Goal: Task Accomplishment & Management: Complete application form

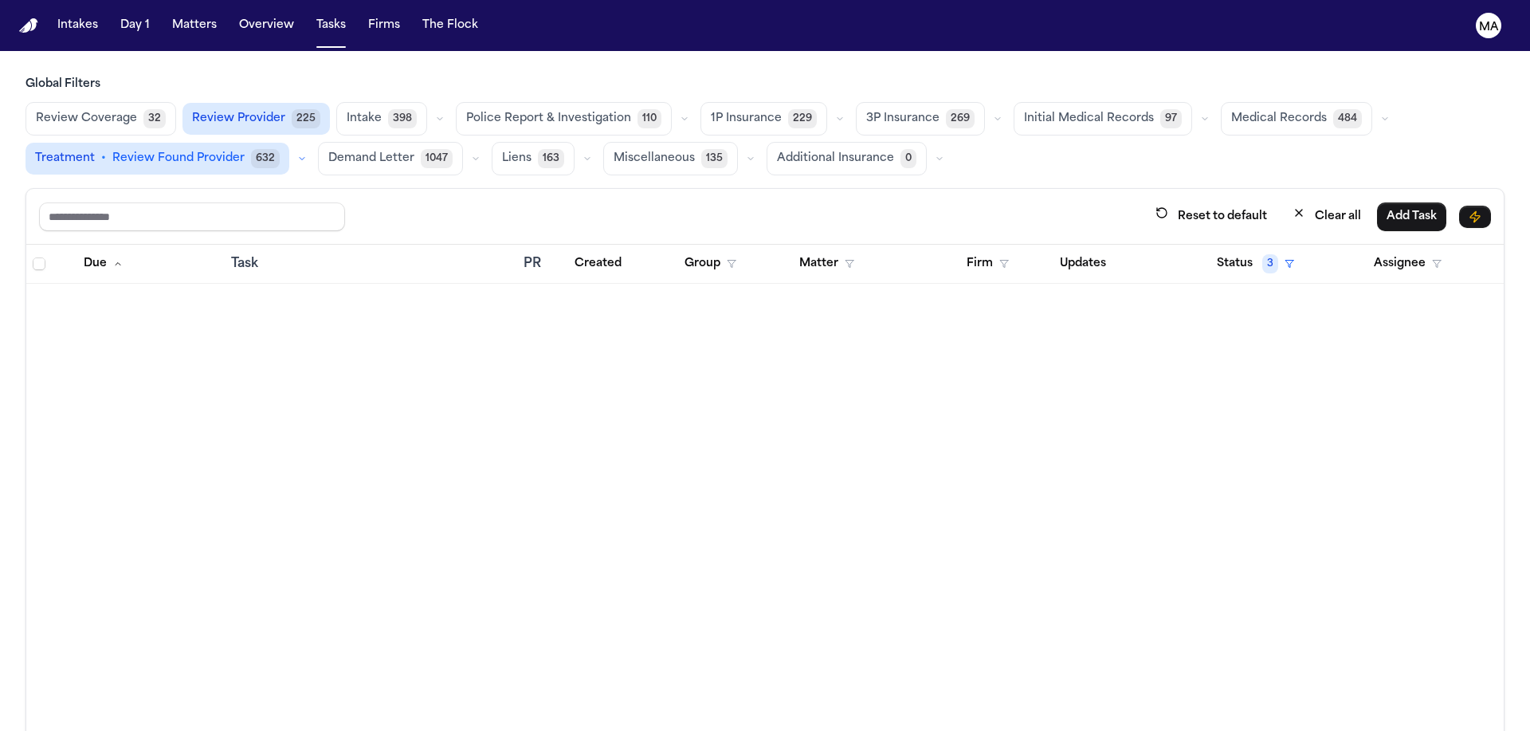
scroll to position [2900, 0]
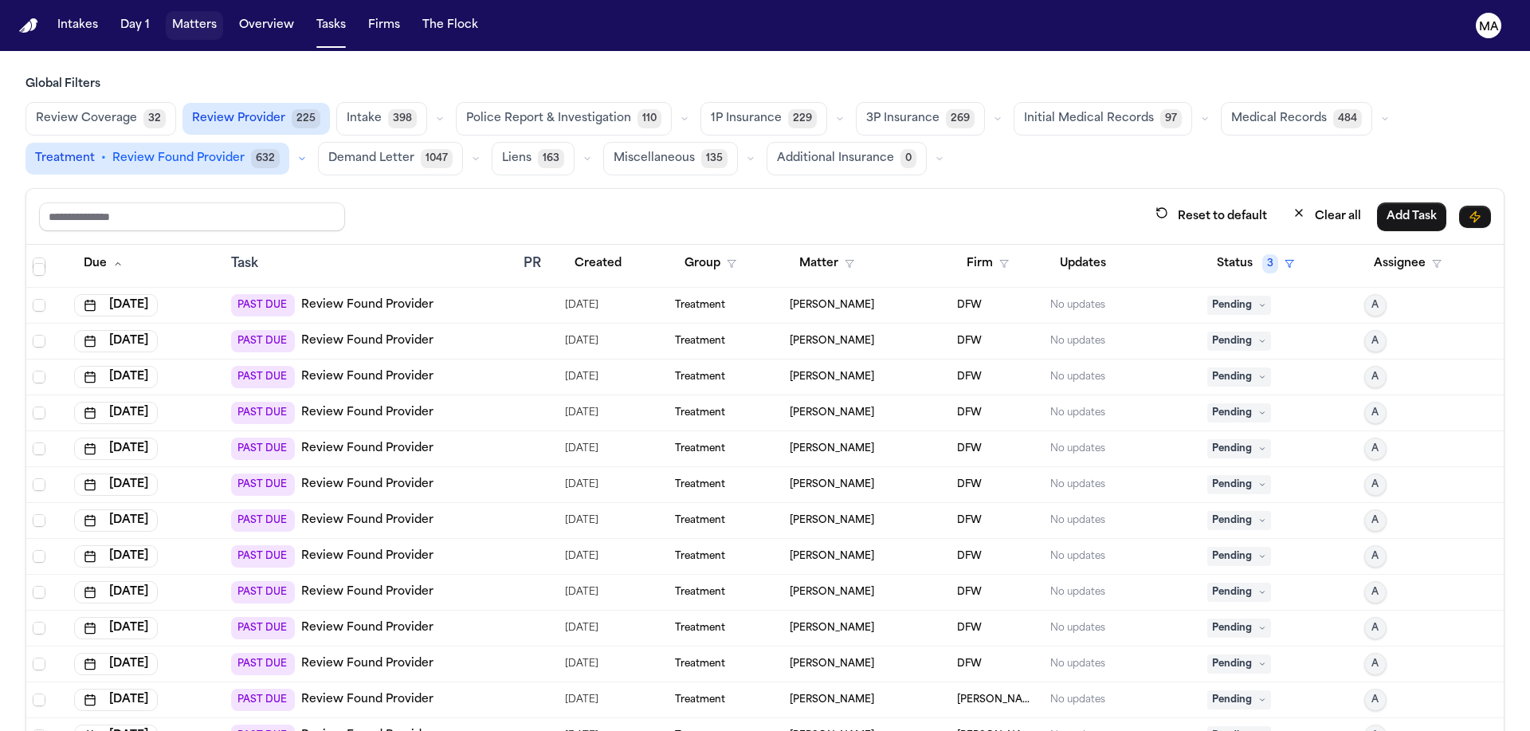
click at [166, 17] on button "Matters" at bounding box center [194, 25] width 57 height 29
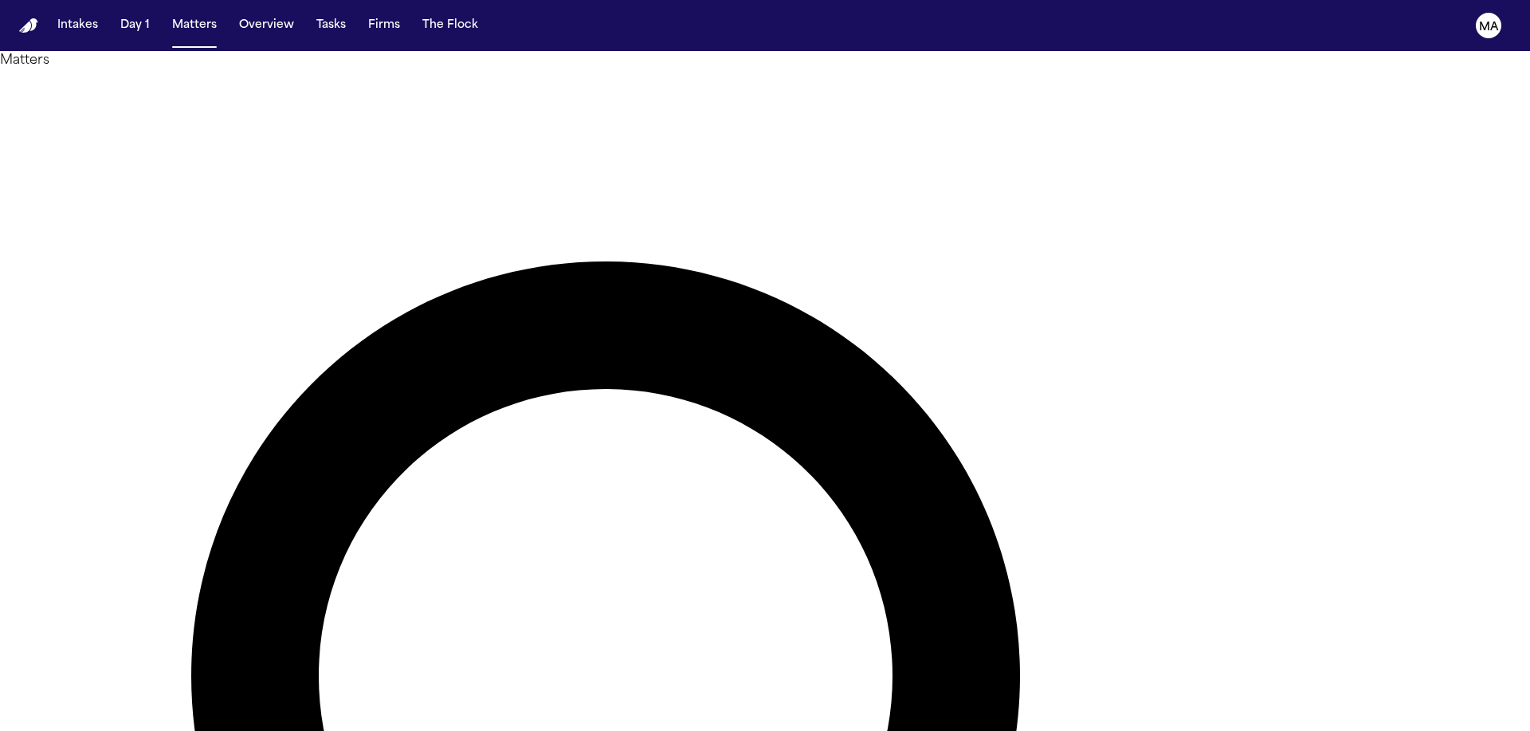
type input "*"
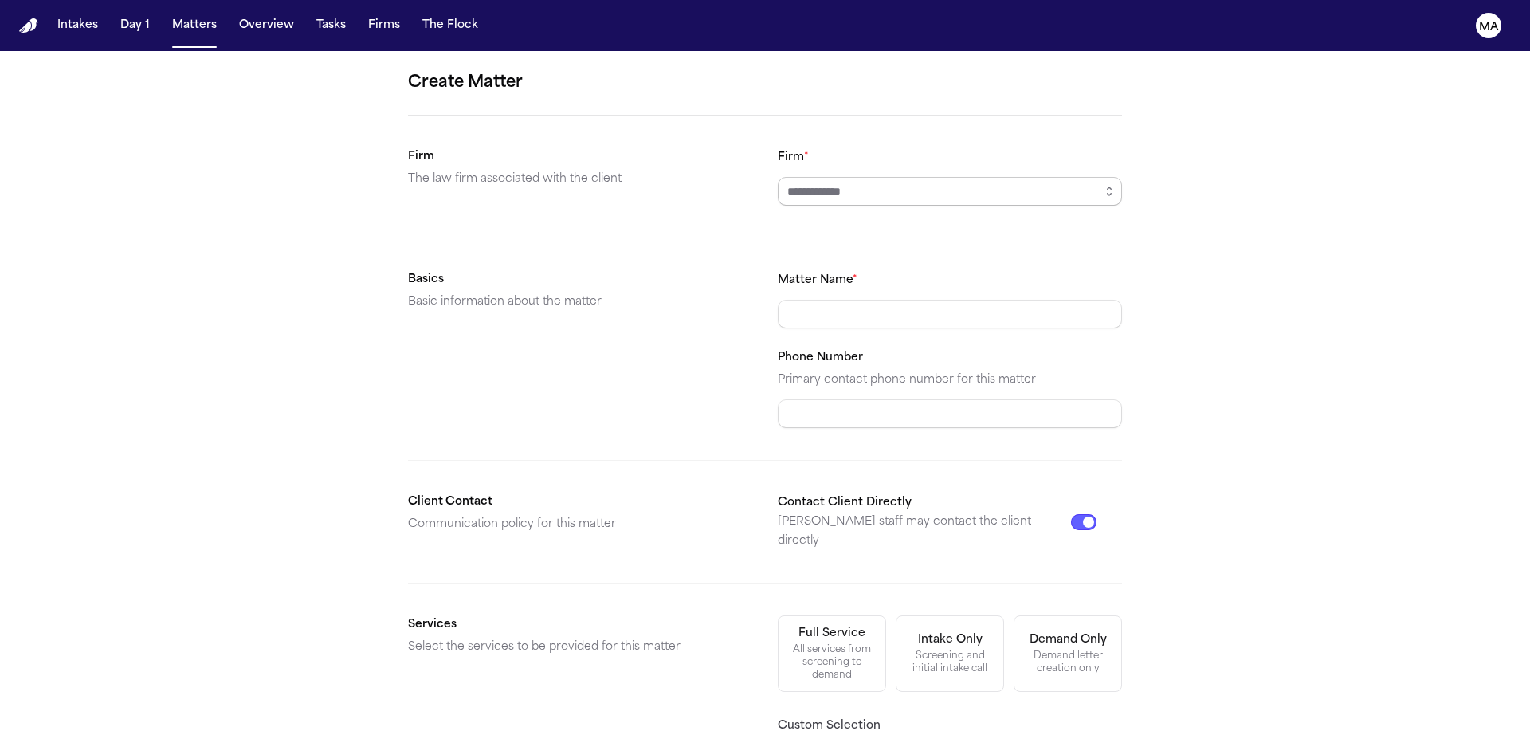
click at [847, 177] on input "Firm *" at bounding box center [950, 191] width 344 height 29
type input "**********"
click at [1218, 331] on div "**********" at bounding box center [765, 557] width 1530 height 1012
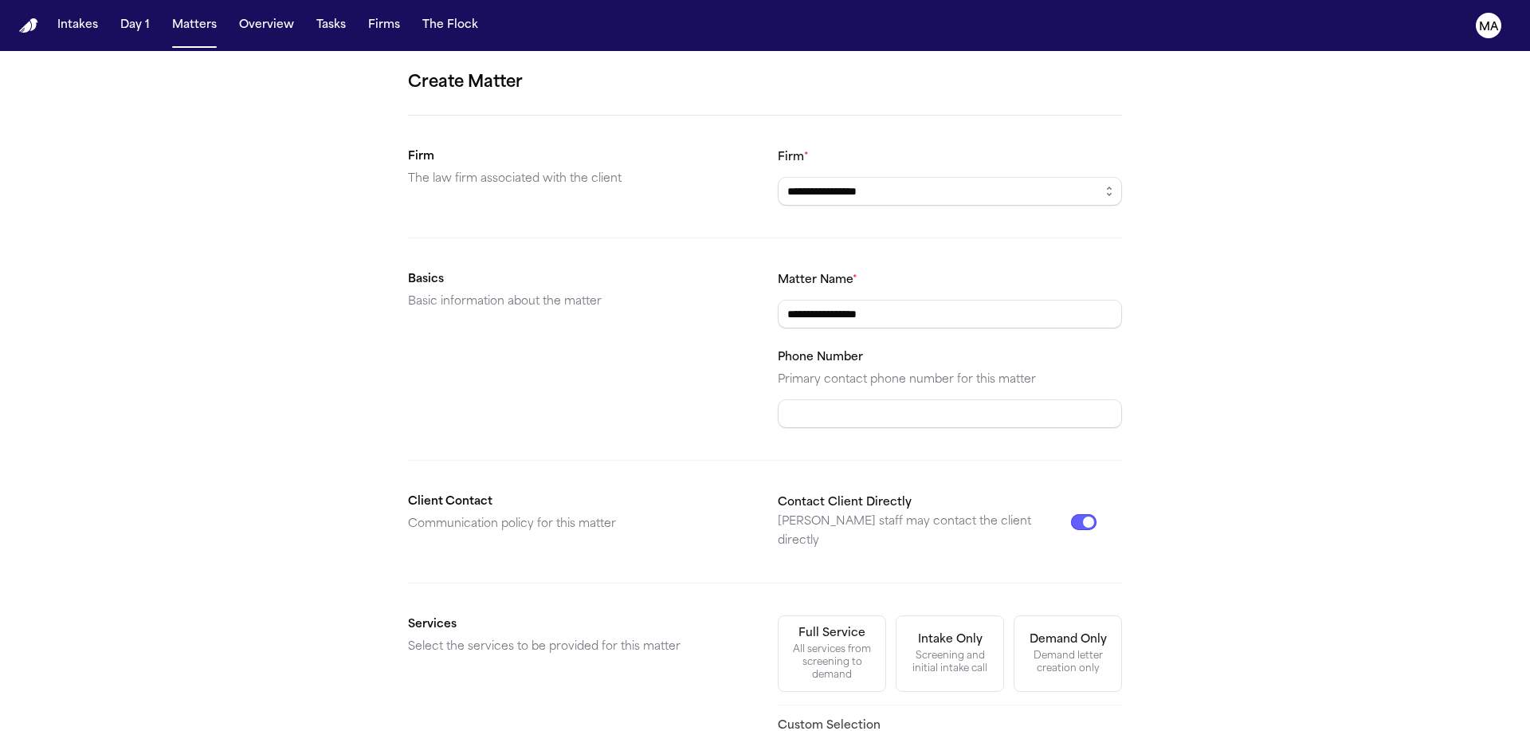
click at [952, 552] on form "**********" at bounding box center [765, 557] width 714 height 974
click at [977, 539] on div "**********" at bounding box center [765, 557] width 1530 height 1012
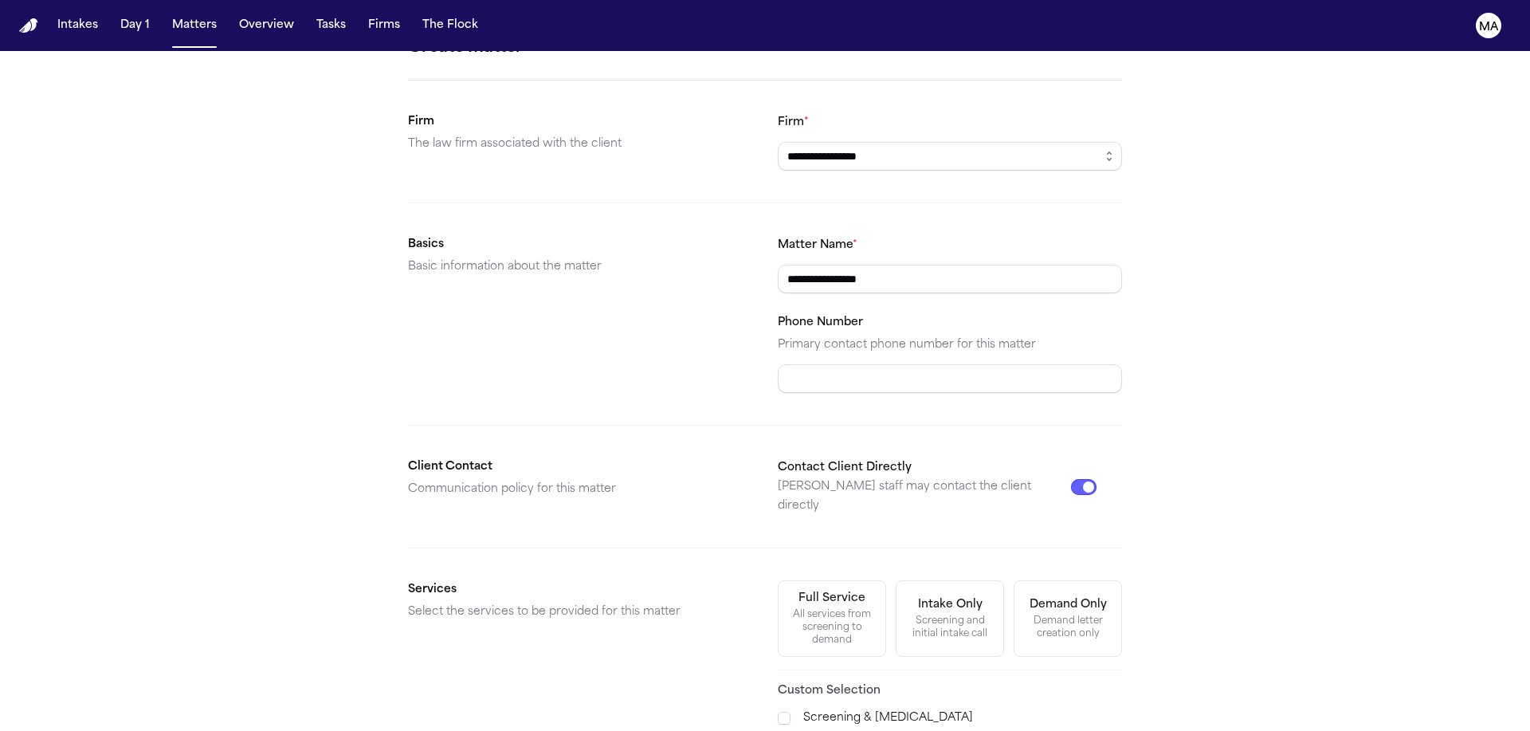
scroll to position [96, 0]
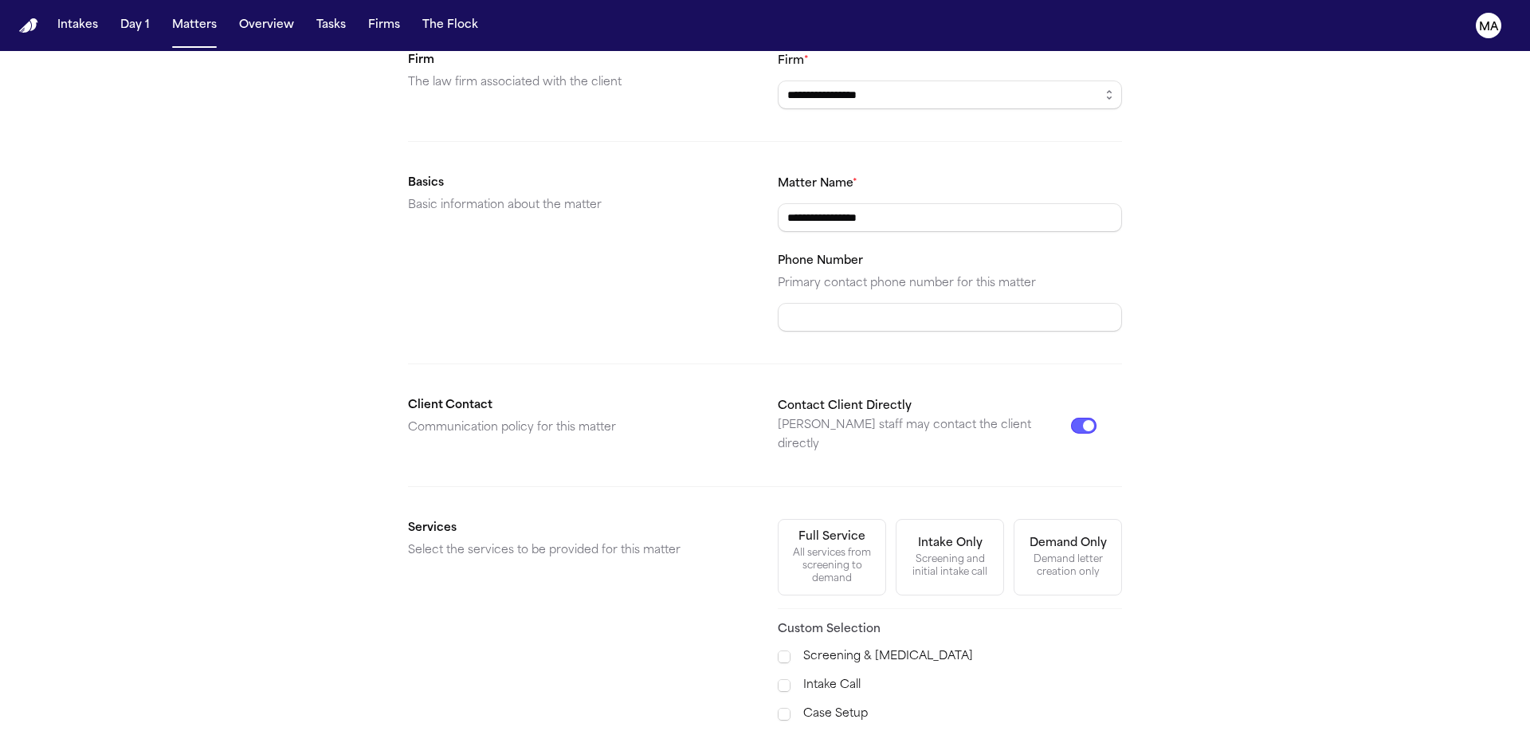
click at [821, 730] on span "Demand Preparation" at bounding box center [841, 742] width 116 height 19
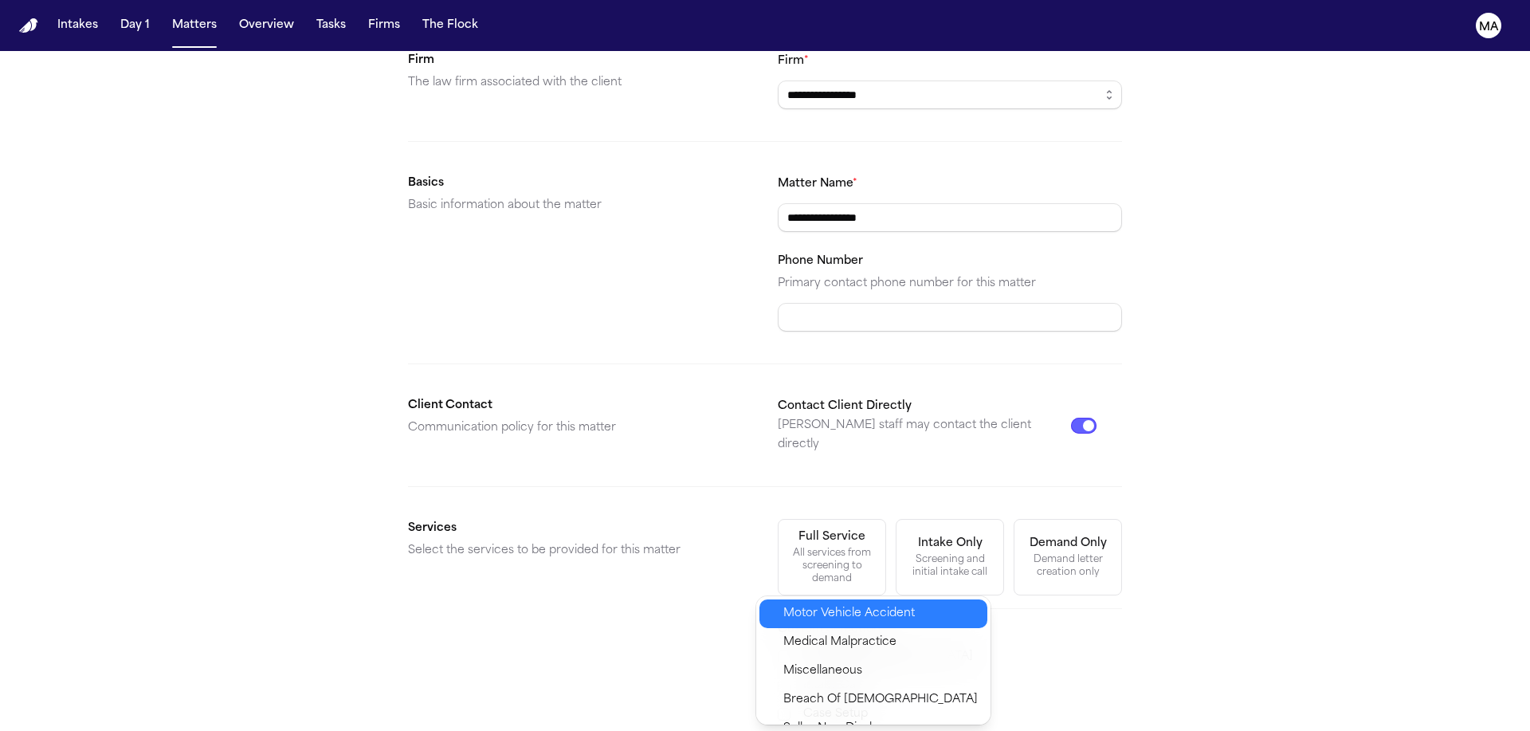
click at [840, 608] on div "Motor Vehicle Accident" at bounding box center [873, 613] width 228 height 29
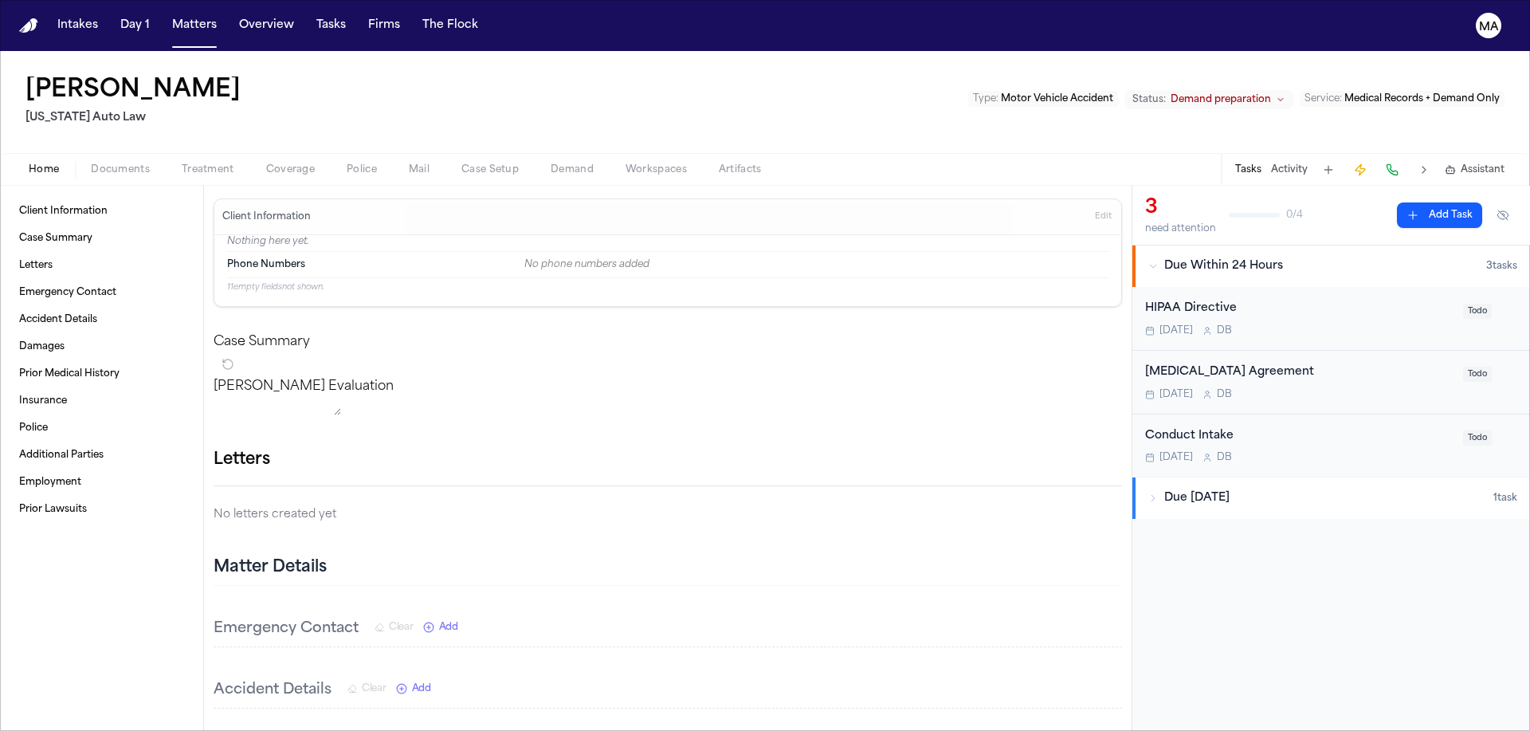
click at [81, 178] on span "button" at bounding box center [120, 179] width 78 height 2
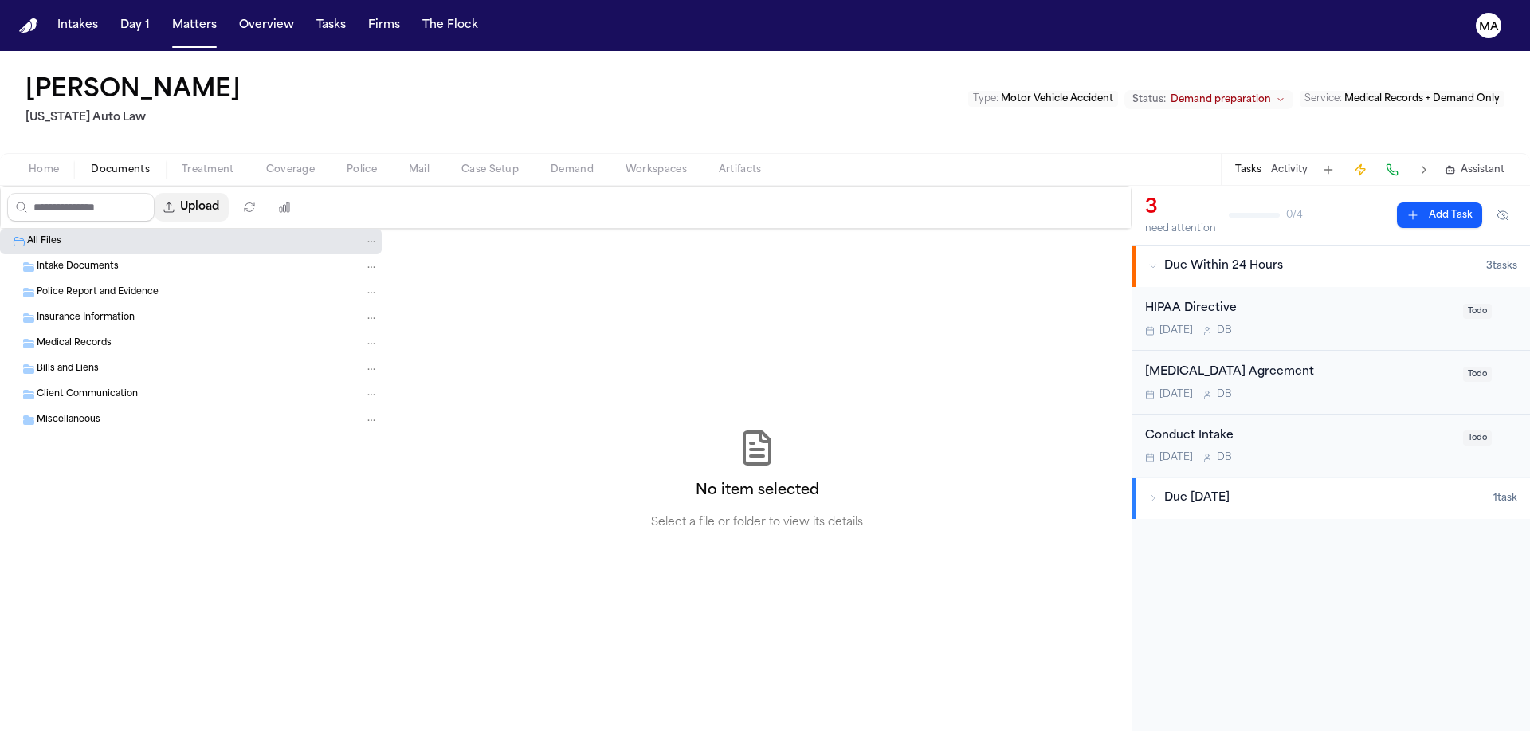
click at [155, 193] on button "Upload" at bounding box center [192, 207] width 74 height 29
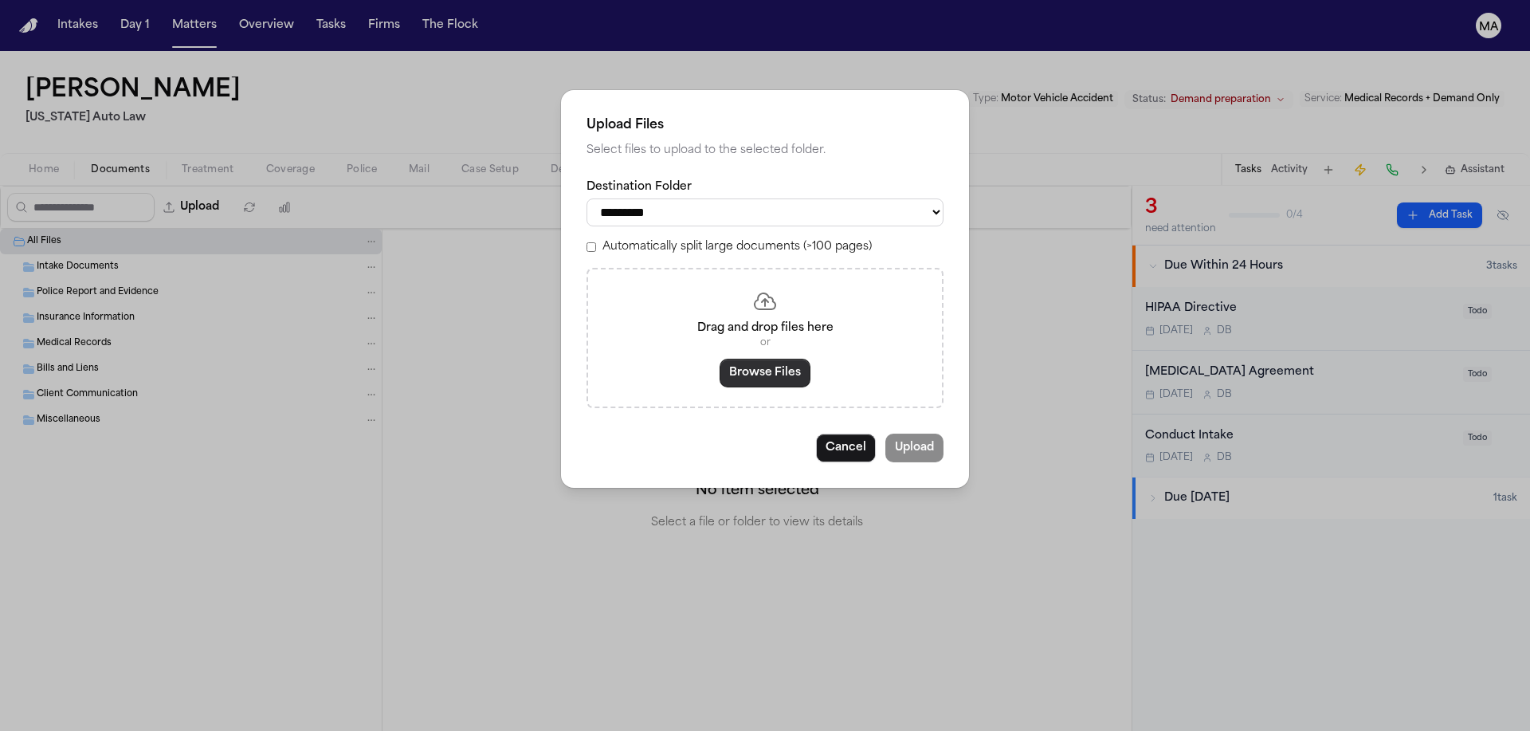
click at [751, 359] on button "Browse Files" at bounding box center [764, 373] width 91 height 29
click at [774, 359] on button "Browse Files" at bounding box center [764, 373] width 91 height 29
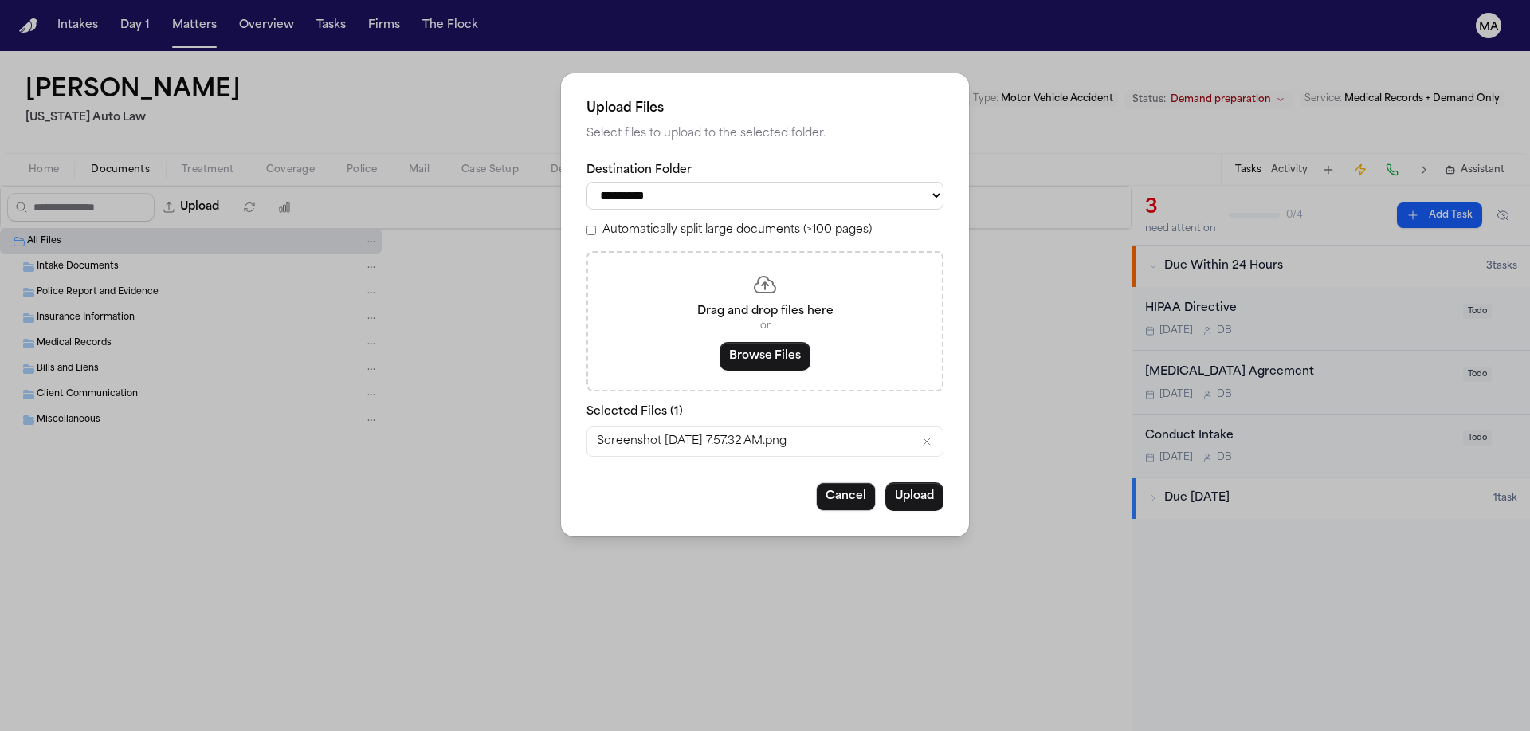
click at [695, 433] on span "Screenshot [DATE] 7.57.32 AM.png" at bounding box center [692, 441] width 190 height 16
drag, startPoint x: 668, startPoint y: 326, endPoint x: 781, endPoint y: 319, distance: 112.5
click at [786, 433] on span "Screenshot [DATE] 7.57.32 AM.png" at bounding box center [692, 441] width 190 height 16
click at [769, 404] on p "Selected Files ( 1 )" at bounding box center [764, 412] width 357 height 16
click at [885, 482] on button "Upload" at bounding box center [914, 496] width 58 height 29
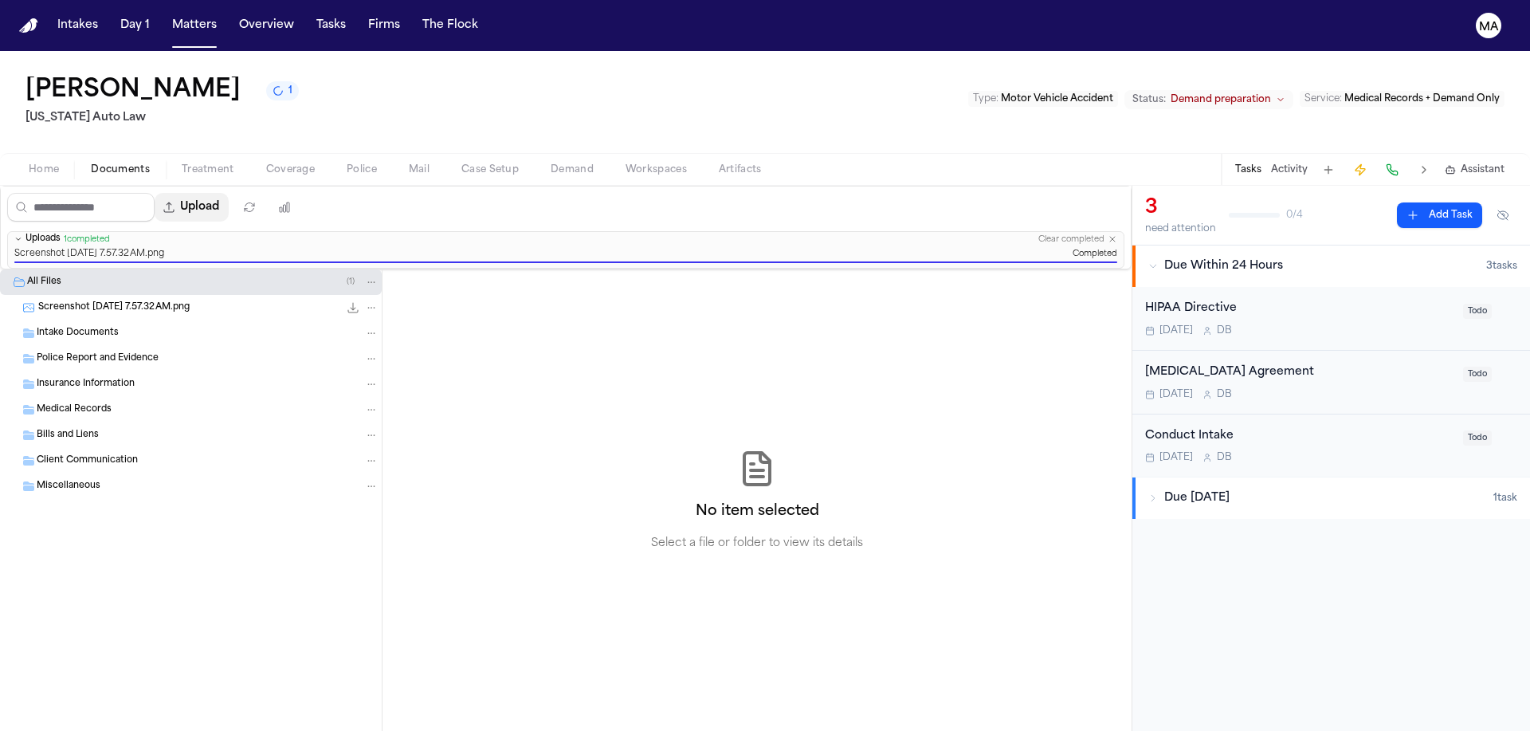
click at [160, 193] on button "Upload" at bounding box center [192, 207] width 74 height 29
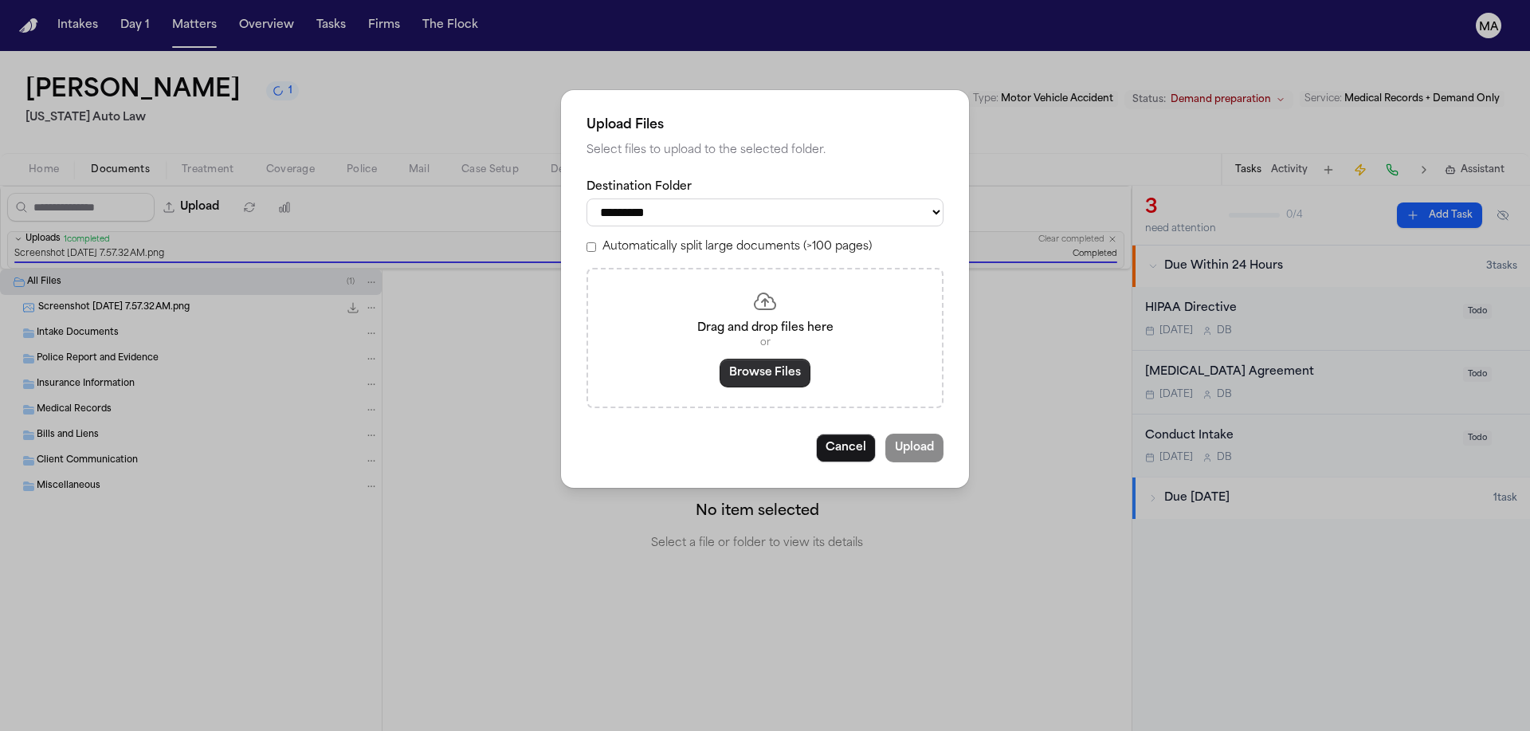
click at [766, 359] on button "Browse Files" at bounding box center [764, 373] width 91 height 29
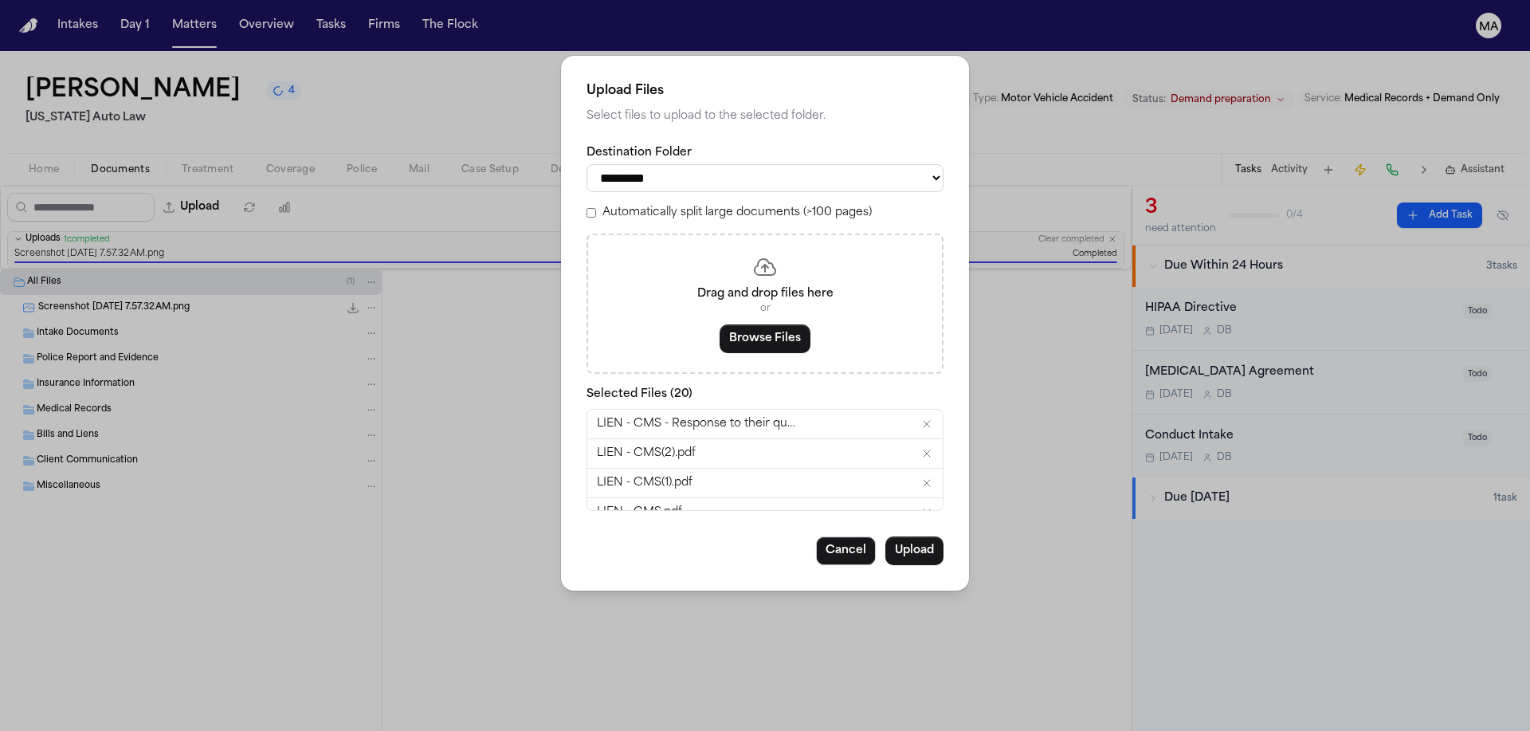
click at [672, 205] on div "Automatically split large documents (>100 pages)" at bounding box center [764, 213] width 357 height 16
click at [885, 536] on button "Upload" at bounding box center [914, 550] width 58 height 29
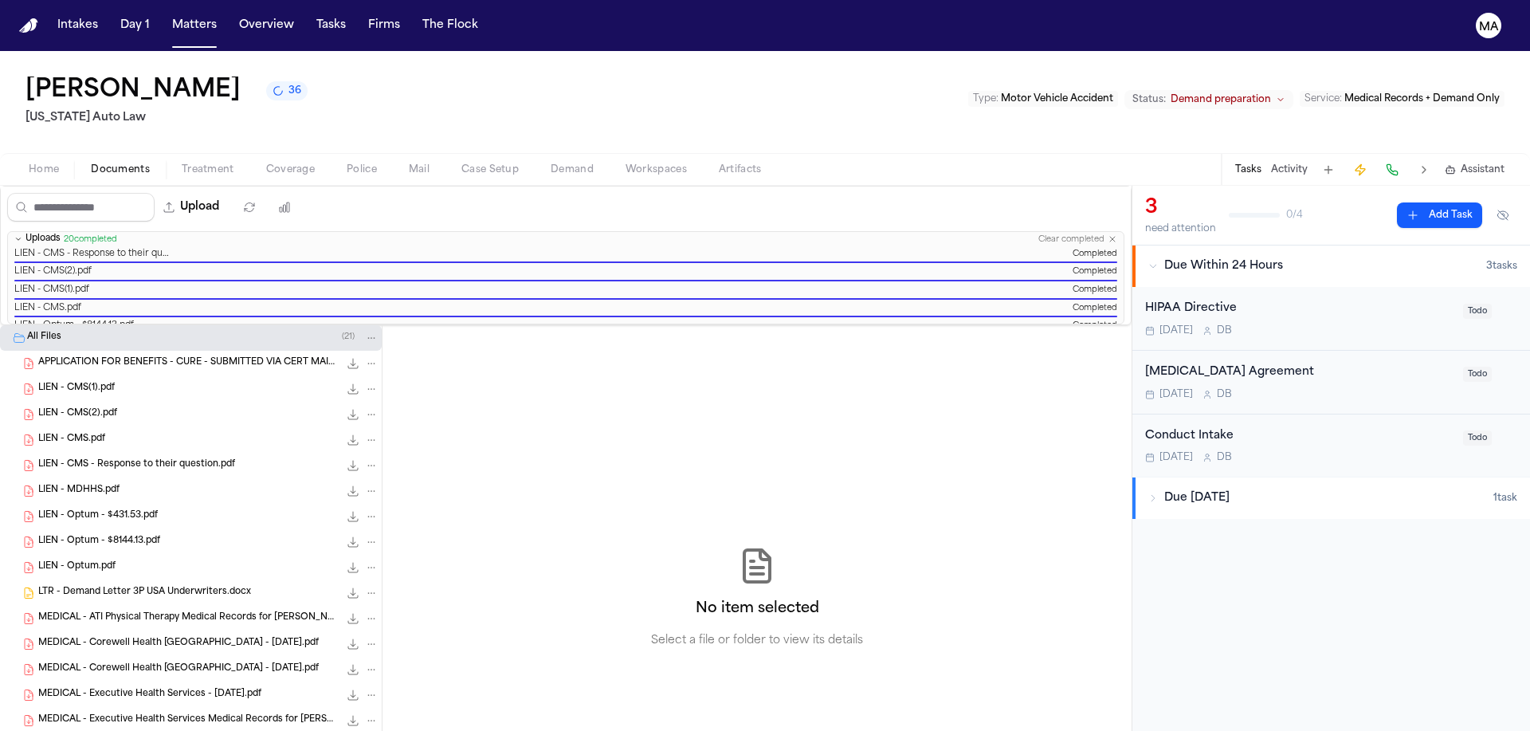
click at [683, 325] on div "No item selected Select a file or folder to view its details" at bounding box center [756, 597] width 749 height 545
click at [249, 56] on div "[PERSON_NAME] 21 [US_STATE] Auto Law Type : Motor Vehicle Accident Status: Dema…" at bounding box center [765, 102] width 1530 height 102
click at [166, 20] on button "Matters" at bounding box center [194, 25] width 57 height 29
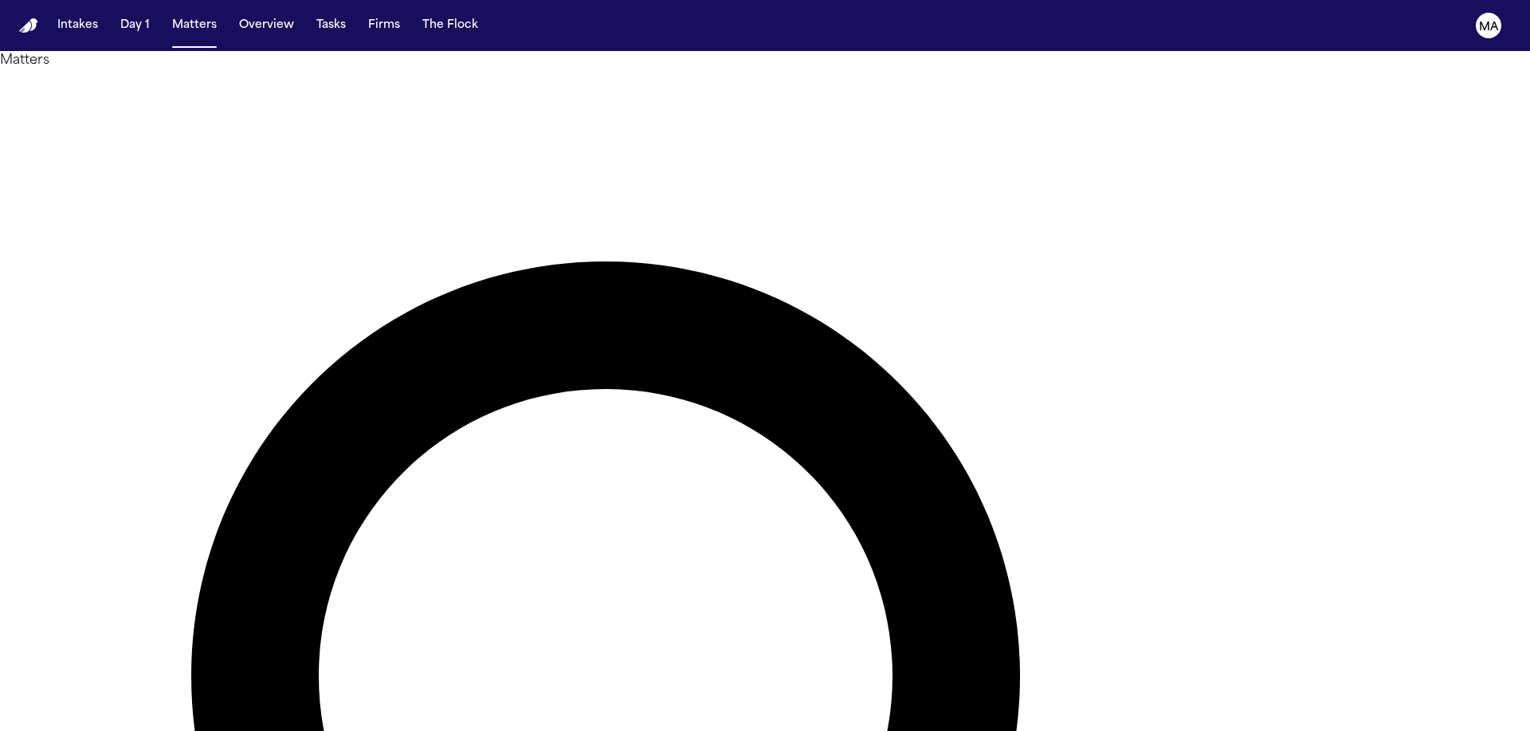
type input "*****"
drag, startPoint x: 1091, startPoint y: 57, endPoint x: 131, endPoint y: 152, distance: 964.0
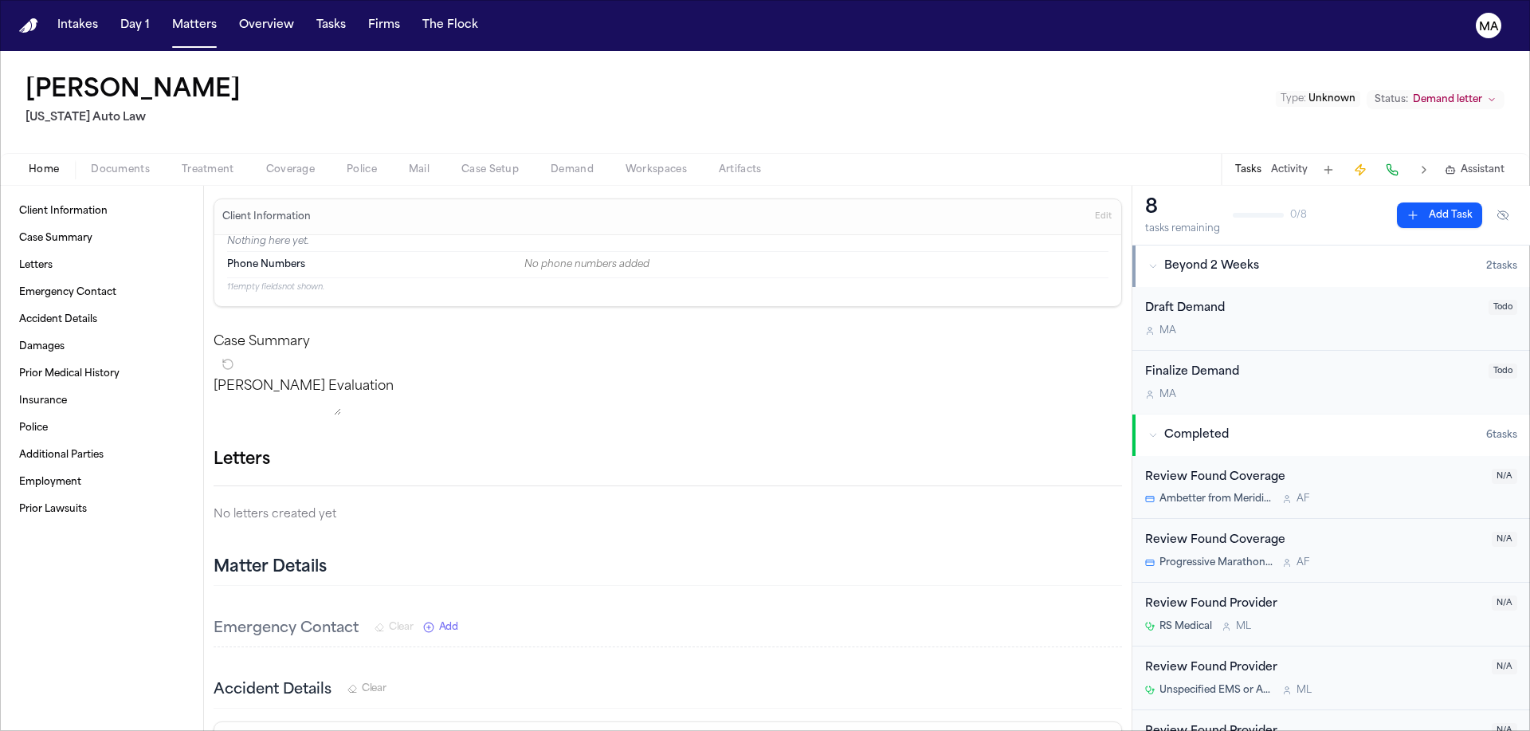
click at [82, 178] on span "button" at bounding box center [120, 179] width 78 height 2
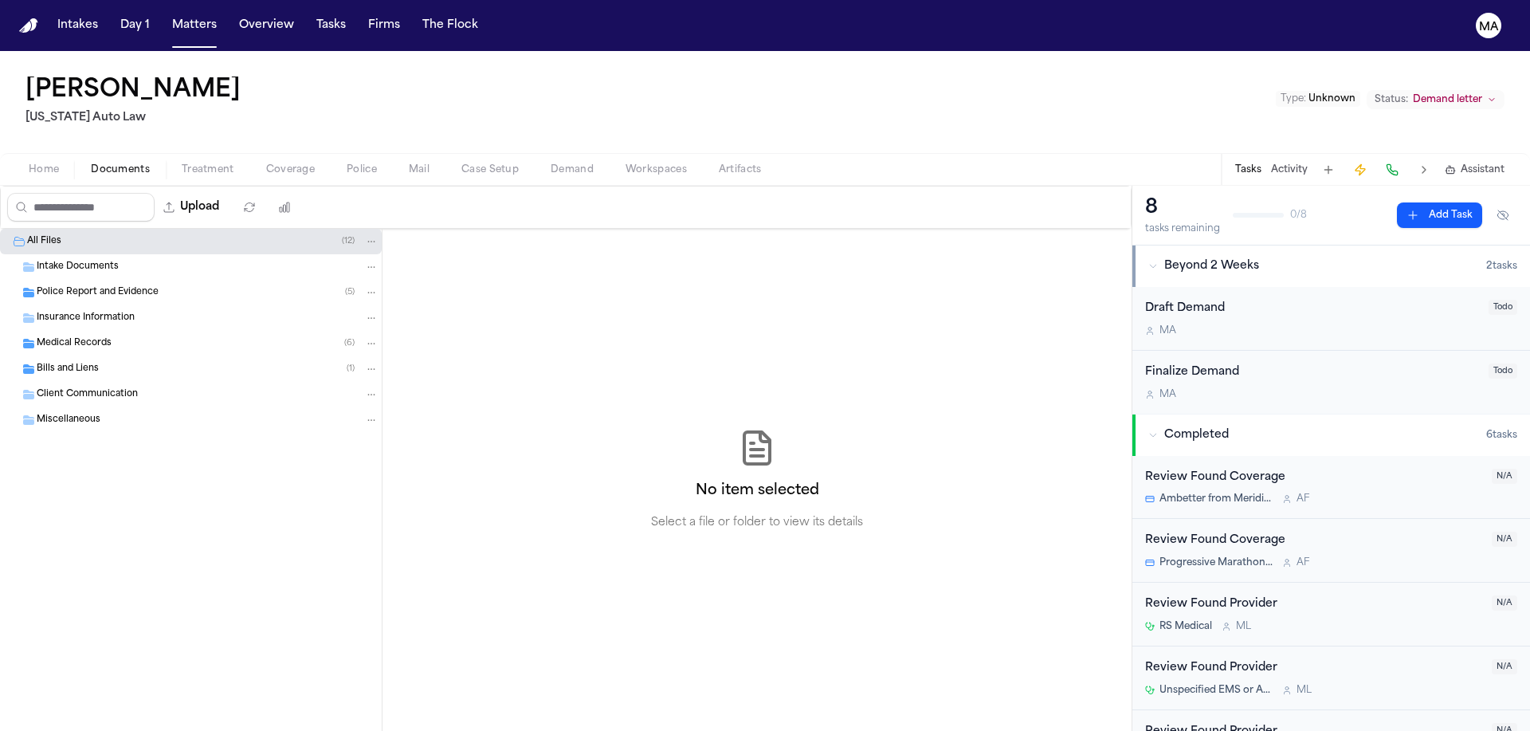
click at [116, 362] on div "Bills and Liens ( 1 )" at bounding box center [208, 369] width 342 height 14
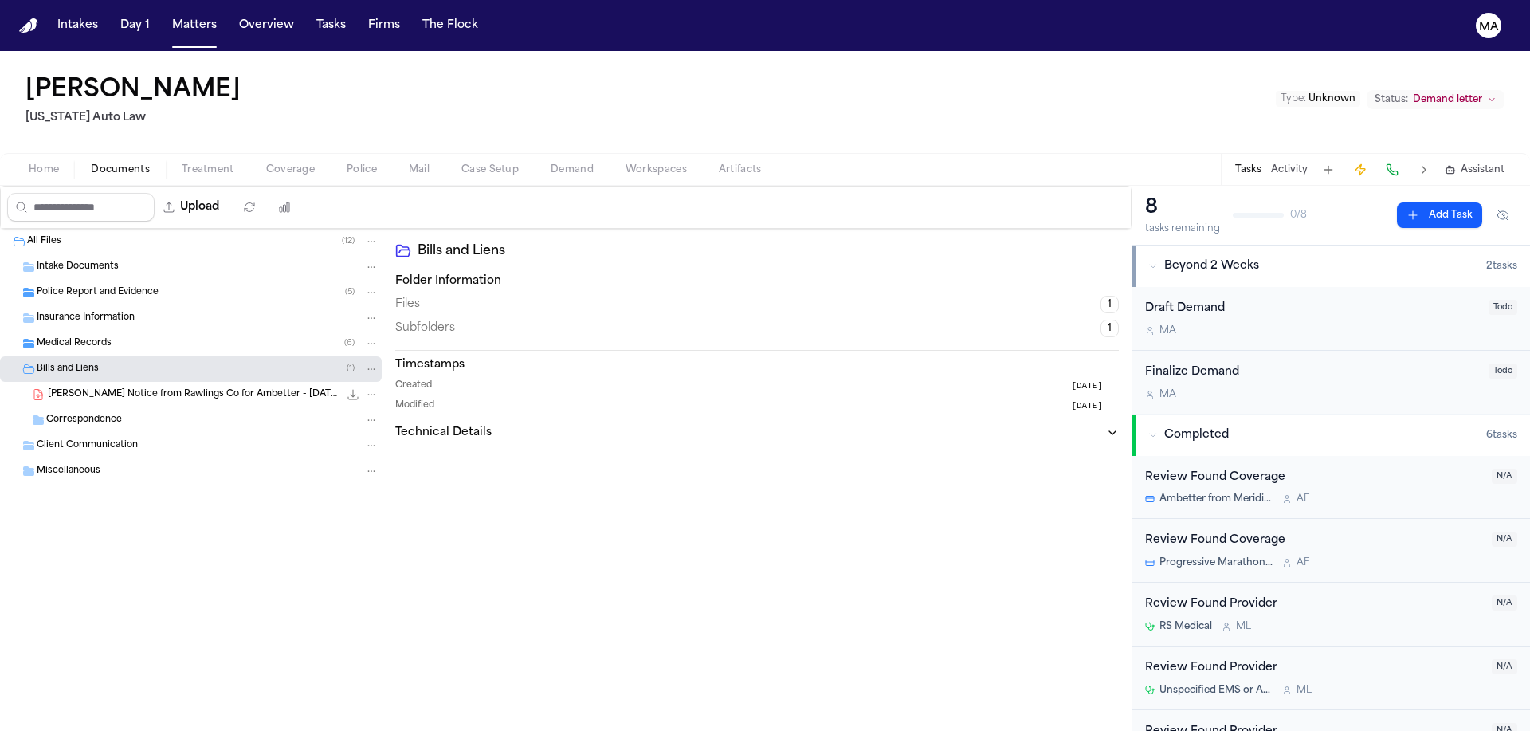
click at [112, 336] on div "Medical Records ( 6 )" at bounding box center [208, 343] width 342 height 14
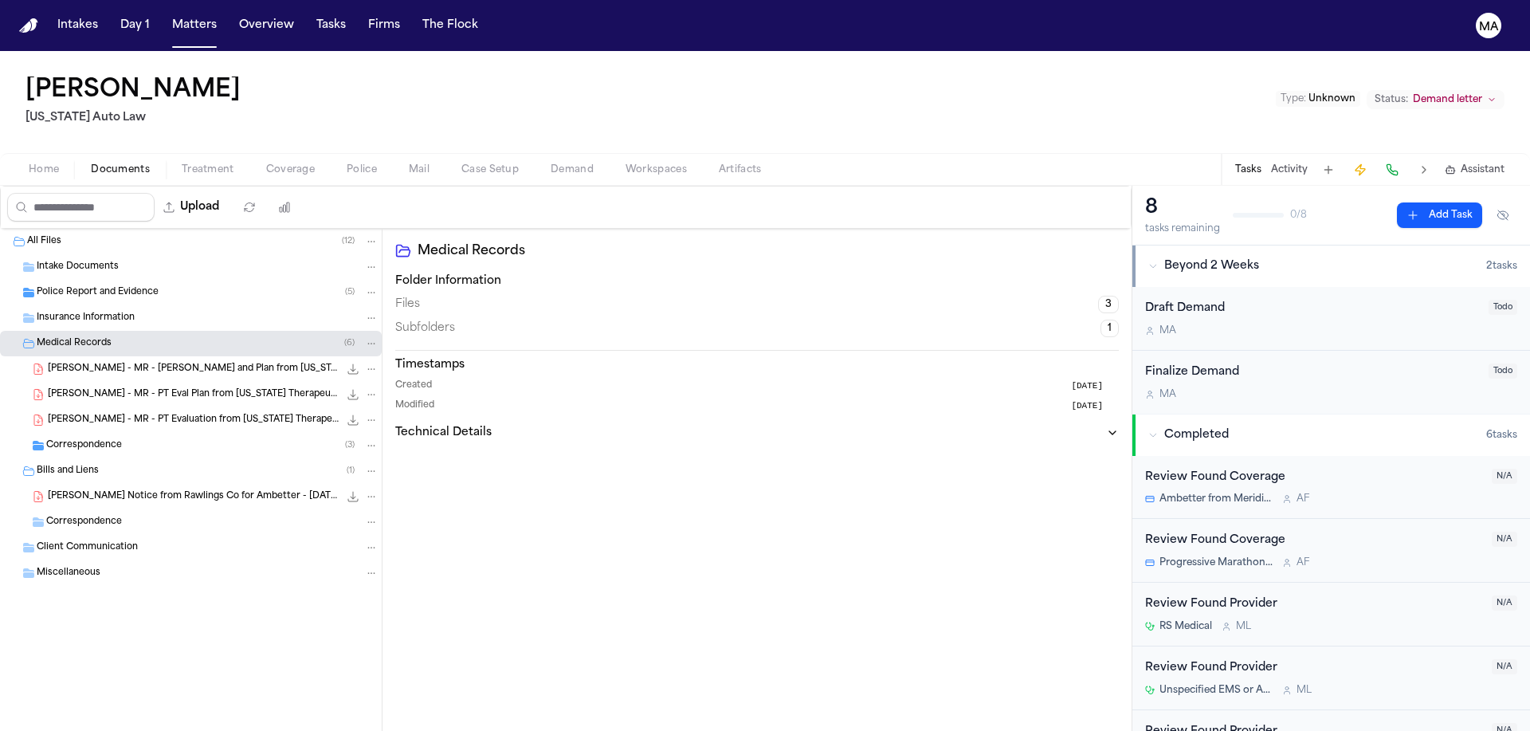
click at [105, 286] on span "Police Report and Evidence" at bounding box center [98, 293] width 122 height 14
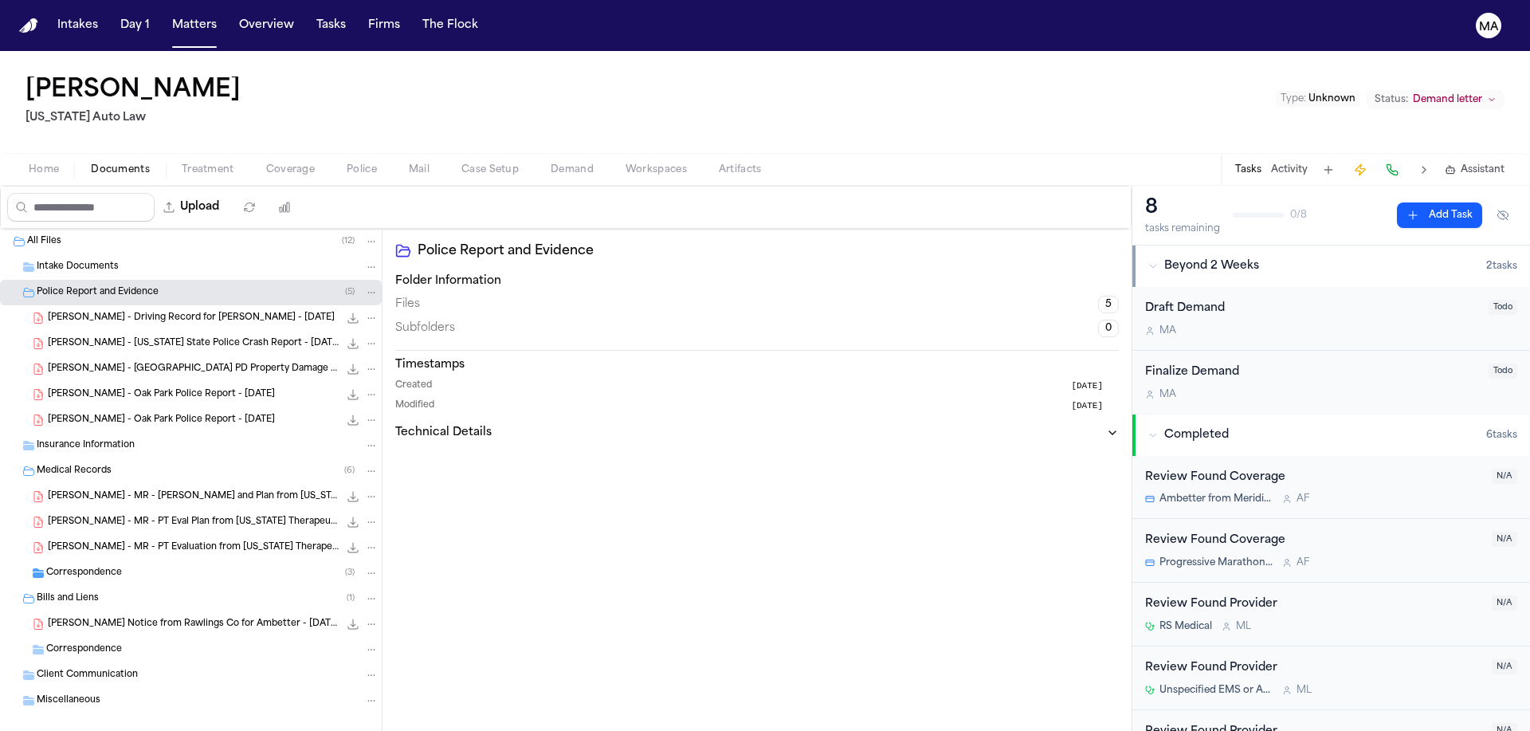
click at [551, 163] on span "Demand" at bounding box center [572, 169] width 43 height 13
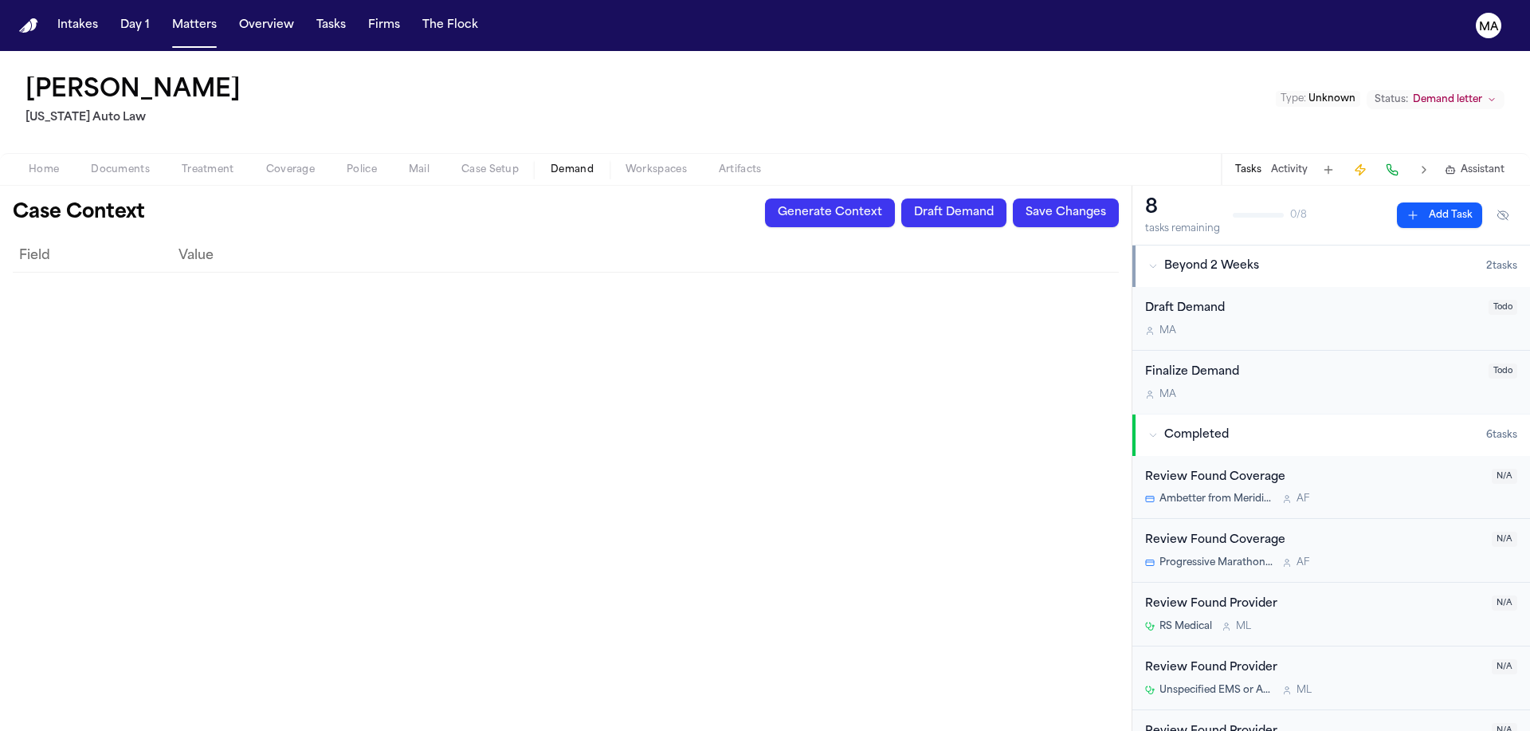
click at [91, 163] on span "Documents" at bounding box center [120, 169] width 59 height 13
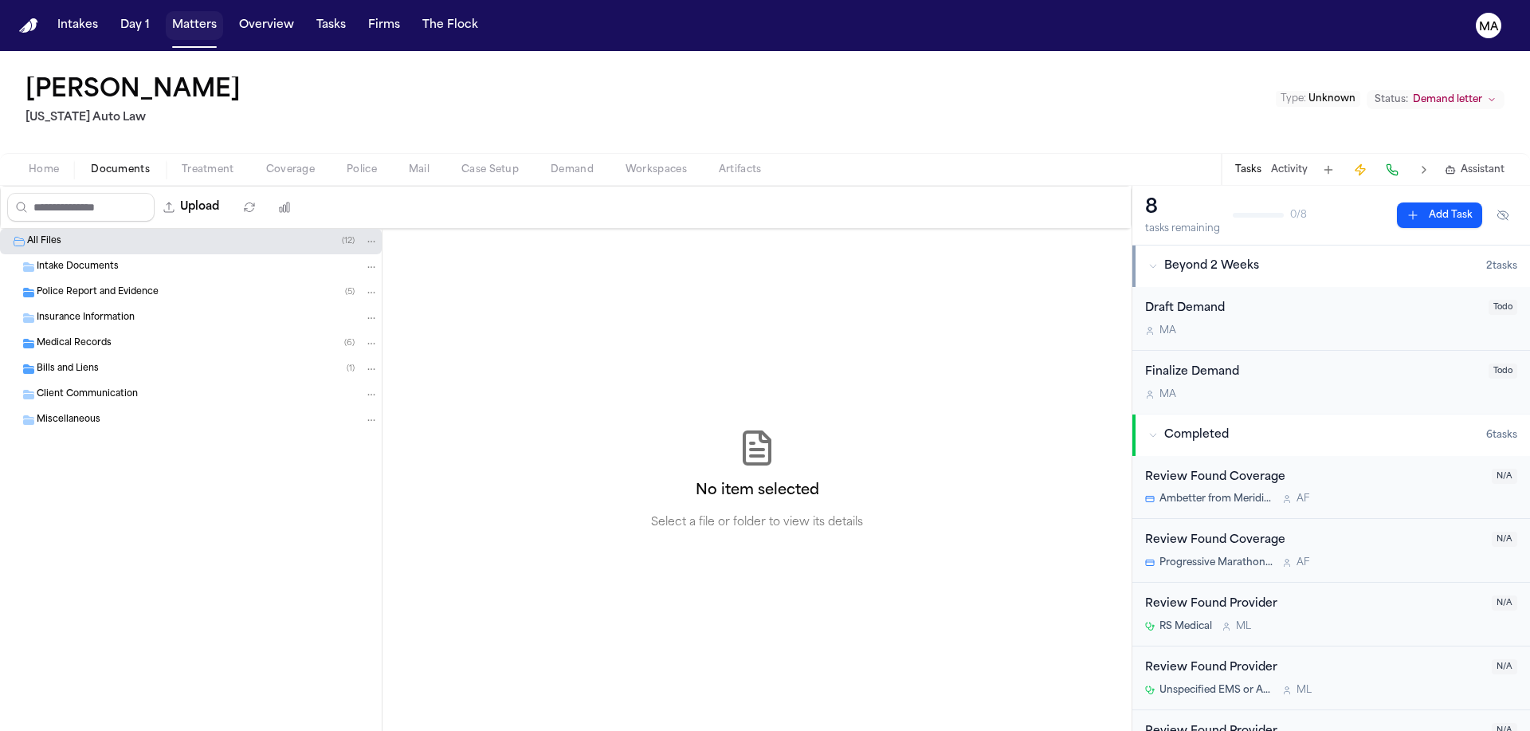
click at [166, 19] on button "Matters" at bounding box center [194, 25] width 57 height 29
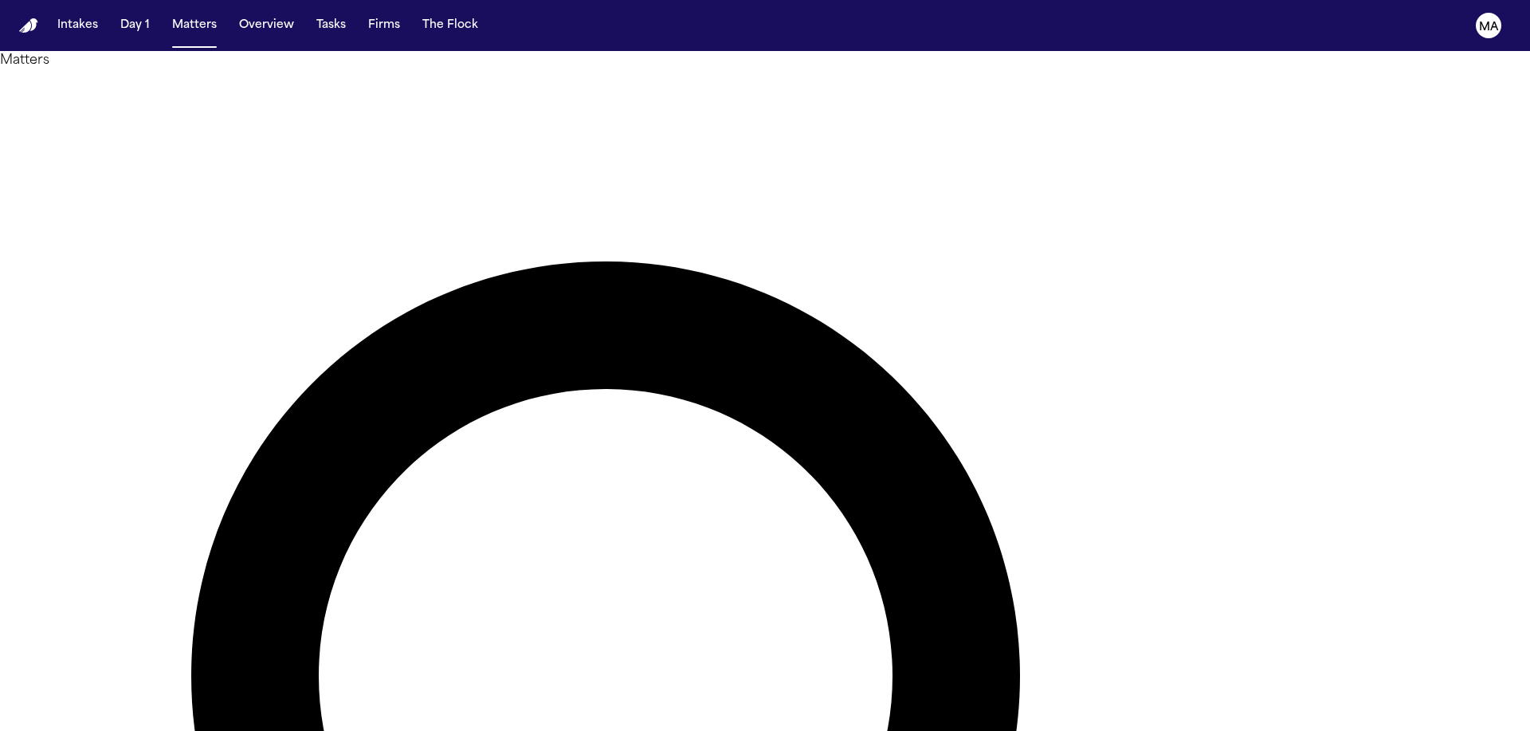
drag, startPoint x: 1136, startPoint y: 66, endPoint x: 940, endPoint y: 56, distance: 196.3
type input "*"
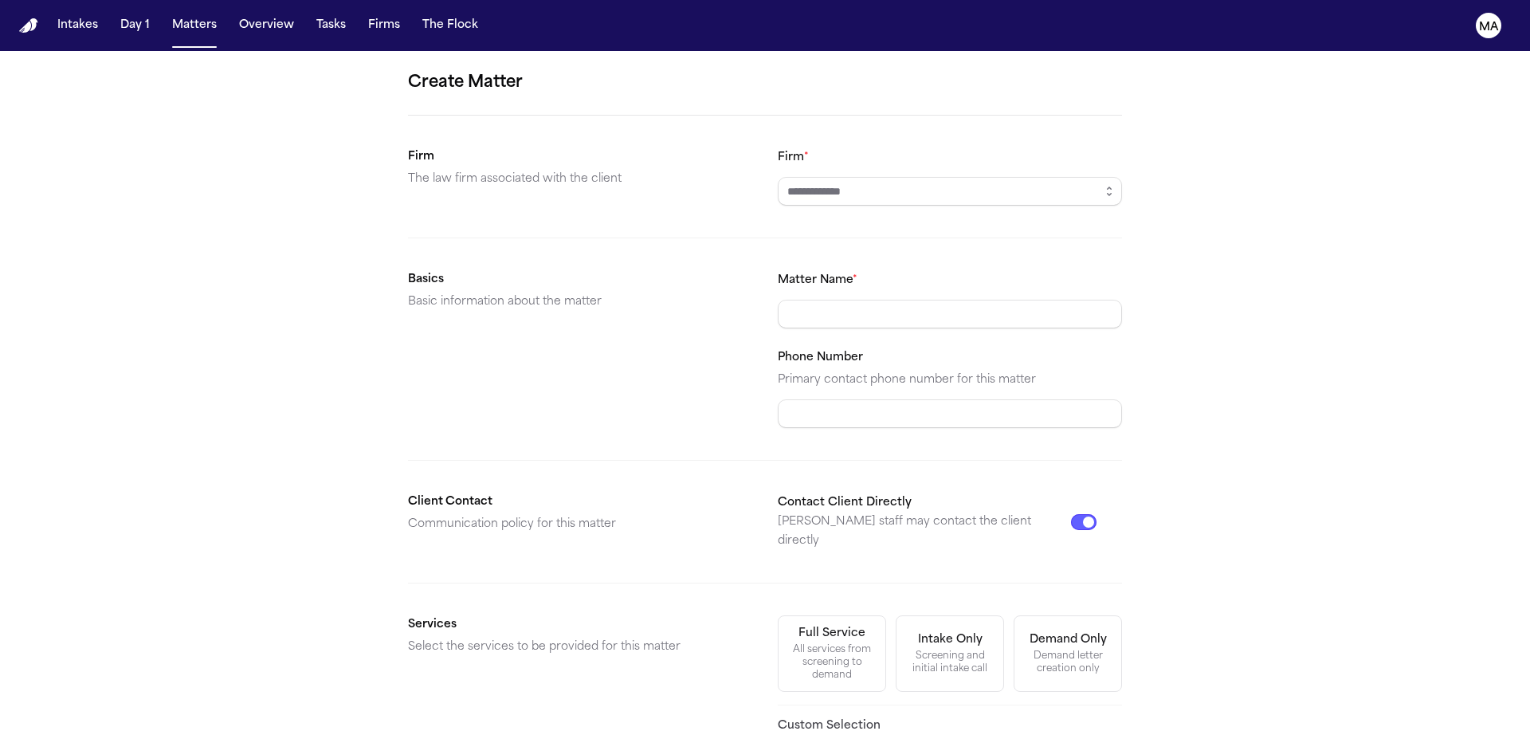
click at [873, 177] on input "Firm *" at bounding box center [950, 191] width 344 height 29
type input "**********"
click at [1200, 366] on div "**********" at bounding box center [765, 557] width 1530 height 1012
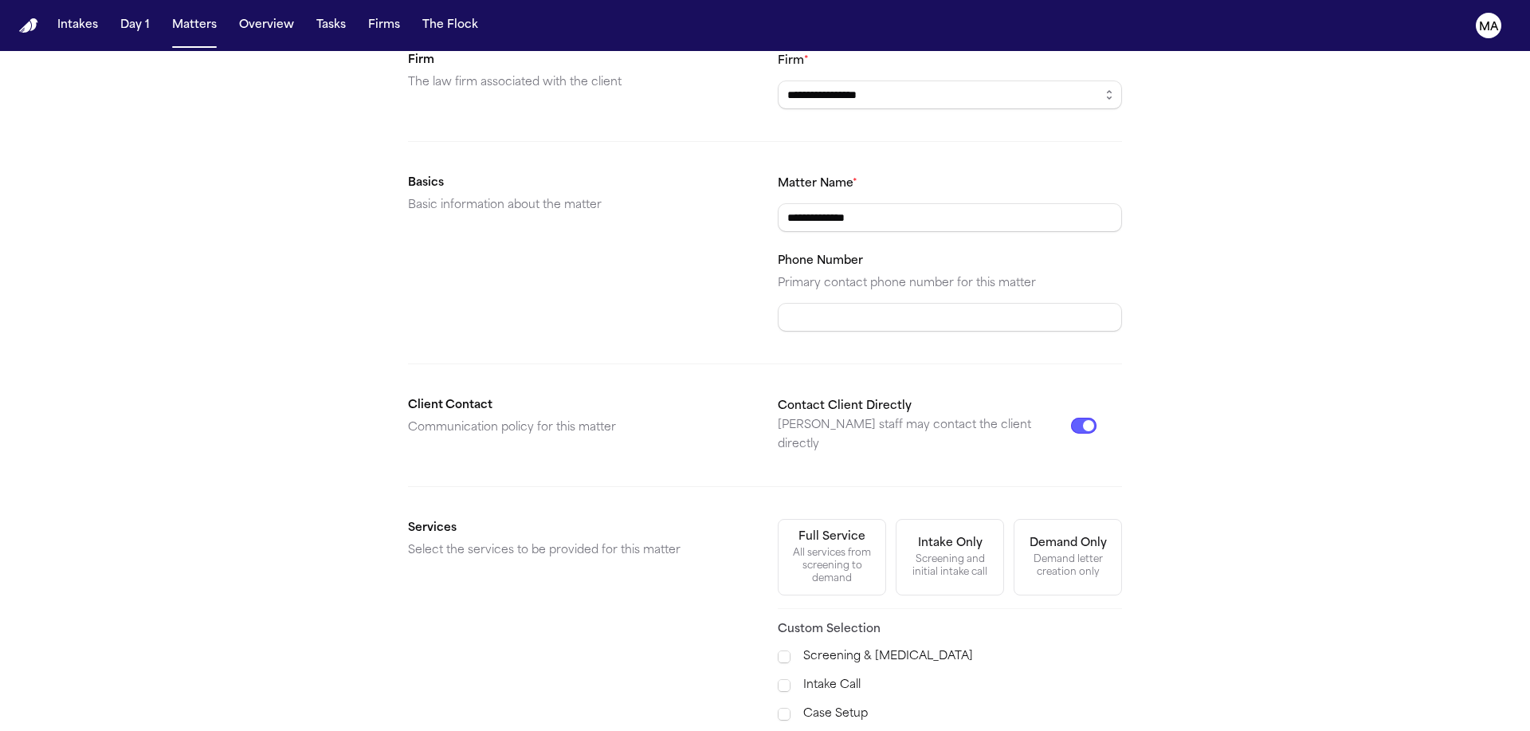
click at [808, 730] on span "Demand Preparation" at bounding box center [841, 742] width 116 height 19
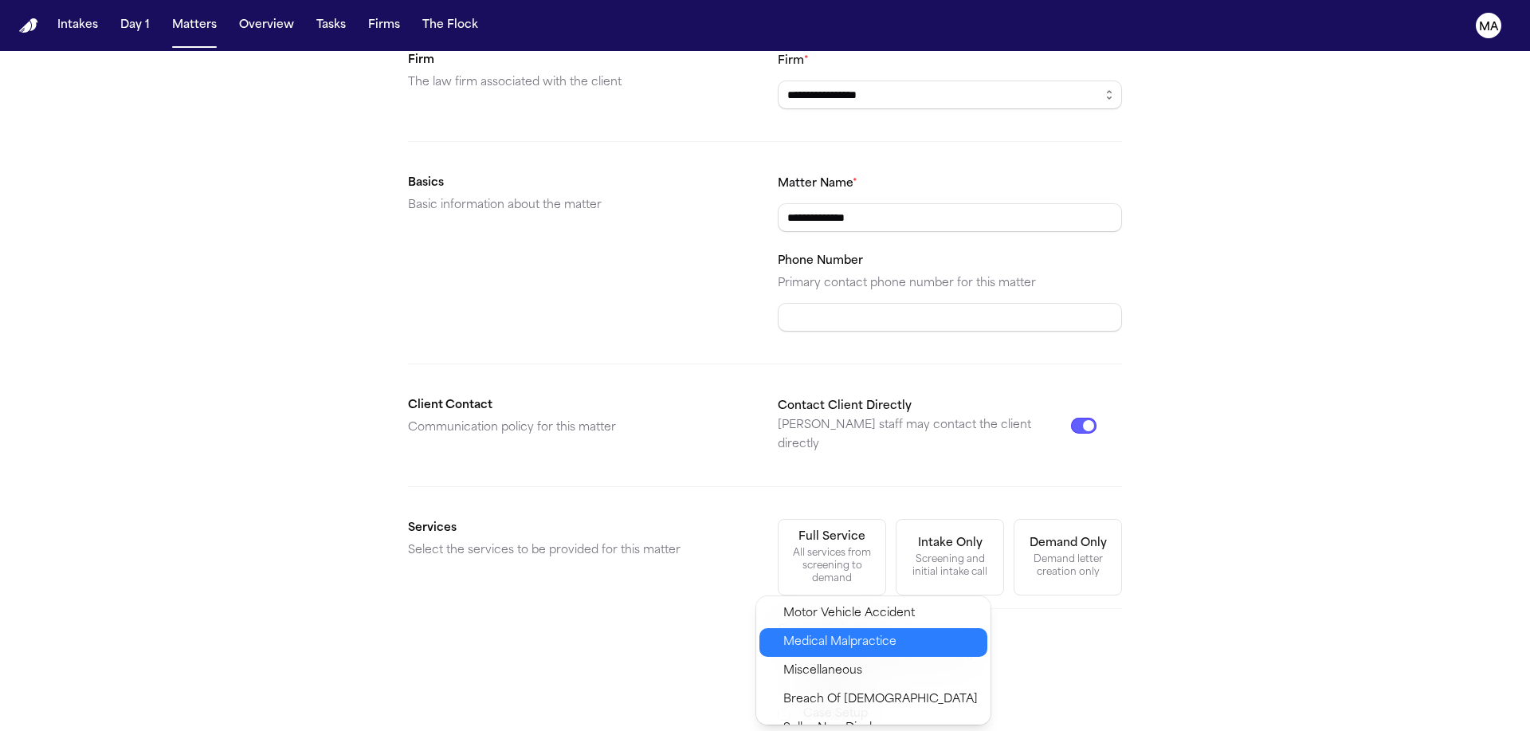
click at [821, 608] on div "Motor Vehicle Accident" at bounding box center [873, 613] width 228 height 29
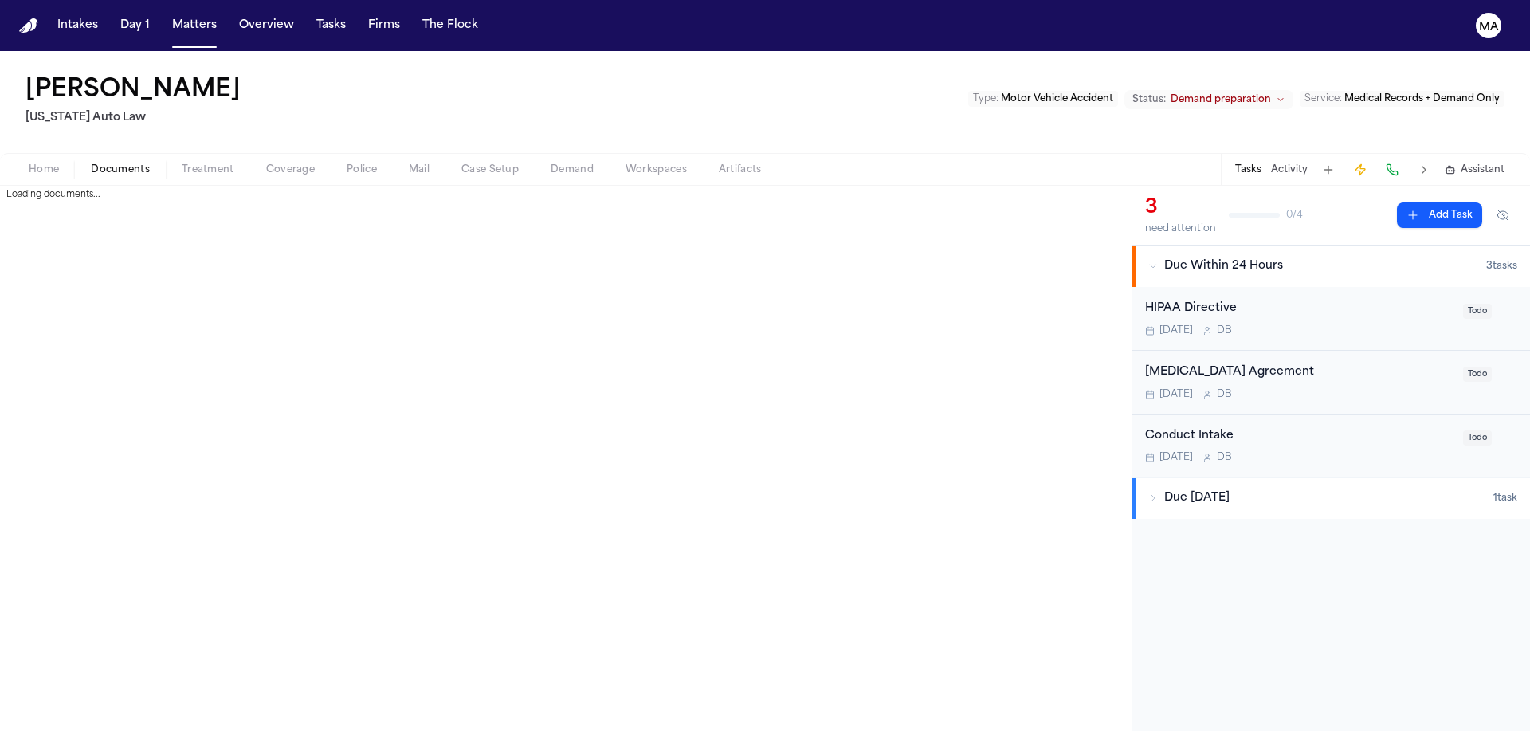
click at [91, 163] on span "Documents" at bounding box center [120, 169] width 59 height 13
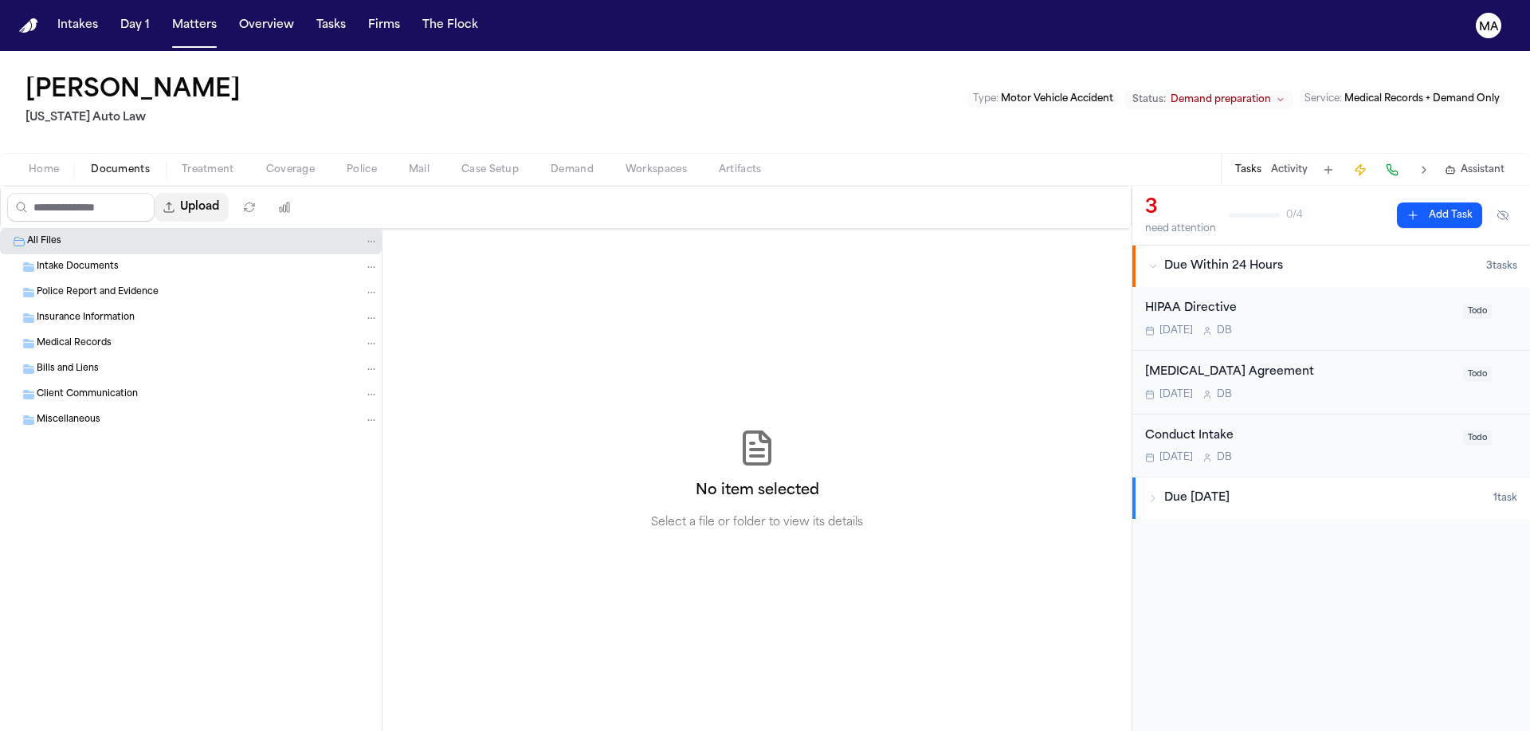
click at [163, 193] on button "Upload" at bounding box center [192, 207] width 74 height 29
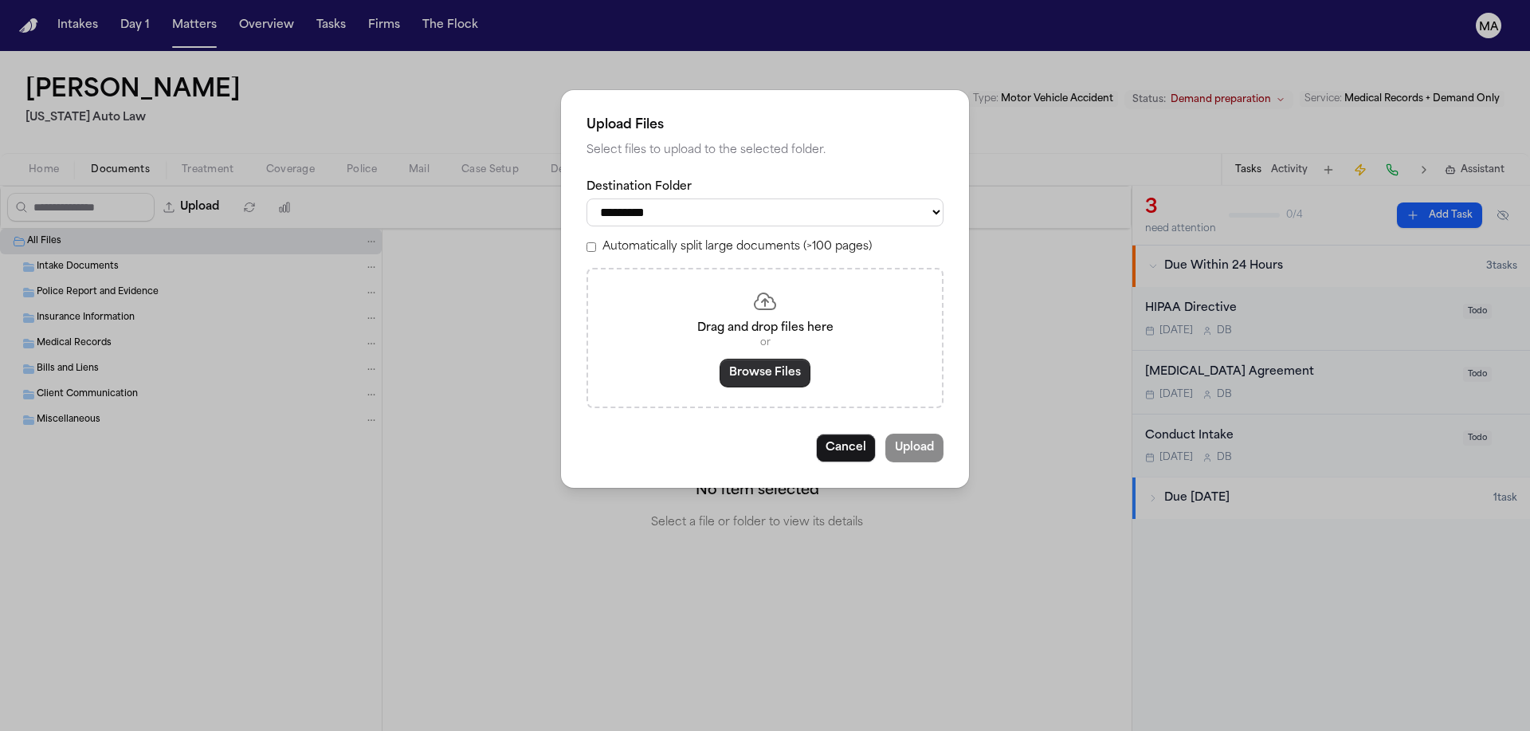
click at [764, 359] on button "Browse Files" at bounding box center [764, 373] width 91 height 29
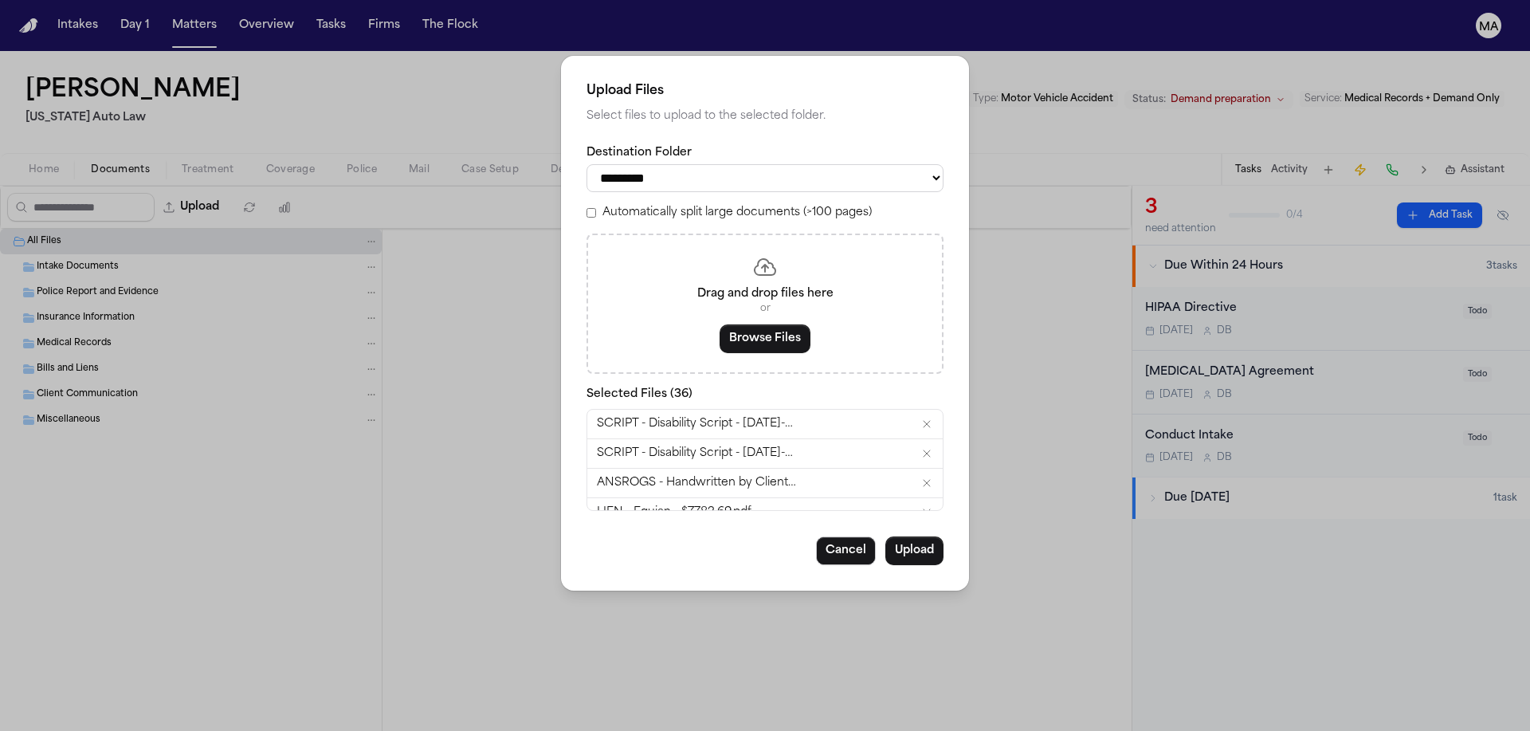
click at [698, 205] on label "Automatically split large documents (>100 pages)" at bounding box center [736, 213] width 269 height 16
click at [885, 536] on button "Upload" at bounding box center [914, 550] width 58 height 29
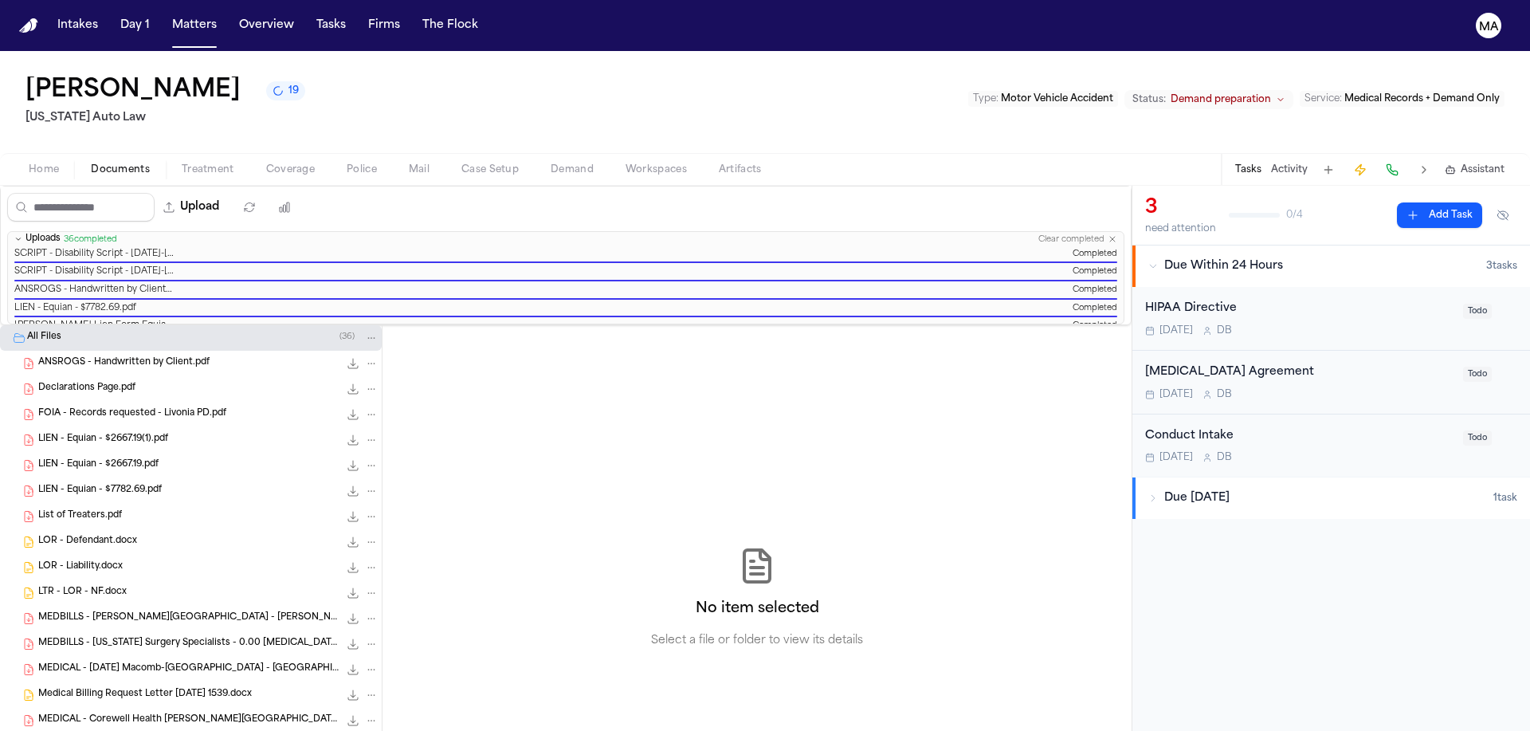
click at [298, 53] on div "[PERSON_NAME] 19 [US_STATE] Auto Law Type : Motor Vehicle Accident Status: Dema…" at bounding box center [765, 102] width 1530 height 102
click at [182, 163] on span "Treatment" at bounding box center [208, 169] width 53 height 13
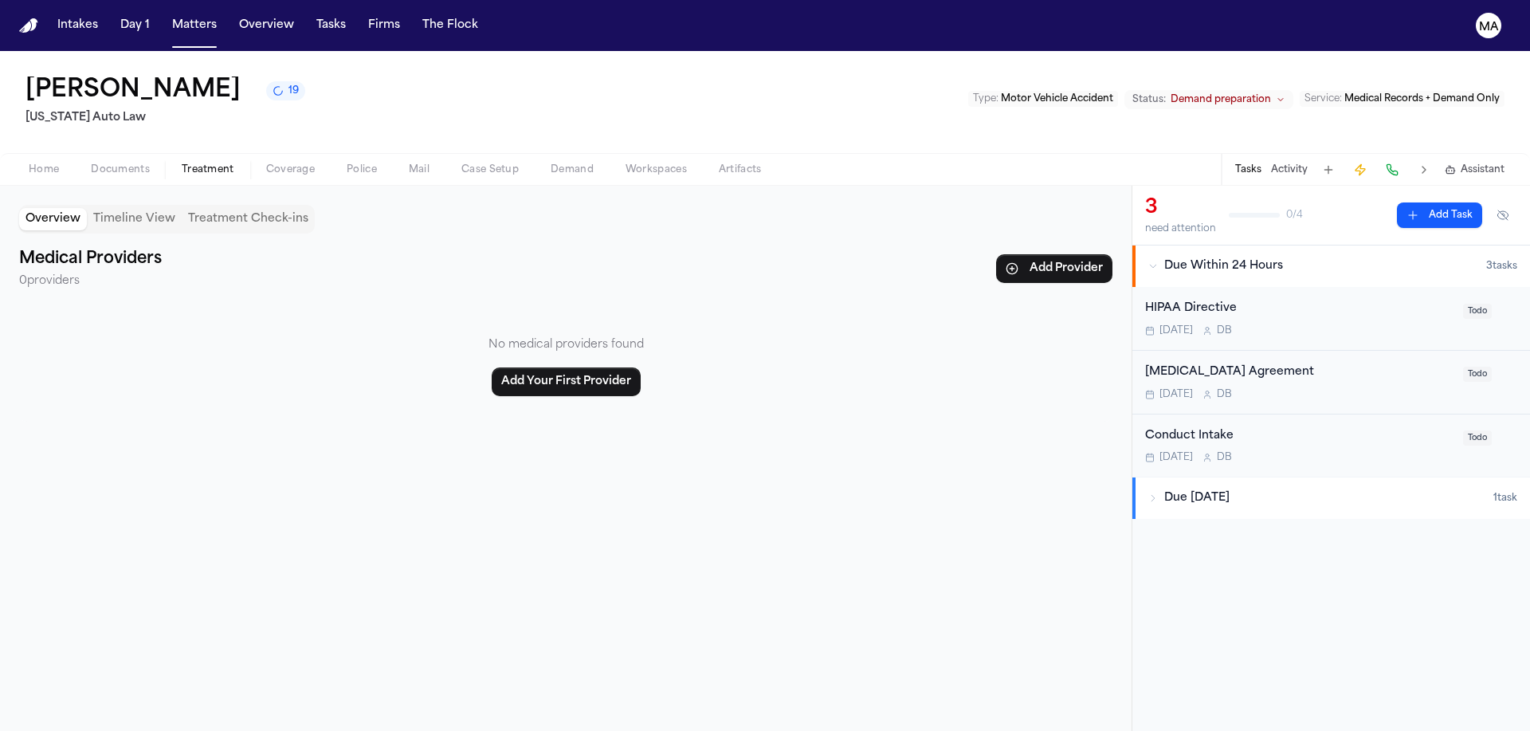
click at [91, 163] on span "Documents" at bounding box center [120, 169] width 59 height 13
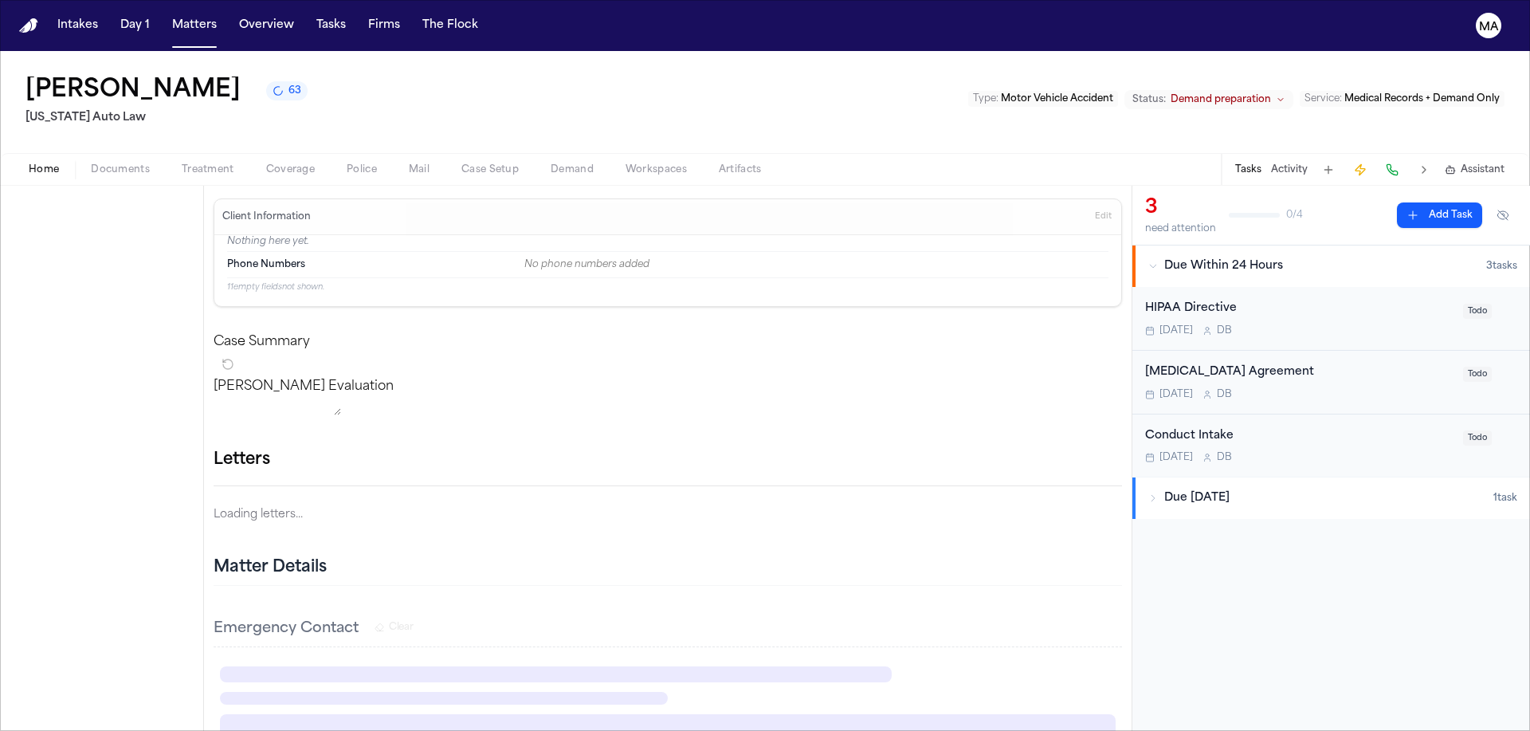
click at [42, 160] on button "Home" at bounding box center [44, 169] width 62 height 19
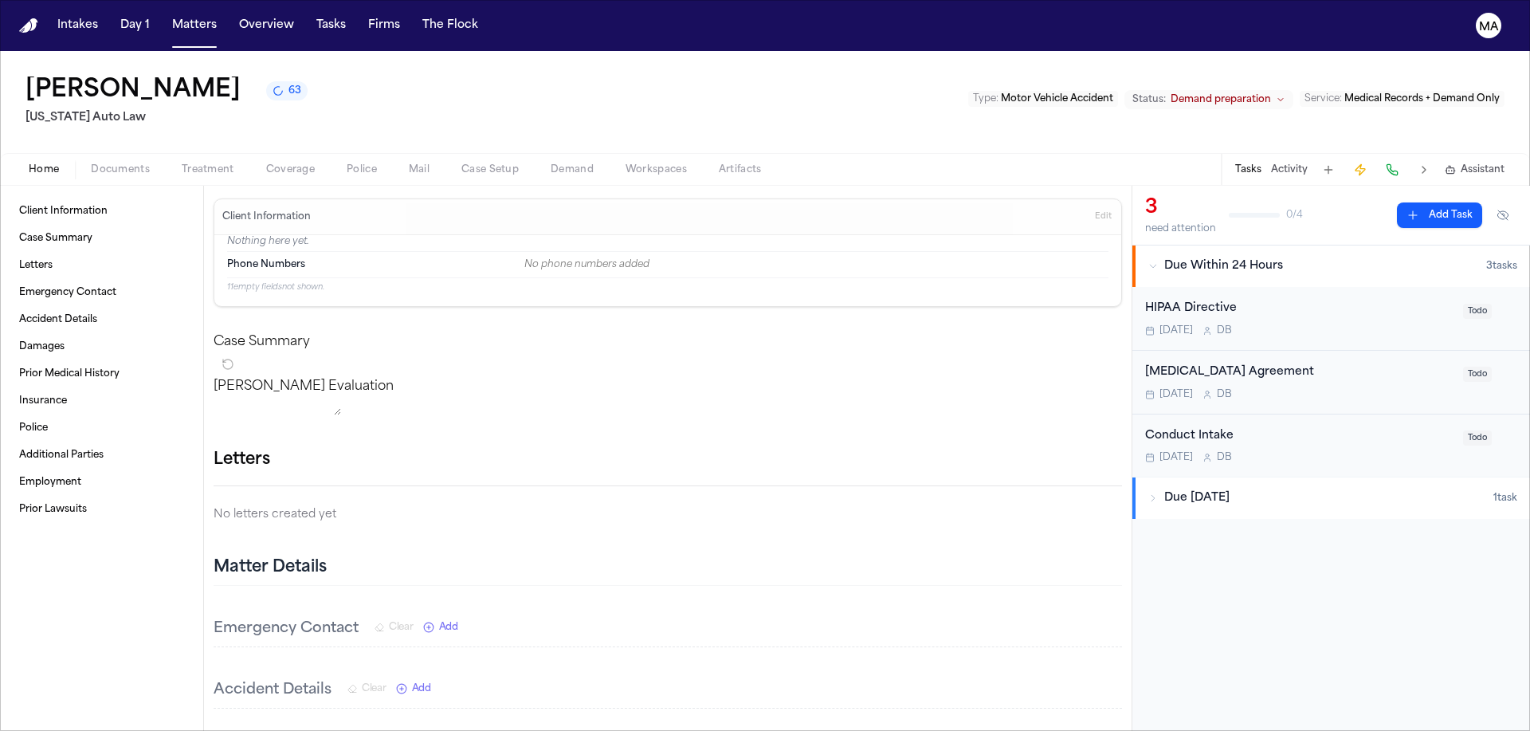
click at [91, 163] on span "Documents" at bounding box center [120, 169] width 59 height 13
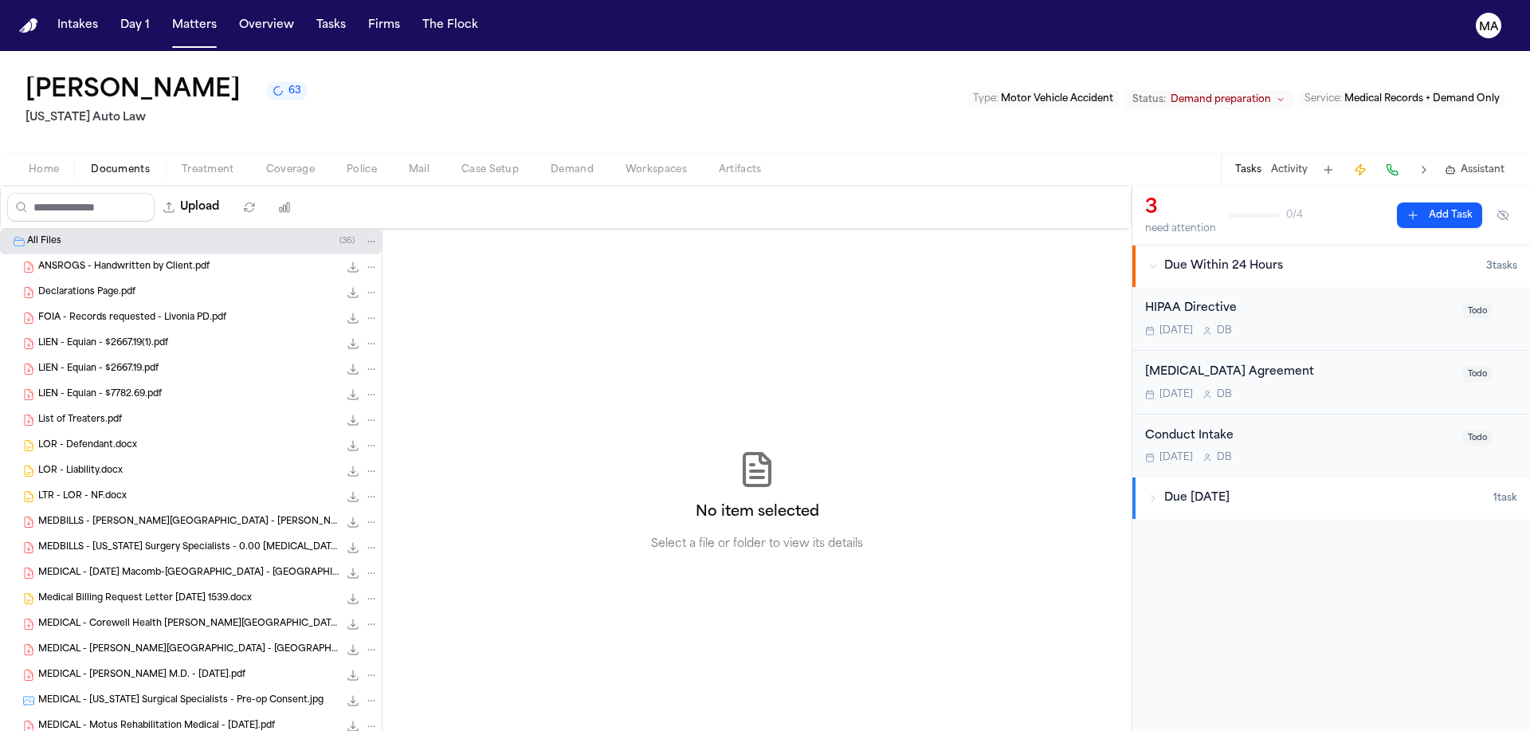
click at [182, 163] on span "Treatment" at bounding box center [208, 169] width 53 height 13
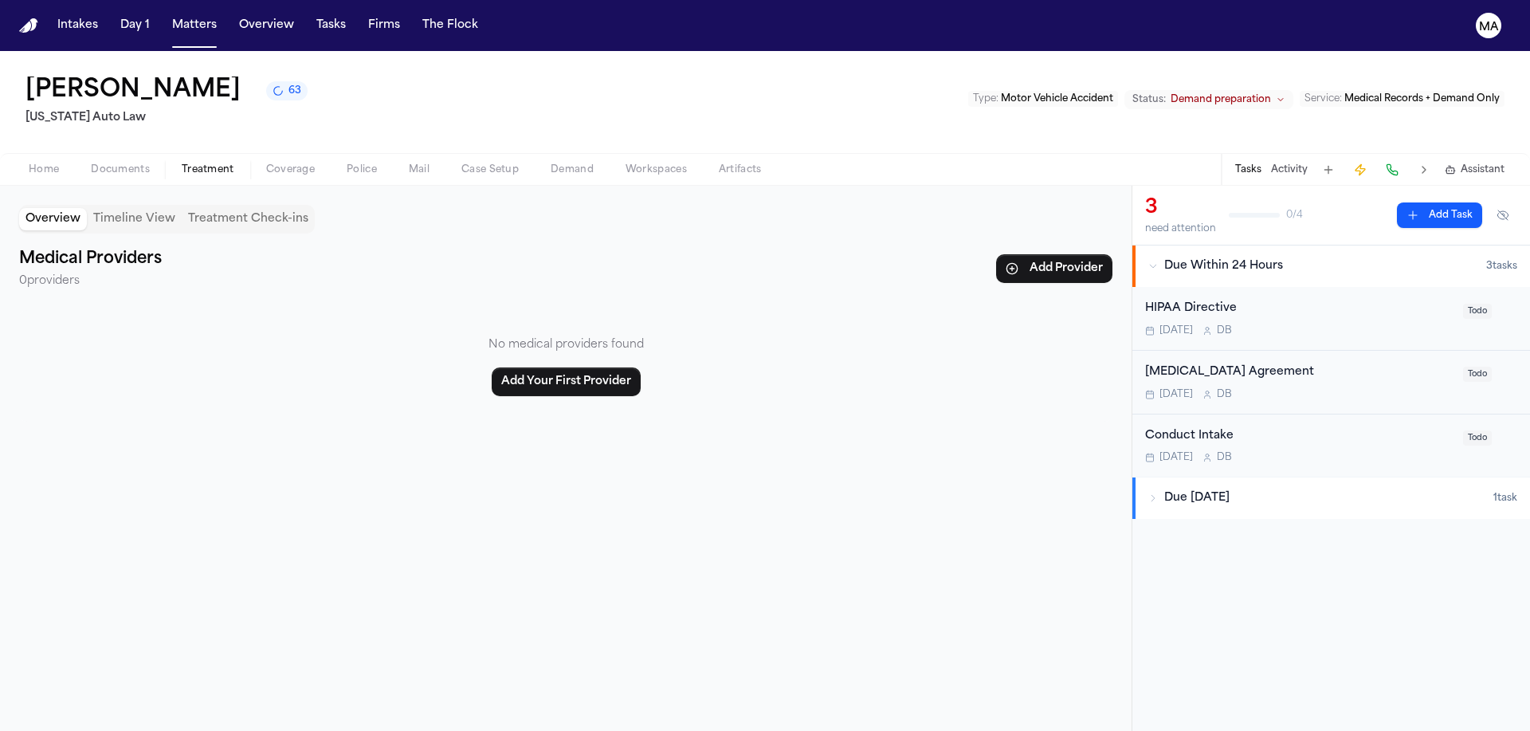
click at [91, 163] on span "Documents" at bounding box center [120, 169] width 59 height 13
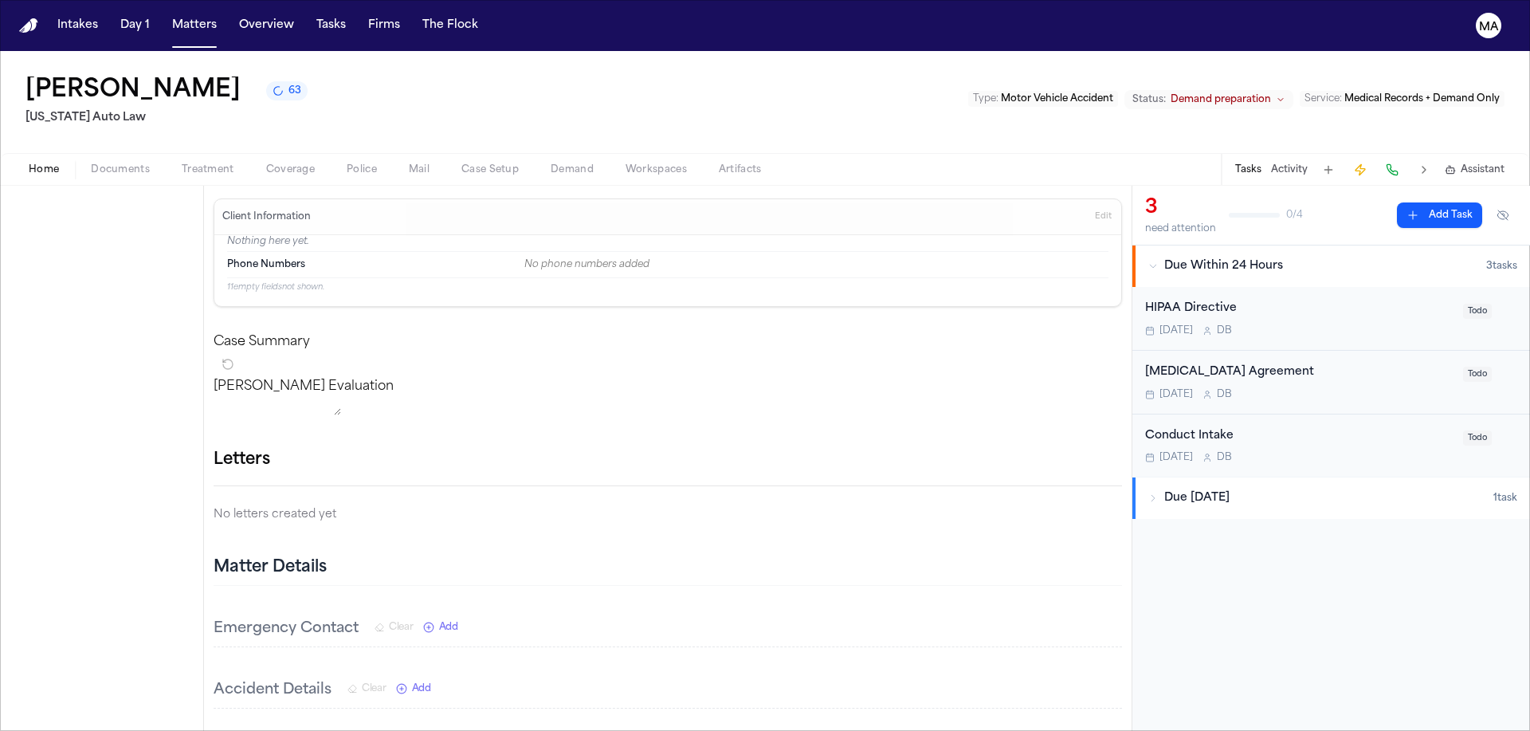
click at [43, 160] on button "Home" at bounding box center [44, 169] width 62 height 19
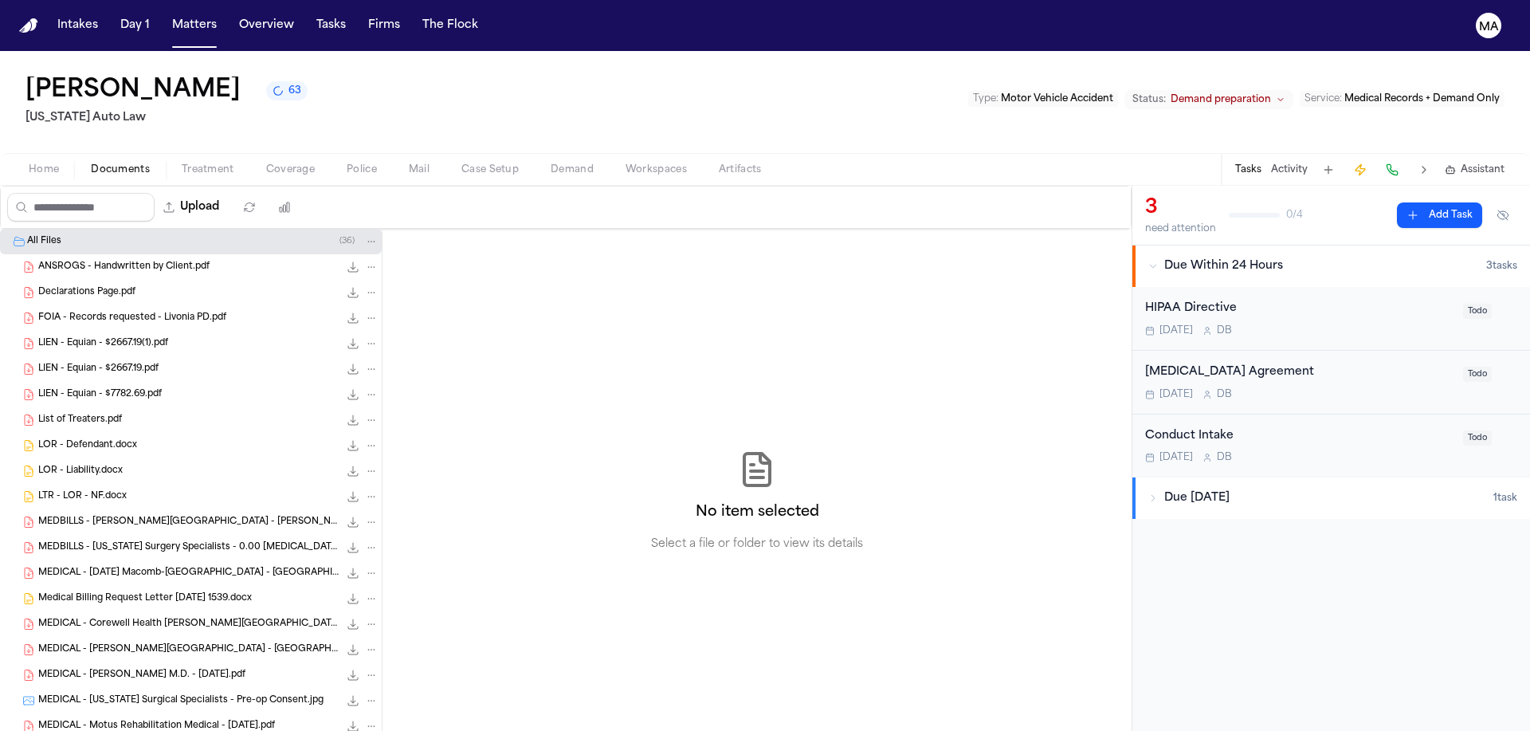
click at [91, 163] on span "Documents" at bounding box center [120, 169] width 59 height 13
click at [182, 163] on span "Treatment" at bounding box center [208, 169] width 53 height 13
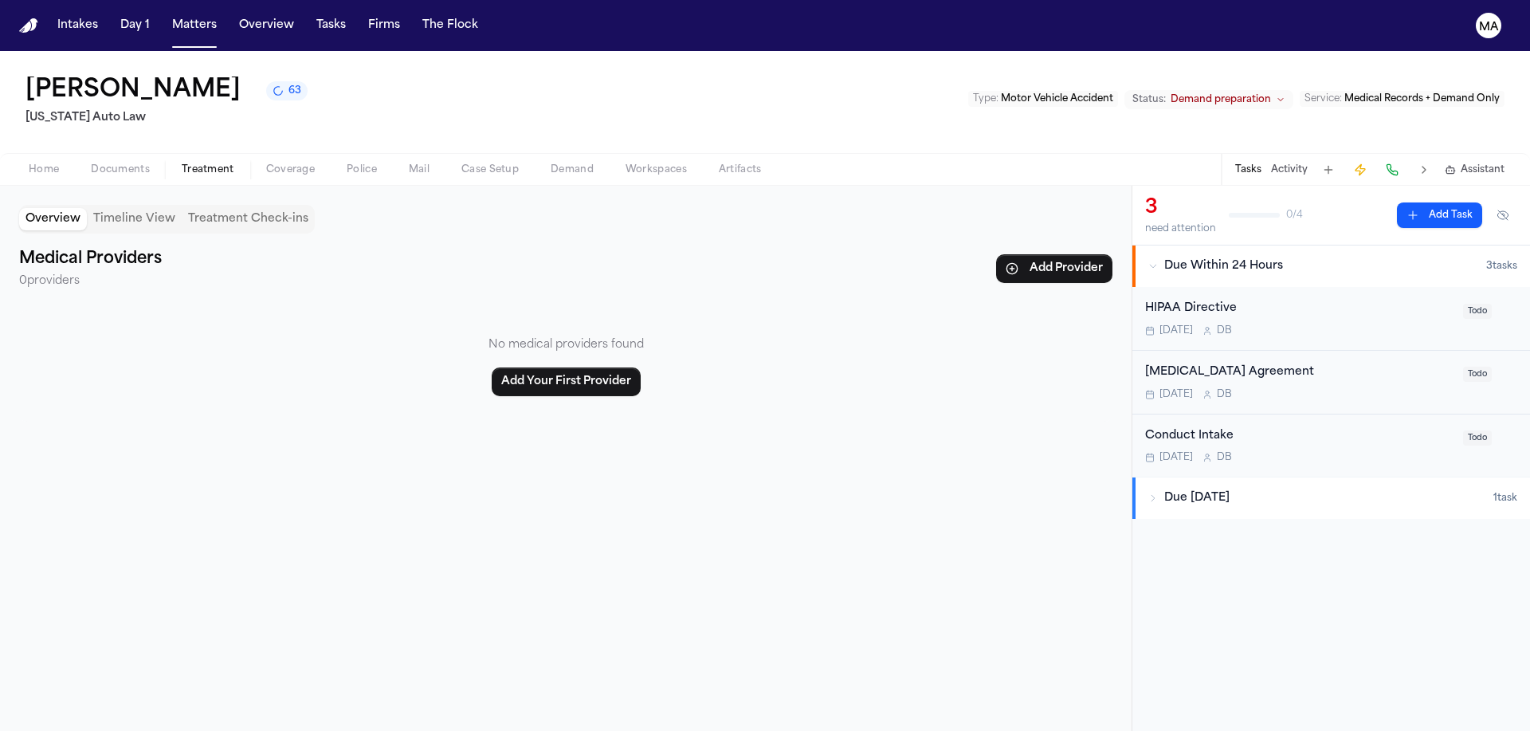
click at [266, 163] on span "Coverage" at bounding box center [290, 169] width 49 height 13
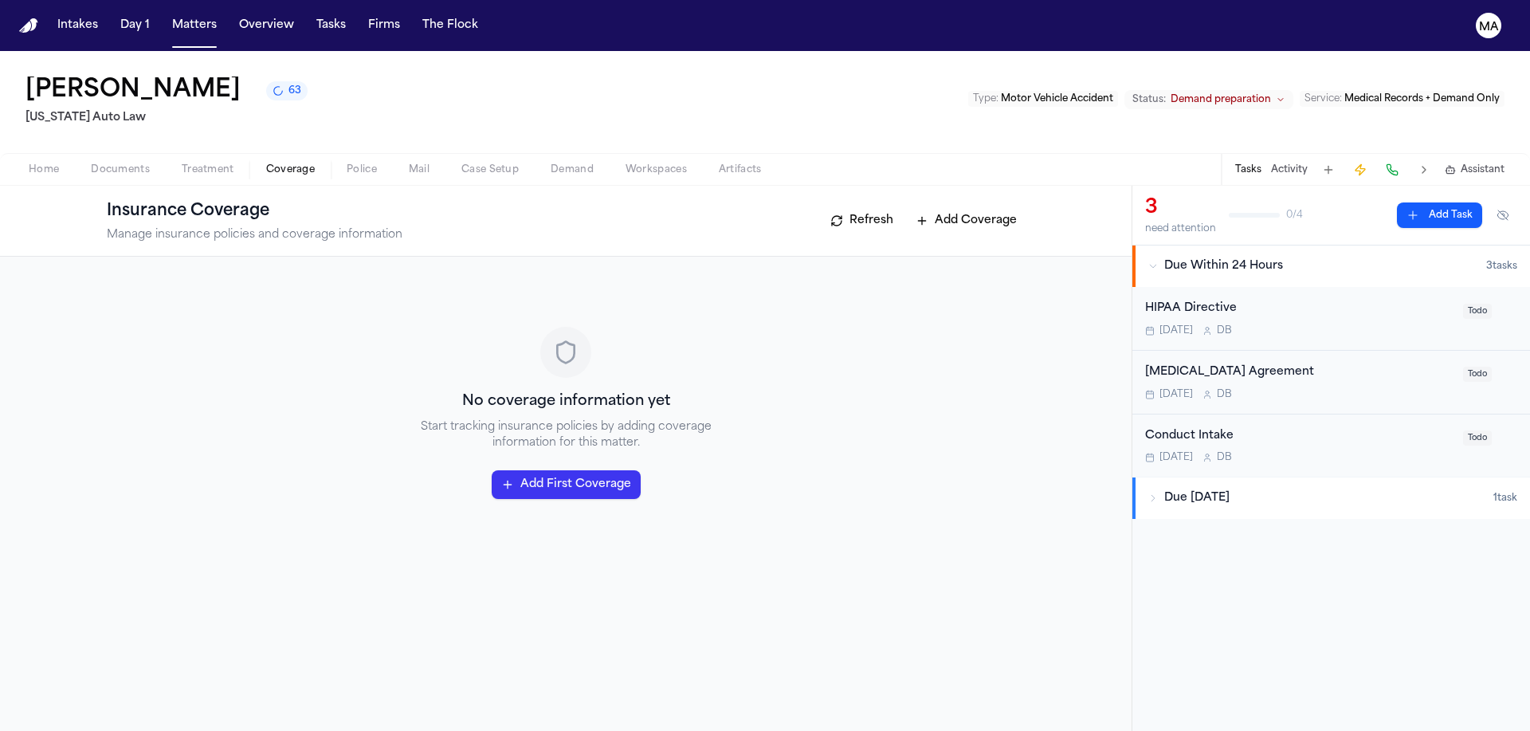
click at [347, 163] on span "Police" at bounding box center [362, 169] width 30 height 13
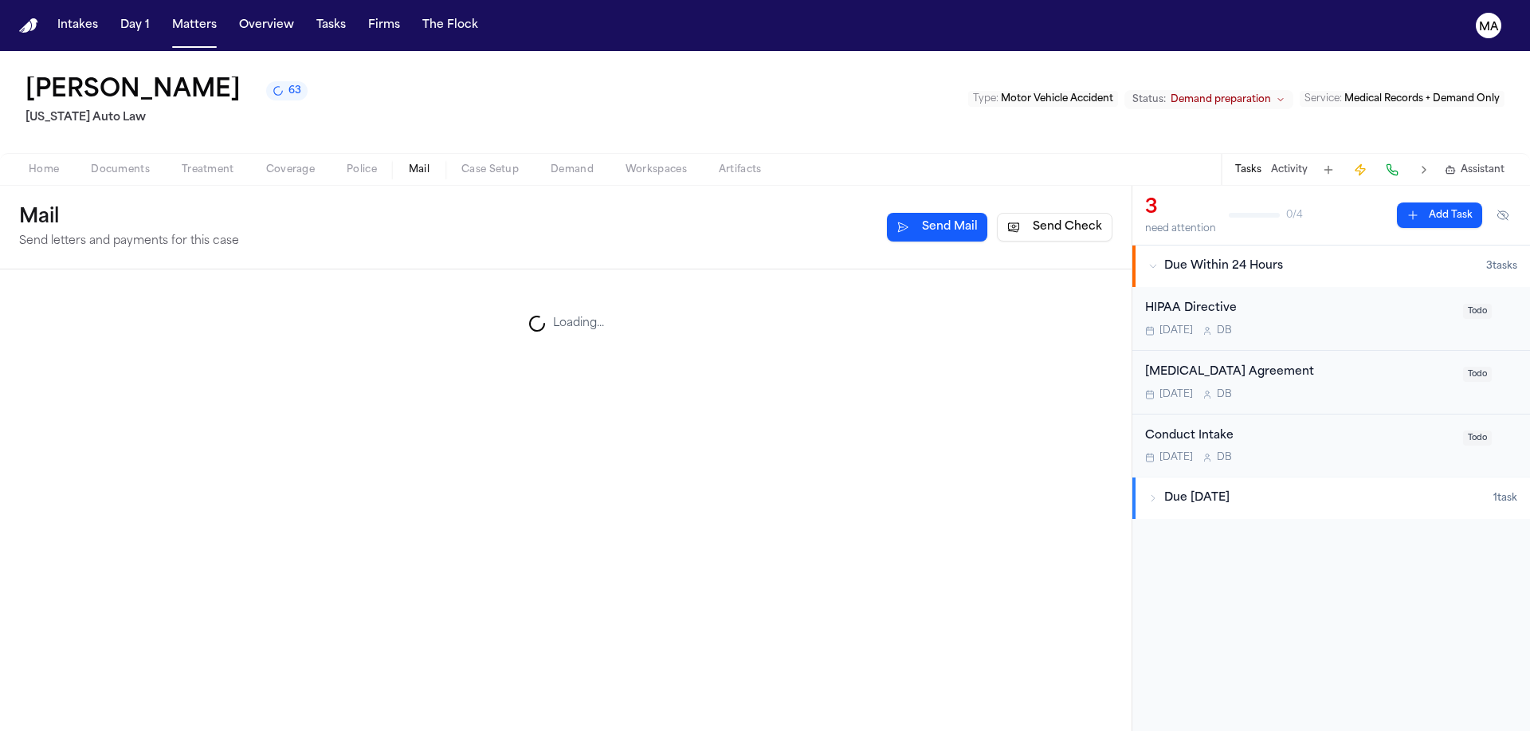
click at [409, 163] on span "Mail" at bounding box center [419, 169] width 21 height 13
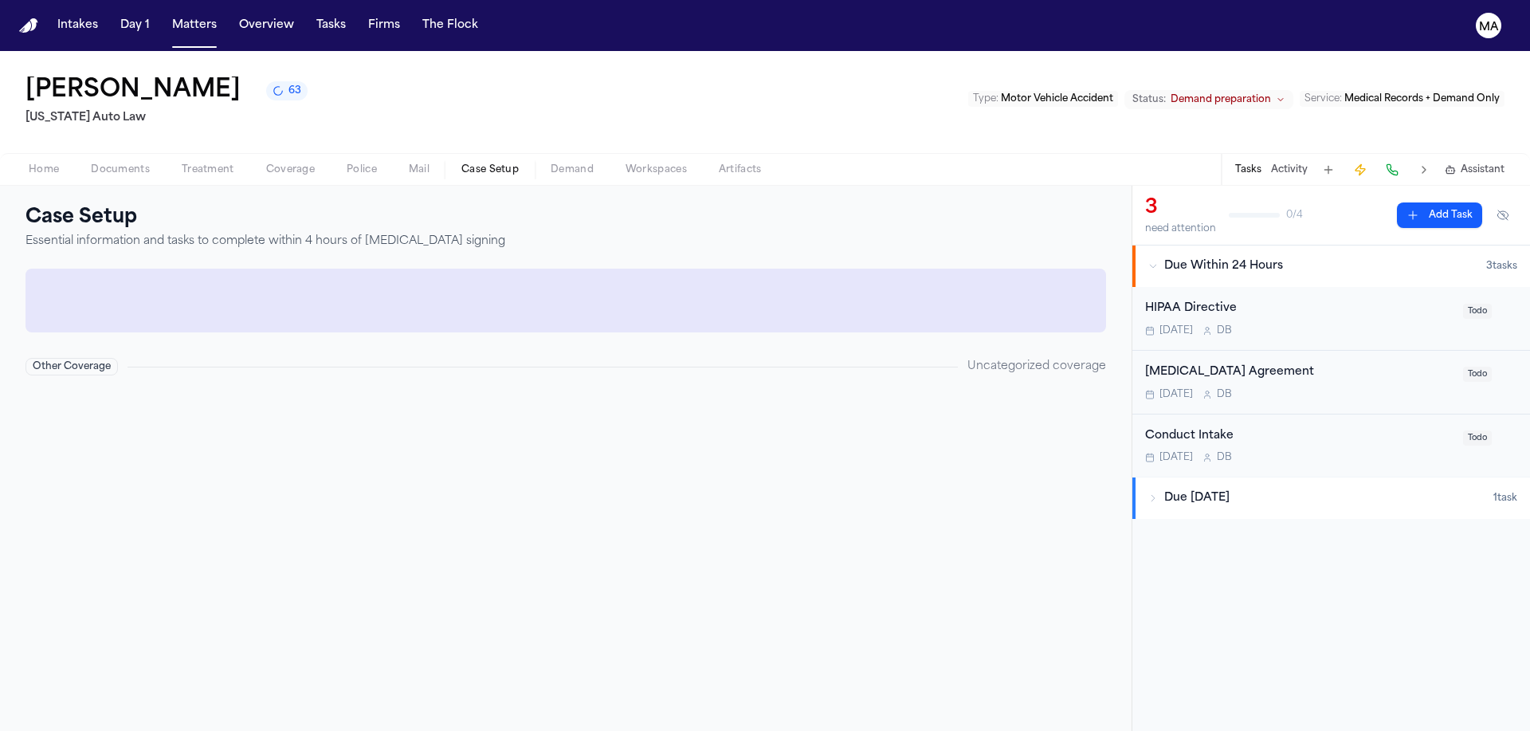
click at [461, 163] on span "Case Setup" at bounding box center [489, 169] width 57 height 13
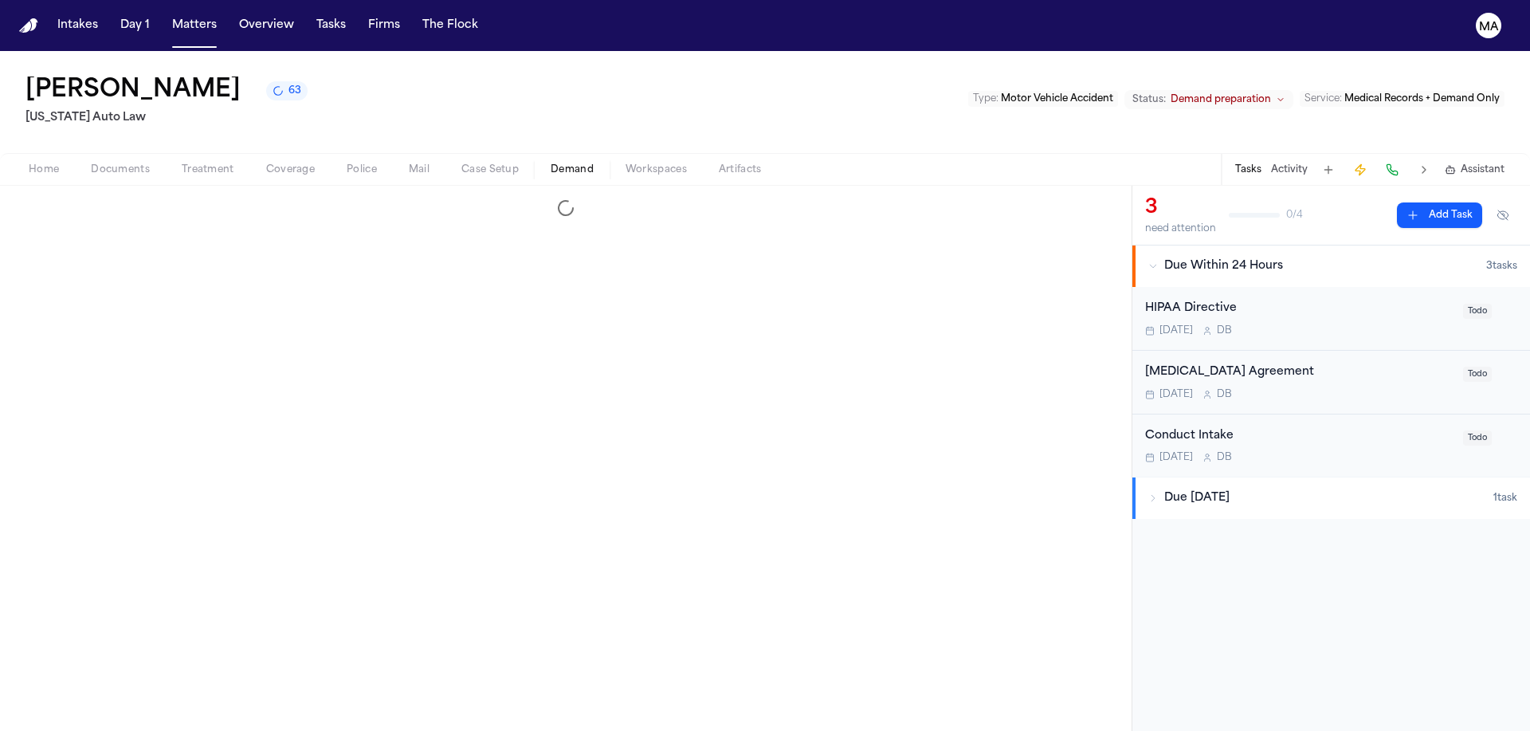
click at [551, 163] on span "Demand" at bounding box center [572, 169] width 43 height 13
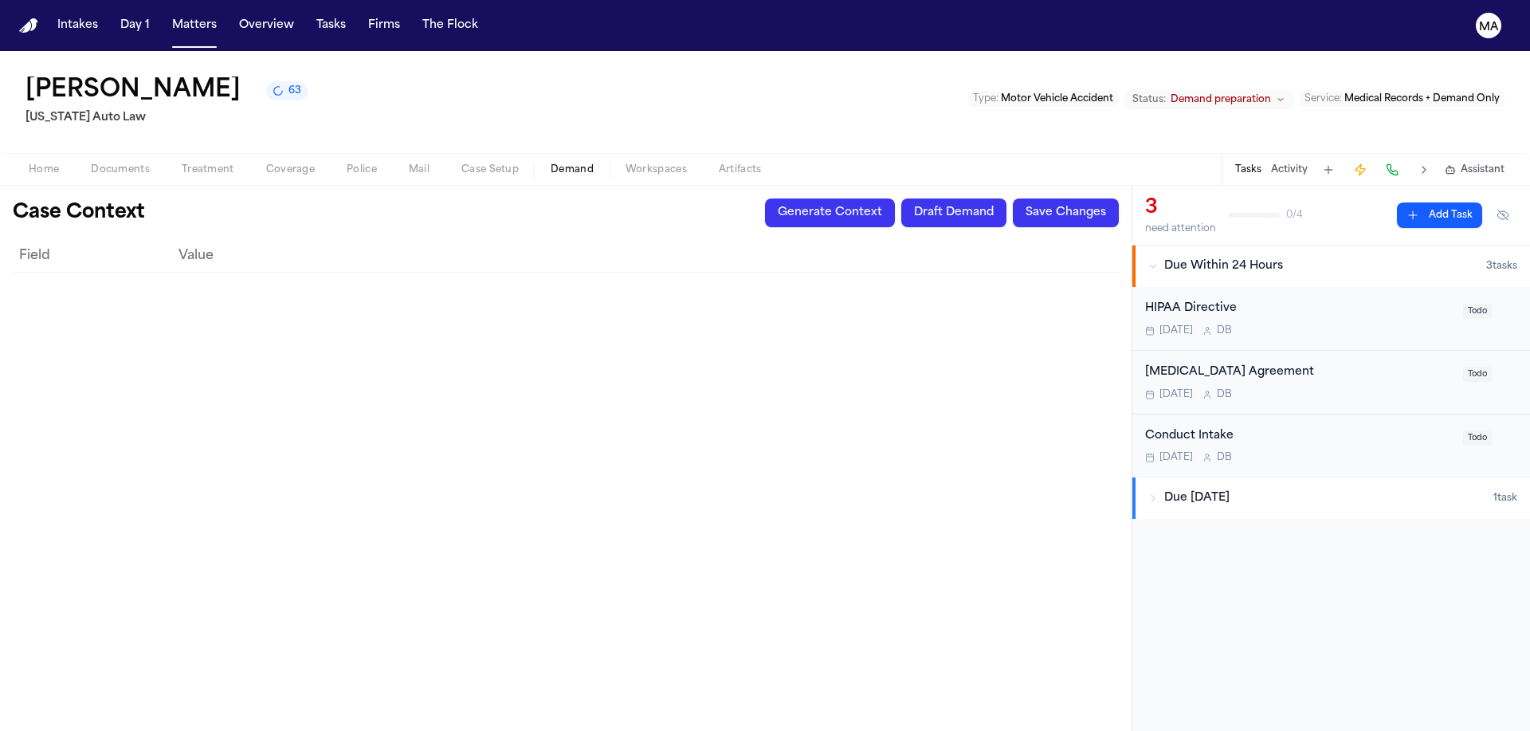
click at [625, 163] on span "Workspaces" at bounding box center [655, 169] width 61 height 13
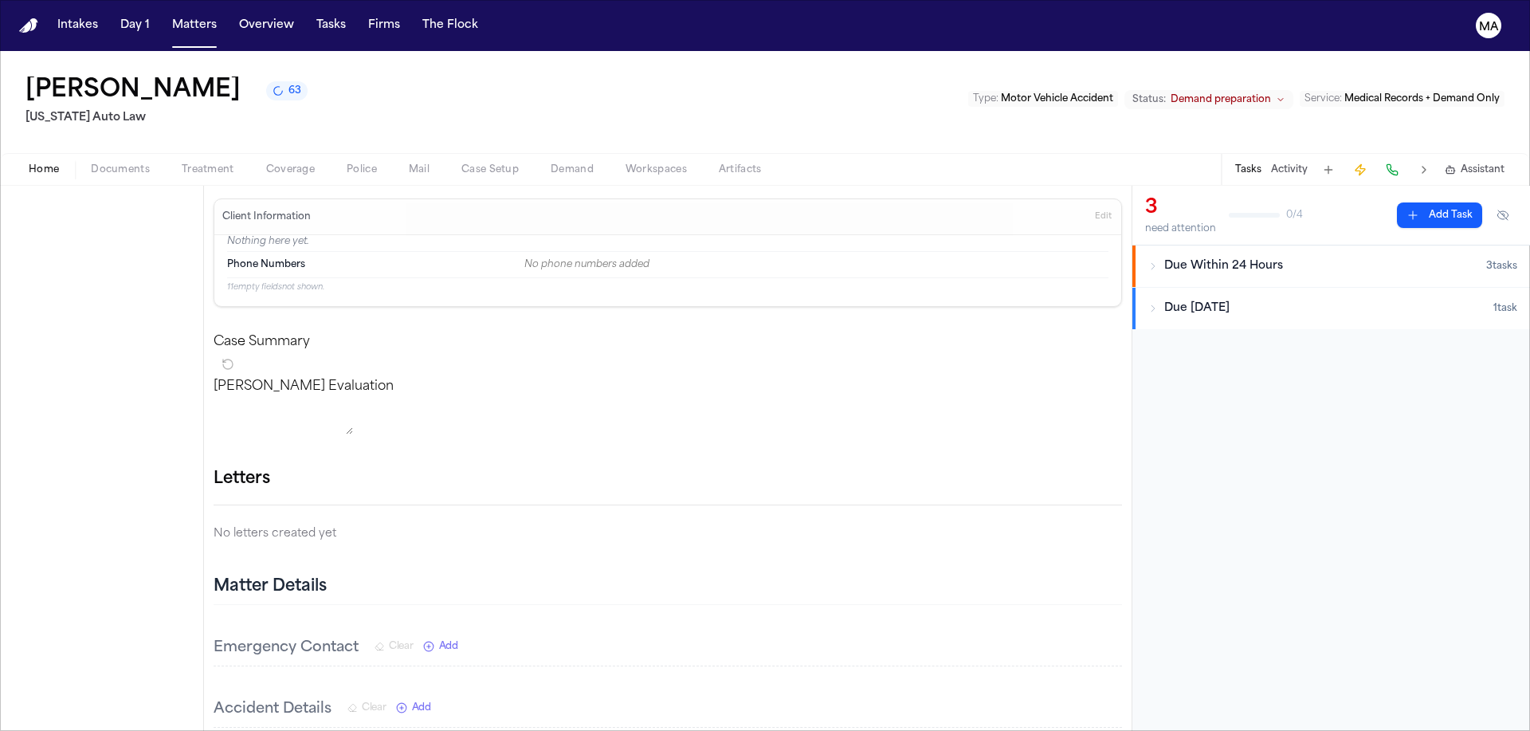
click at [24, 178] on span "button" at bounding box center [43, 179] width 49 height 2
type textarea "*"
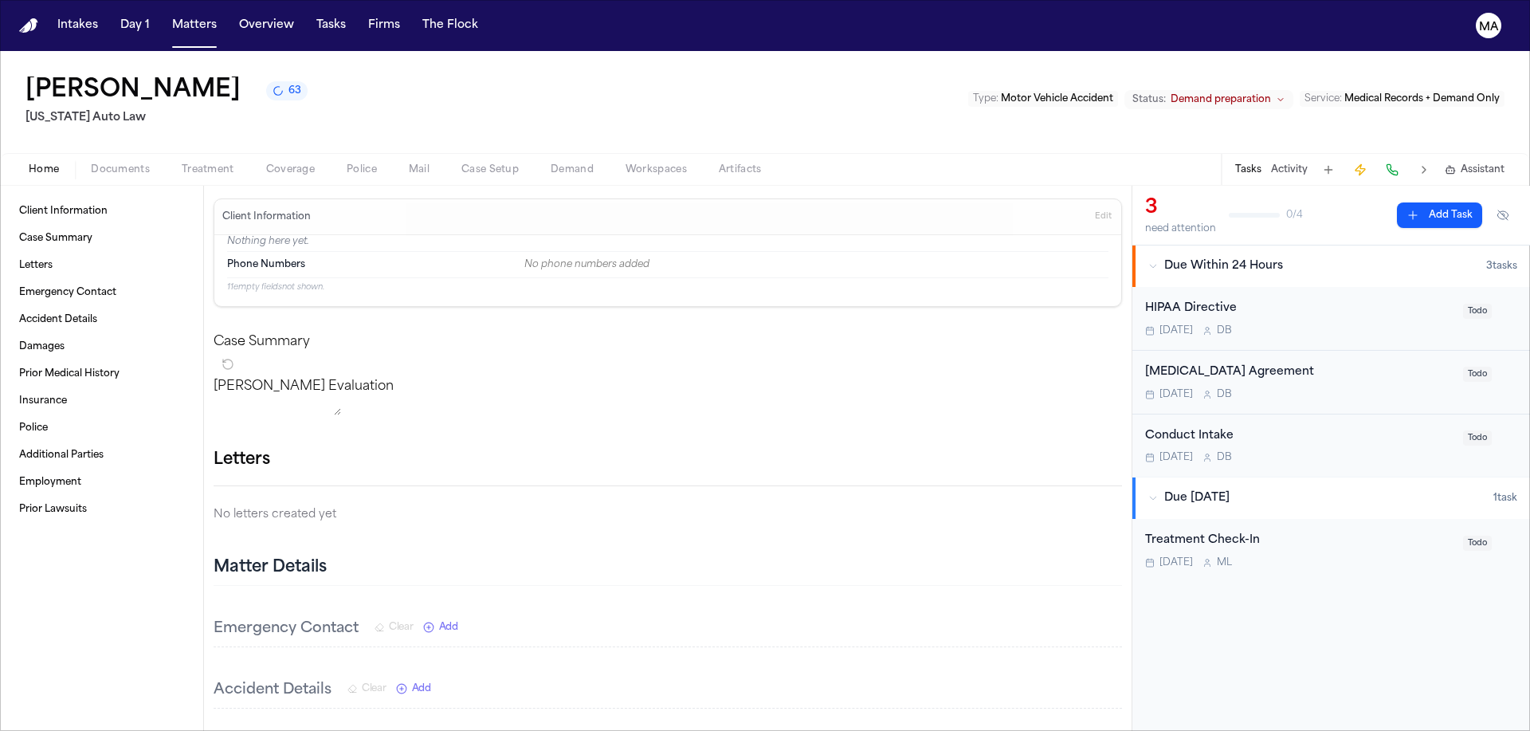
click at [91, 163] on span "Documents" at bounding box center [120, 169] width 59 height 13
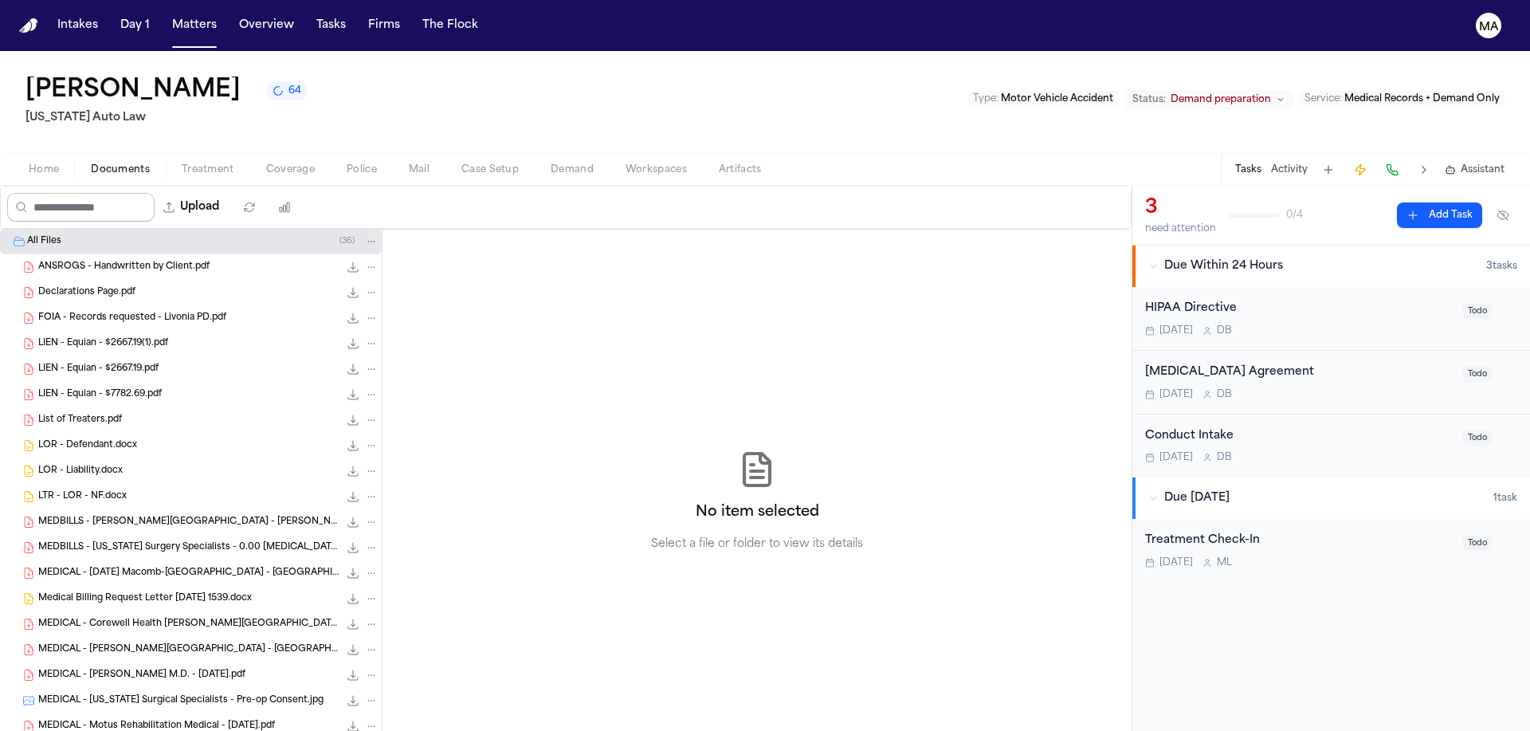
click at [91, 163] on span "Documents" at bounding box center [120, 169] width 59 height 13
click at [29, 163] on span "Home" at bounding box center [44, 169] width 30 height 13
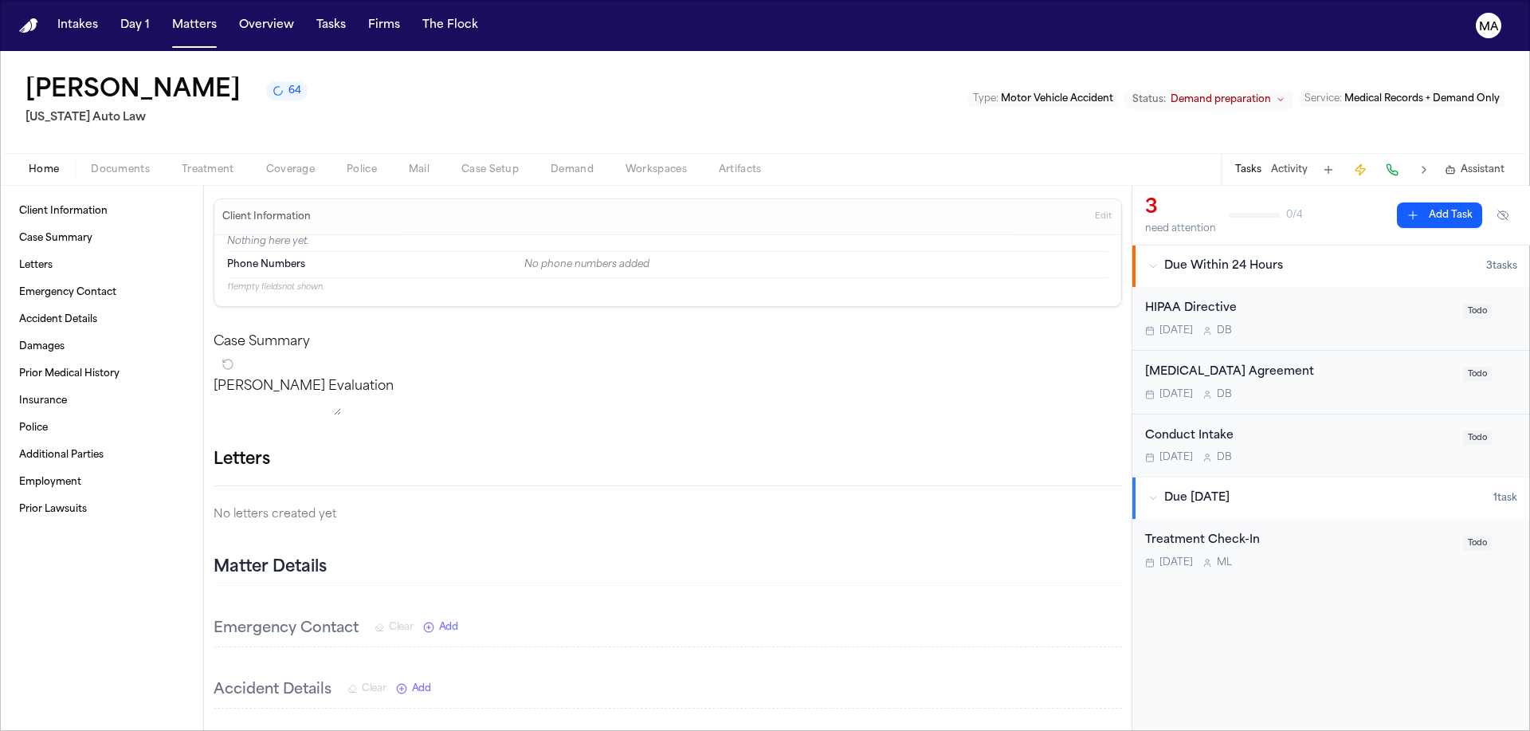
click at [278, 62] on div "[PERSON_NAME] 64 [US_STATE] Auto Law Type : Motor Vehicle Accident Status: Dema…" at bounding box center [765, 102] width 1530 height 102
click at [166, 14] on button "Matters" at bounding box center [194, 25] width 57 height 29
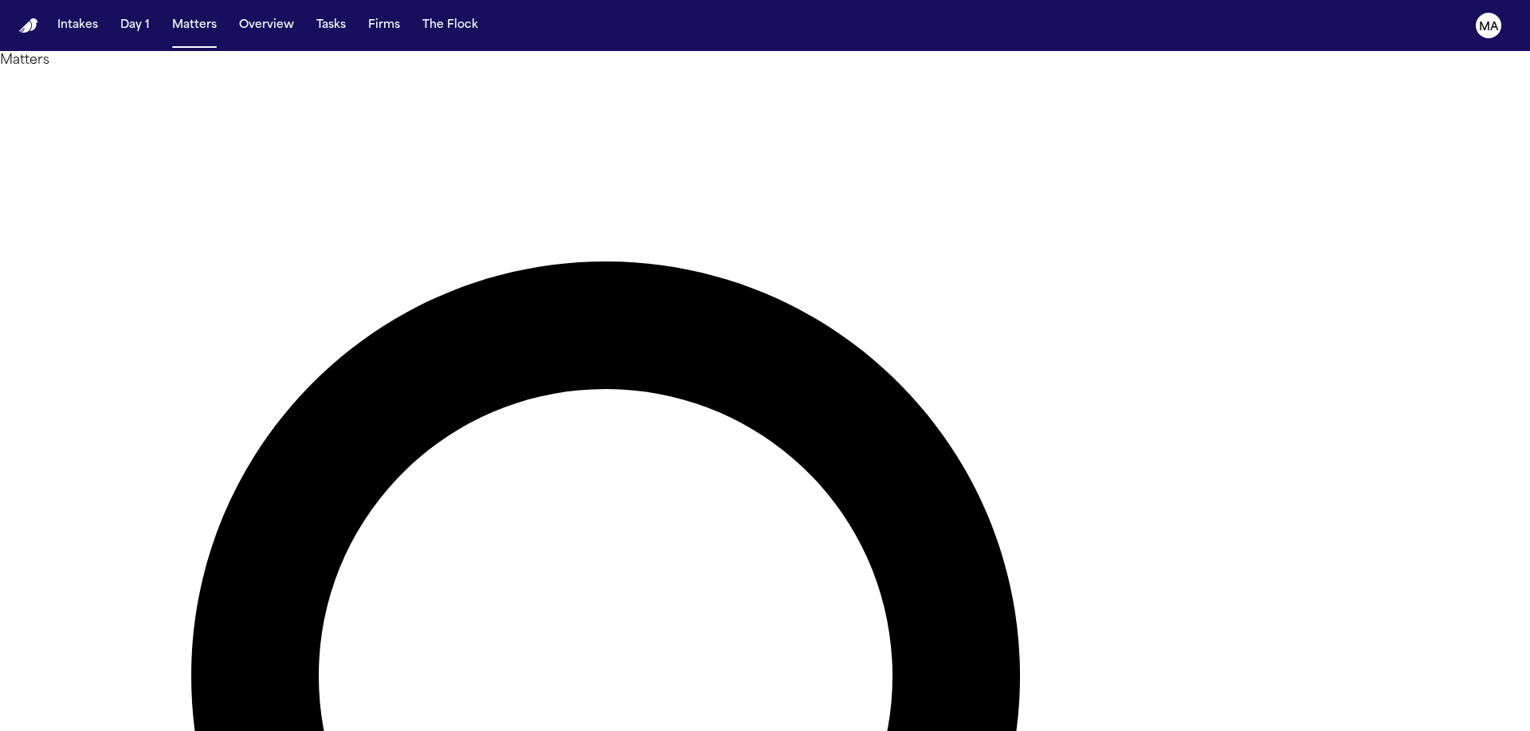
type input "**********"
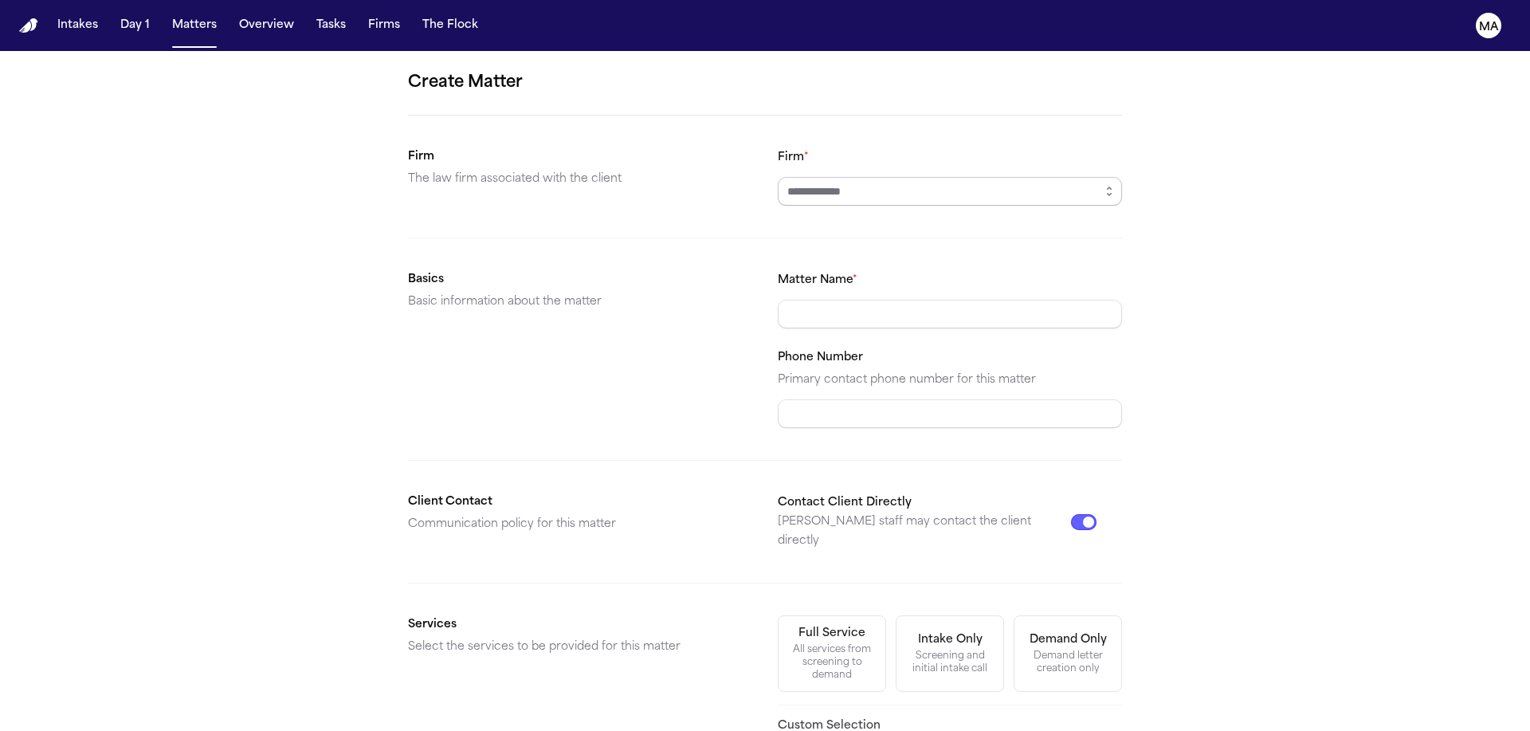
click at [887, 177] on input "Firm *" at bounding box center [950, 191] width 344 height 29
type input "**********"
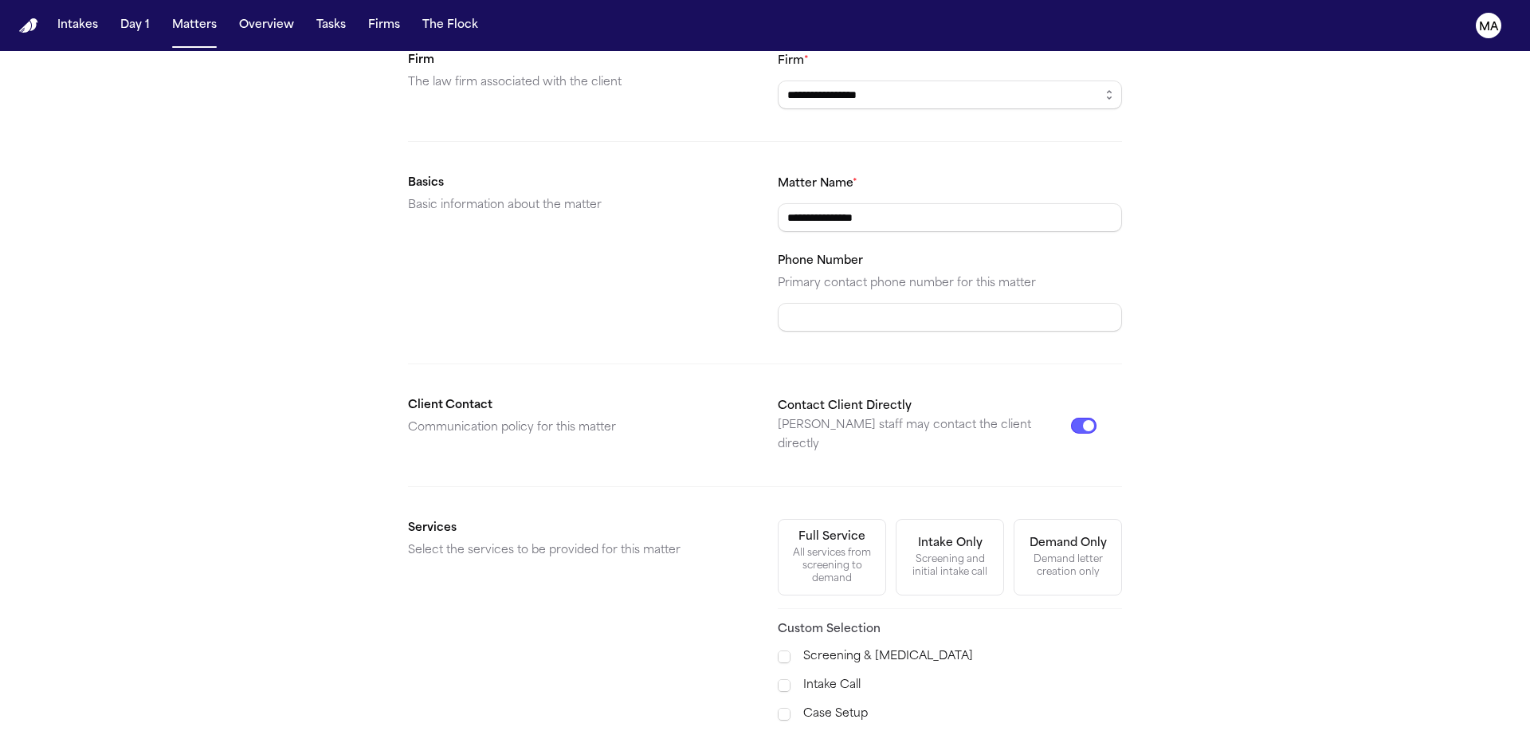
click at [820, 728] on div "Demand Preparation" at bounding box center [866, 742] width 215 height 29
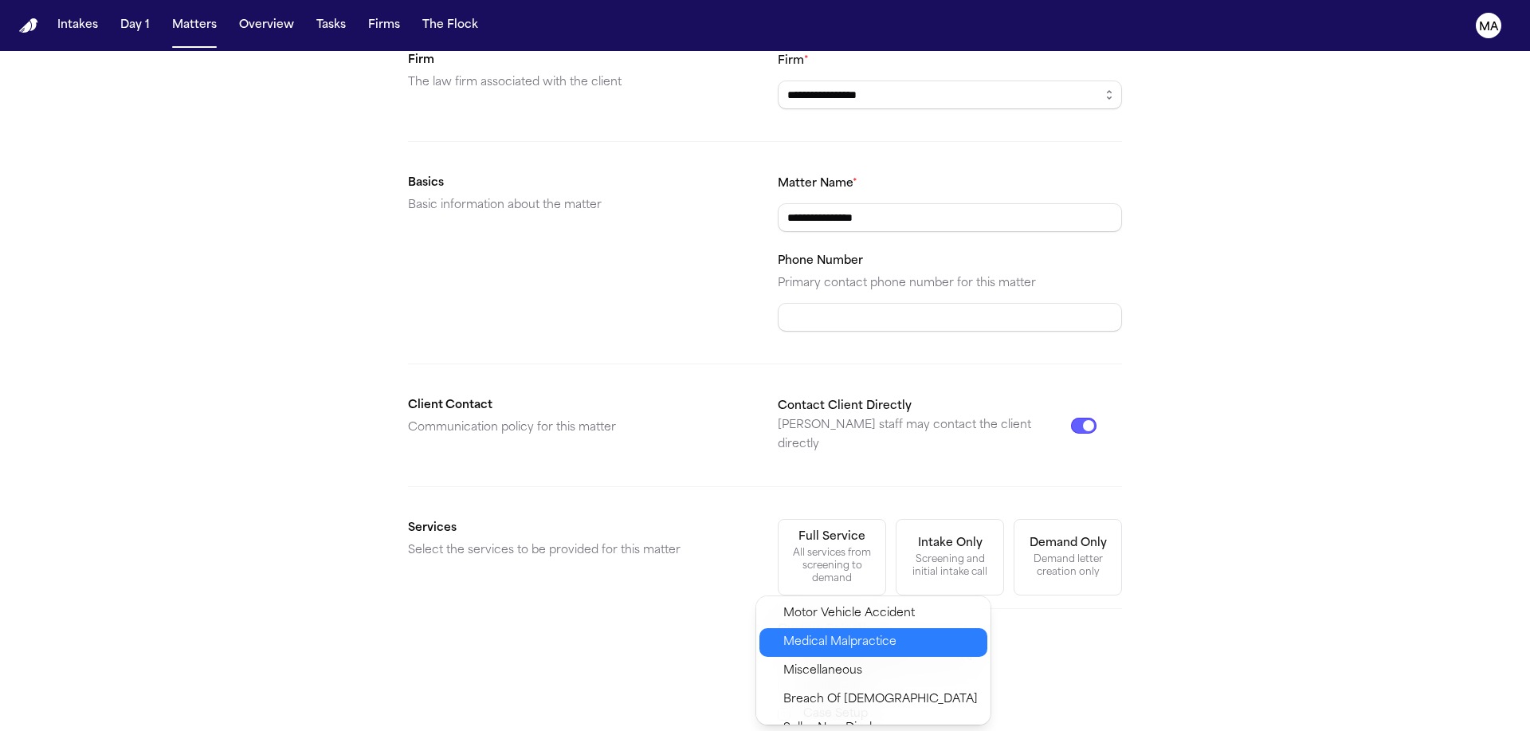
click at [798, 608] on div "Motor Vehicle Accident" at bounding box center [873, 613] width 228 height 29
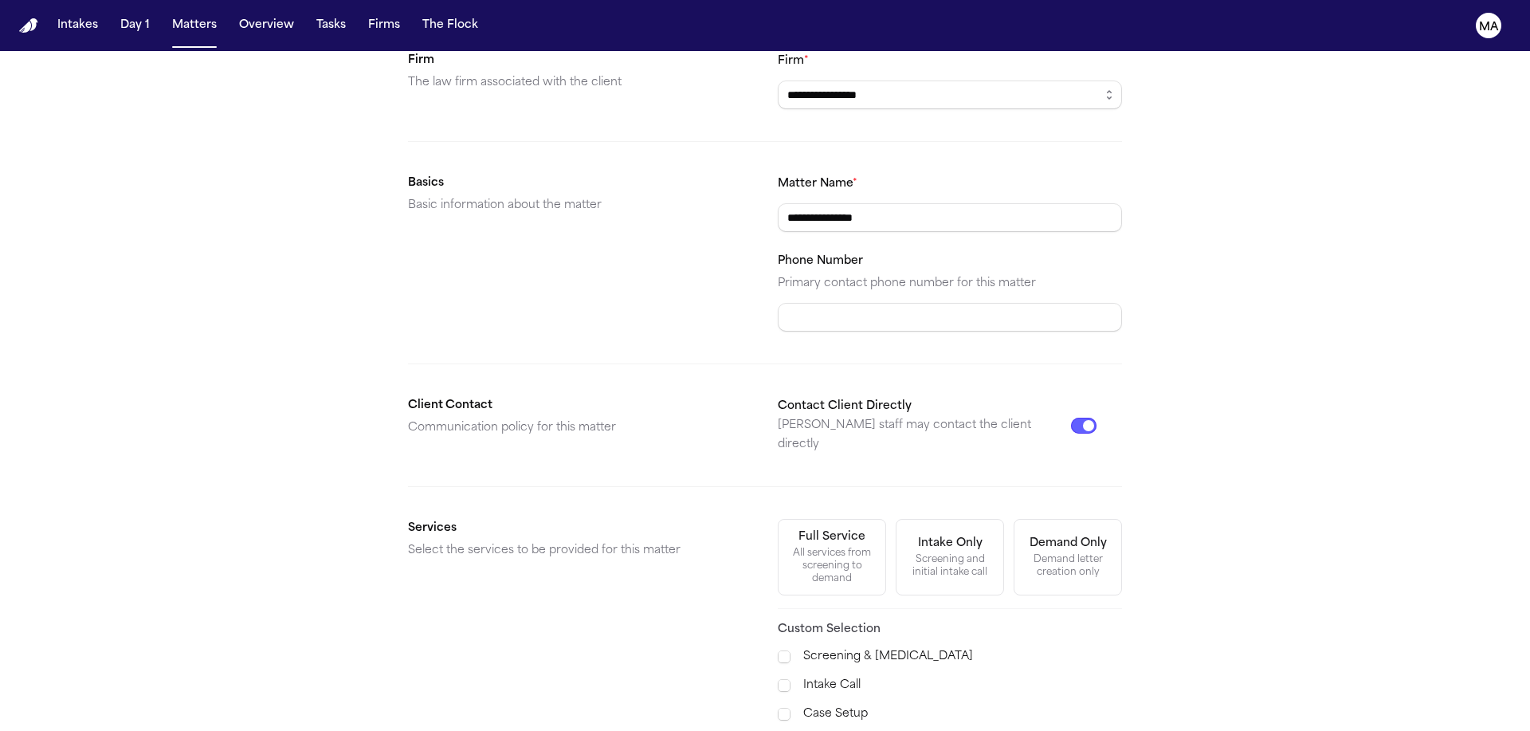
click at [938, 720] on div "**********" at bounding box center [765, 678] width 1530 height 1446
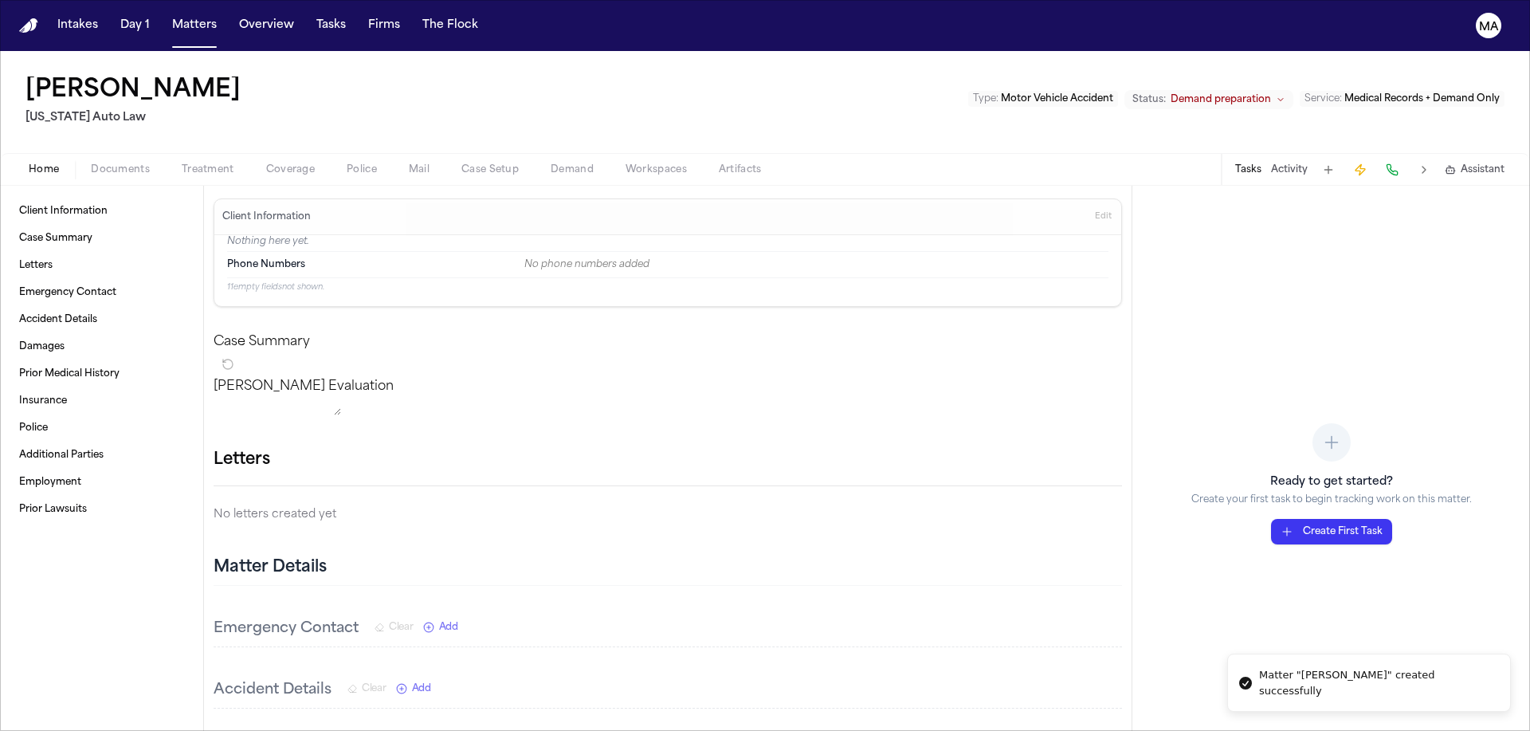
click at [140, 51] on div "[PERSON_NAME] [US_STATE] Auto Law Type : Motor Vehicle Accident Status: Demand …" at bounding box center [765, 102] width 1530 height 102
click at [91, 163] on span "Documents" at bounding box center [120, 169] width 59 height 13
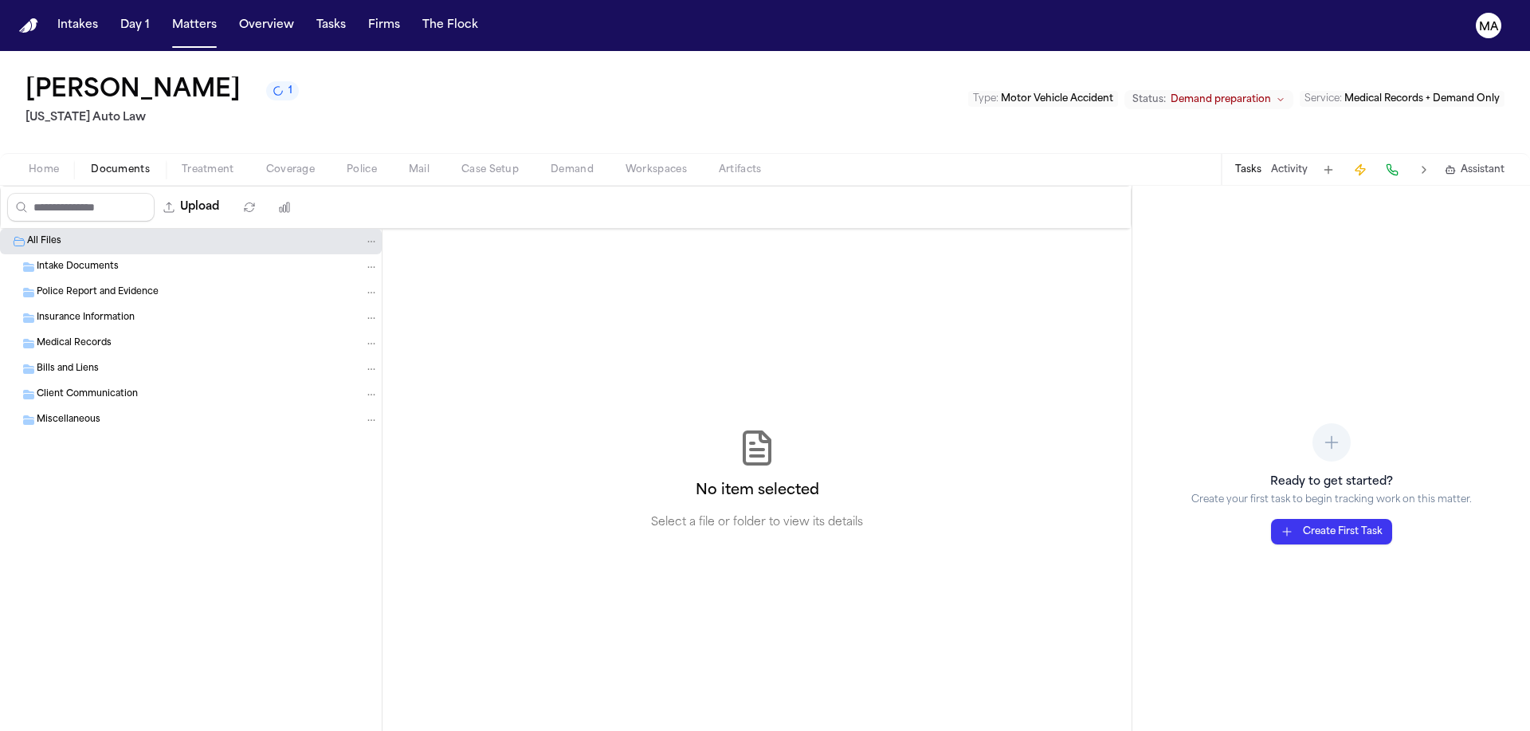
click at [1307, 163] on button "Activity" at bounding box center [1289, 169] width 37 height 13
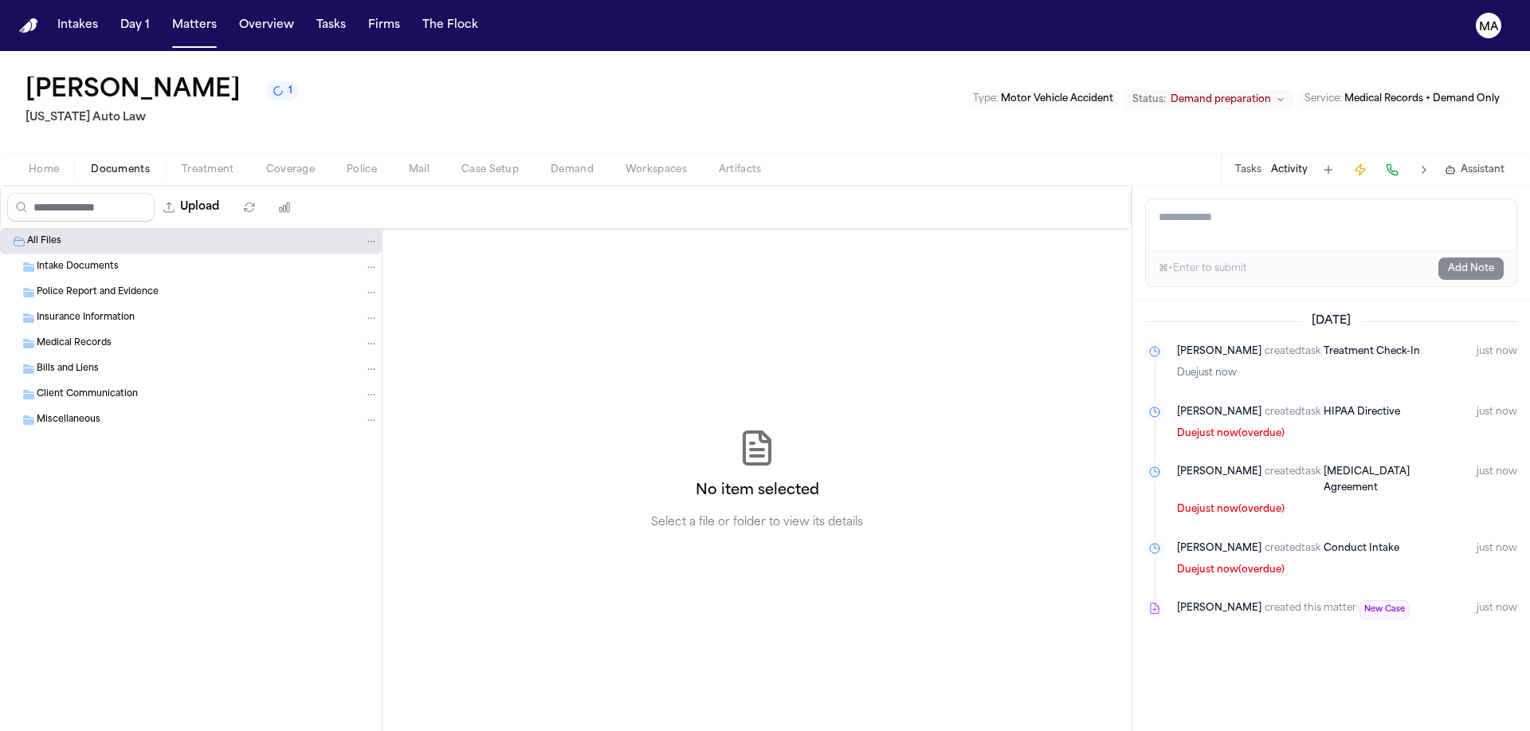
click at [1209, 199] on textarea "Add a note to this matter" at bounding box center [1331, 224] width 370 height 51
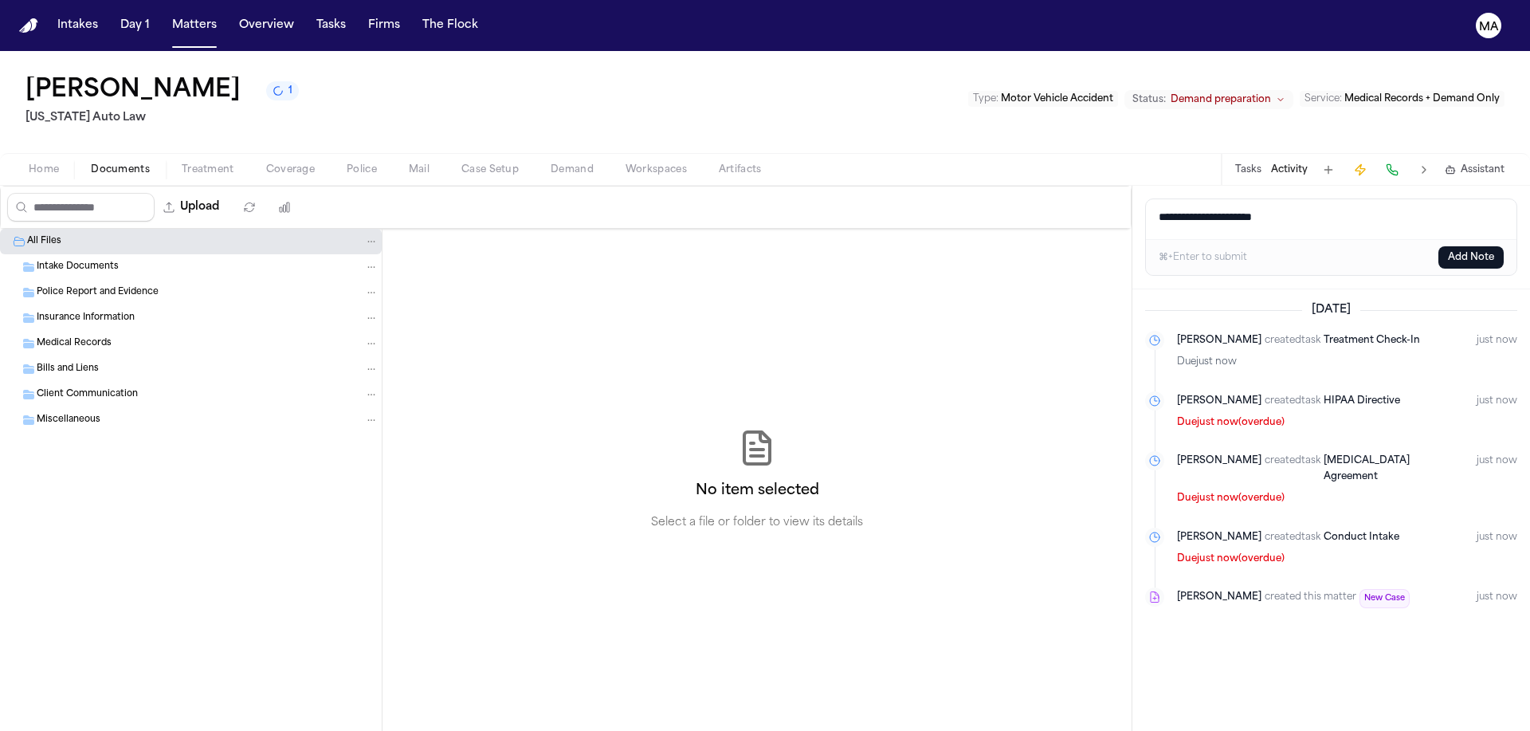
paste textarea "**********"
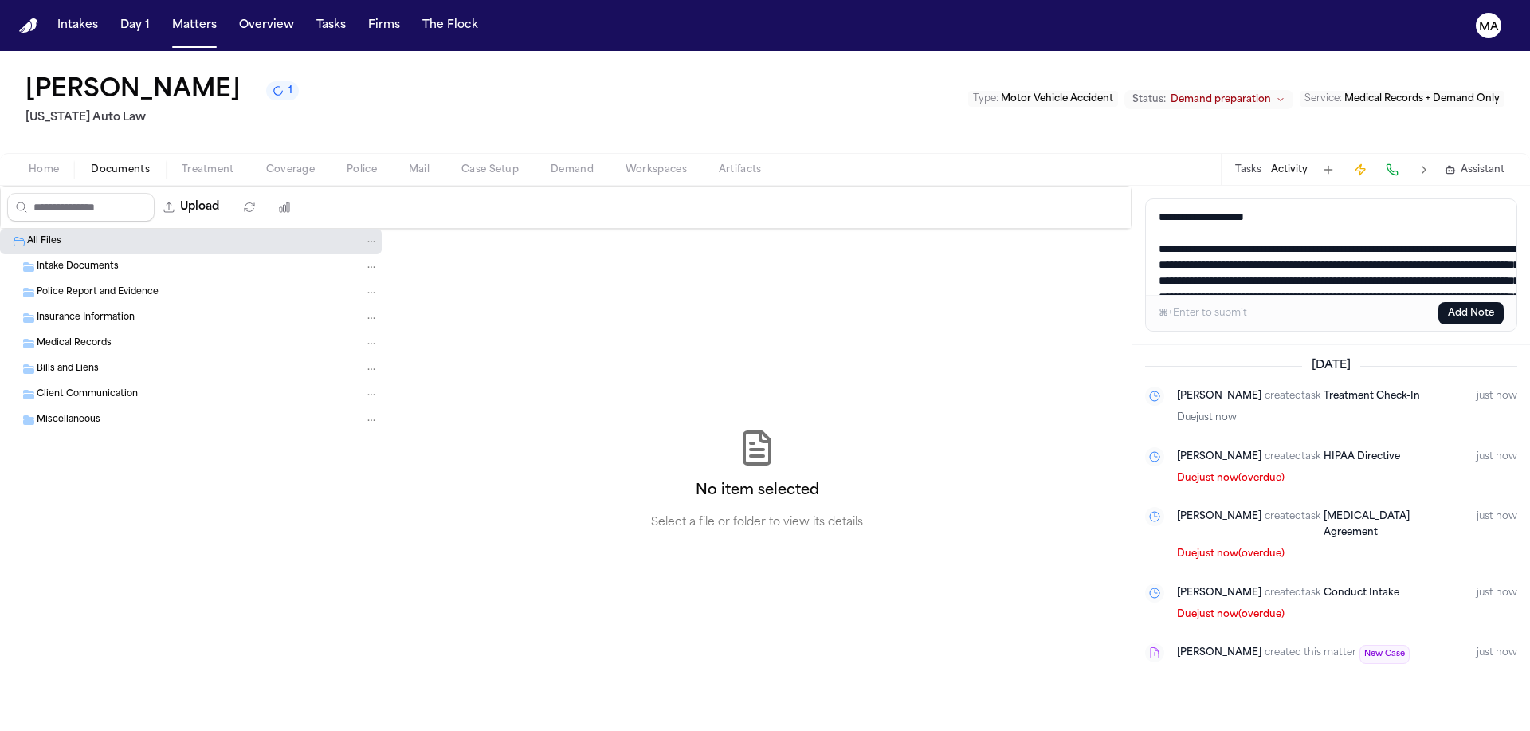
type textarea "**********"
click at [1480, 302] on button "Add Note" at bounding box center [1470, 313] width 65 height 22
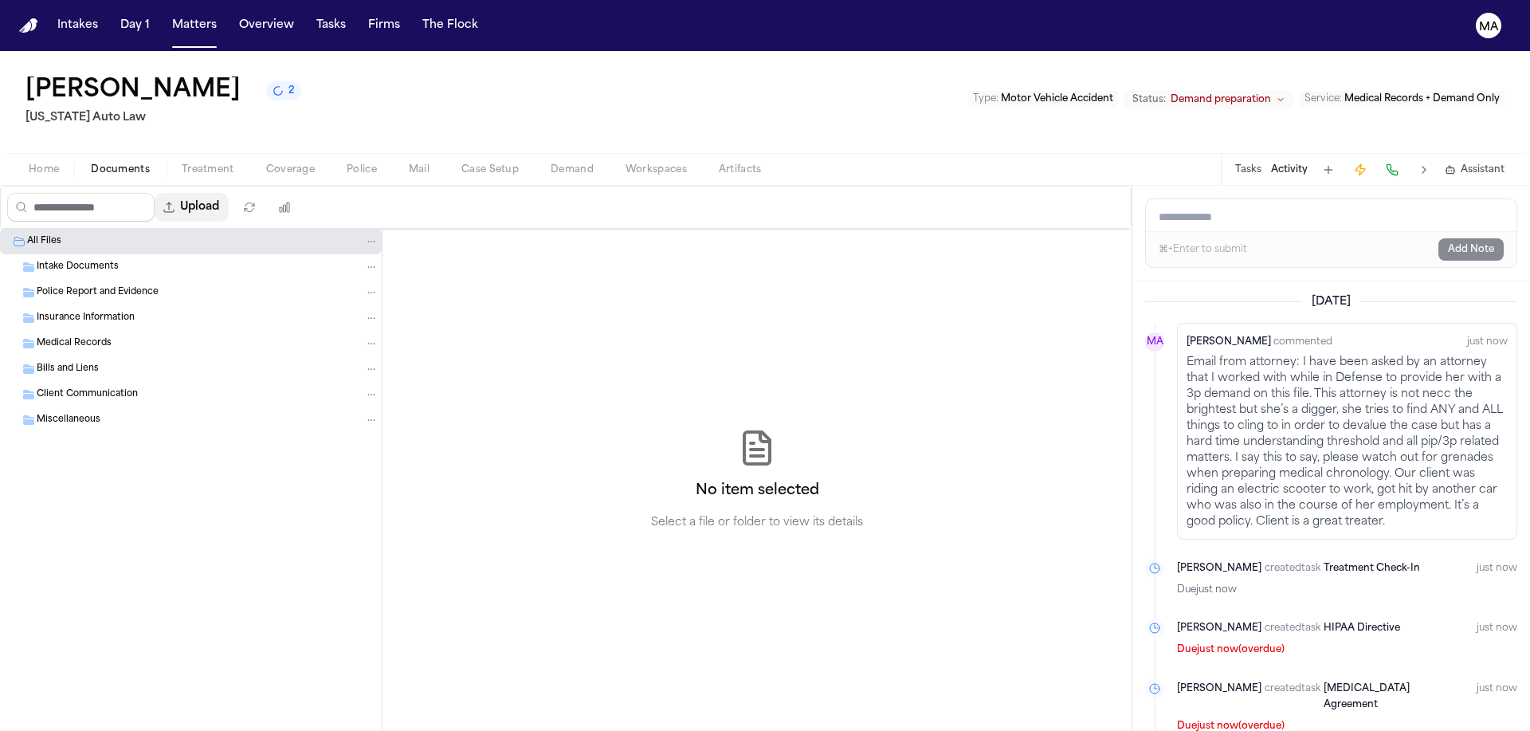
click at [159, 193] on button "Upload" at bounding box center [192, 207] width 74 height 29
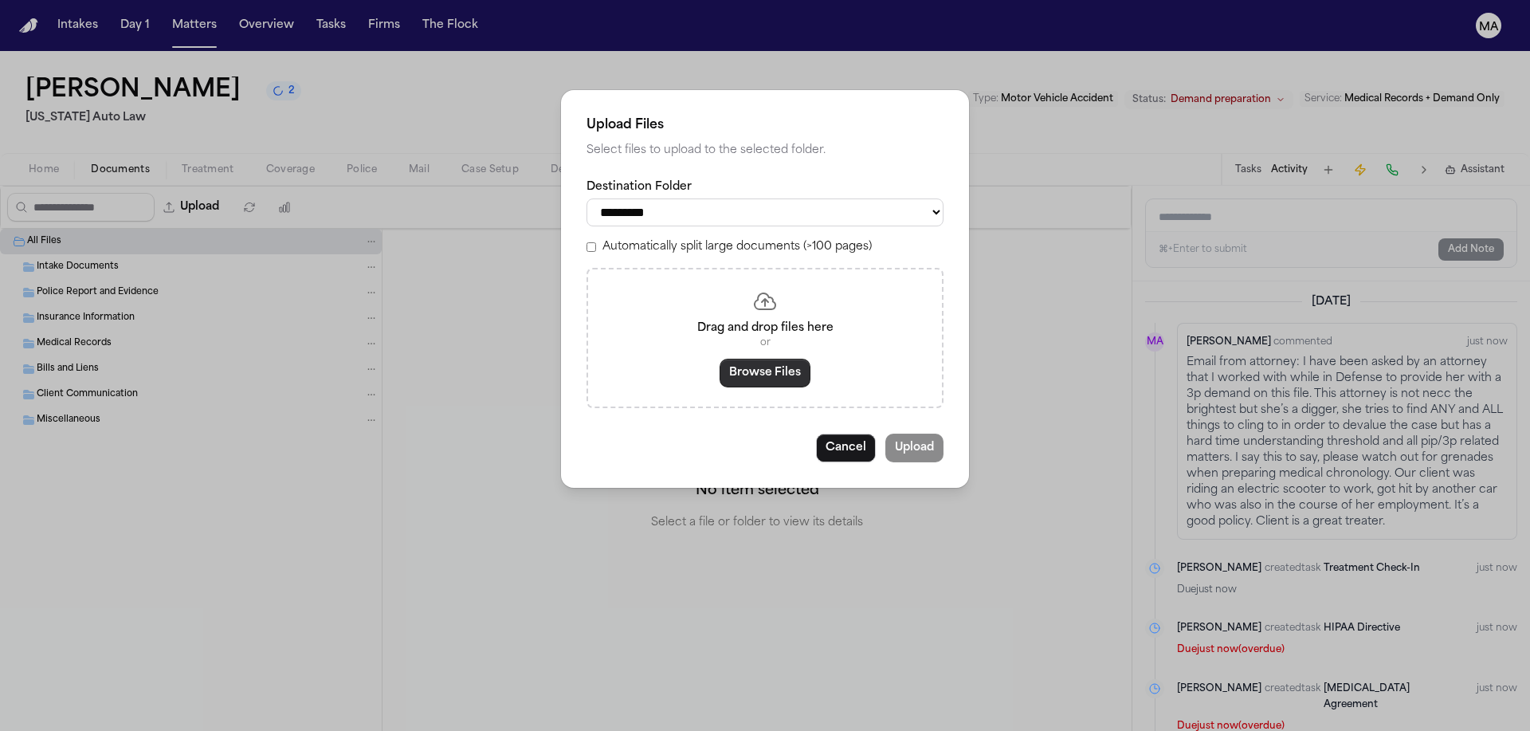
click at [754, 359] on button "Browse Files" at bounding box center [764, 373] width 91 height 29
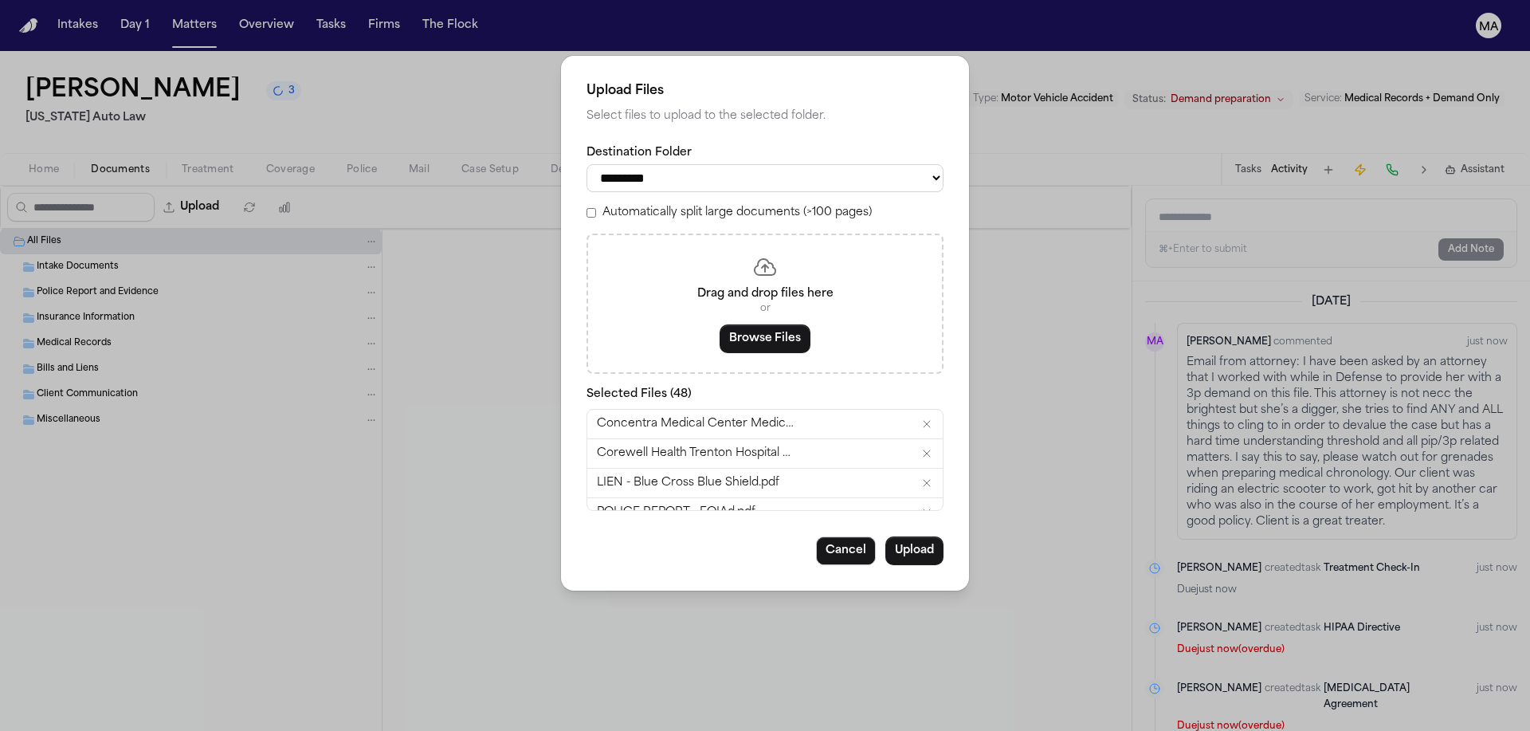
click at [683, 205] on label "Automatically split large documents (>100 pages)" at bounding box center [736, 213] width 269 height 16
click at [885, 536] on button "Upload" at bounding box center [914, 550] width 58 height 29
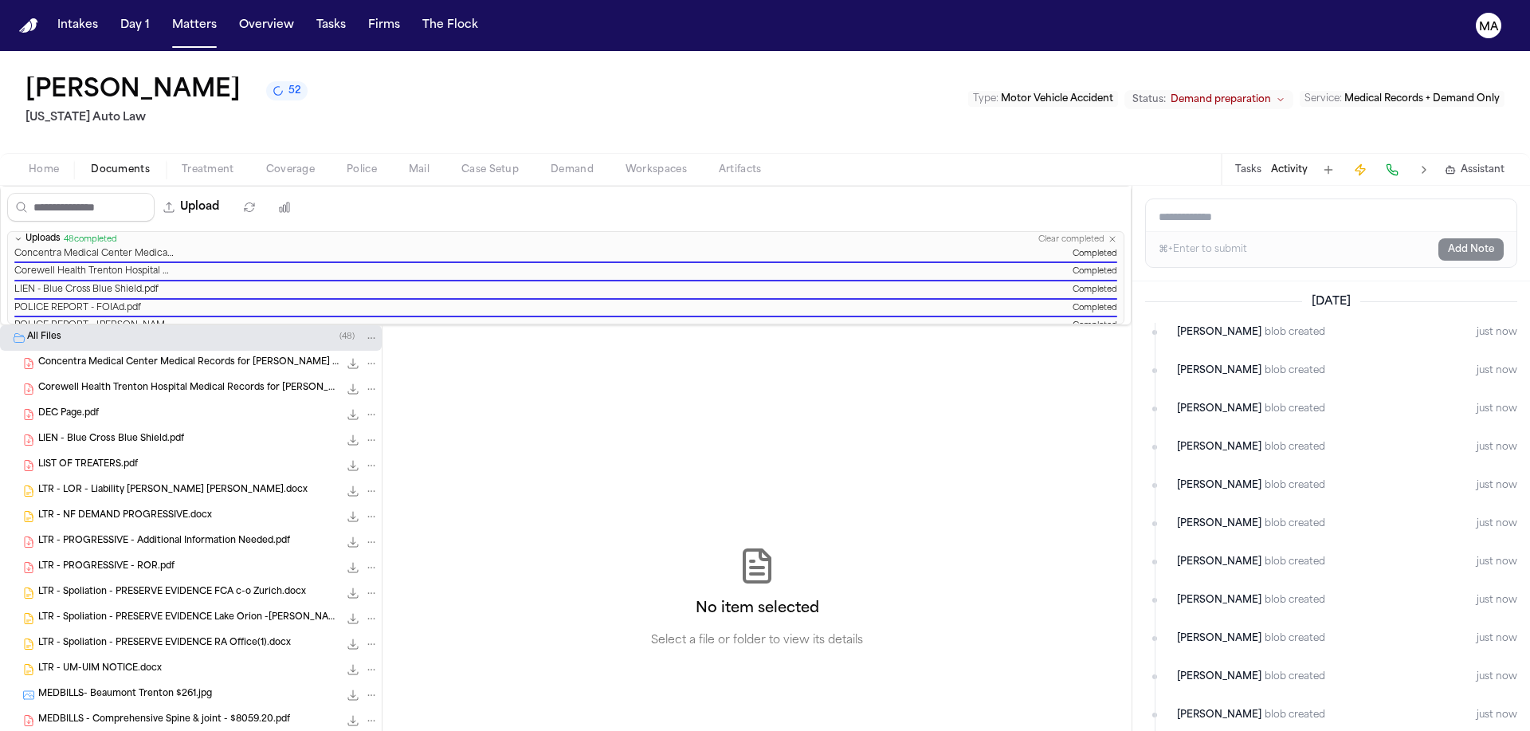
click at [78, 356] on span "Concentra Medical Center Medical Records for [PERSON_NAME] Received on [DATE].p…" at bounding box center [188, 363] width 300 height 14
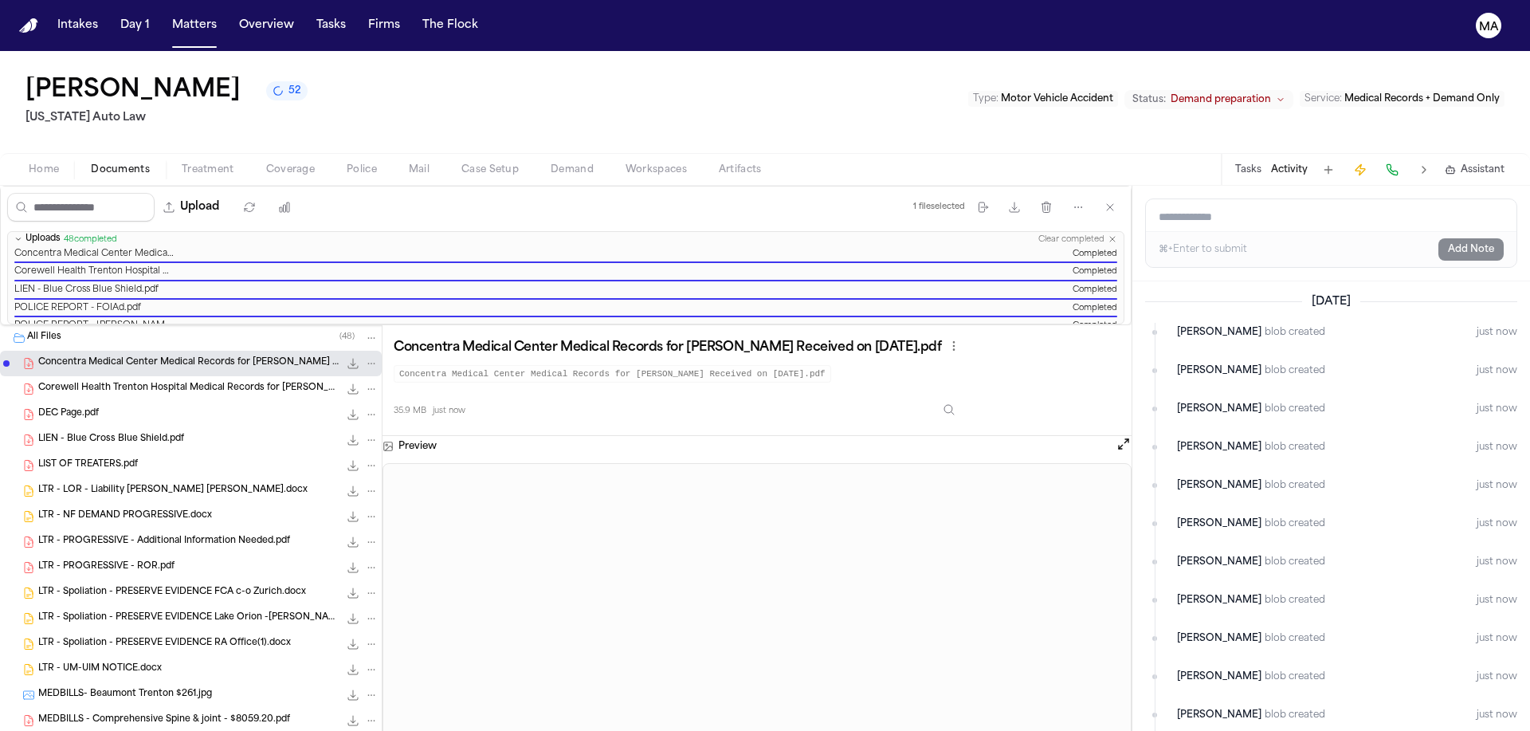
click at [558, 186] on div "Upload 1 file selected Move files Download files Delete files More actions Clea…" at bounding box center [566, 206] width 1130 height 41
click at [166, 16] on button "Matters" at bounding box center [194, 25] width 57 height 29
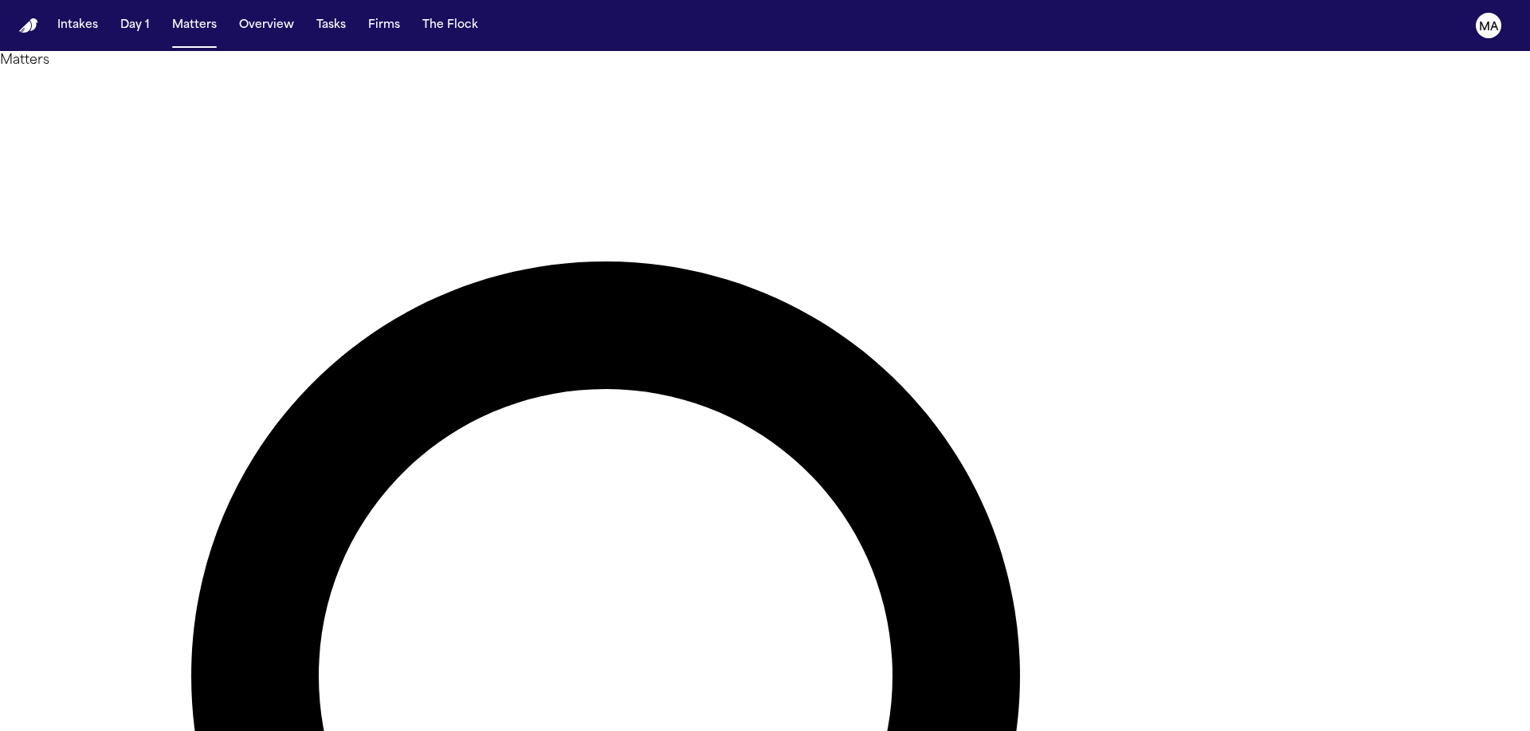
drag, startPoint x: 1160, startPoint y: 60, endPoint x: 1050, endPoint y: 61, distance: 110.0
drag, startPoint x: 1146, startPoint y: 69, endPoint x: 940, endPoint y: 97, distance: 208.3
drag, startPoint x: 1165, startPoint y: 71, endPoint x: 1044, endPoint y: 70, distance: 120.3
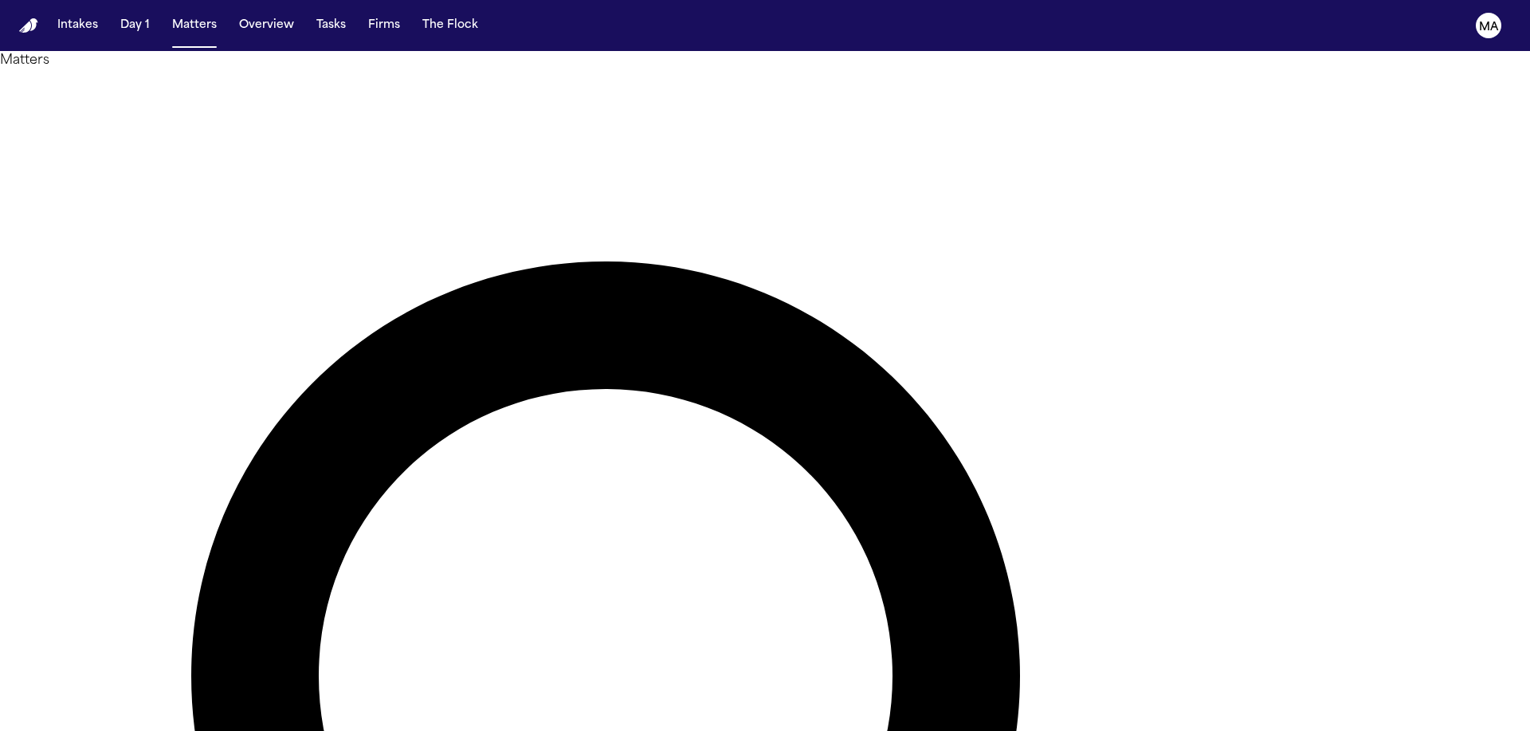
type input "*"
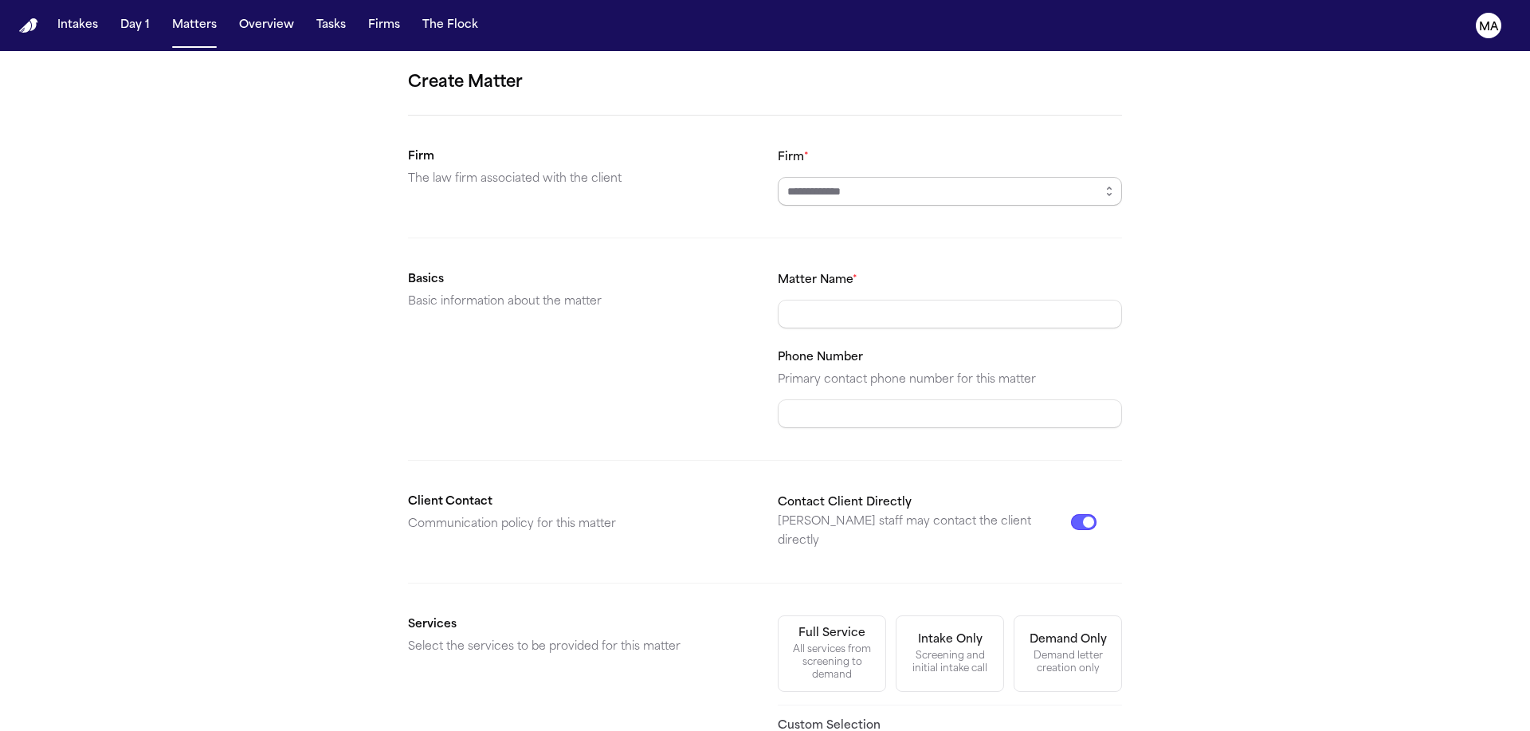
click at [827, 177] on input "Firm *" at bounding box center [950, 191] width 344 height 29
type input "**********"
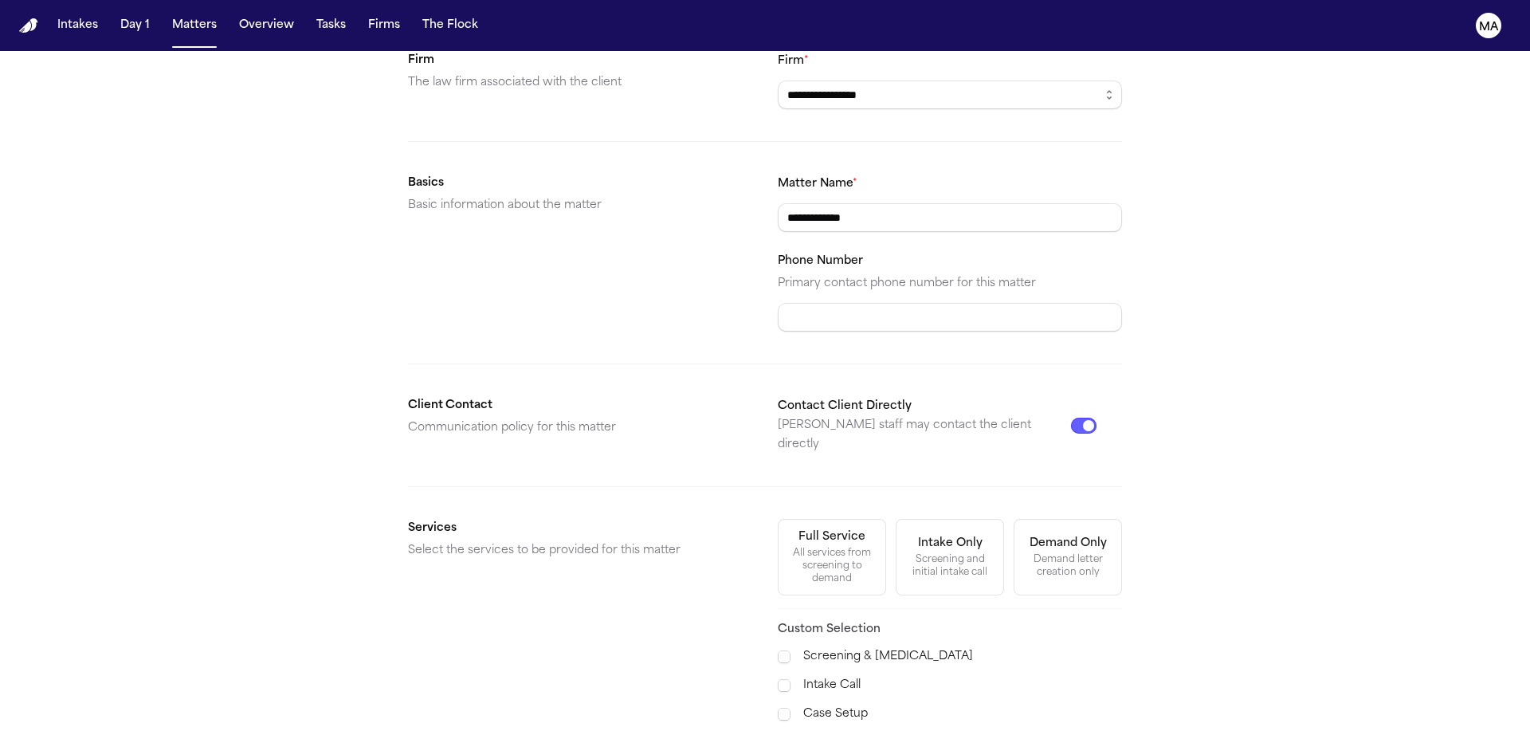
click at [825, 730] on span "Demand Preparation" at bounding box center [841, 742] width 116 height 19
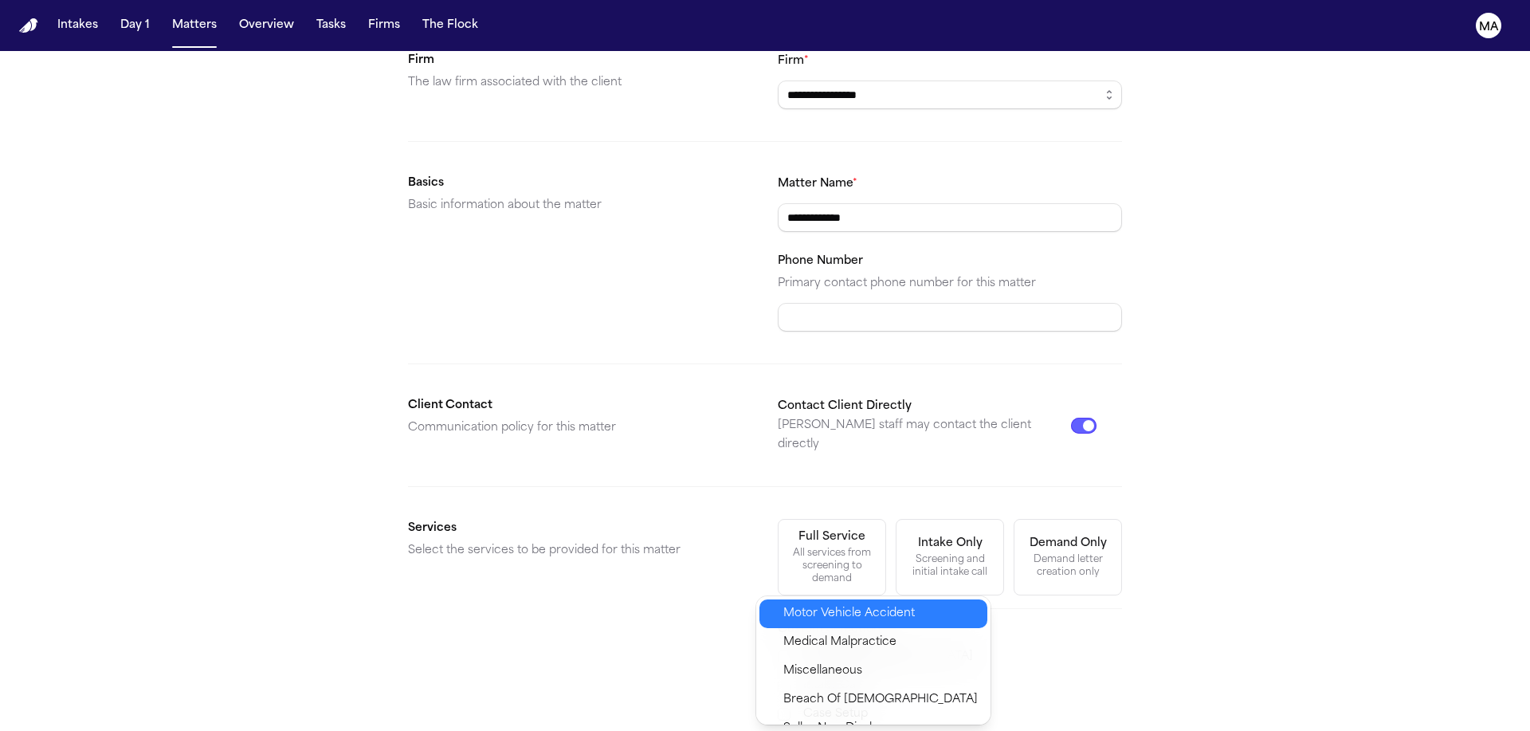
click at [823, 605] on span "Motor Vehicle Accident" at bounding box center [848, 613] width 131 height 19
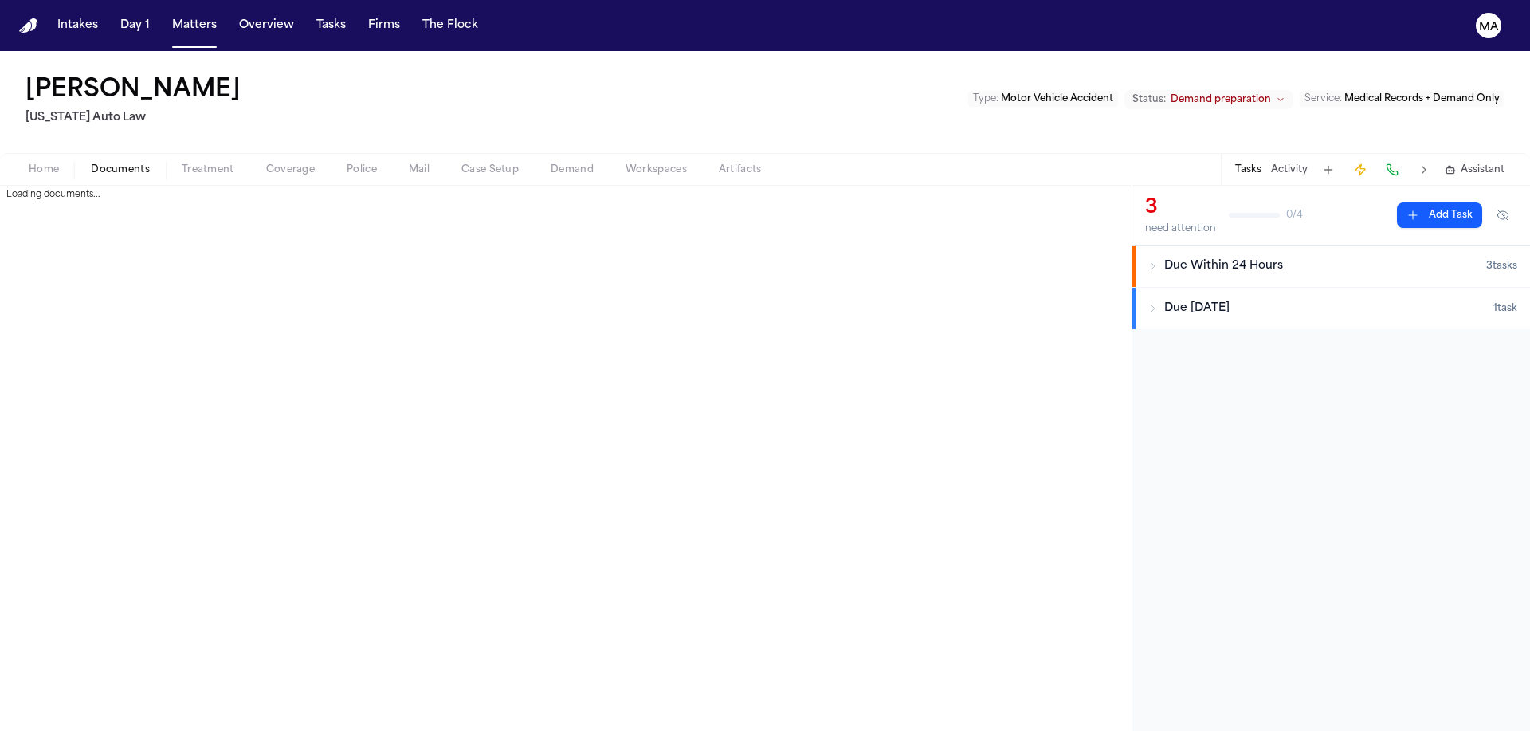
click at [91, 163] on span "Documents" at bounding box center [120, 169] width 59 height 13
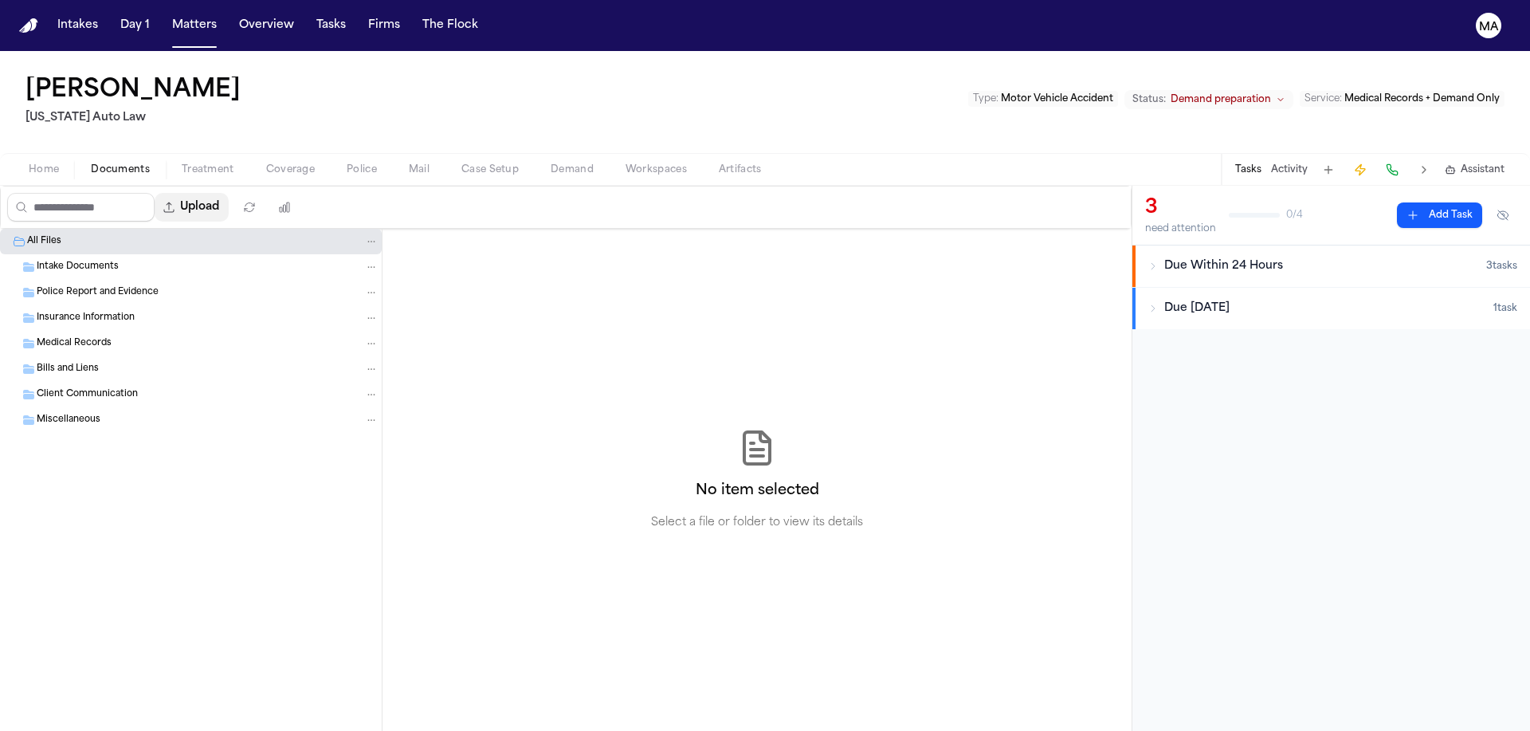
click at [165, 193] on button "Upload" at bounding box center [192, 207] width 74 height 29
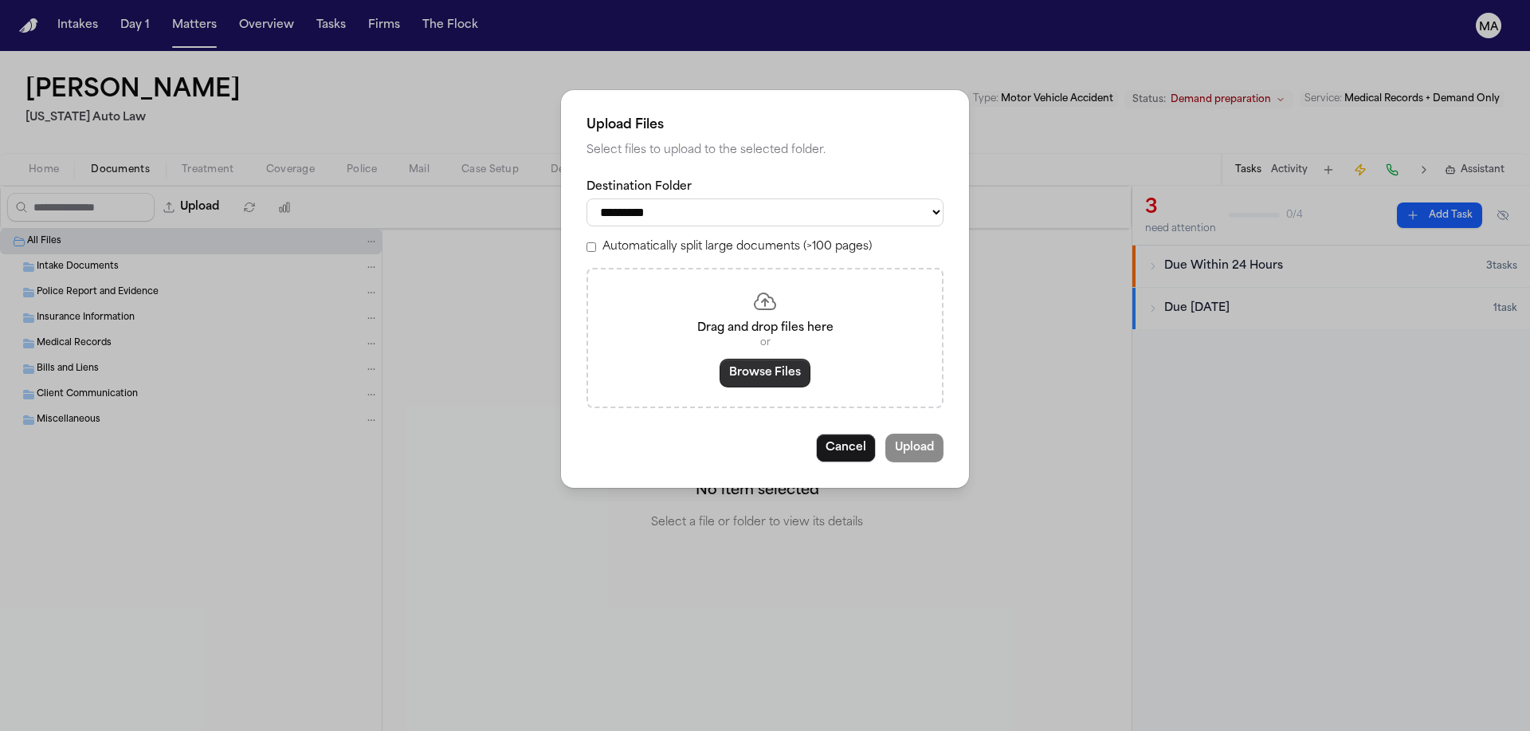
click at [760, 359] on button "Browse Files" at bounding box center [764, 373] width 91 height 29
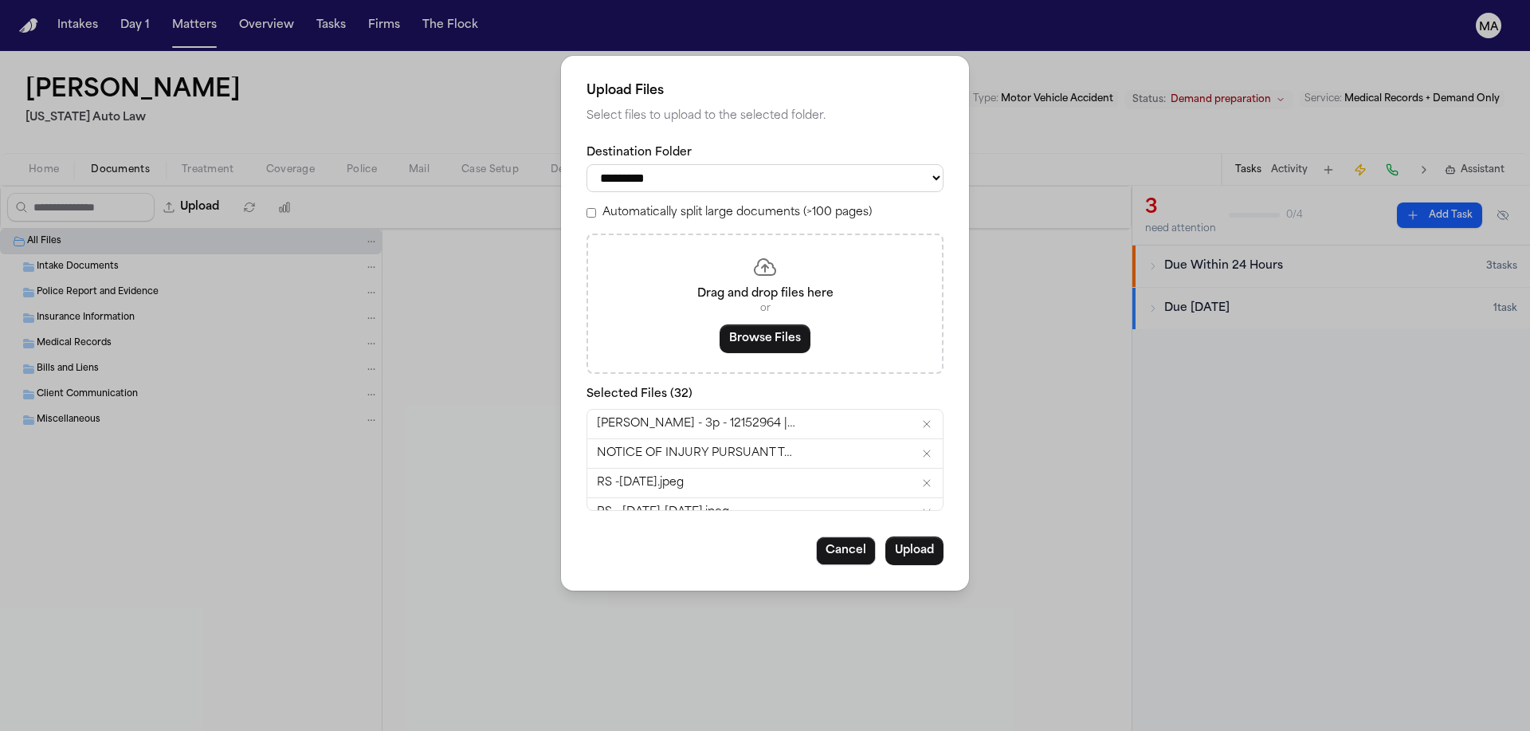
click at [676, 205] on label "Automatically split large documents (>100 pages)" at bounding box center [736, 213] width 269 height 16
click at [885, 536] on button "Upload" at bounding box center [914, 550] width 58 height 29
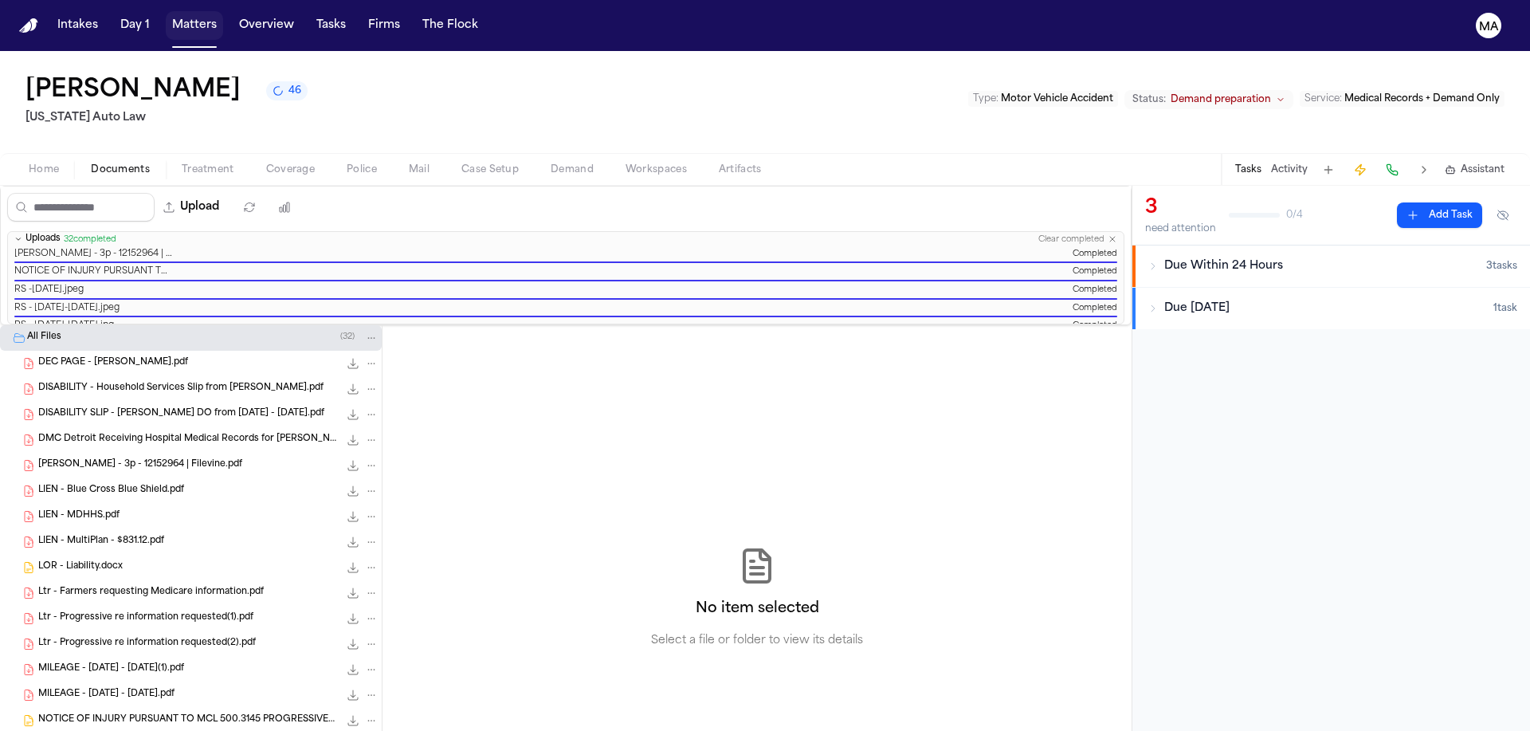
click at [166, 18] on button "Matters" at bounding box center [194, 25] width 57 height 29
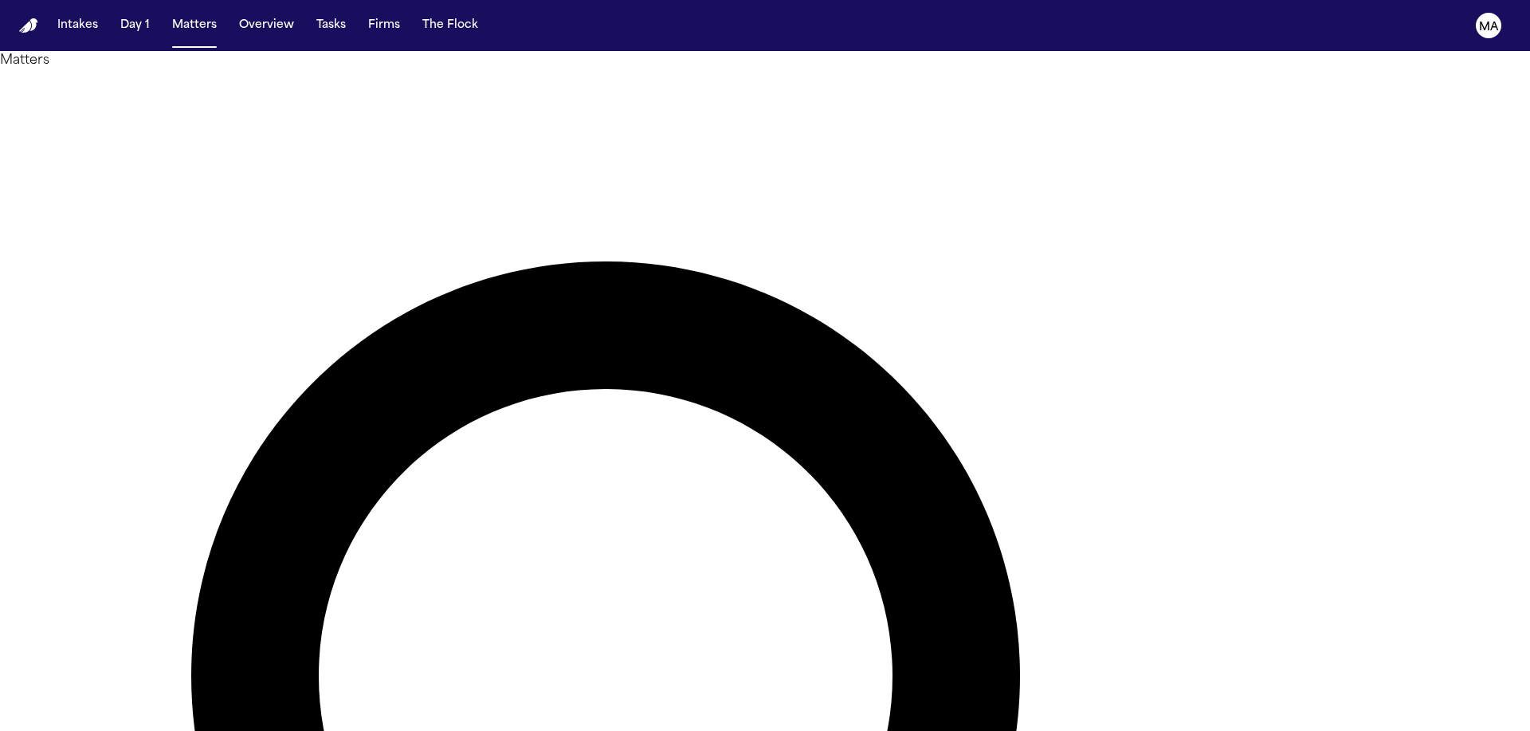
type input "*"
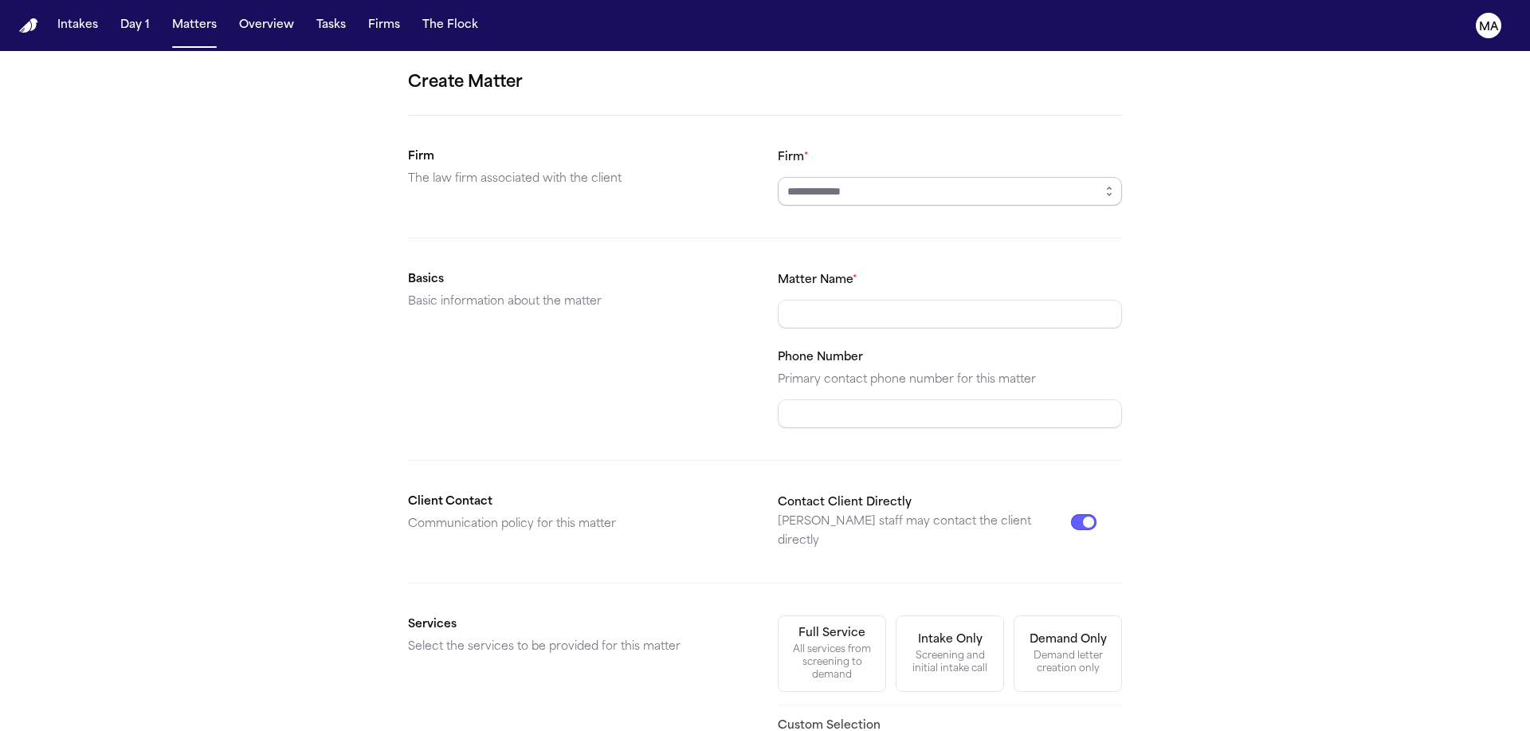
click at [857, 177] on input "Firm *" at bounding box center [950, 191] width 344 height 29
type input "**********"
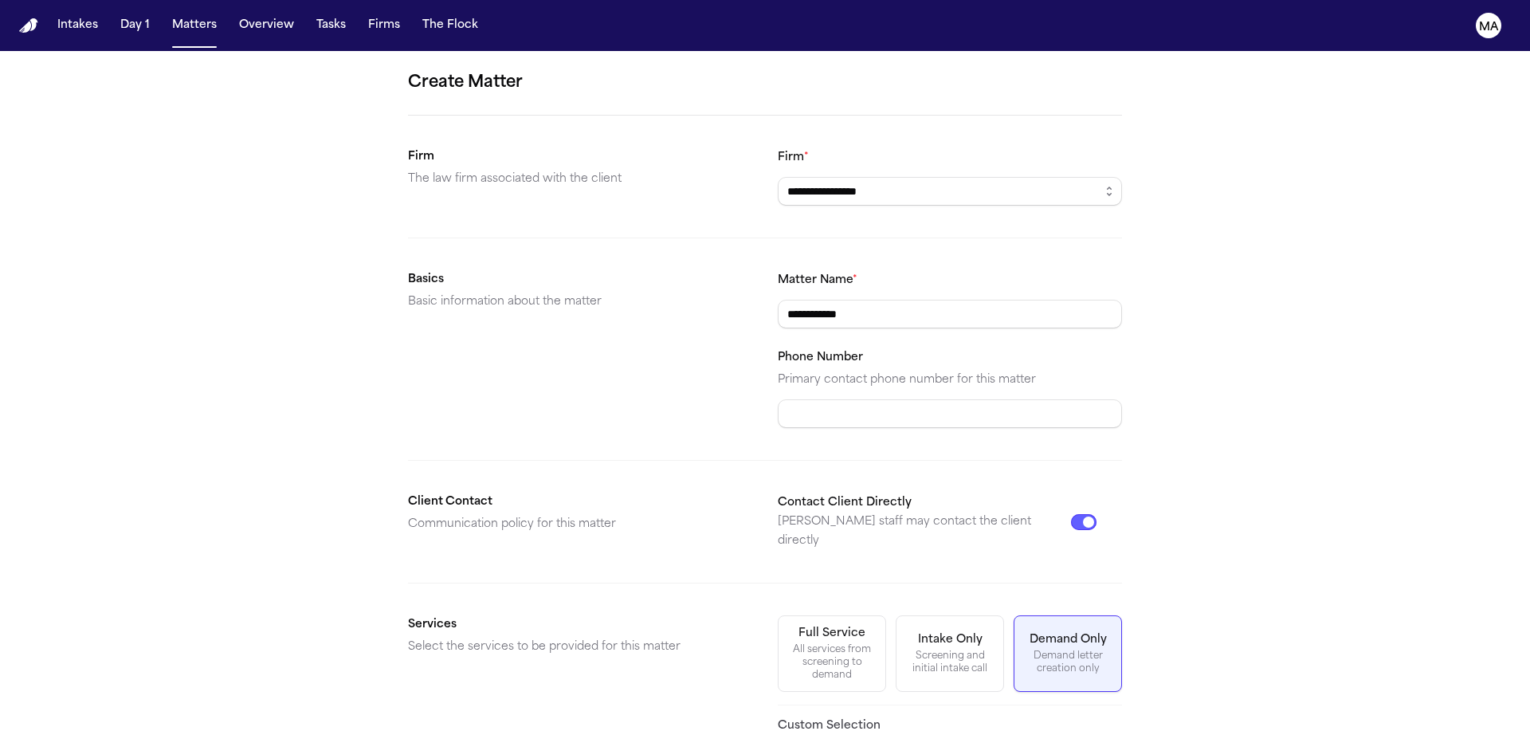
scroll to position [96, 0]
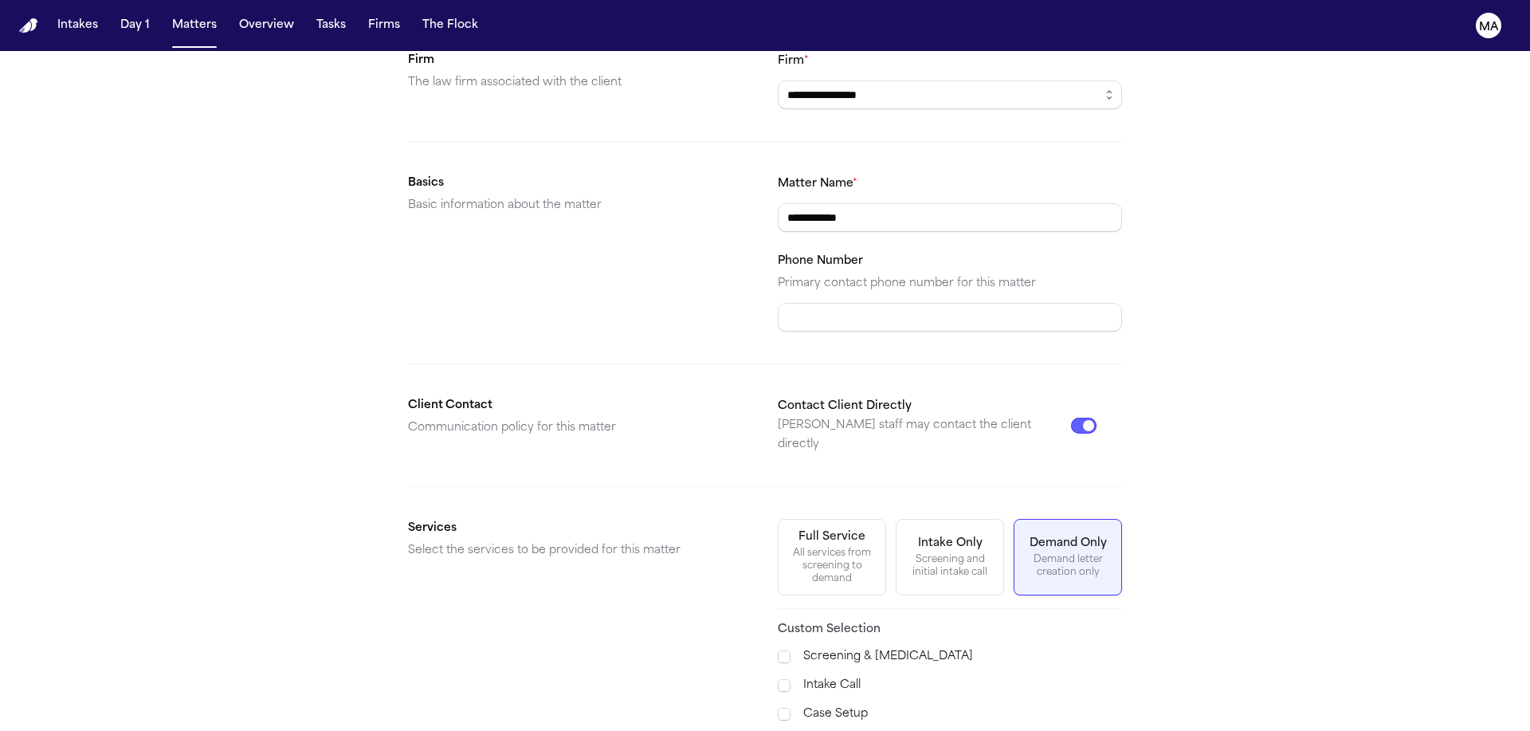
click at [823, 730] on span "Demand Preparation" at bounding box center [841, 742] width 116 height 19
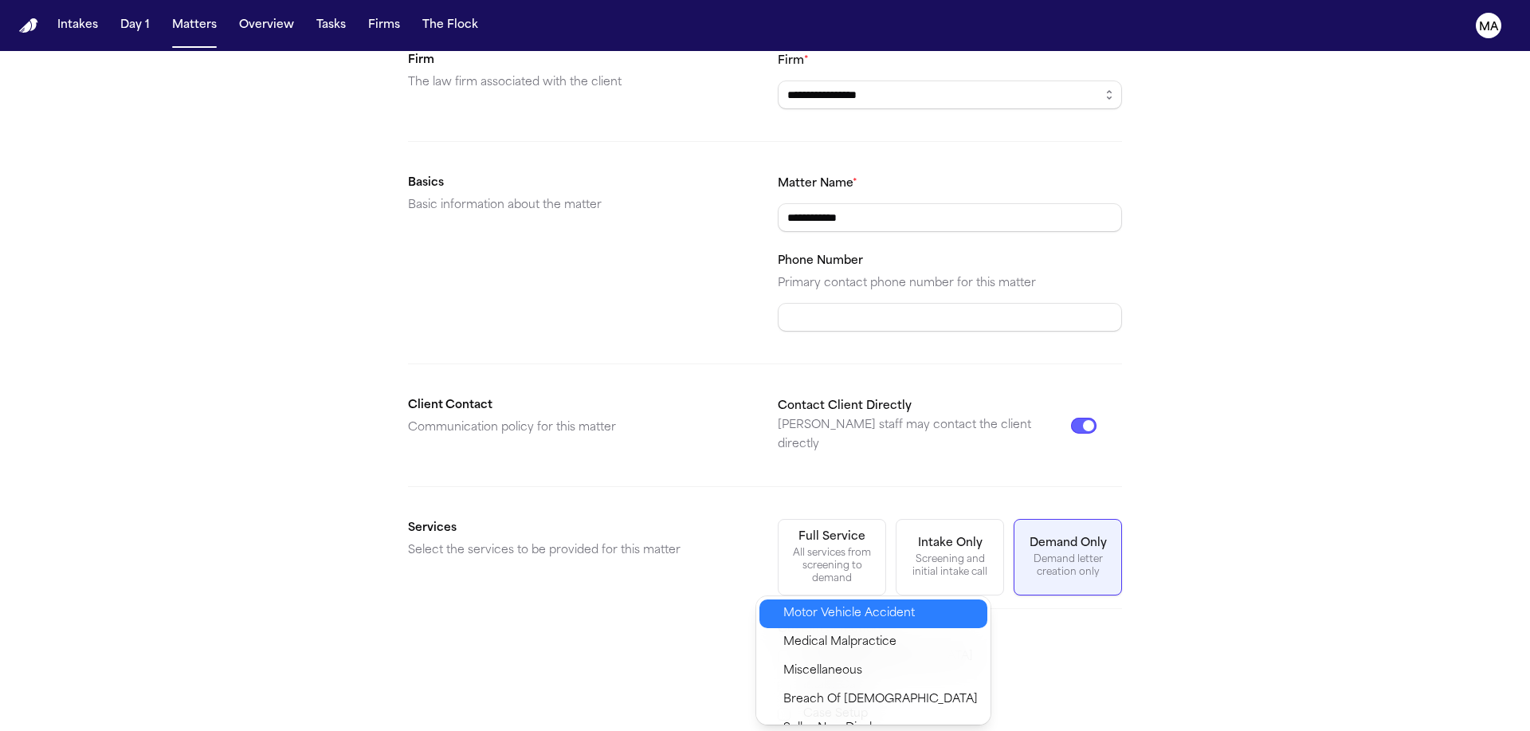
click at [828, 605] on span "Motor Vehicle Accident" at bounding box center [848, 613] width 131 height 19
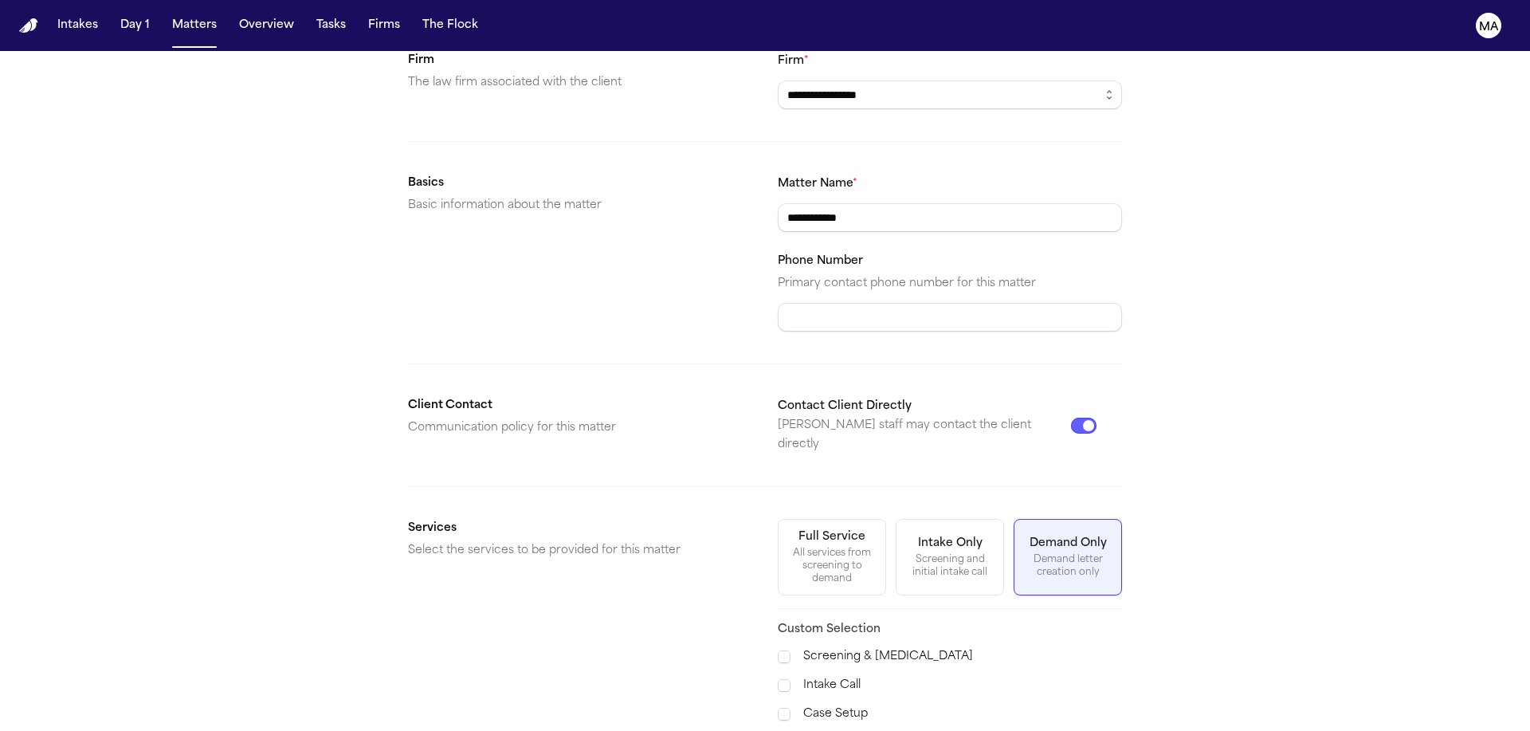
drag, startPoint x: 920, startPoint y: 711, endPoint x: 906, endPoint y: 717, distance: 15.4
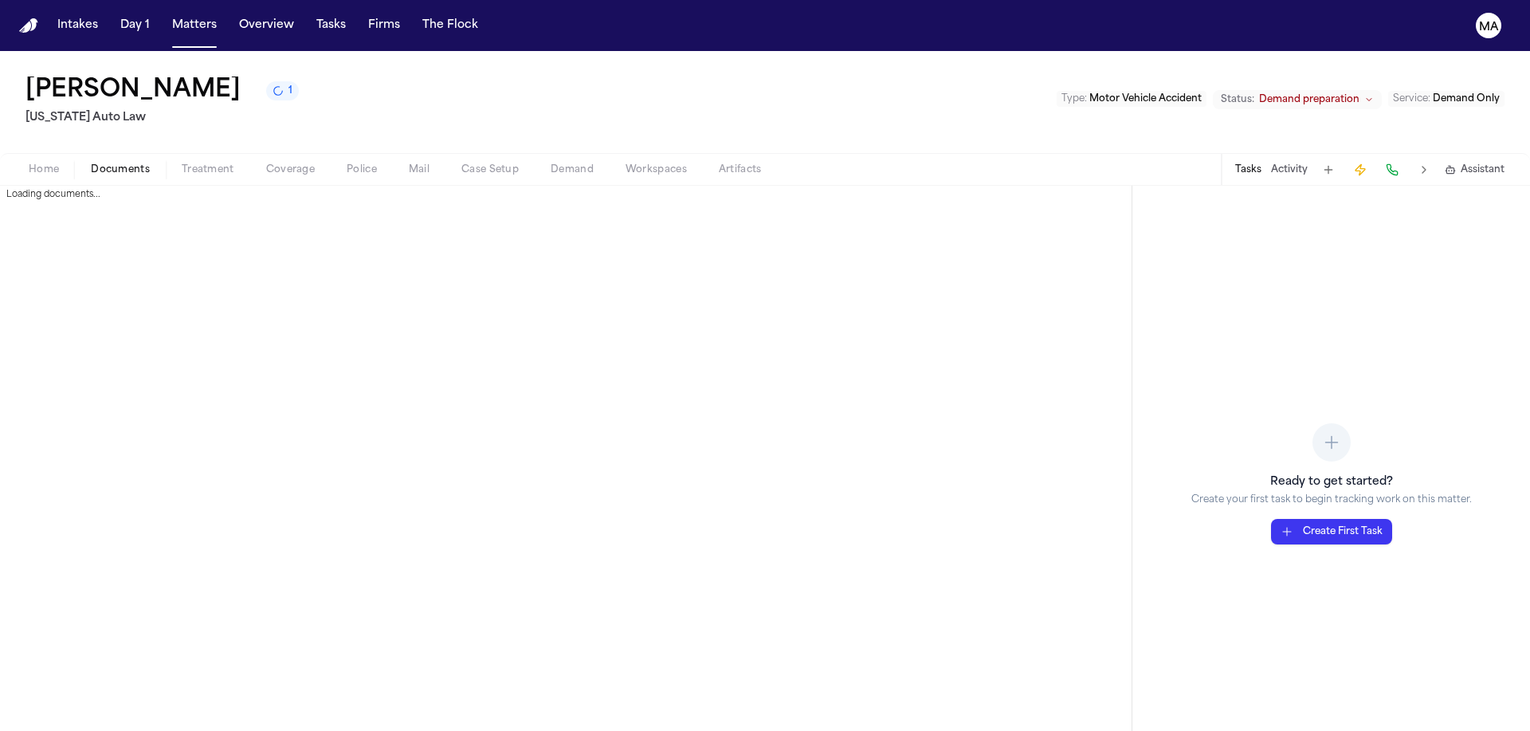
click at [86, 178] on span "button" at bounding box center [120, 179] width 78 height 2
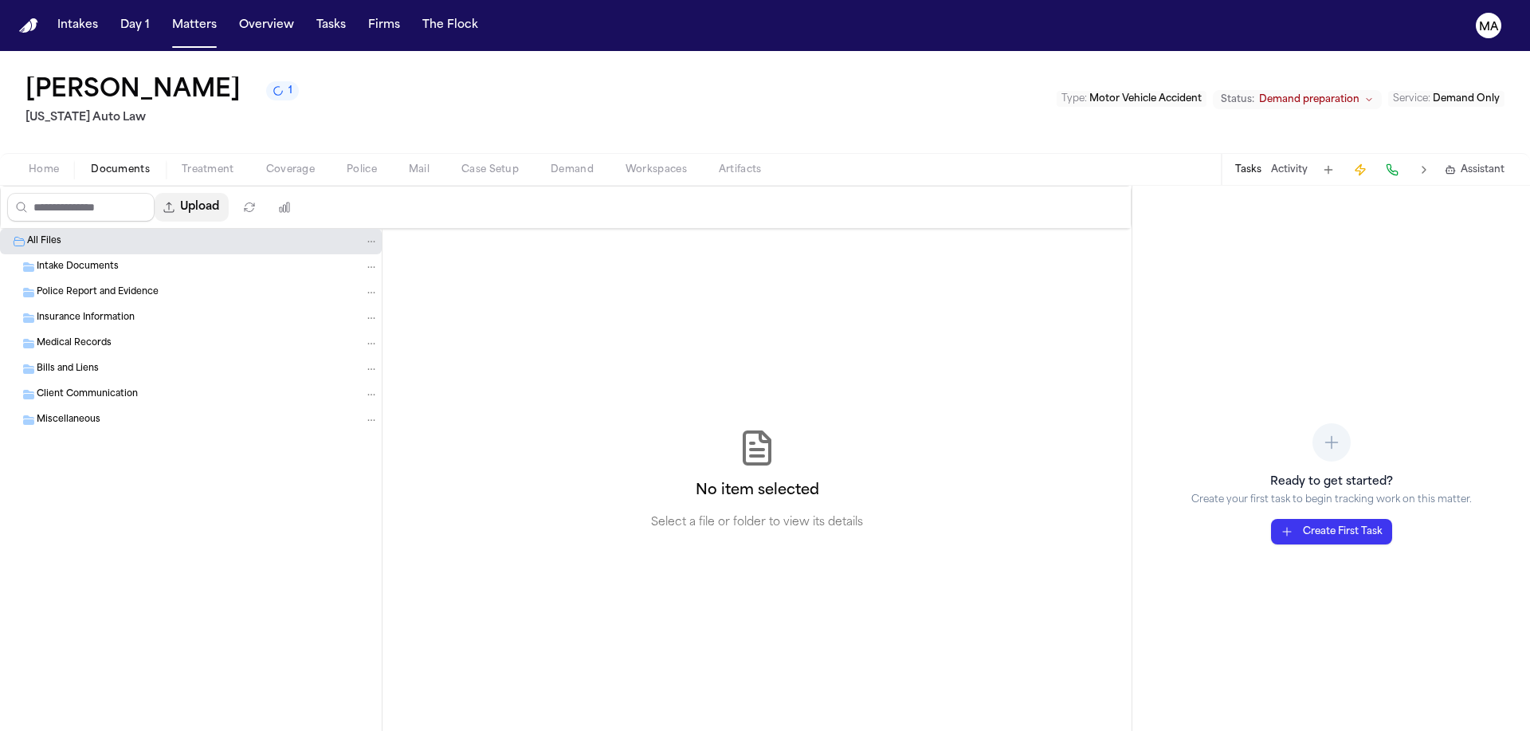
click at [155, 193] on button "Upload" at bounding box center [192, 207] width 74 height 29
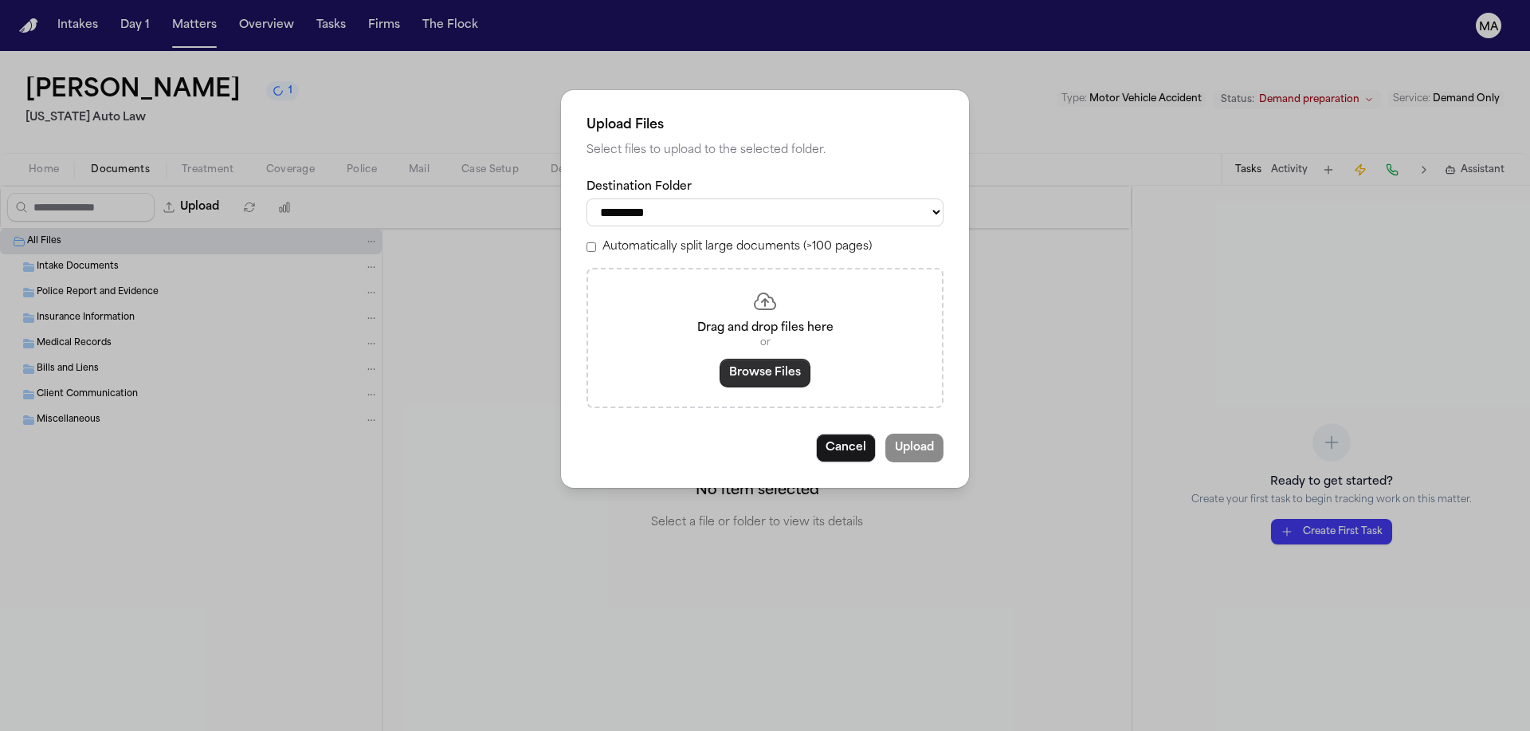
click at [756, 359] on button "Browse Files" at bounding box center [764, 373] width 91 height 29
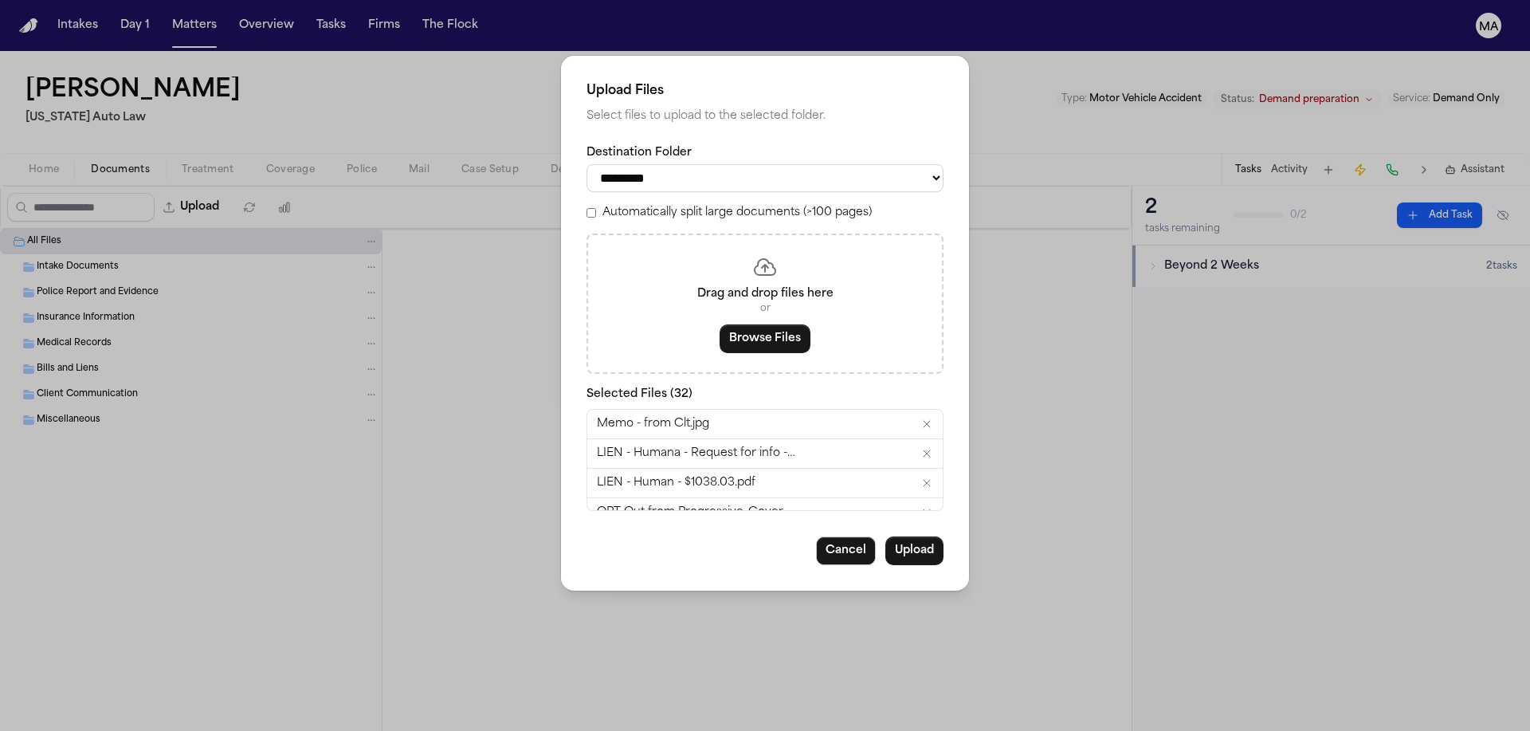
click at [885, 536] on button "Upload" at bounding box center [914, 550] width 58 height 29
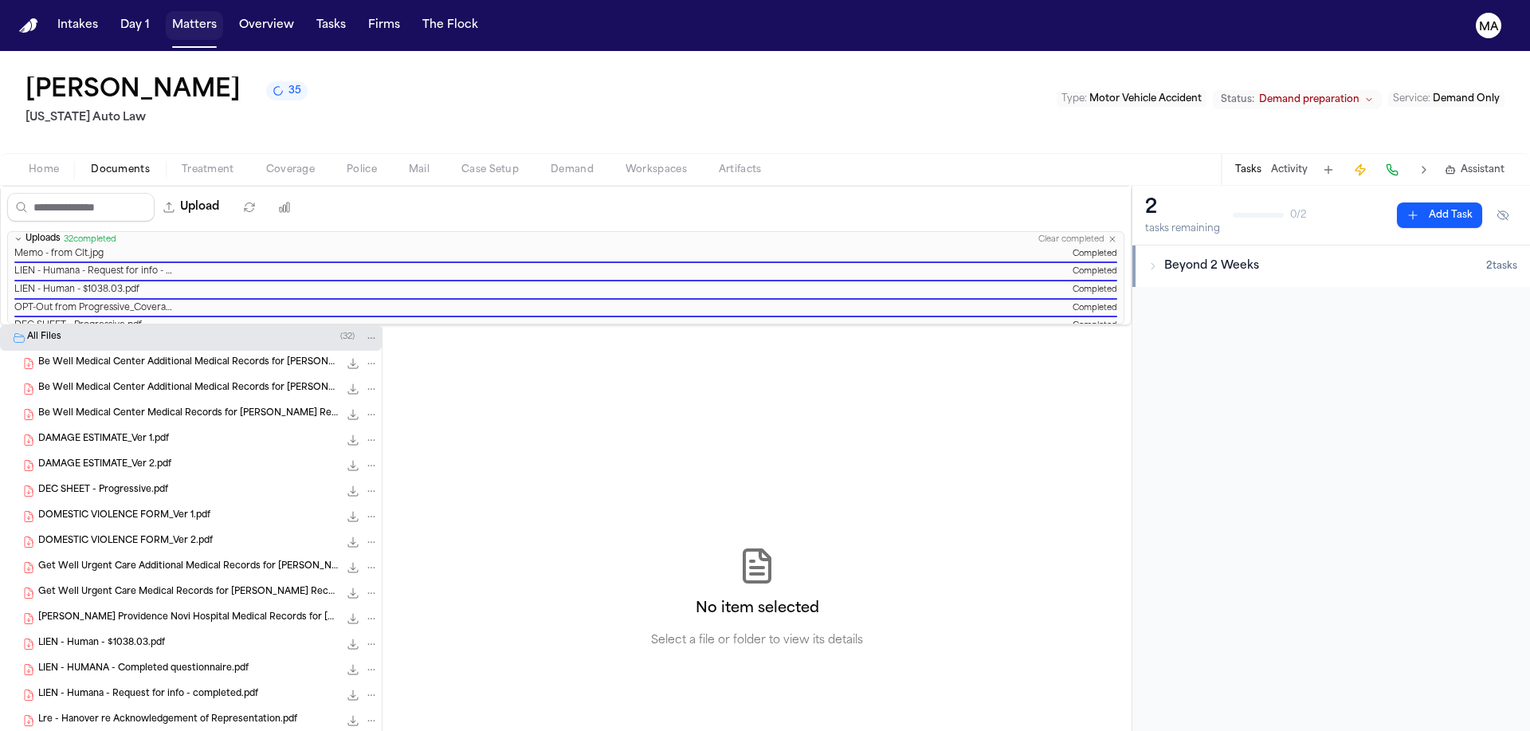
click at [166, 18] on button "Matters" at bounding box center [194, 25] width 57 height 29
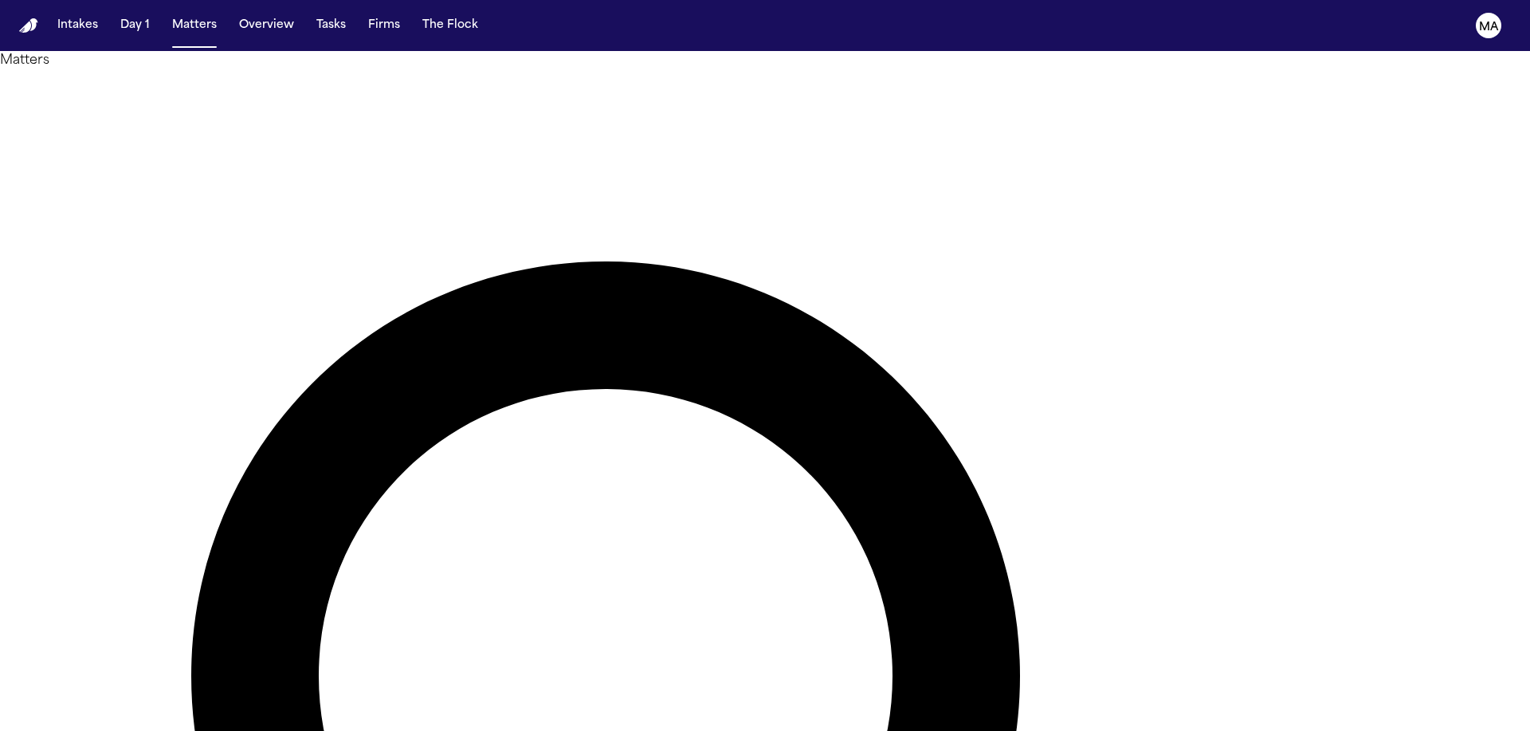
click at [166, 18] on button "Matters" at bounding box center [194, 25] width 57 height 29
type input "*"
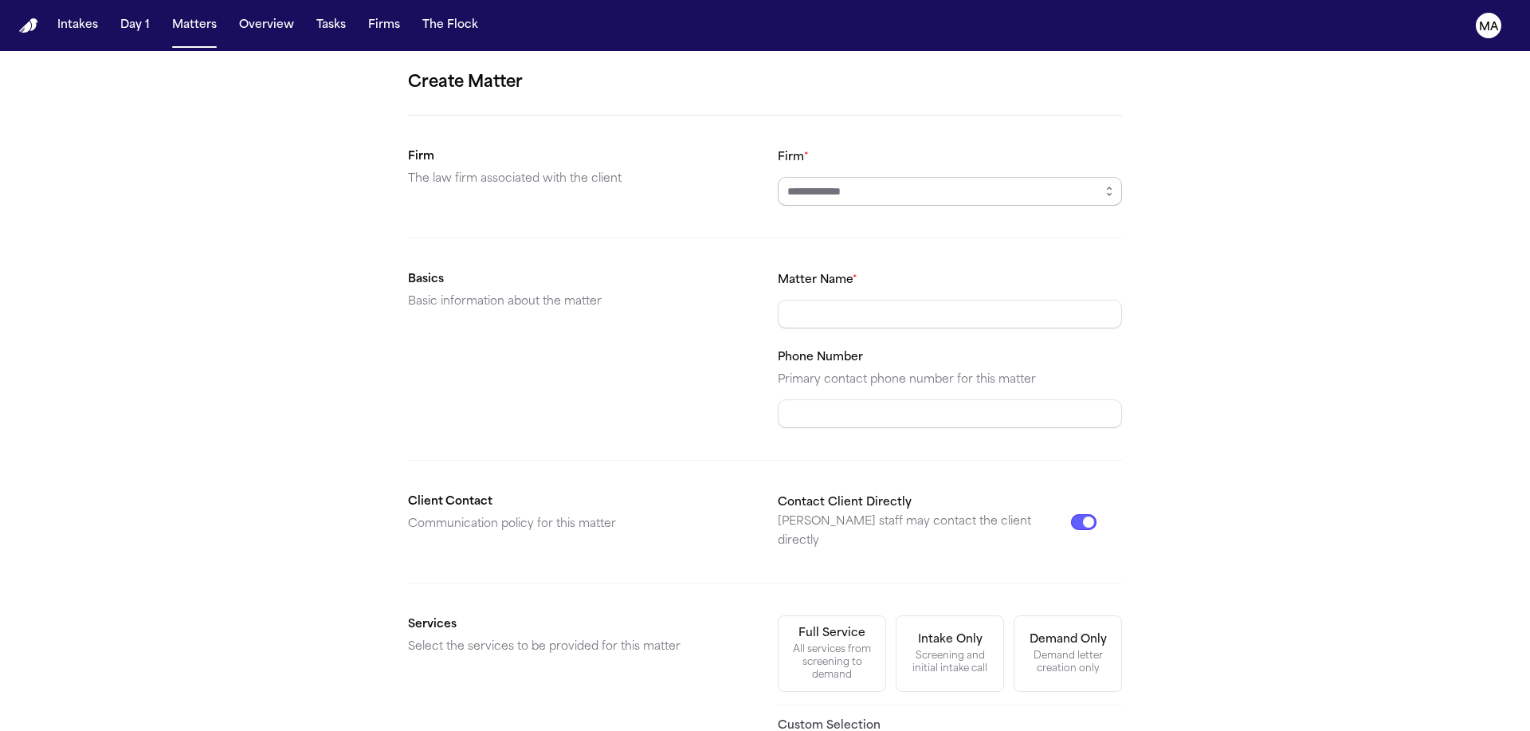
click at [869, 177] on input "Firm *" at bounding box center [950, 191] width 344 height 29
type input "*********"
type input "**********"
click at [1024, 649] on div "Demand letter creation only" at bounding box center [1068, 661] width 88 height 25
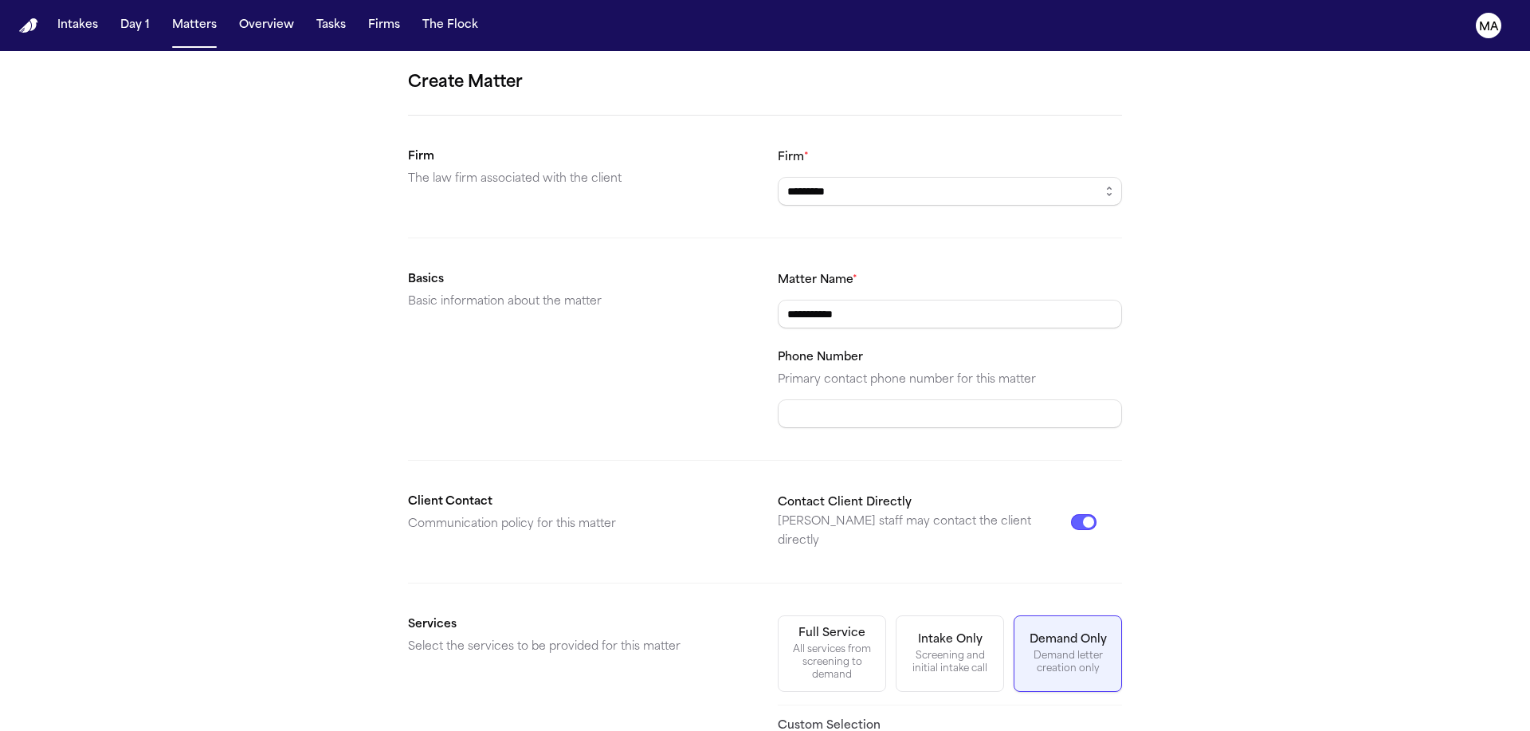
scroll to position [96, 0]
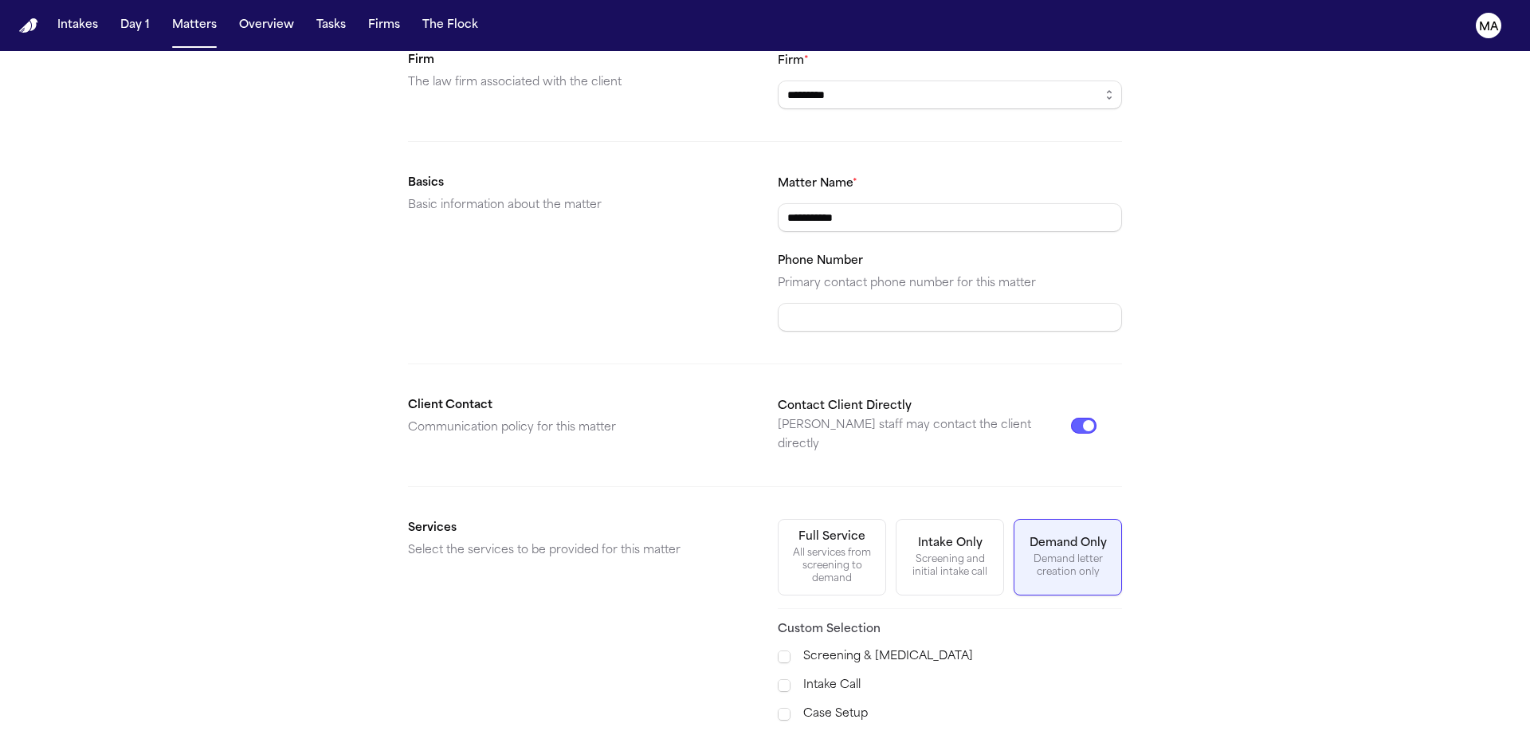
click at [837, 730] on span "Demand Preparation" at bounding box center [841, 742] width 116 height 19
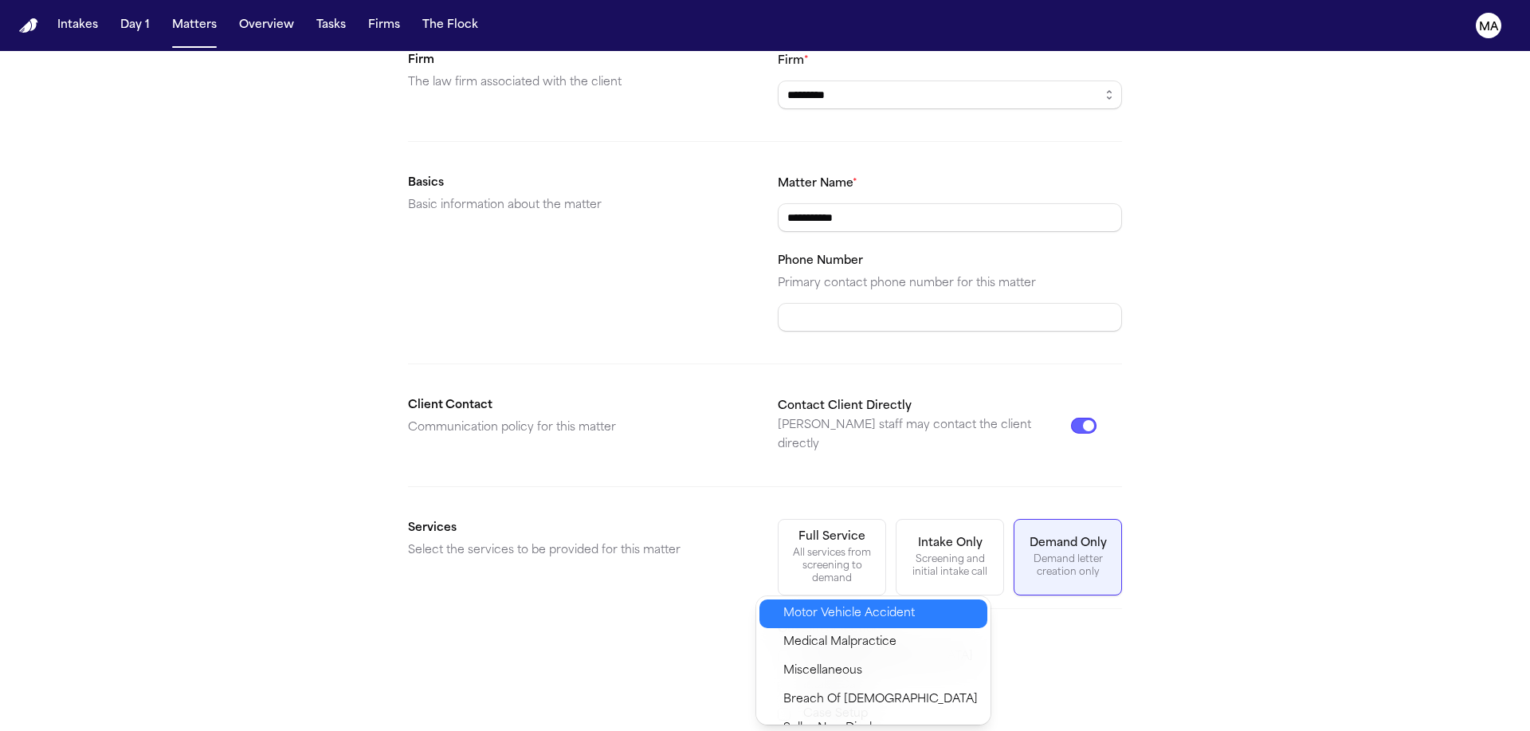
click at [840, 605] on span "Motor Vehicle Accident" at bounding box center [848, 613] width 131 height 19
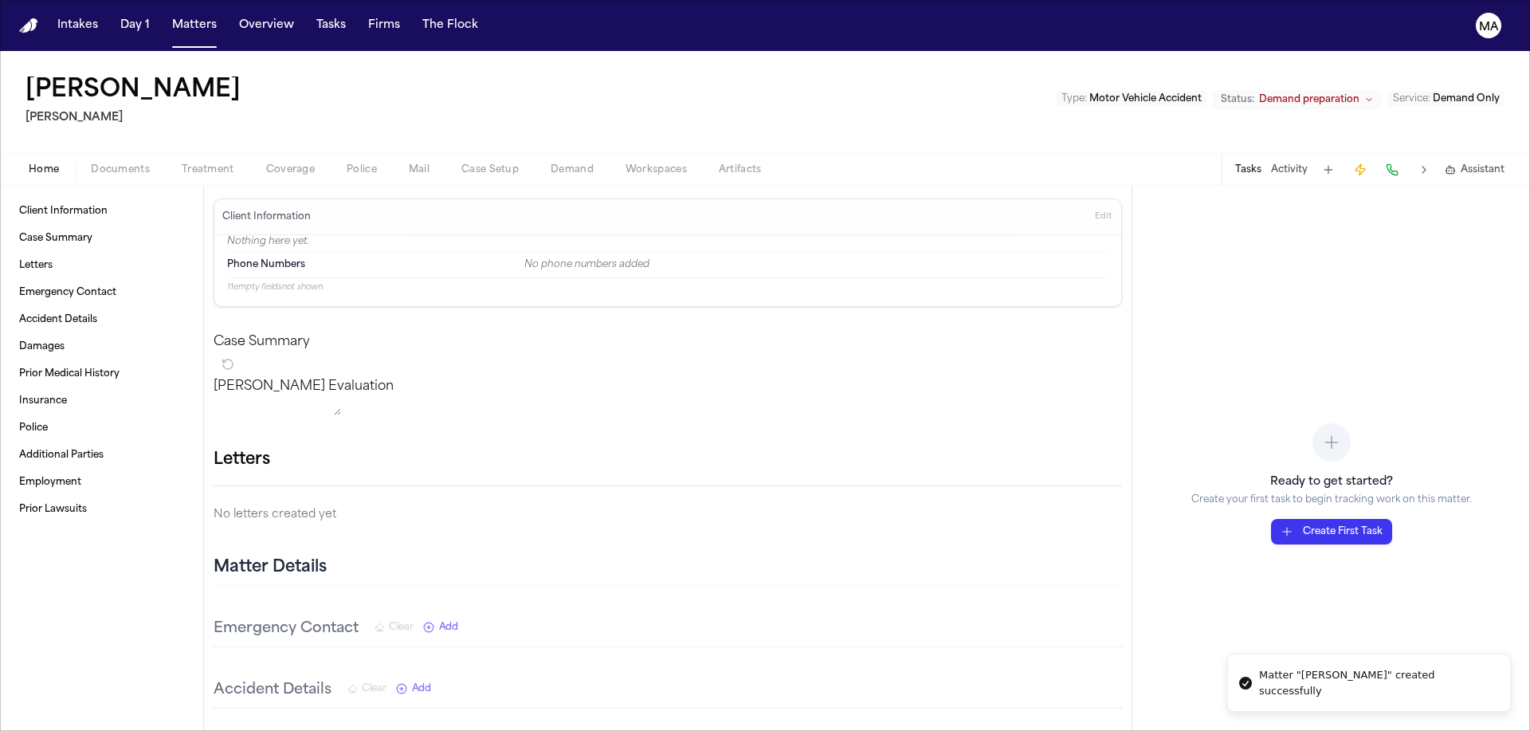
click at [73, 153] on div "Home Documents Treatment Coverage Police Mail Case Setup Demand Workspaces Arti…" at bounding box center [765, 169] width 1530 height 32
click at [91, 163] on span "Documents" at bounding box center [120, 169] width 59 height 13
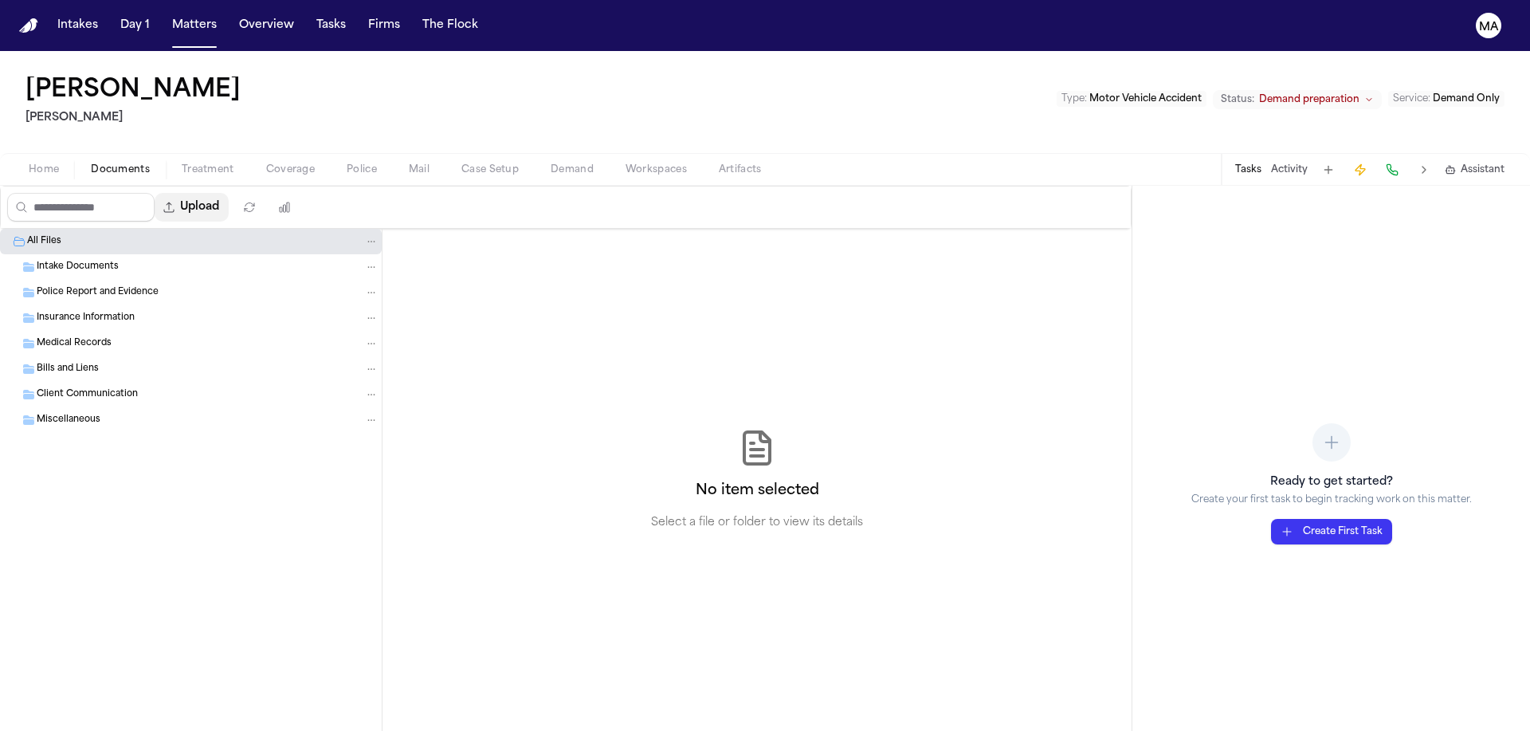
click at [155, 193] on button "Upload" at bounding box center [192, 207] width 74 height 29
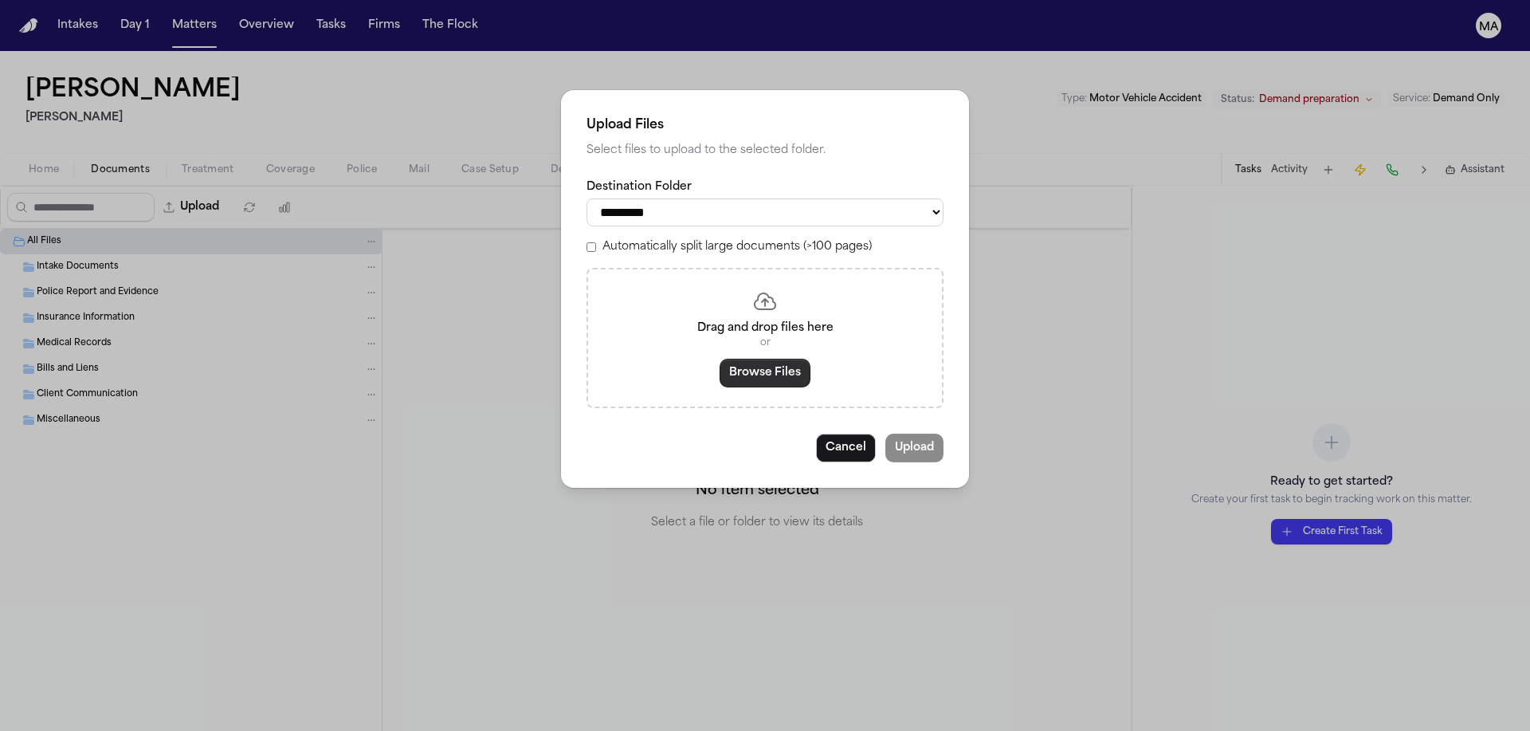
click at [750, 359] on button "Browse Files" at bounding box center [764, 373] width 91 height 29
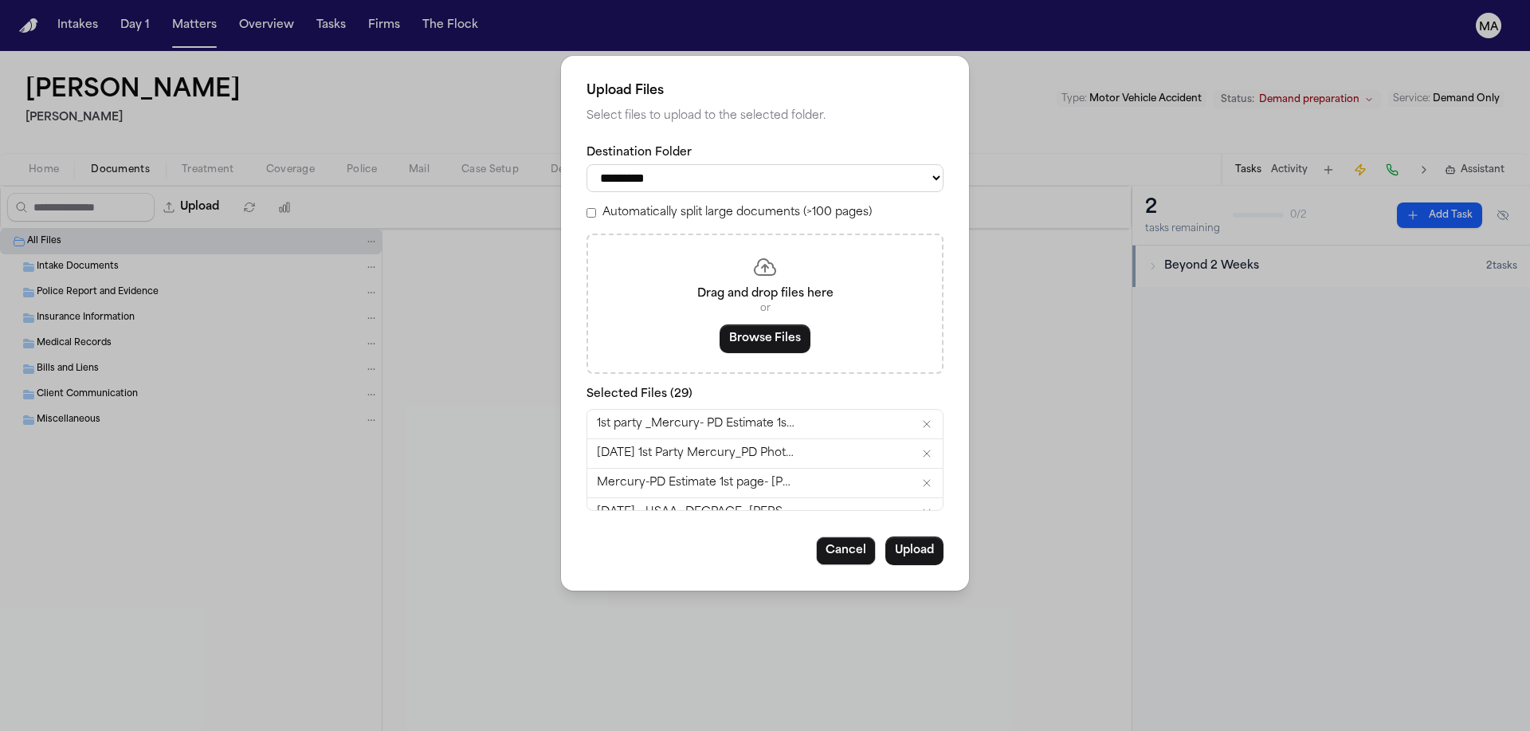
click at [693, 205] on label "Automatically split large documents (>100 pages)" at bounding box center [736, 213] width 269 height 16
click at [885, 536] on button "Upload" at bounding box center [914, 550] width 58 height 29
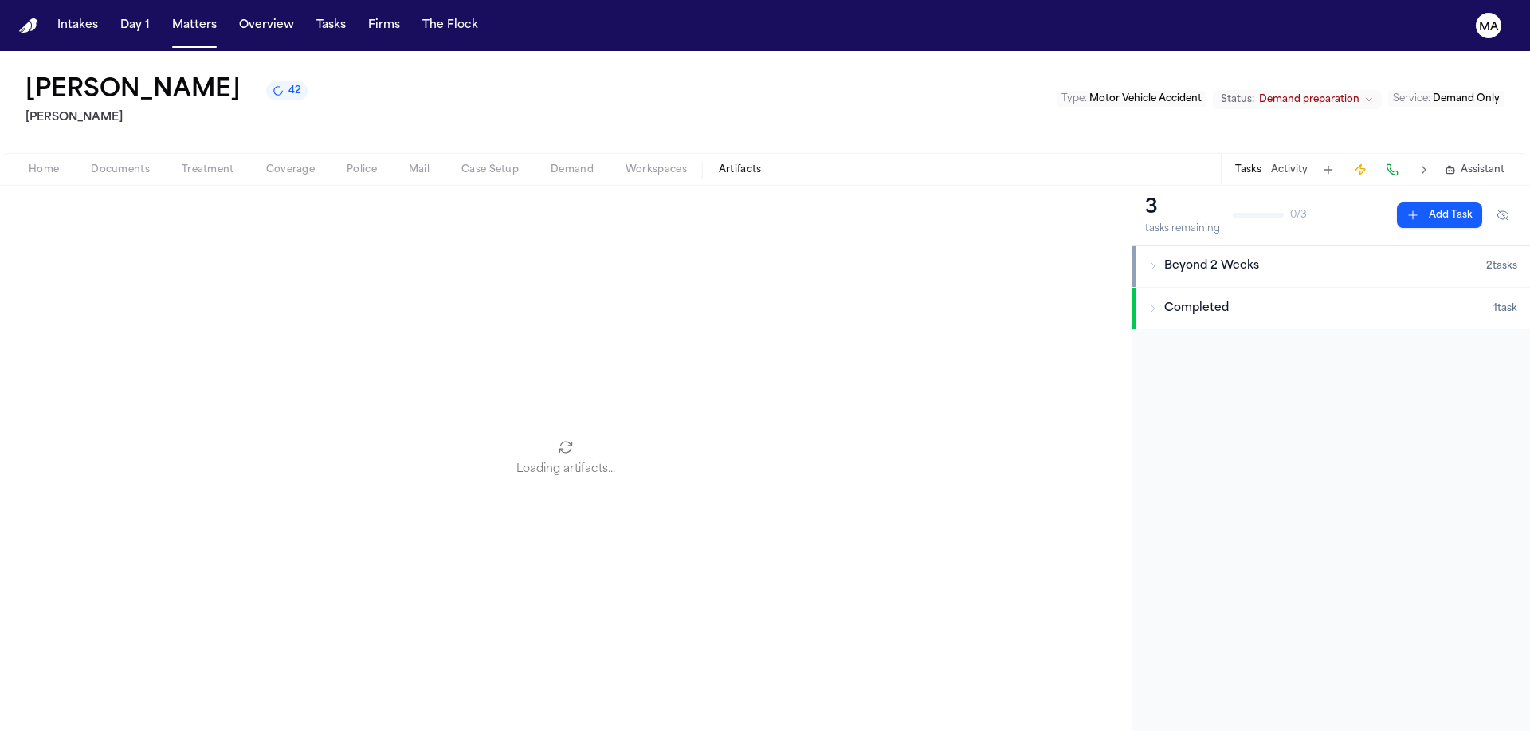
click at [719, 163] on span "Artifacts" at bounding box center [740, 169] width 43 height 13
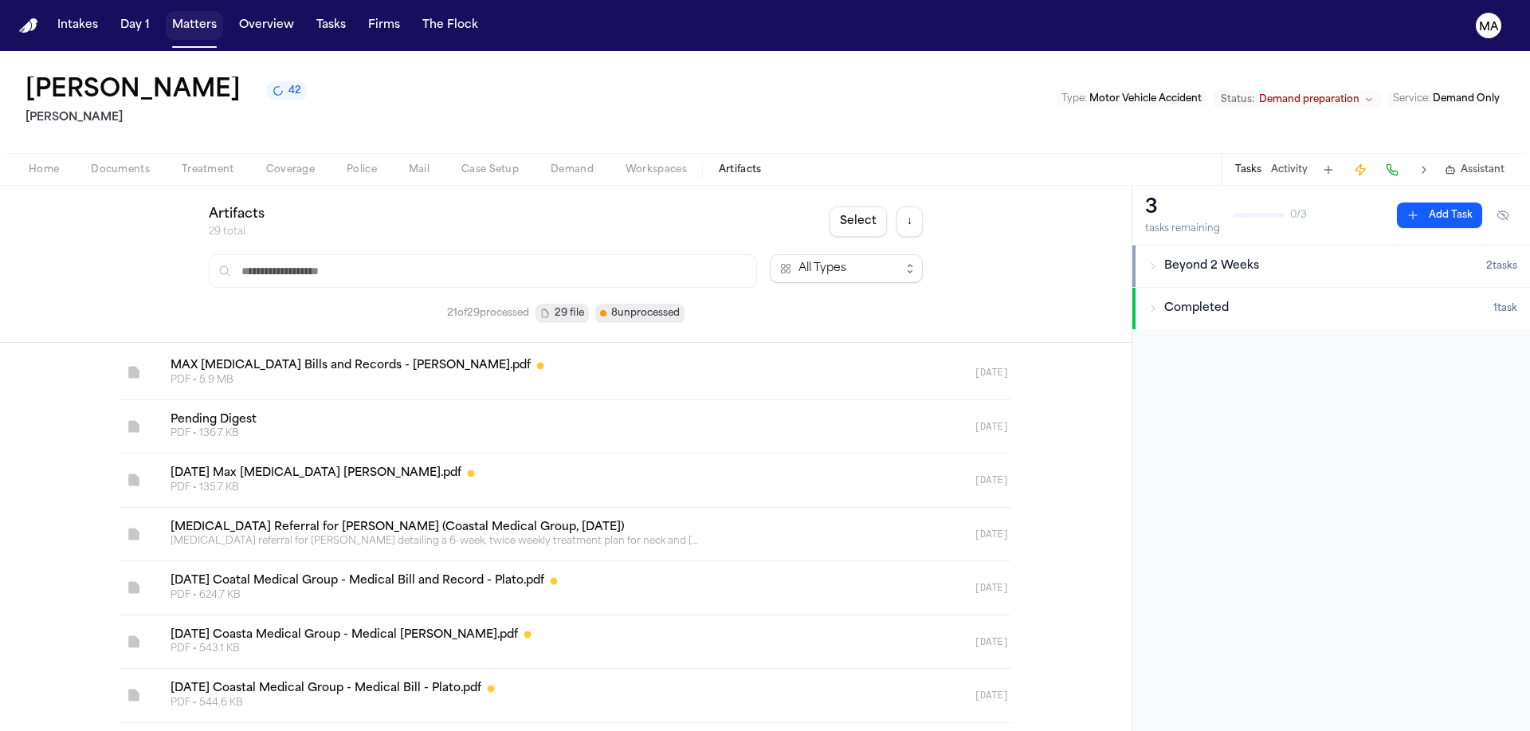
click at [166, 15] on button "Matters" at bounding box center [194, 25] width 57 height 29
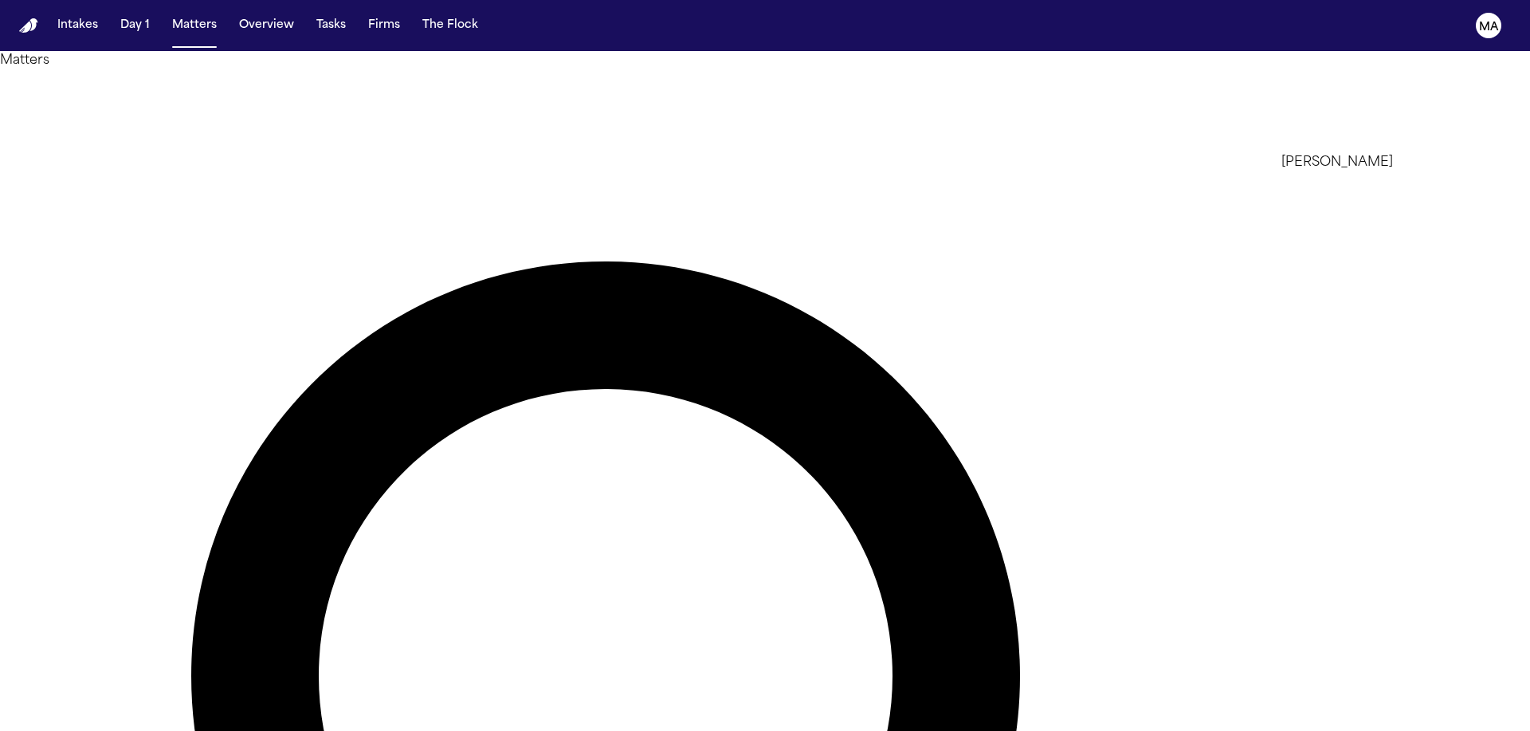
type input "****"
click at [1373, 169] on li "[PERSON_NAME]" at bounding box center [1394, 162] width 226 height 19
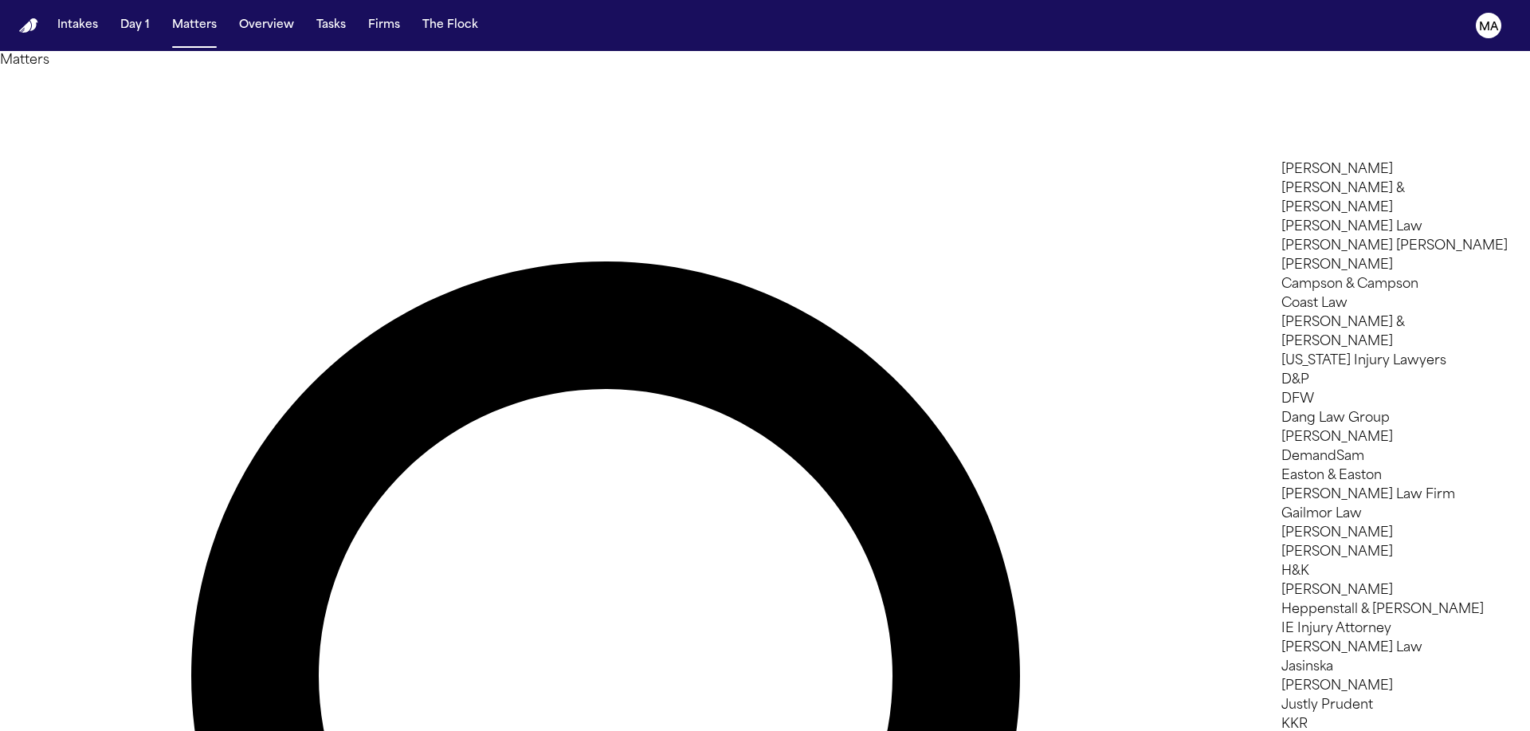
scroll to position [650, 0]
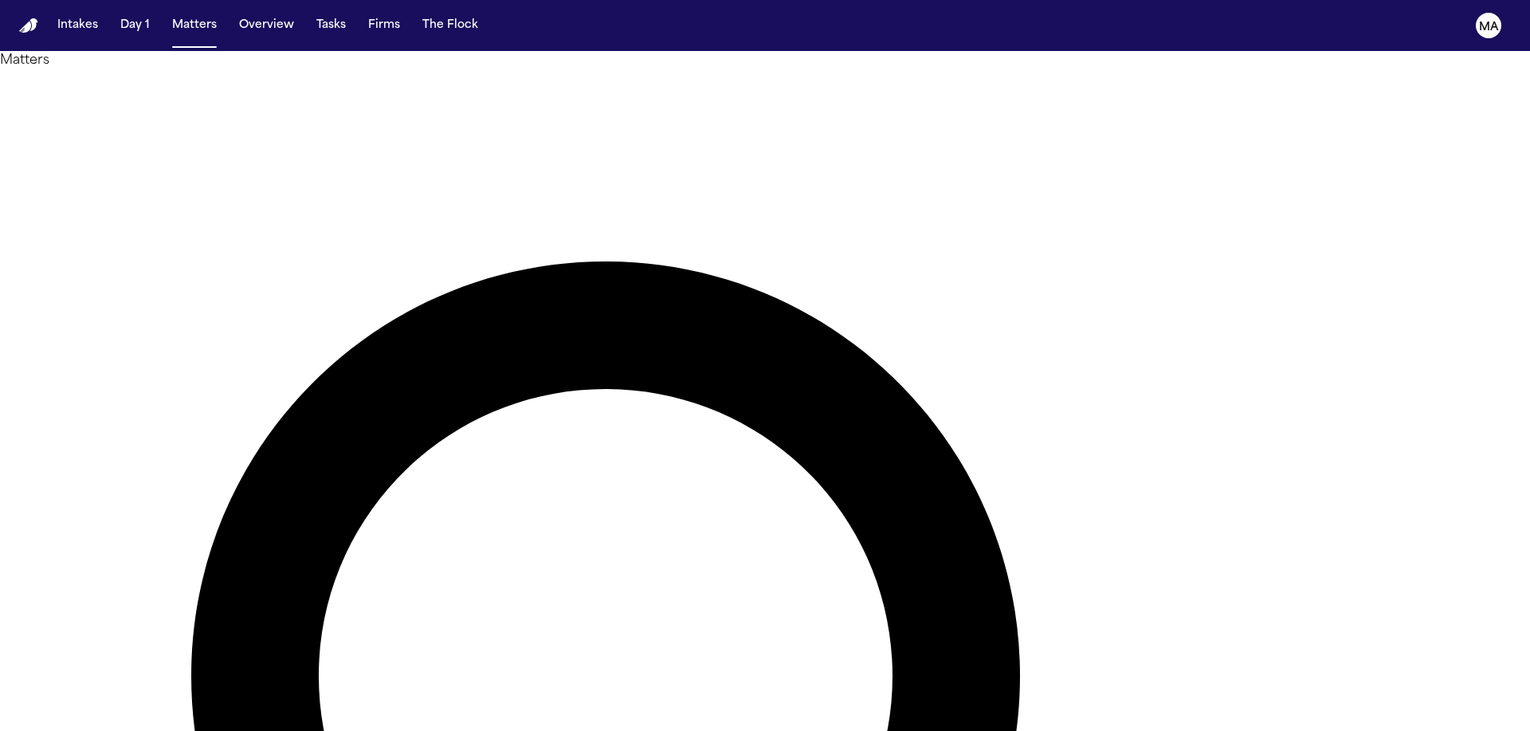
click at [1194, 730] on div at bounding box center [765, 731] width 1530 height 0
click at [1456, 385] on main "Matters Overview Add Matter Client Name Firm Name Date of Loss Preferred Langua…" at bounding box center [765, 391] width 1530 height 680
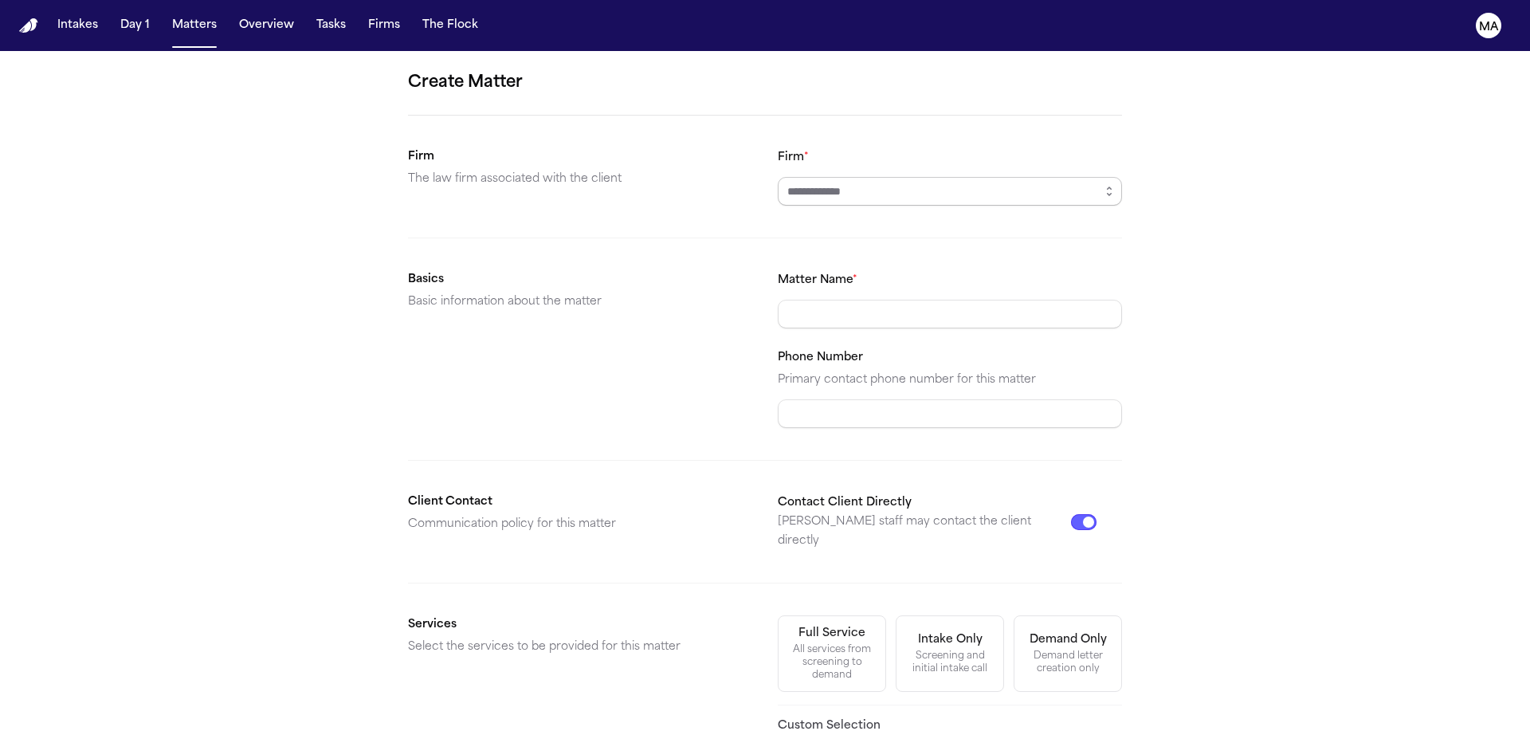
click at [844, 177] on input "Firm *" at bounding box center [950, 191] width 344 height 29
type input "*********"
type input "**********"
click at [1024, 649] on div "Demand letter creation only" at bounding box center [1068, 661] width 88 height 25
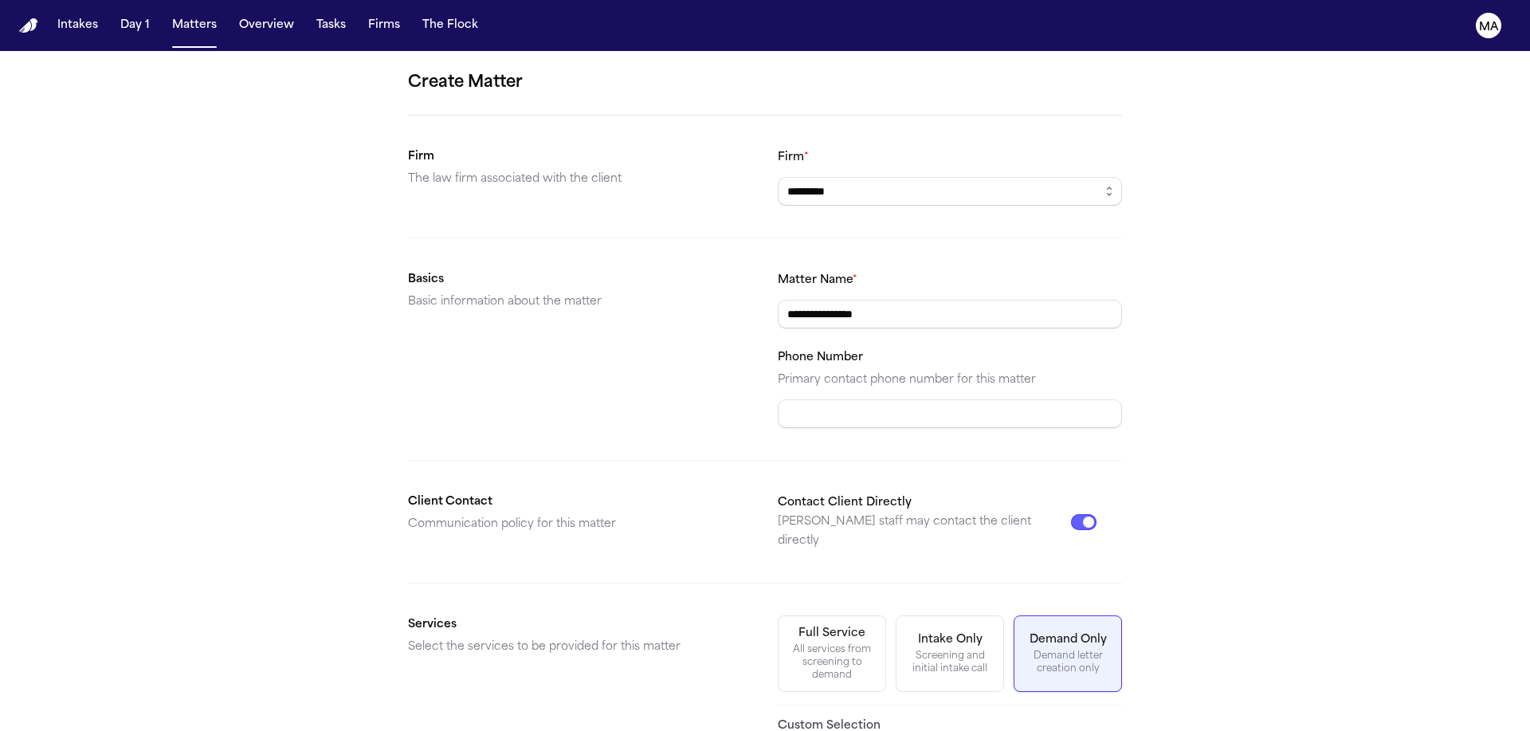
scroll to position [96, 0]
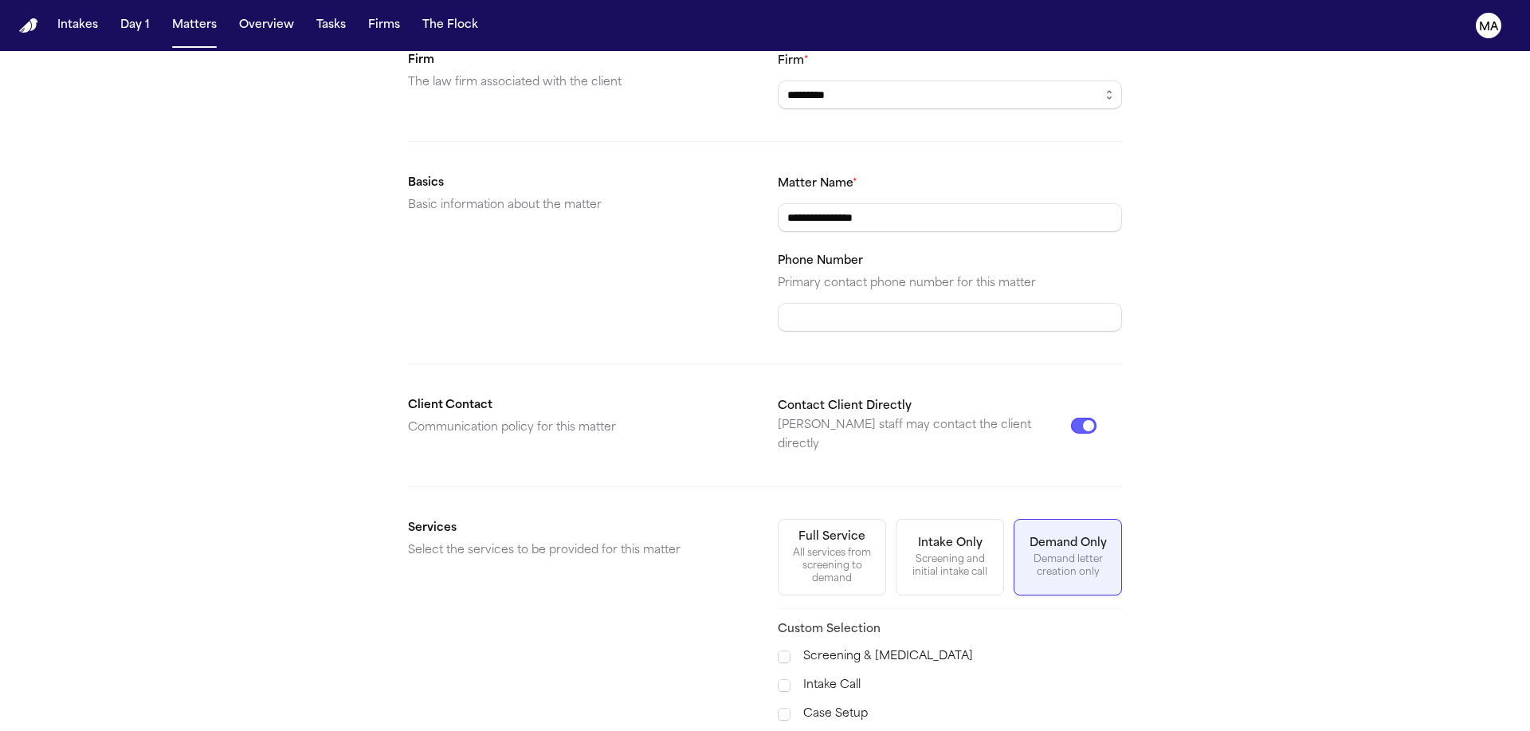
click at [859, 730] on span "Demand Preparation" at bounding box center [874, 742] width 182 height 19
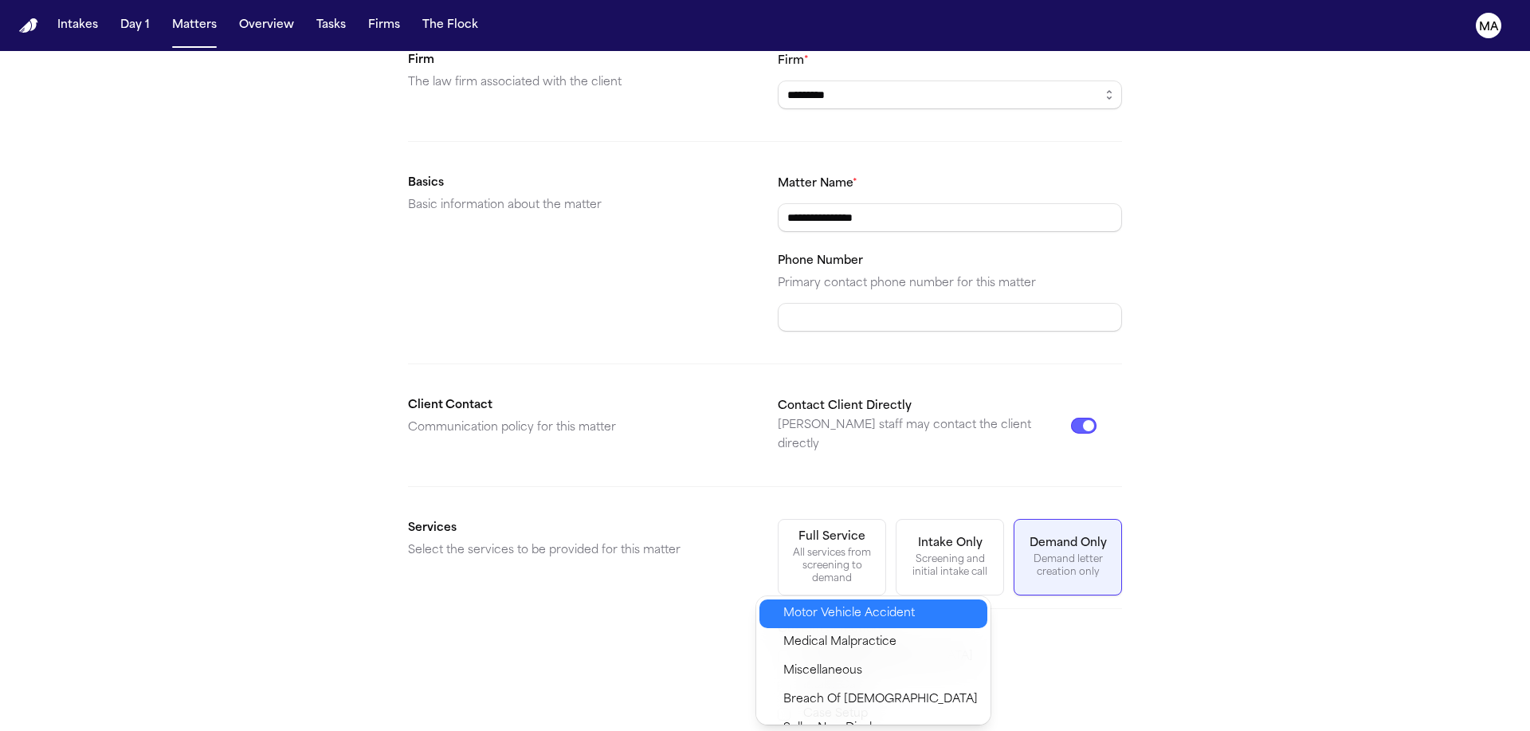
click at [837, 605] on span "Motor Vehicle Accident" at bounding box center [848, 613] width 131 height 19
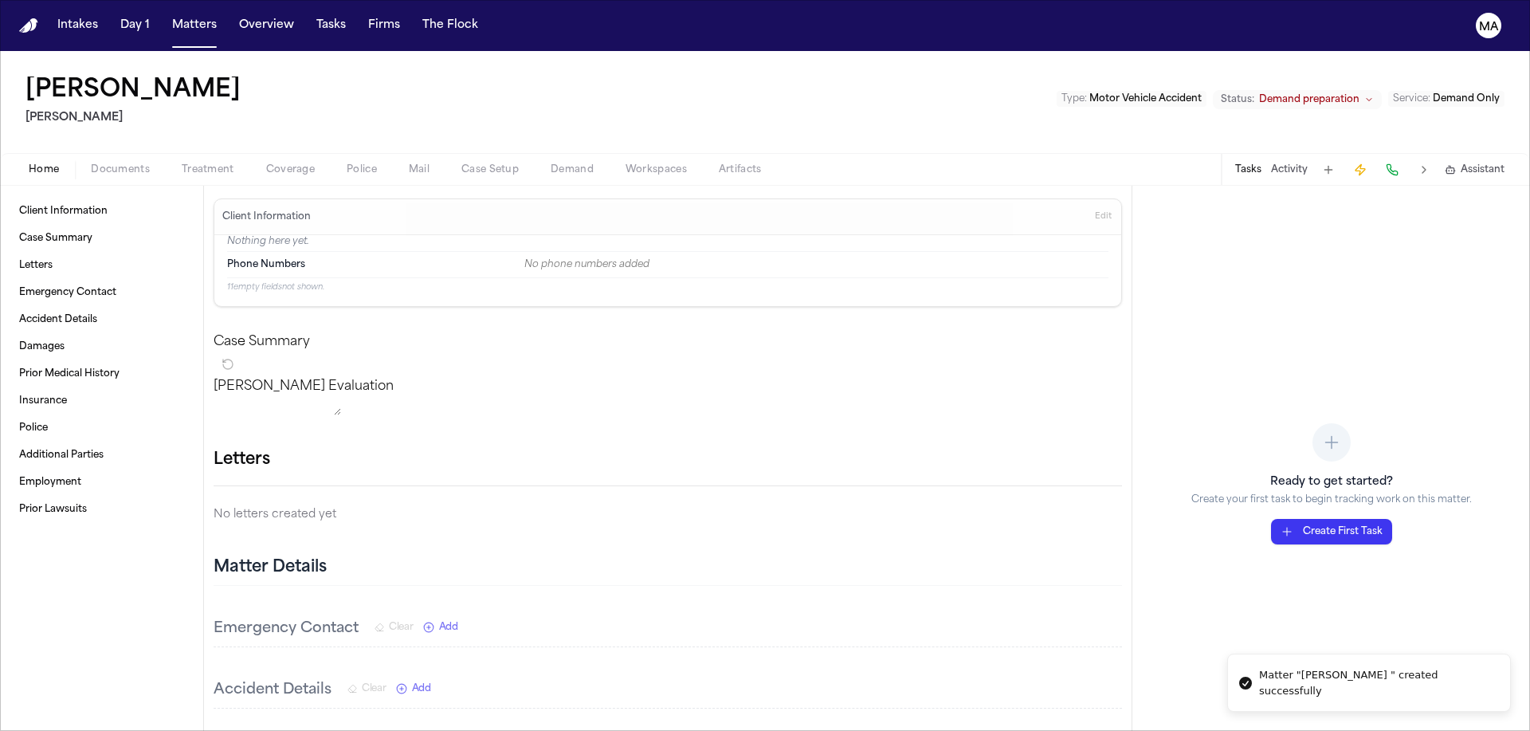
click at [91, 163] on span "Documents" at bounding box center [120, 169] width 59 height 13
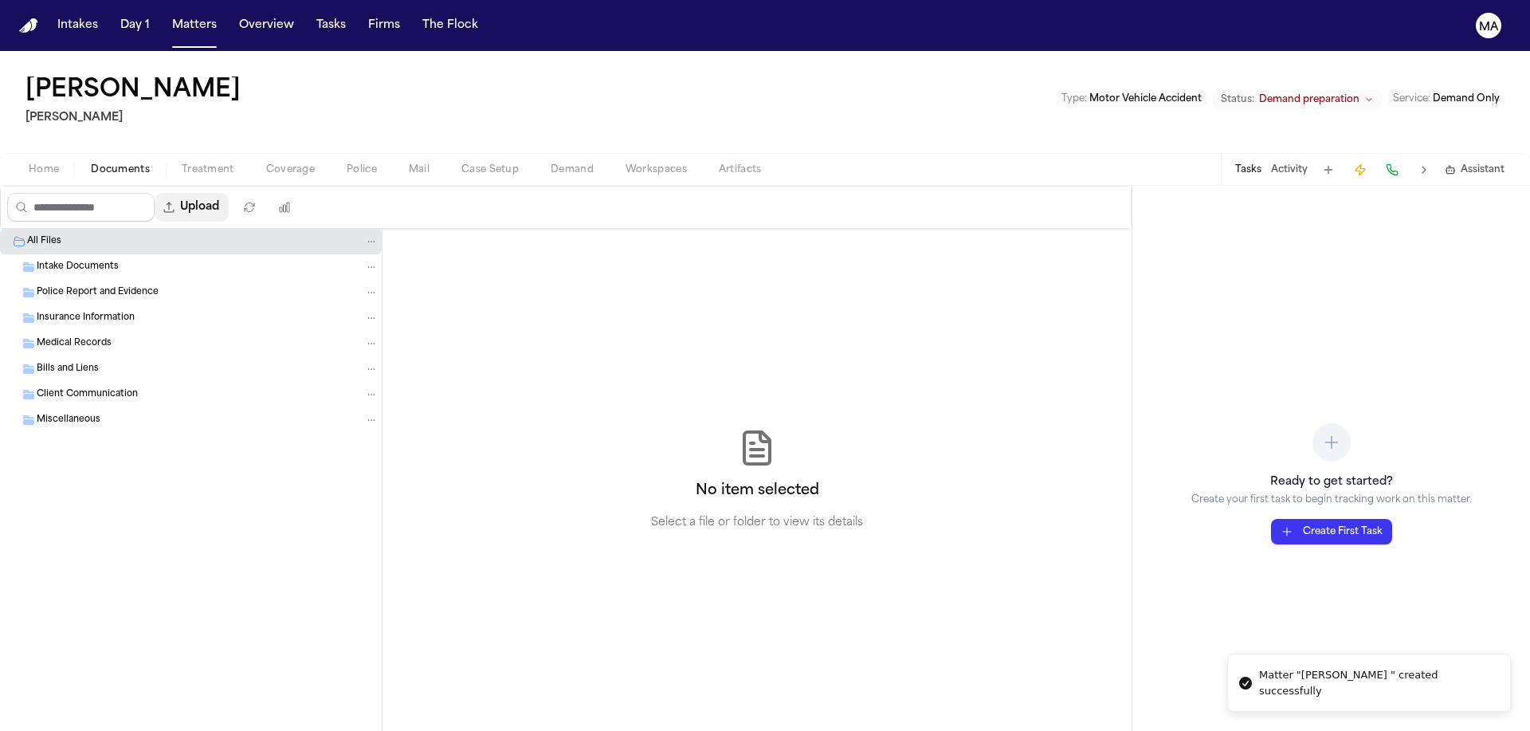
click at [160, 193] on button "Upload" at bounding box center [192, 207] width 74 height 29
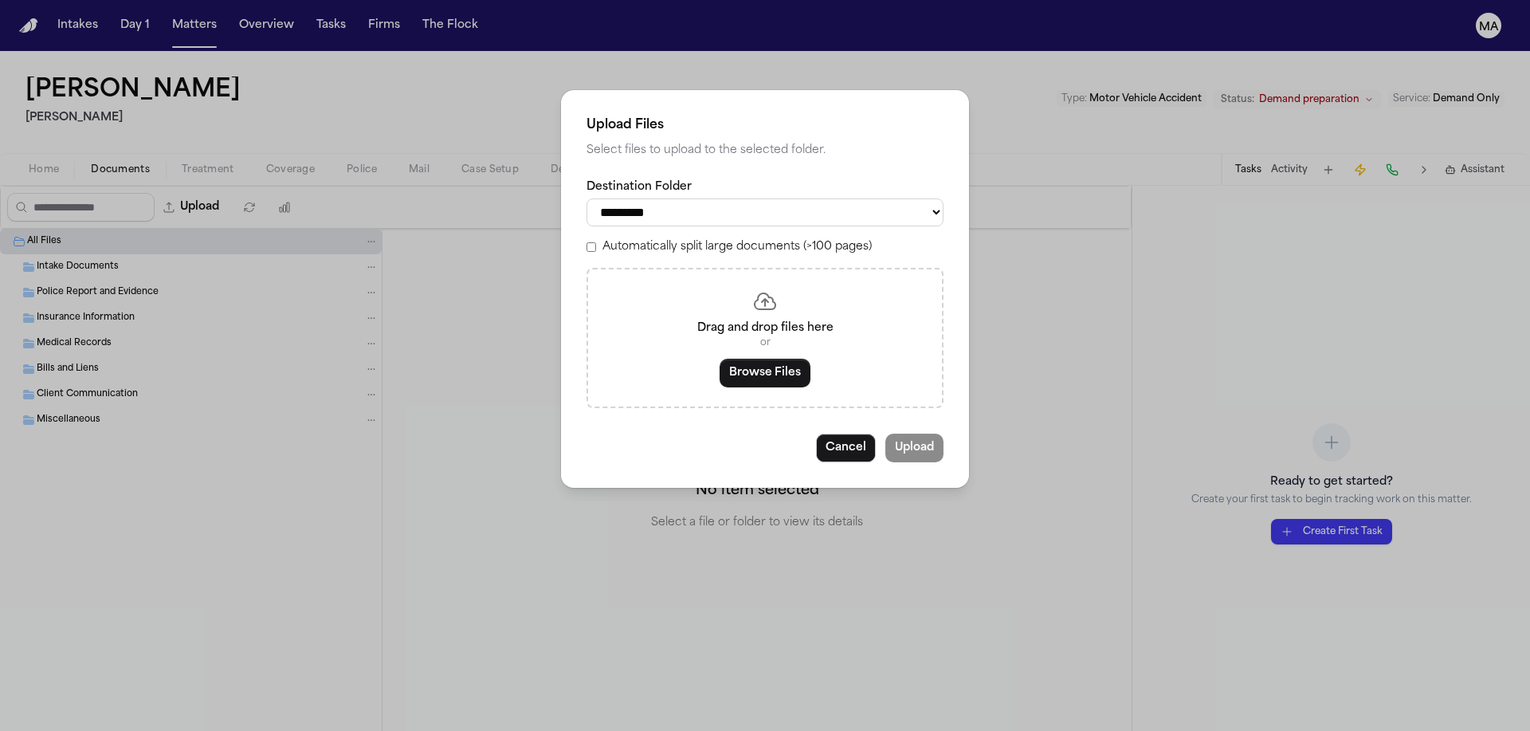
click at [754, 359] on button "Browse Files" at bounding box center [764, 373] width 91 height 29
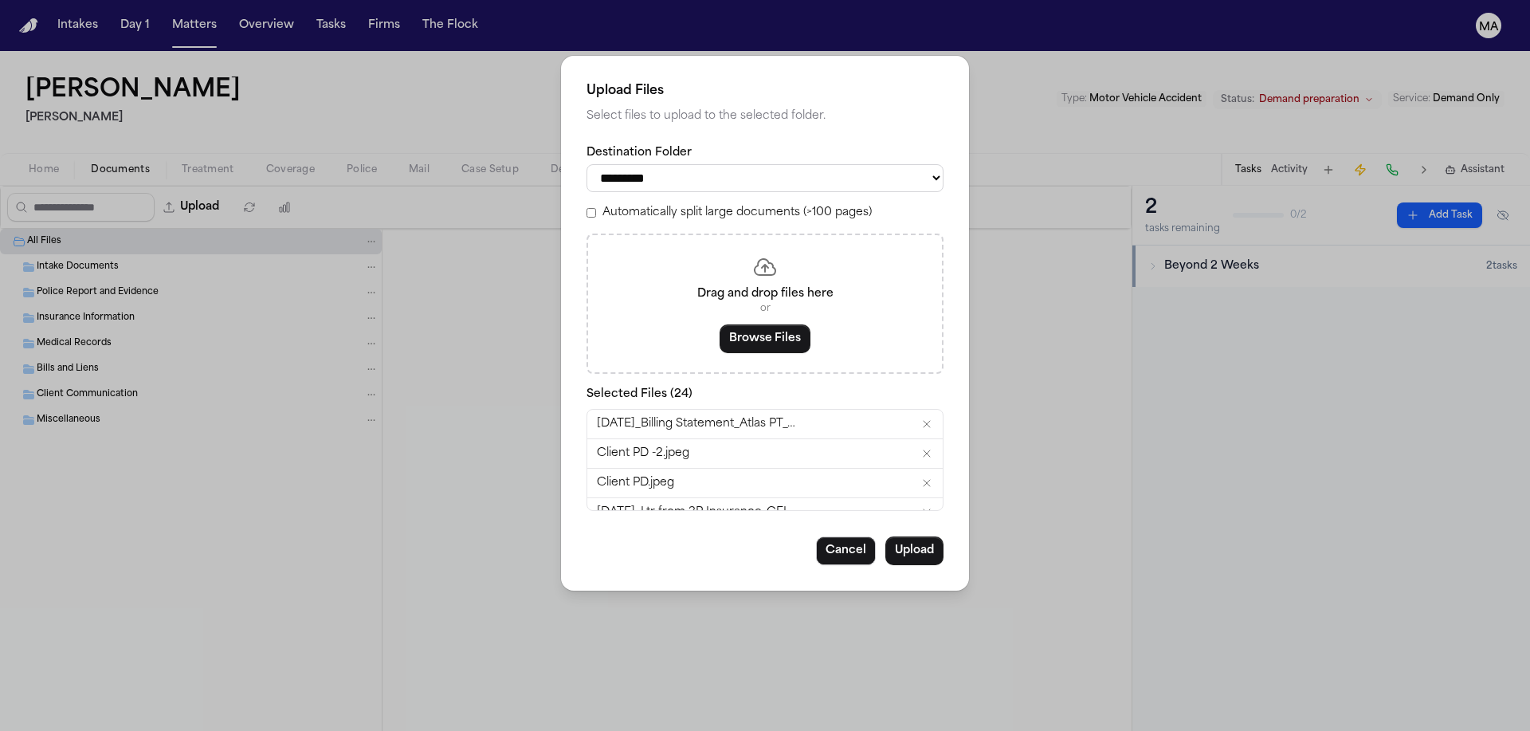
click at [684, 205] on label "Automatically split large documents (>100 pages)" at bounding box center [736, 213] width 269 height 16
click at [851, 394] on div "**********" at bounding box center [765, 323] width 408 height 535
click at [885, 536] on button "Upload" at bounding box center [914, 550] width 58 height 29
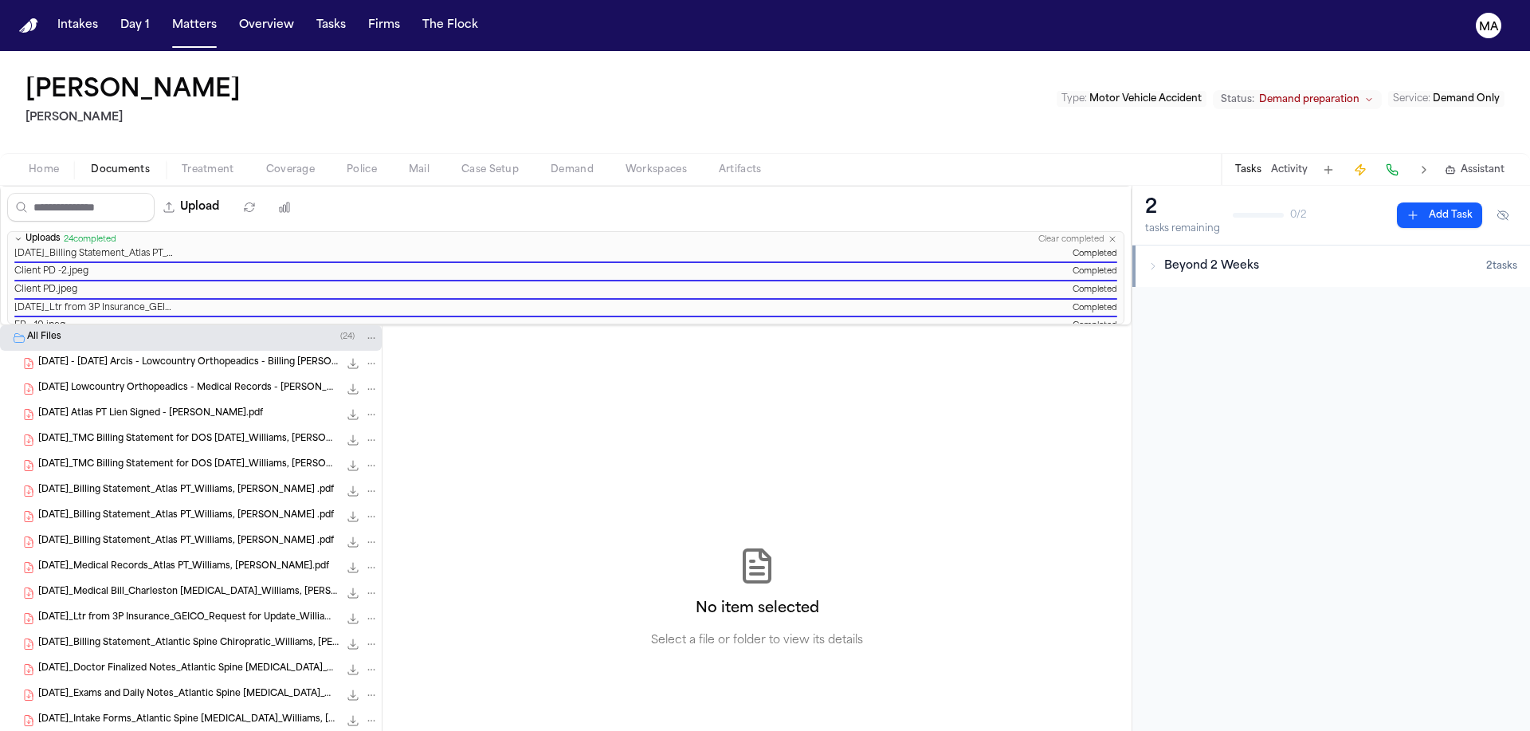
click at [382, 337] on div "No item selected Select a file or folder to view its details" at bounding box center [756, 597] width 749 height 545
click at [166, 20] on button "Matters" at bounding box center [194, 25] width 57 height 29
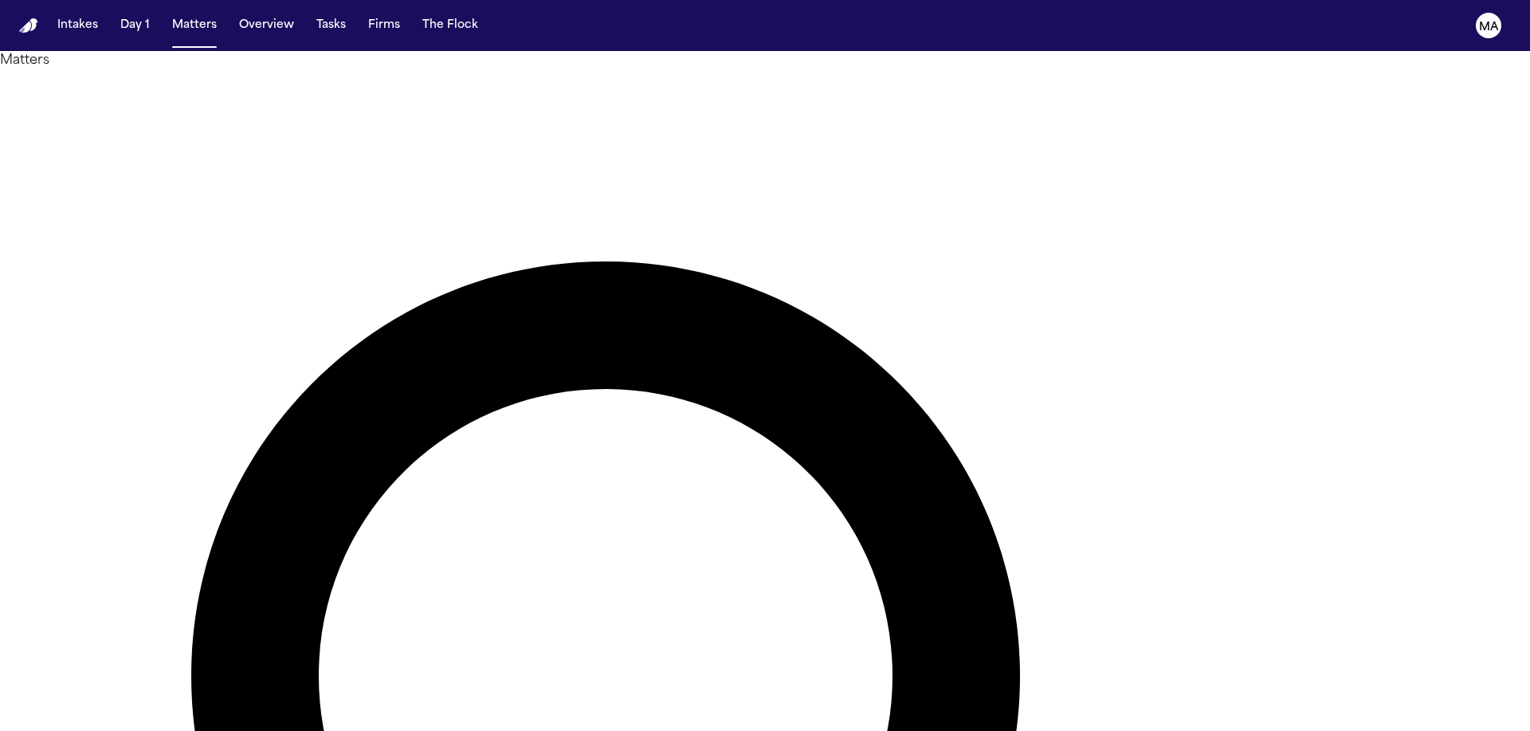
click at [684, 509] on main "Matters Overview Add Matter Client Name Firm Name Date of Loss Preferred Langua…" at bounding box center [765, 391] width 1530 height 680
click at [699, 555] on main "Matters Overview Add Matter Client Name Firm Name Date of Loss Preferred Langua…" at bounding box center [765, 391] width 1530 height 680
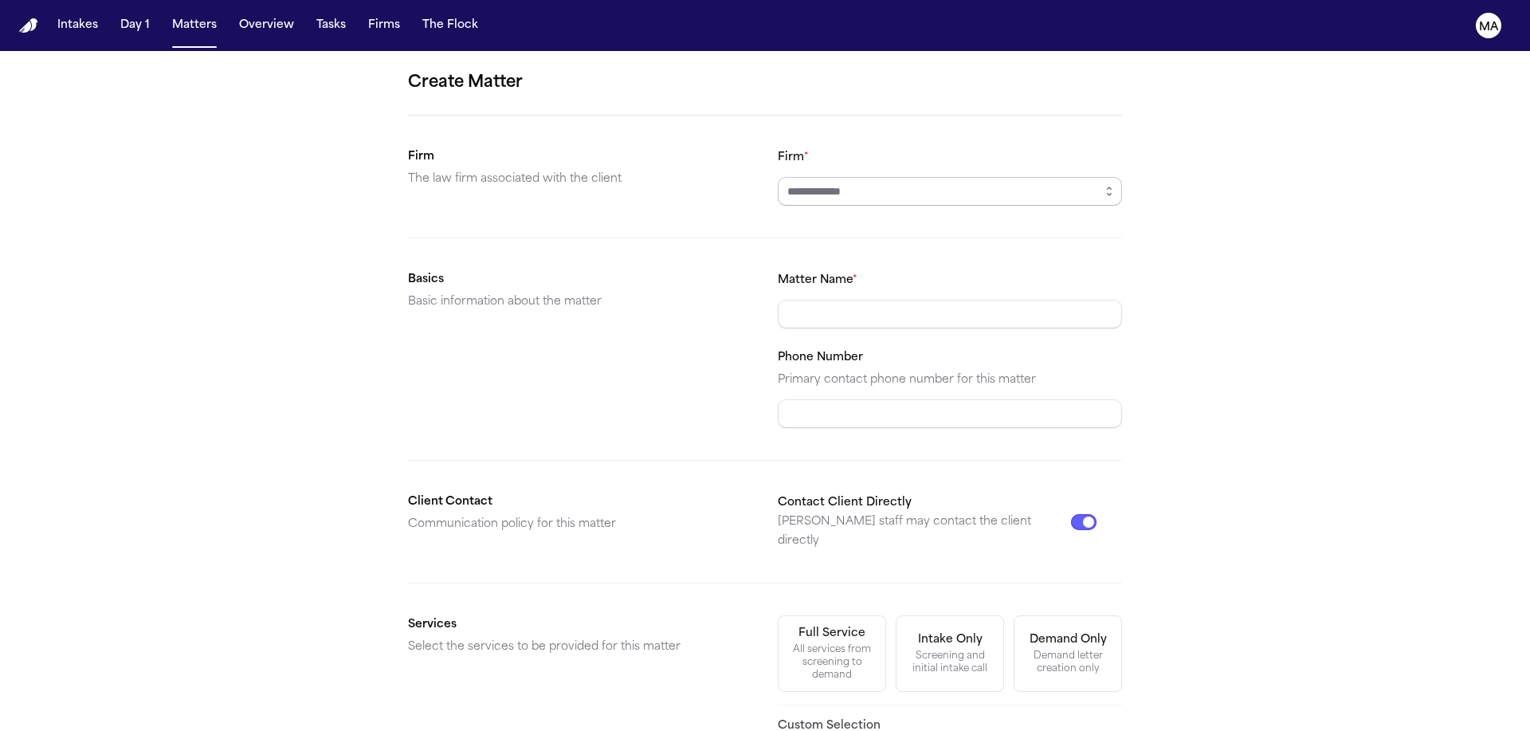
click at [840, 177] on input "Firm *" at bounding box center [950, 191] width 344 height 29
type input "*"
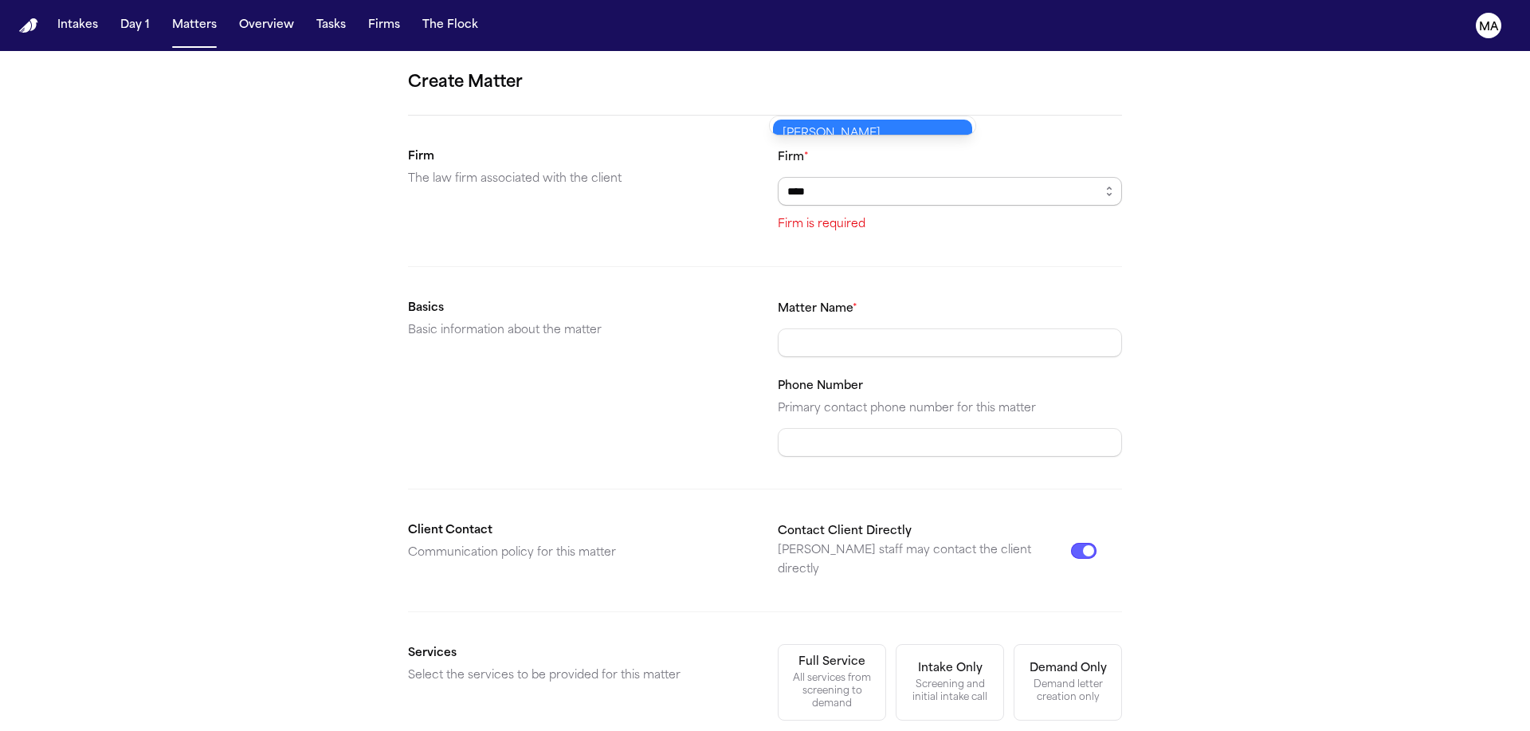
type input "****"
type input "*********"
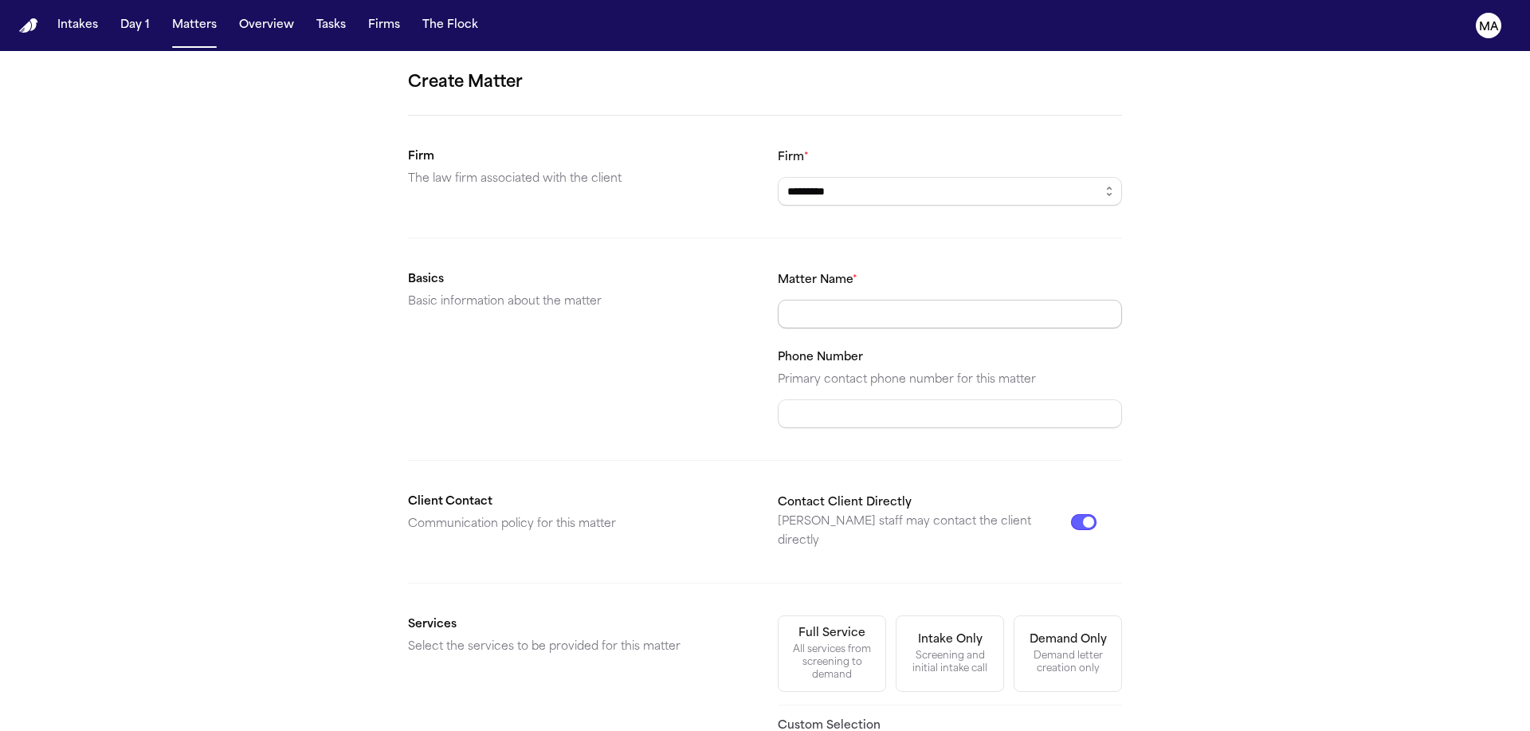
click at [816, 300] on input "Matter Name *" at bounding box center [950, 314] width 344 height 29
type input "**********"
click at [1086, 446] on div "**********" at bounding box center [765, 557] width 1530 height 1012
click at [1024, 649] on div "Demand letter creation only" at bounding box center [1068, 661] width 88 height 25
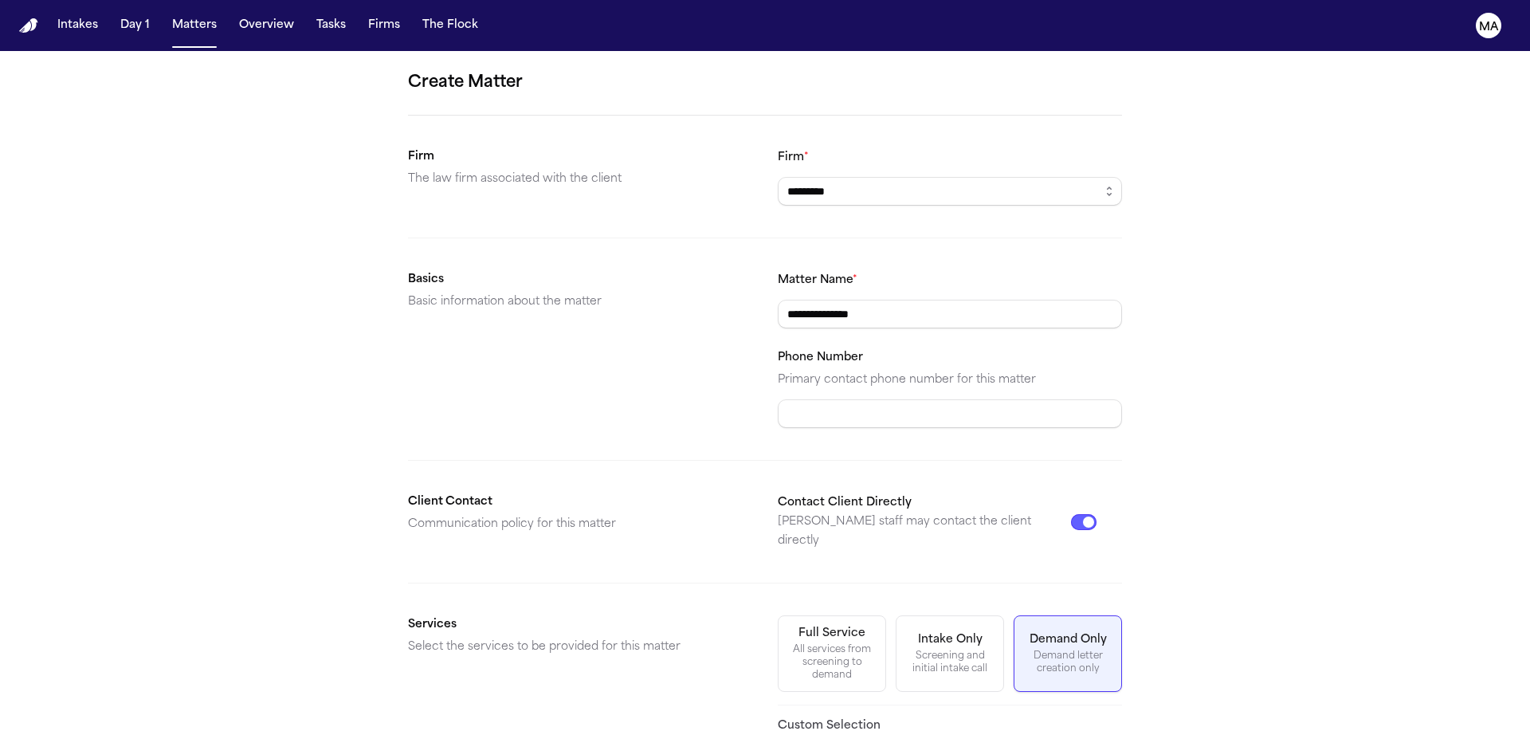
scroll to position [96, 0]
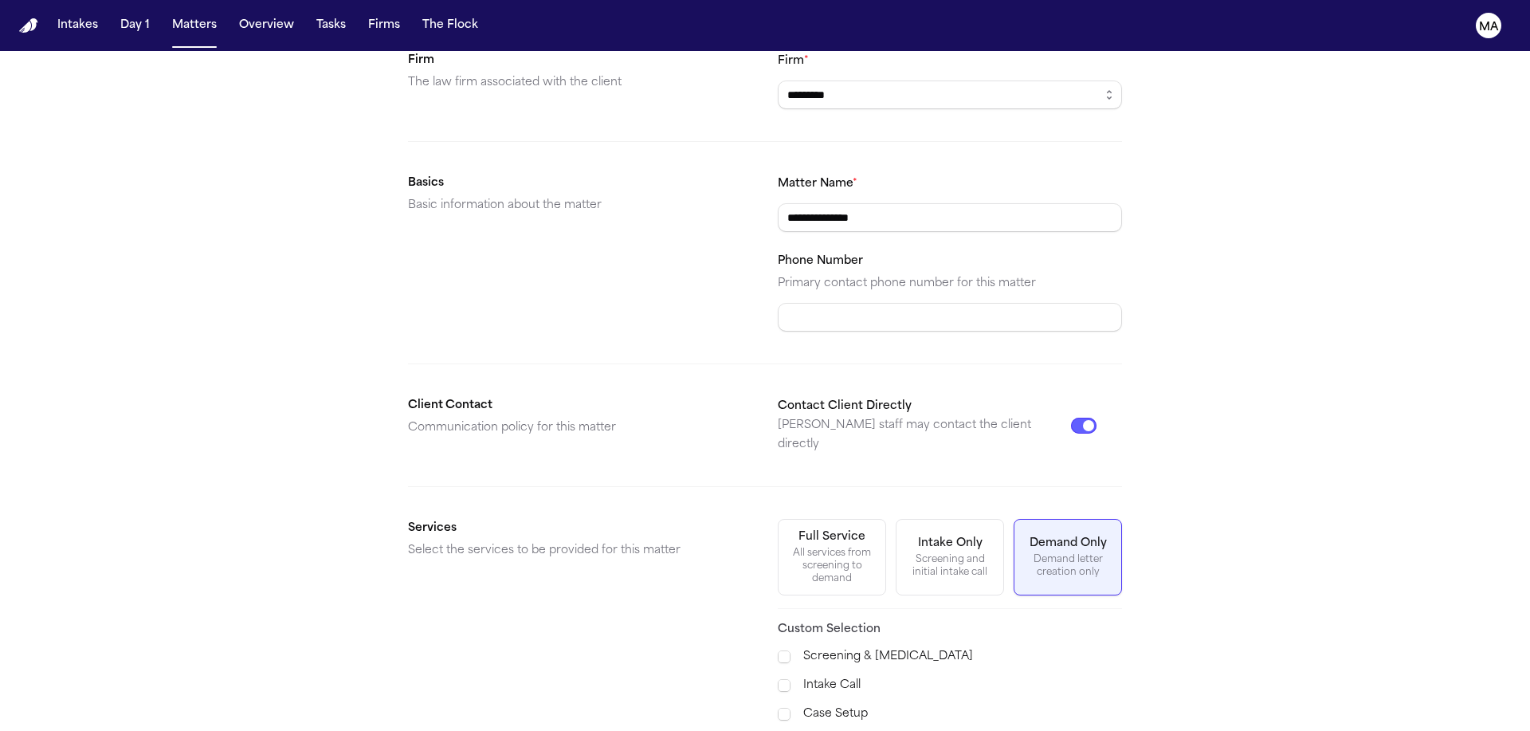
click at [844, 728] on div "Demand Preparation" at bounding box center [866, 742] width 215 height 29
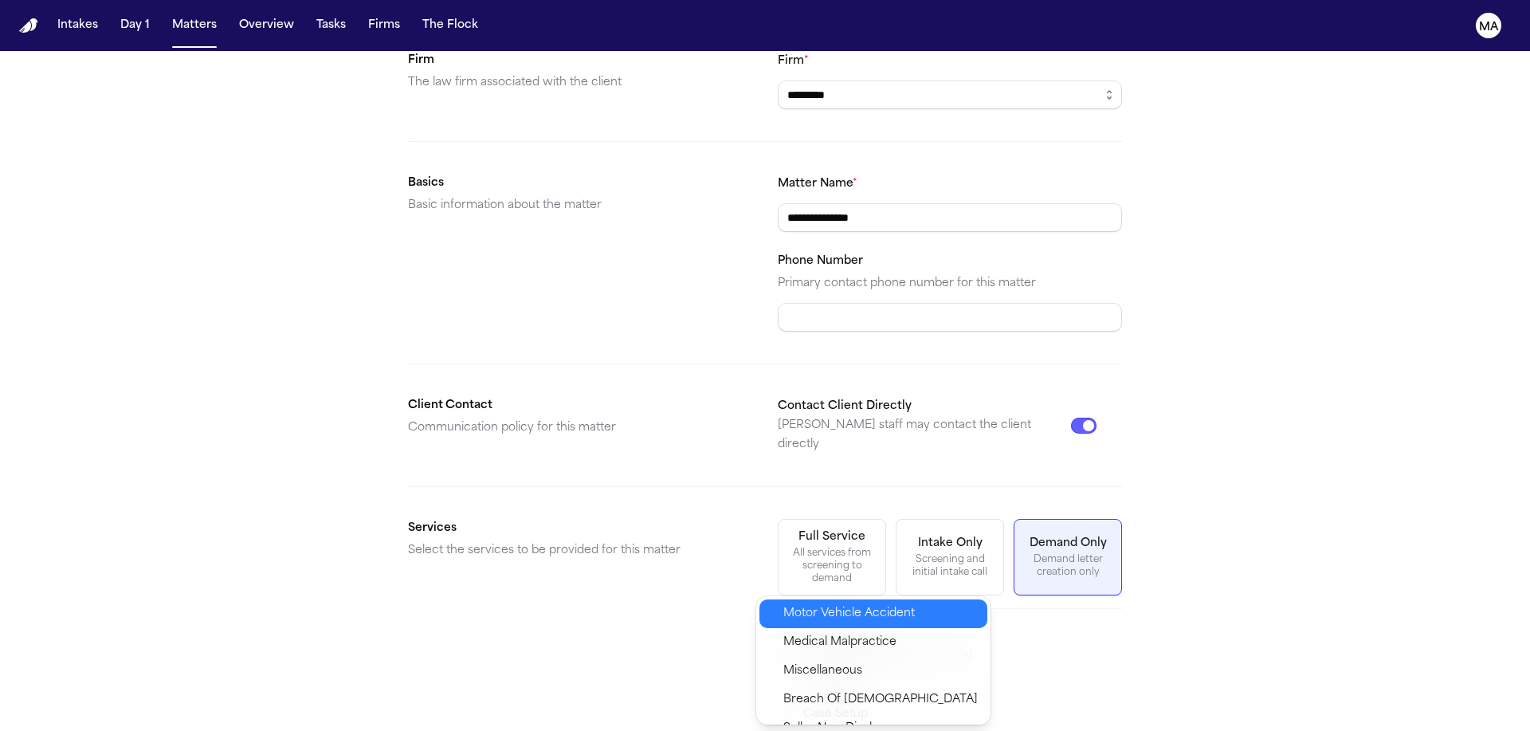
click at [829, 604] on span "Motor Vehicle Accident" at bounding box center [848, 613] width 131 height 19
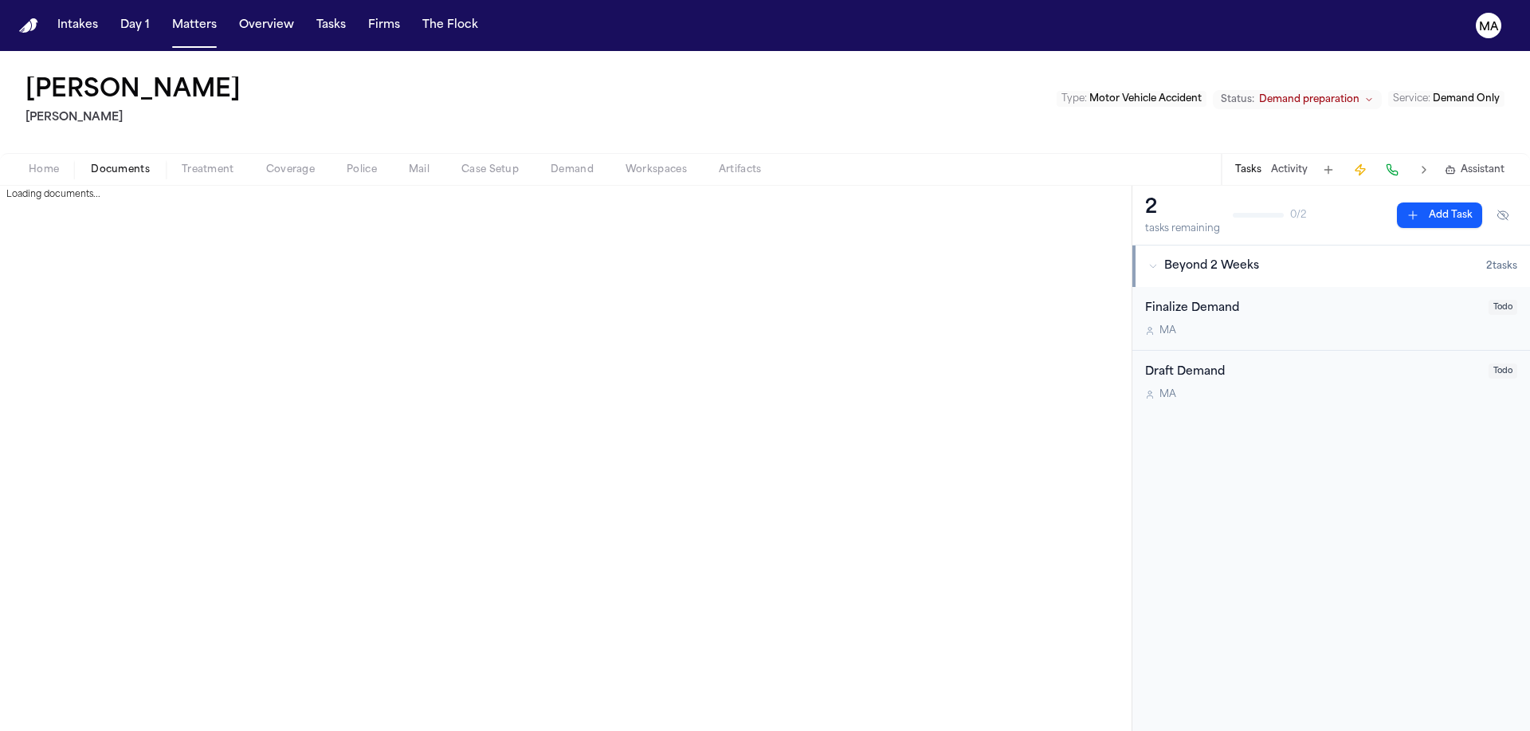
click at [92, 163] on span "Documents" at bounding box center [120, 169] width 59 height 13
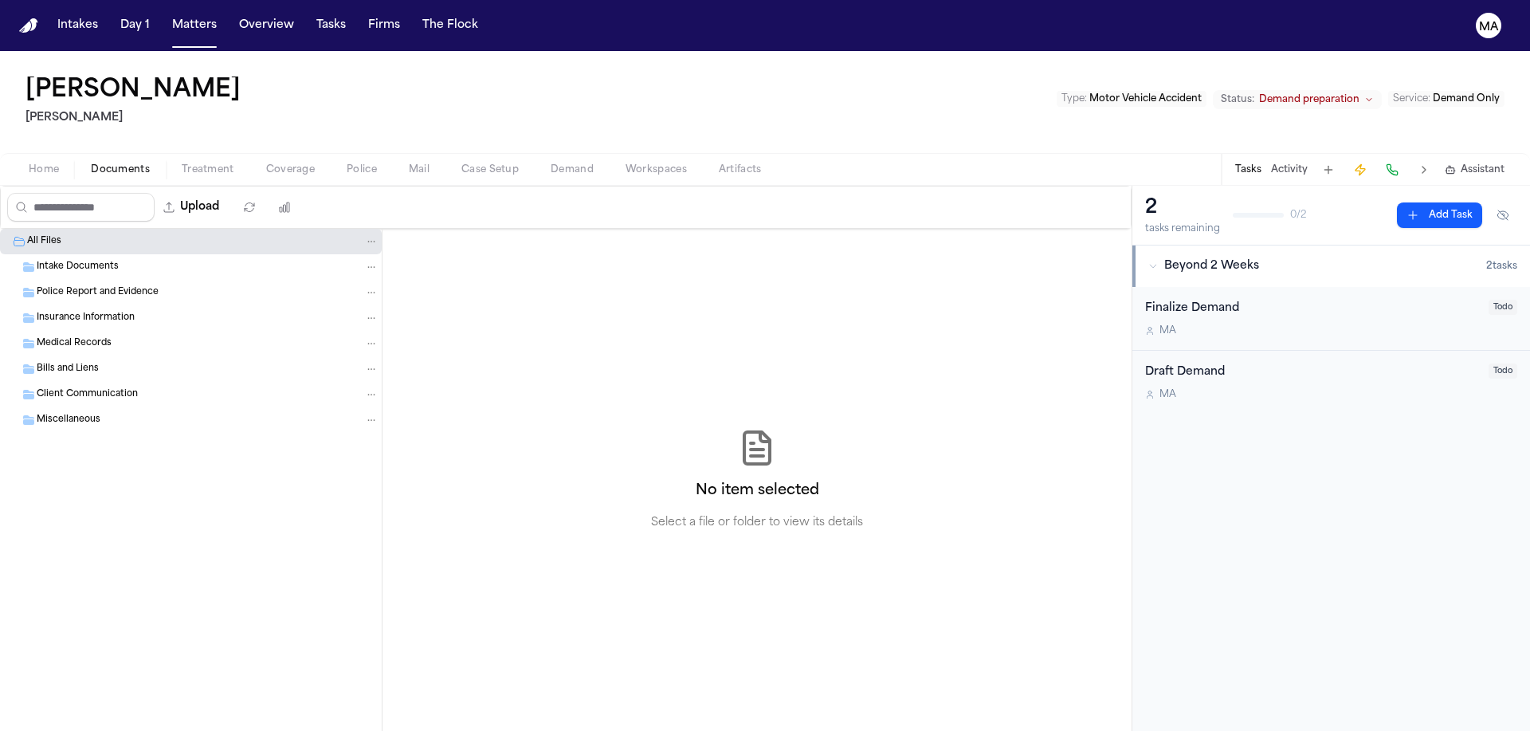
click at [382, 427] on div "No item selected Select a file or folder to view its details" at bounding box center [756, 480] width 749 height 502
click at [163, 201] on icon "button" at bounding box center [169, 207] width 13 height 13
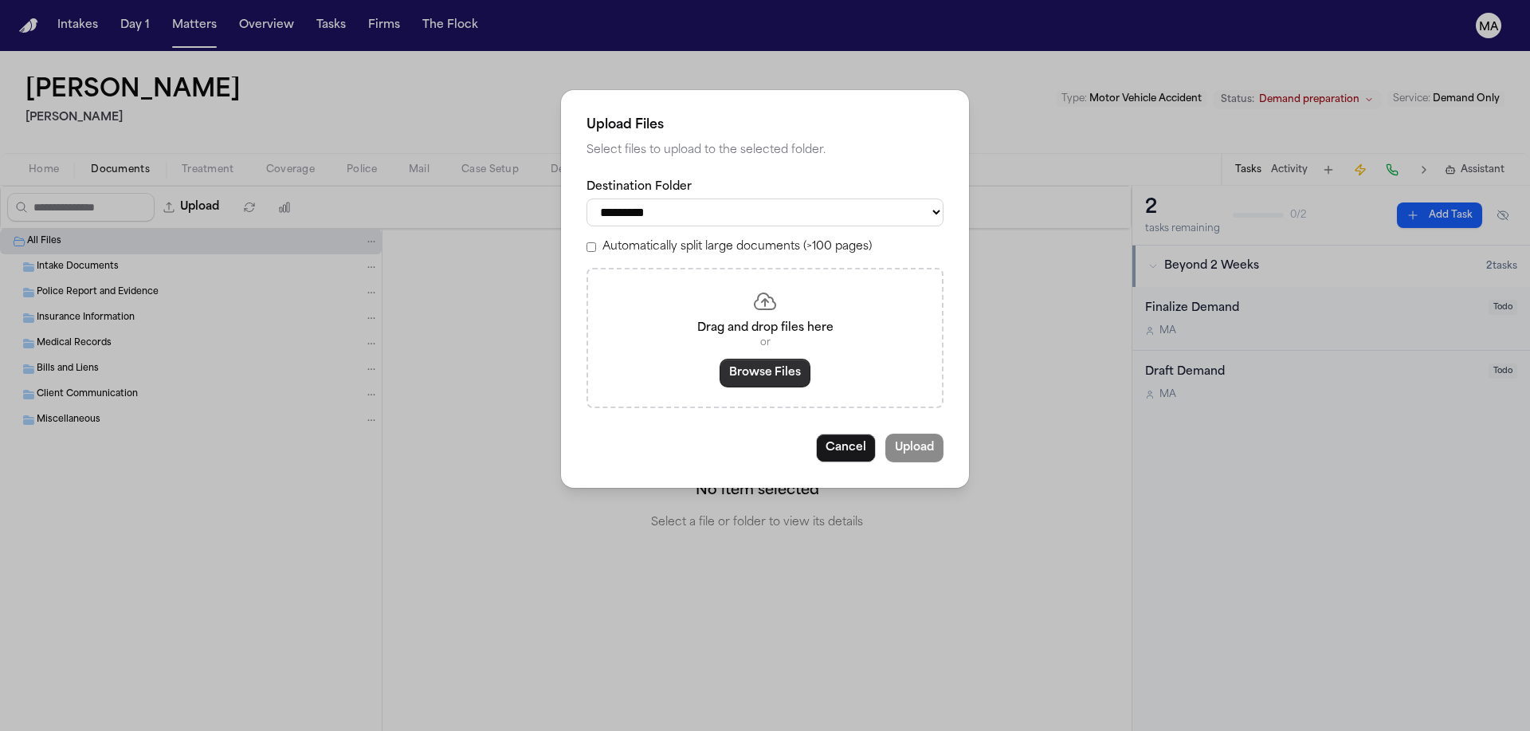
click at [759, 359] on button "Browse Files" at bounding box center [764, 373] width 91 height 29
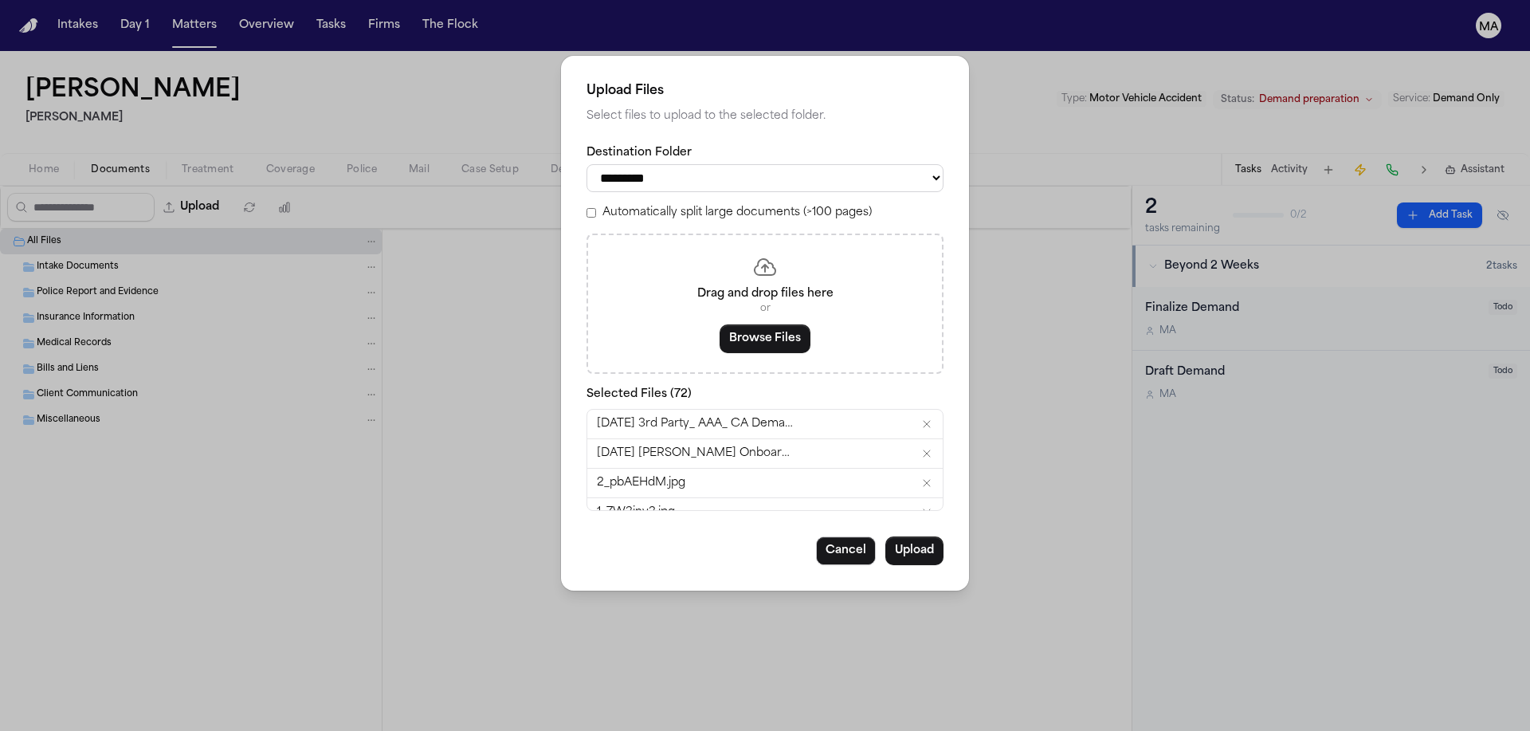
click at [683, 205] on label "Automatically split large documents (>100 pages)" at bounding box center [736, 213] width 269 height 16
click at [885, 536] on button "Upload" at bounding box center [914, 550] width 58 height 29
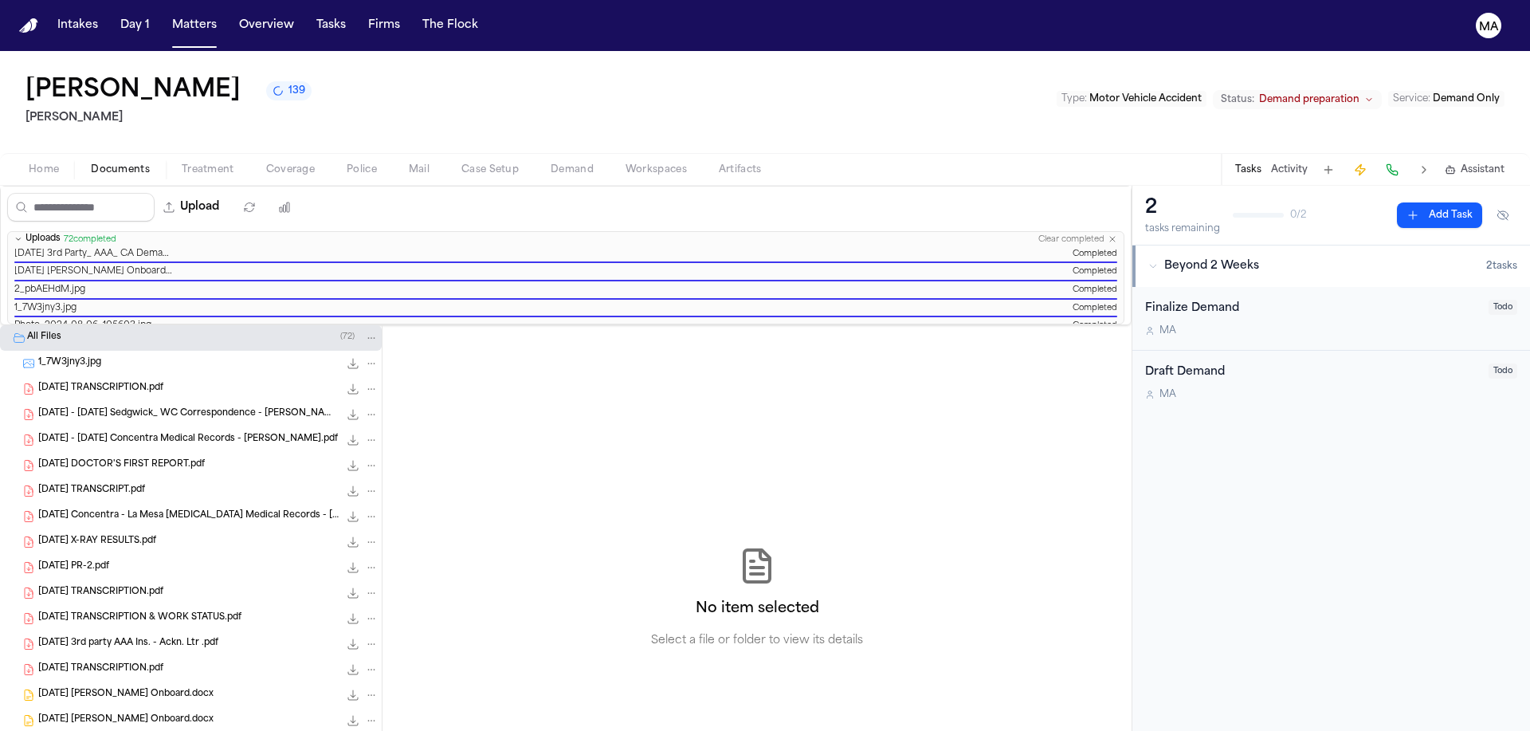
click at [445, 445] on div "No item selected Select a file or folder to view its details" at bounding box center [756, 597] width 749 height 545
click at [166, 15] on button "Matters" at bounding box center [194, 25] width 57 height 29
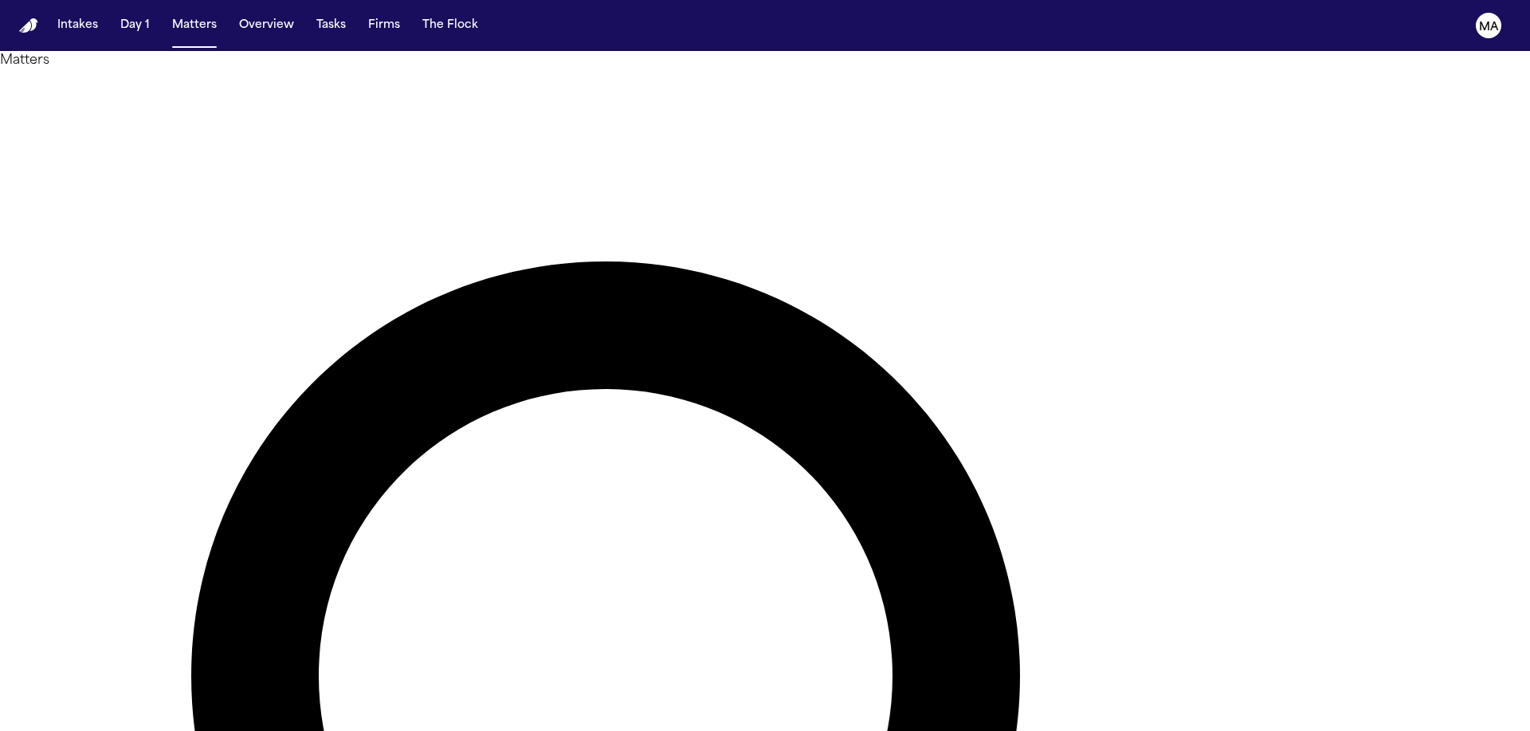
click at [425, 551] on main "Matters Overview Add Matter Client Name Firm Name Date of Loss Preferred Langua…" at bounding box center [765, 391] width 1530 height 680
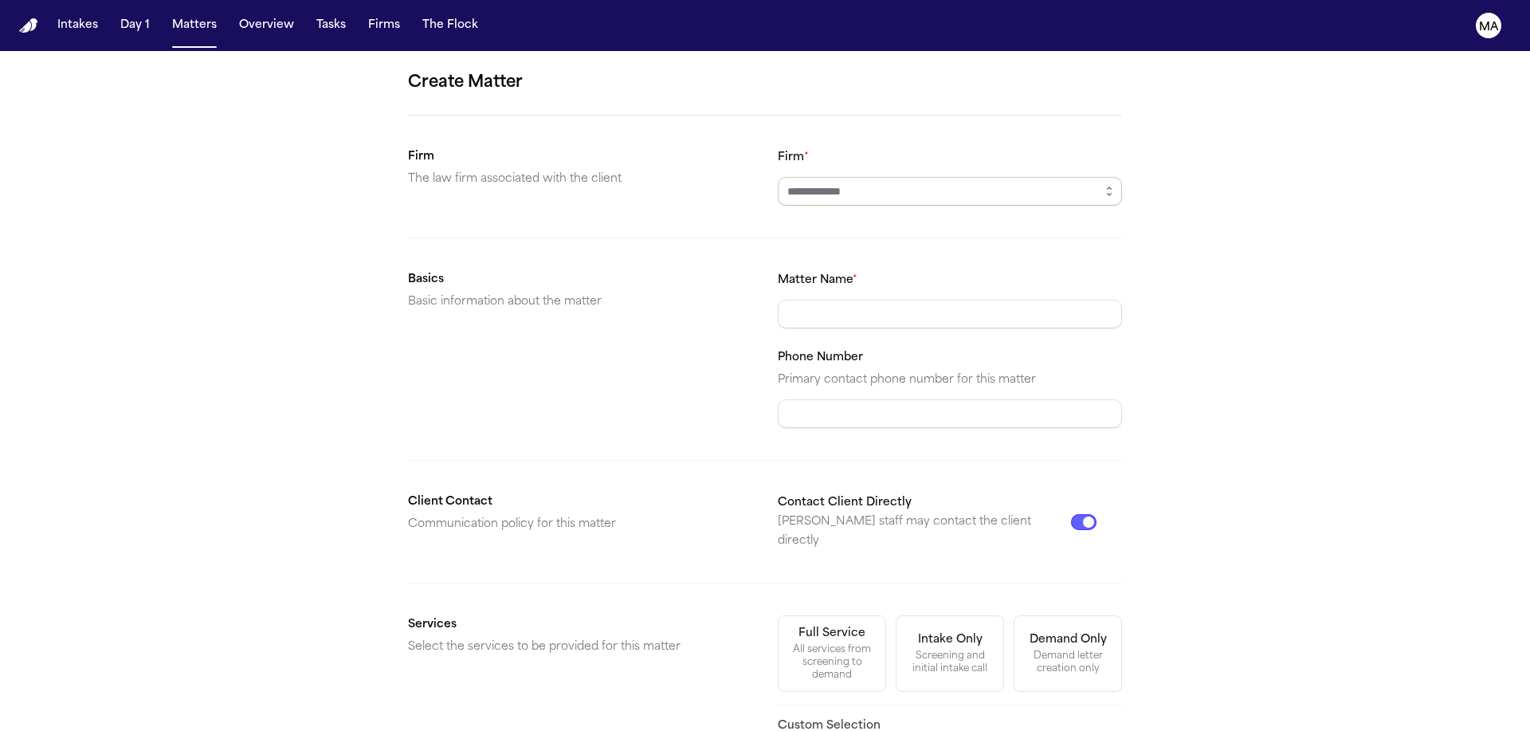
click at [843, 177] on input "Firm *" at bounding box center [950, 191] width 344 height 29
type input "*********"
type input "**********"
click at [1013, 615] on button "Demand Only Demand letter creation only" at bounding box center [1067, 653] width 108 height 76
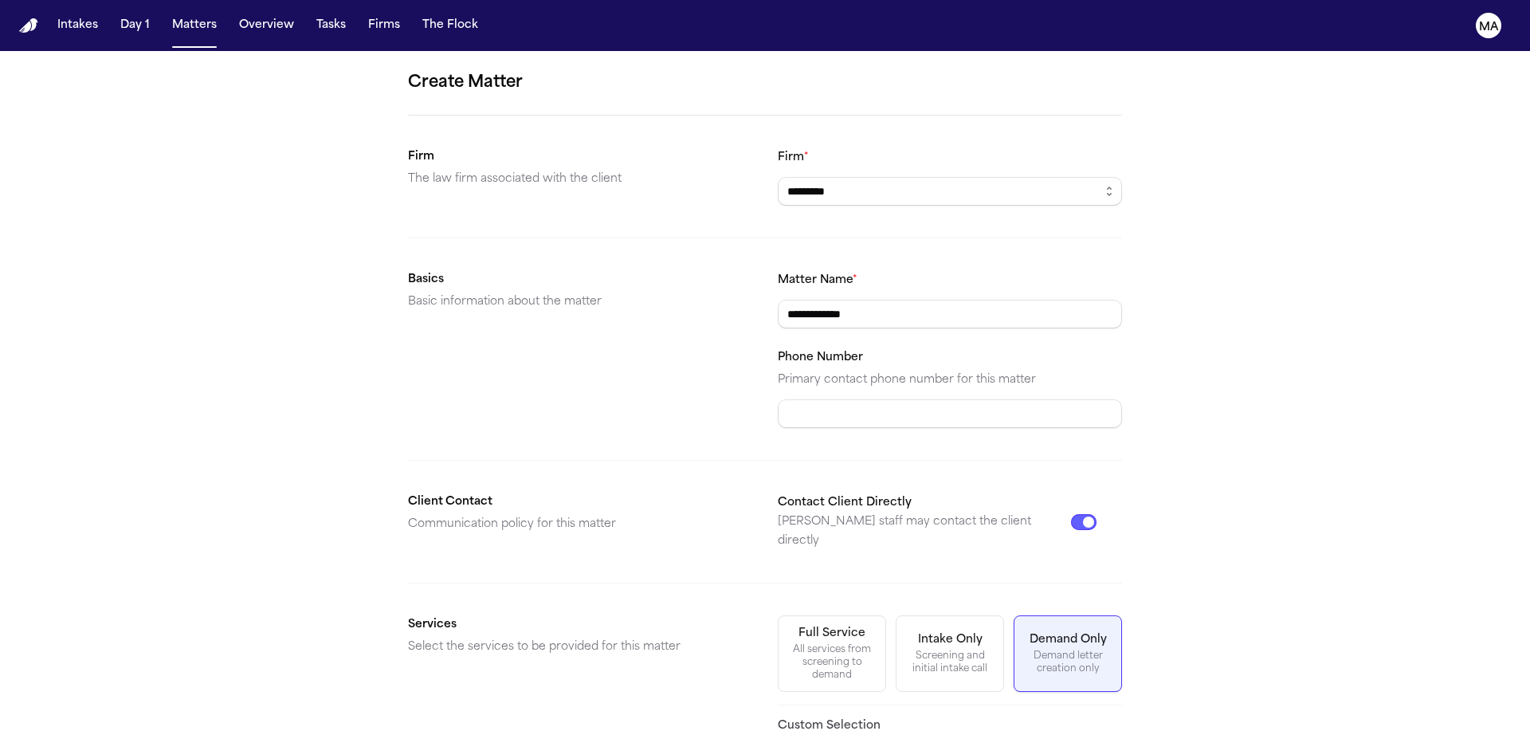
scroll to position [96, 0]
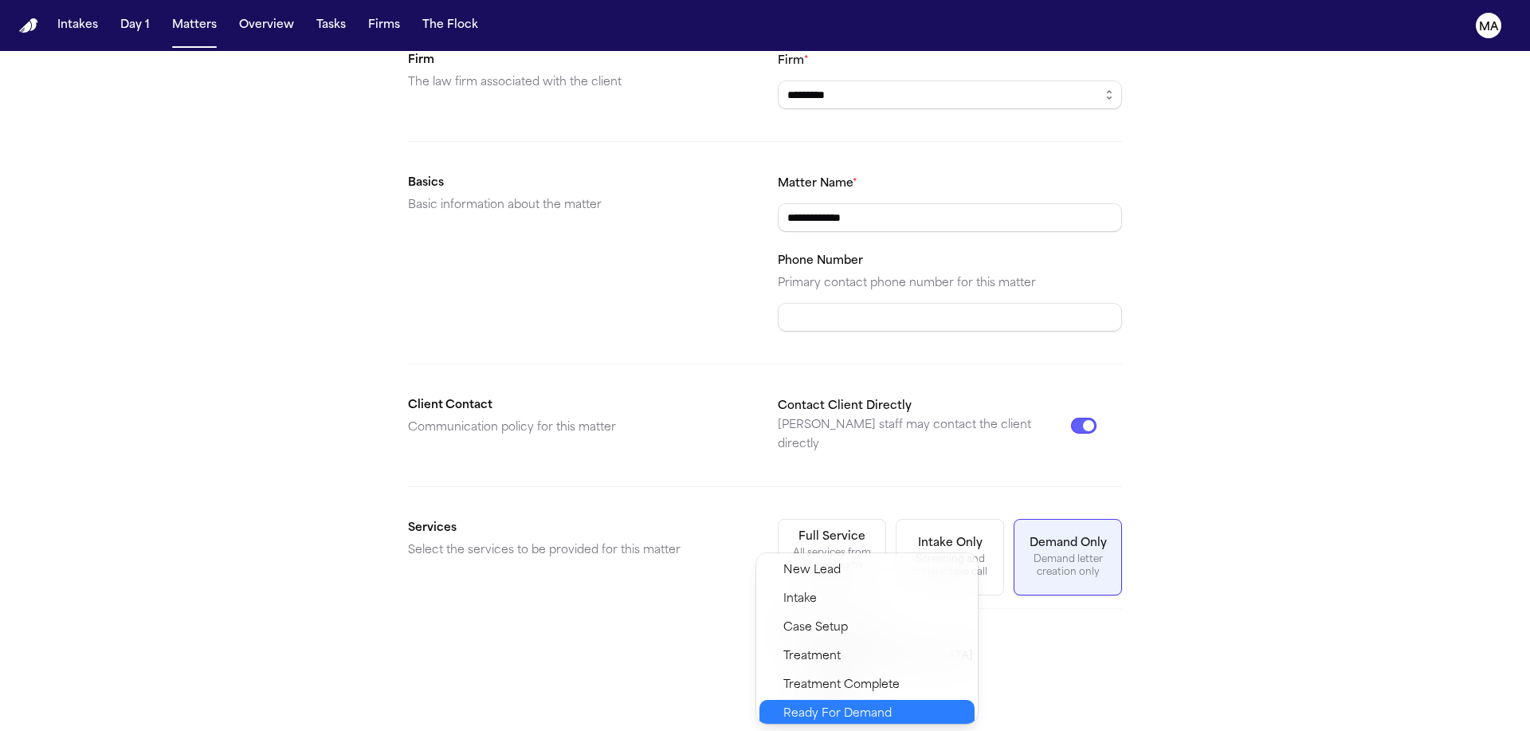
click at [842, 704] on span "Ready For Demand" at bounding box center [874, 713] width 182 height 19
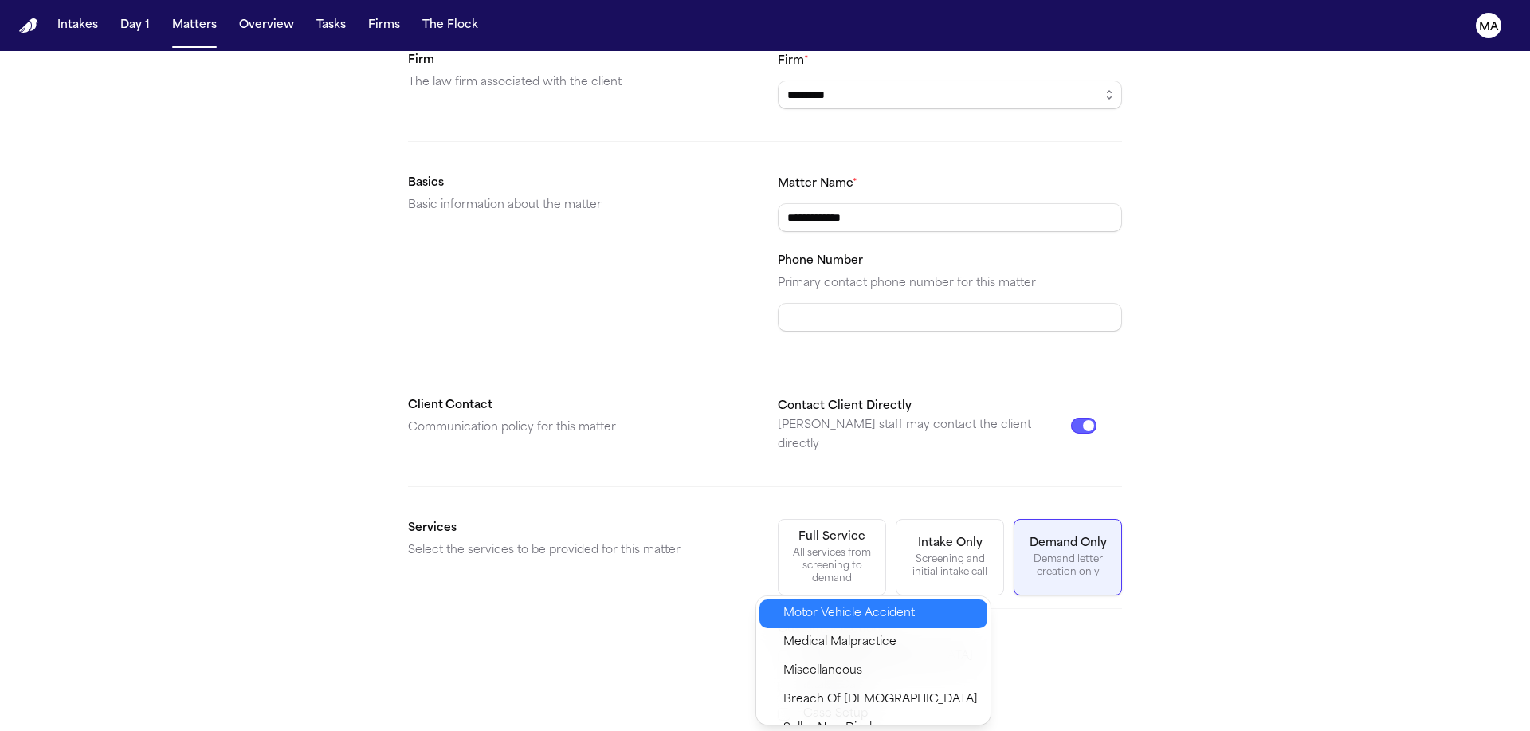
click at [845, 604] on span "Motor Vehicle Accident" at bounding box center [848, 613] width 131 height 19
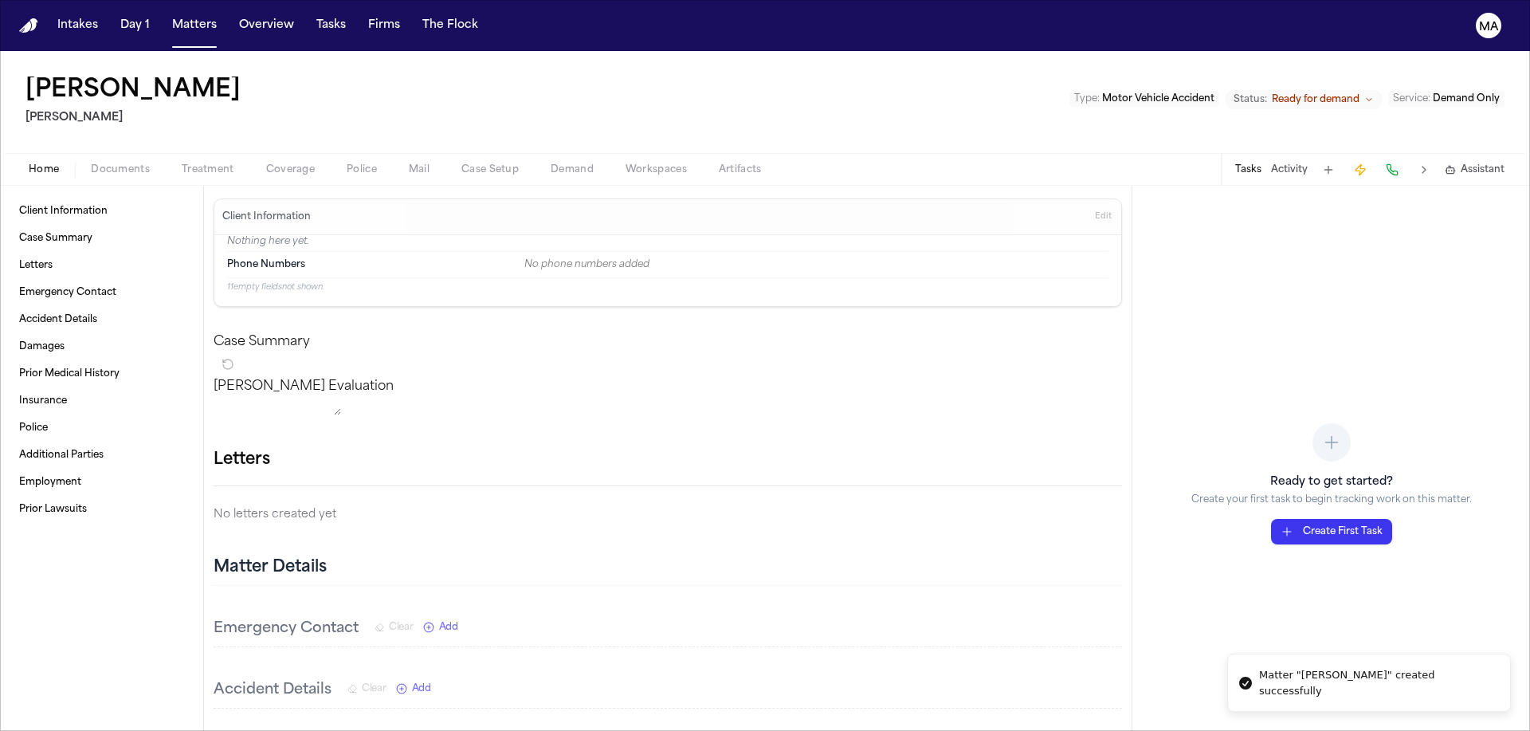
click at [91, 163] on span "Documents" at bounding box center [120, 169] width 59 height 13
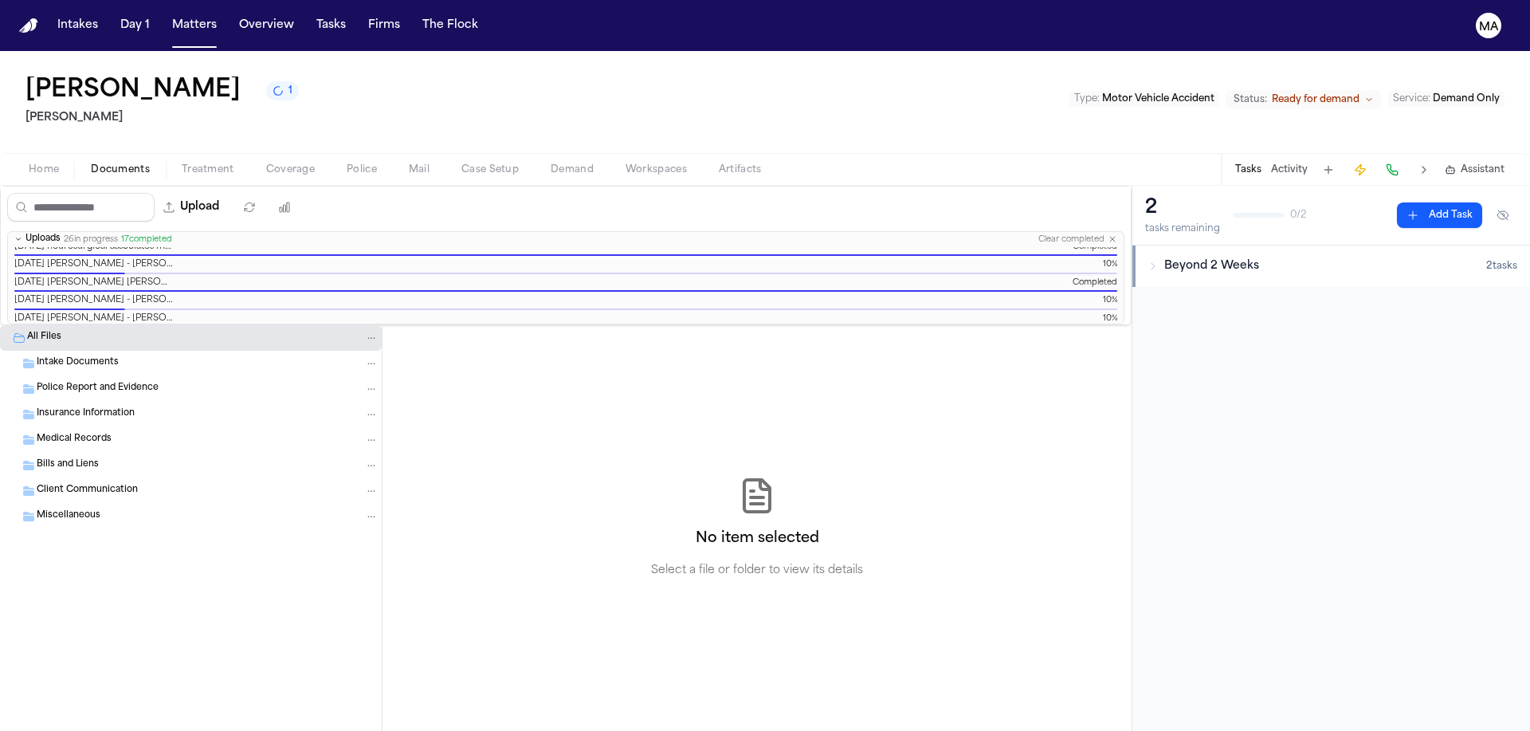
scroll to position [308, 0]
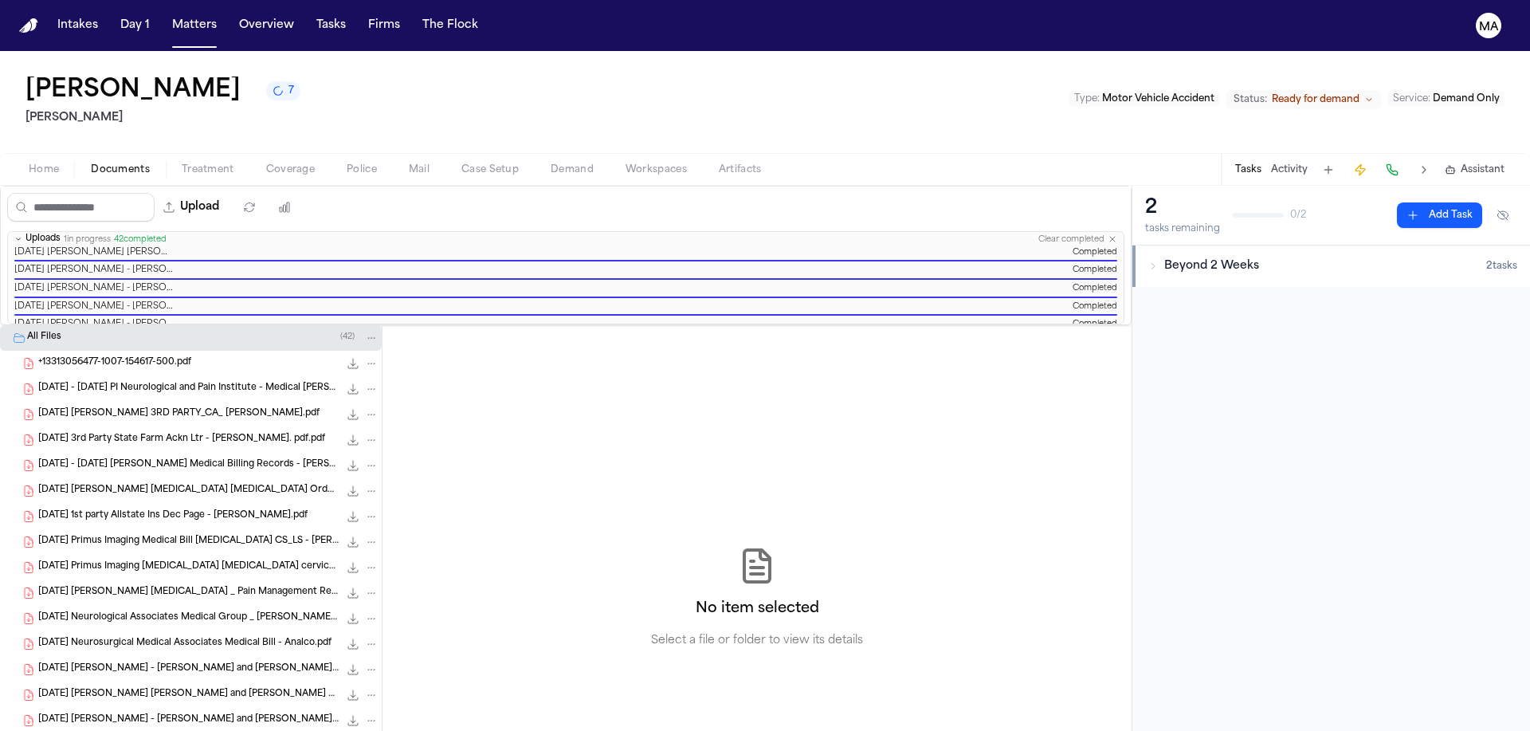
click at [109, 713] on span "[DATE] [PERSON_NAME] - [PERSON_NAME] and [PERSON_NAME] Physical Therapy, Inc..p…" at bounding box center [188, 720] width 300 height 14
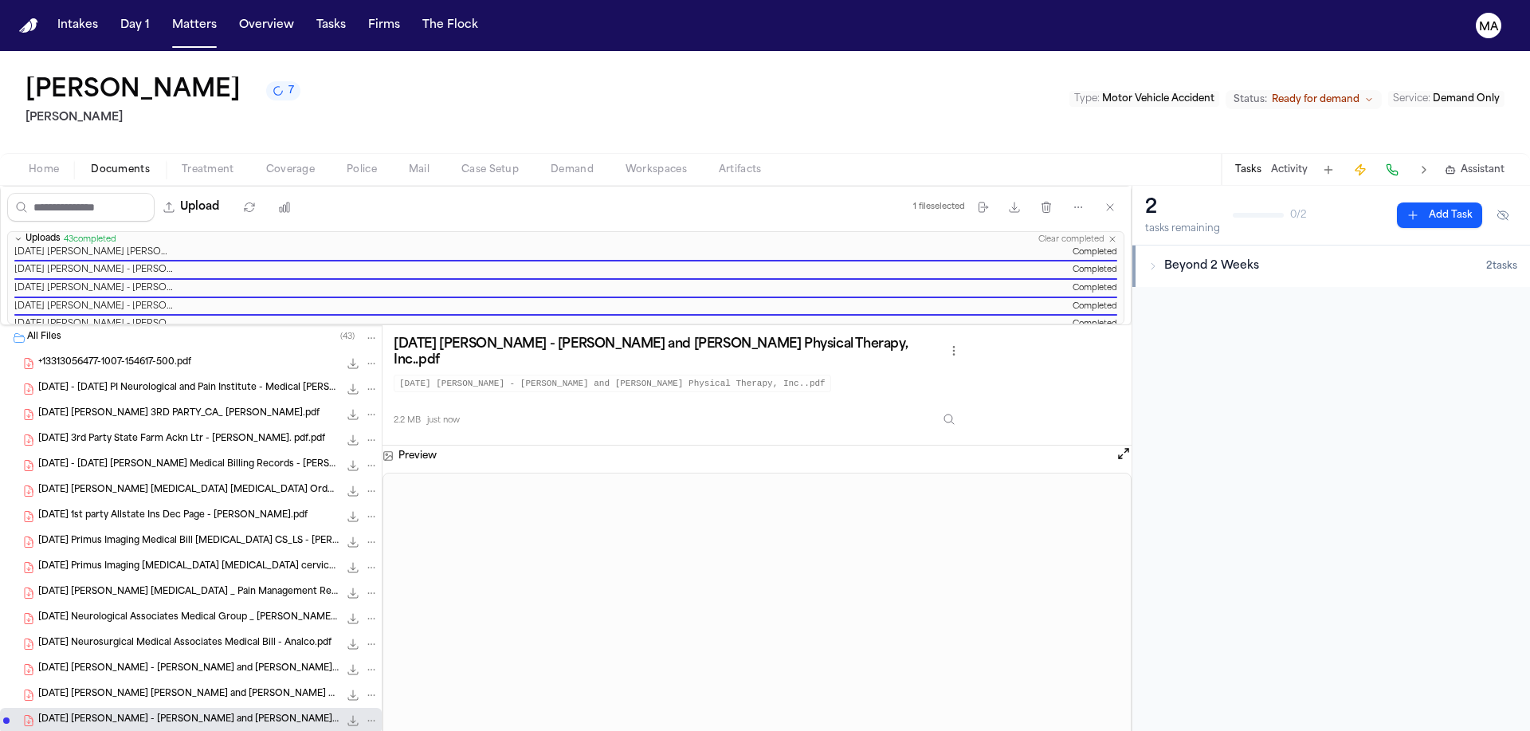
scroll to position [0, 0]
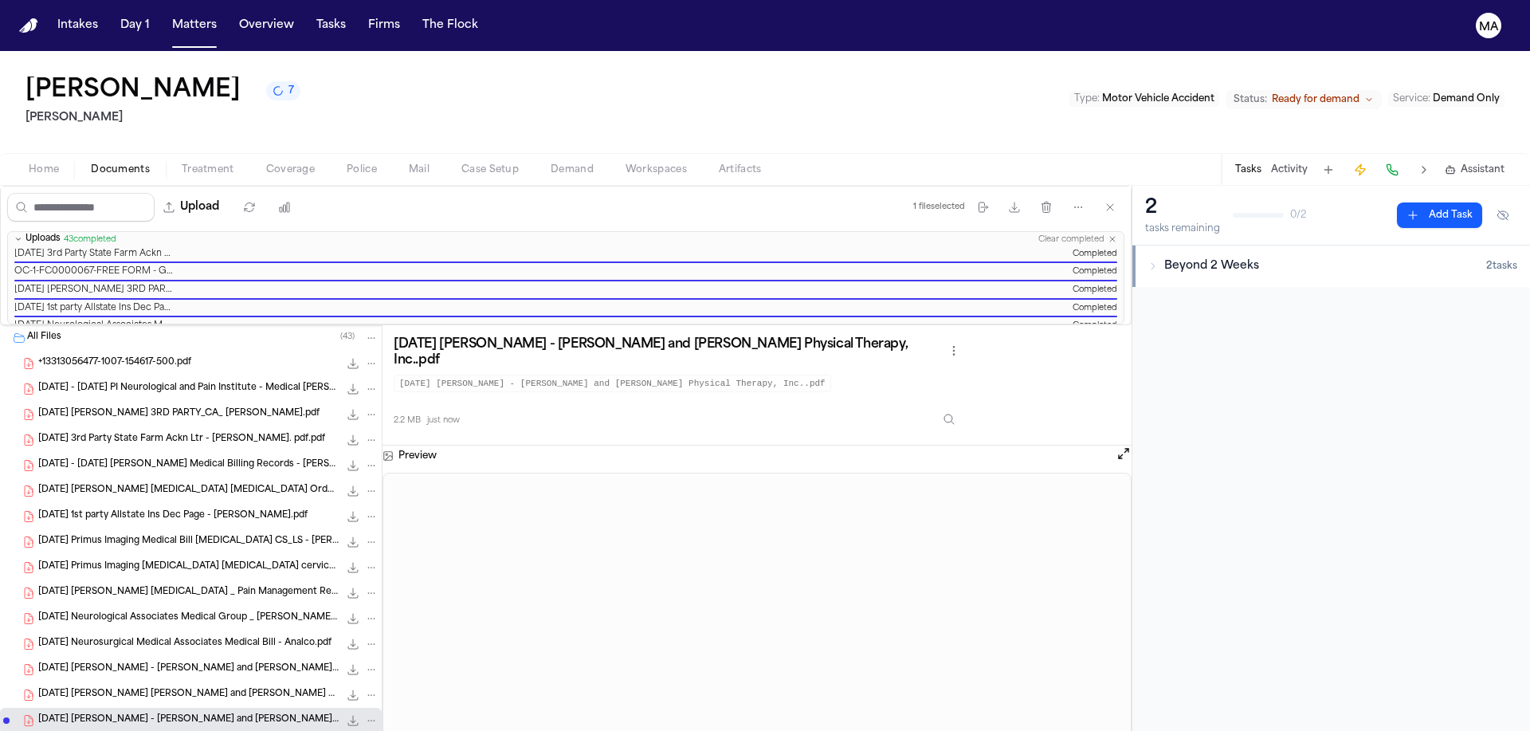
click at [562, 77] on div "[PERSON_NAME] 7 [PERSON_NAME] Type : Motor Vehicle Accident Status: Ready for d…" at bounding box center [765, 102] width 1530 height 102
click at [166, 16] on button "Matters" at bounding box center [194, 25] width 57 height 29
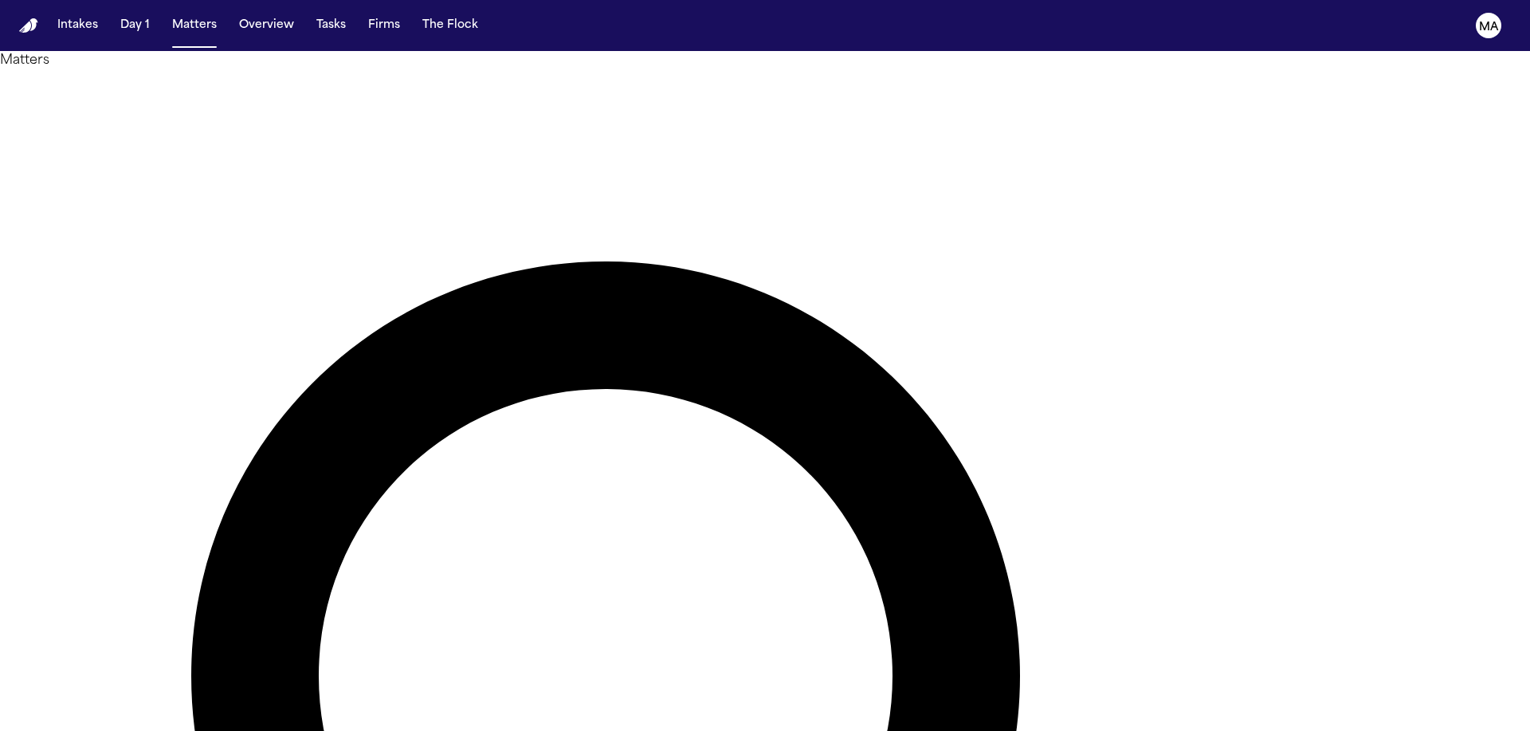
click at [413, 520] on main "Matters Overview Add Matter Client Name Firm Name Date of Loss Preferred Langua…" at bounding box center [765, 391] width 1530 height 680
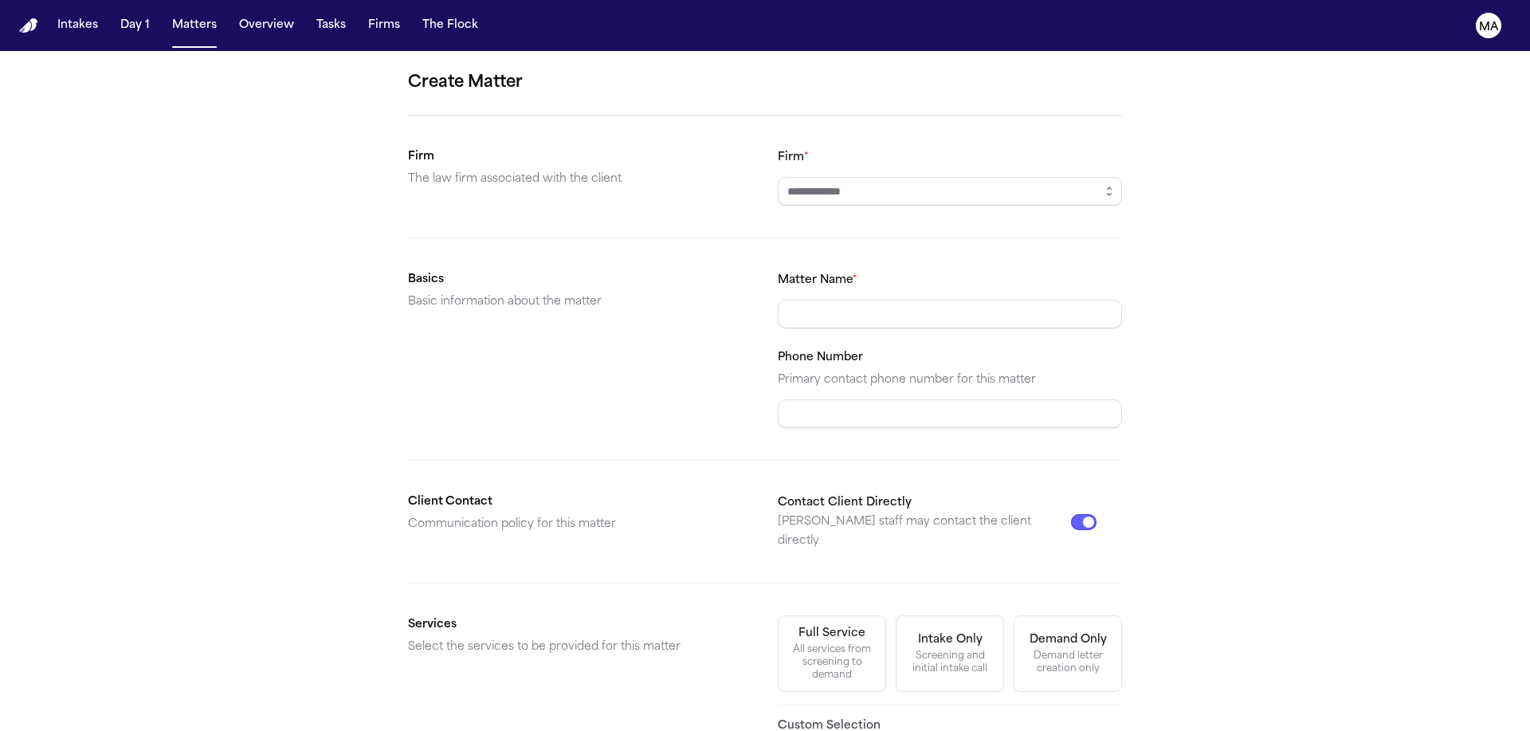
click at [816, 177] on input "Firm *" at bounding box center [950, 191] width 344 height 29
type input "*********"
type input "**********"
click at [1024, 649] on div "Demand letter creation only" at bounding box center [1068, 661] width 88 height 25
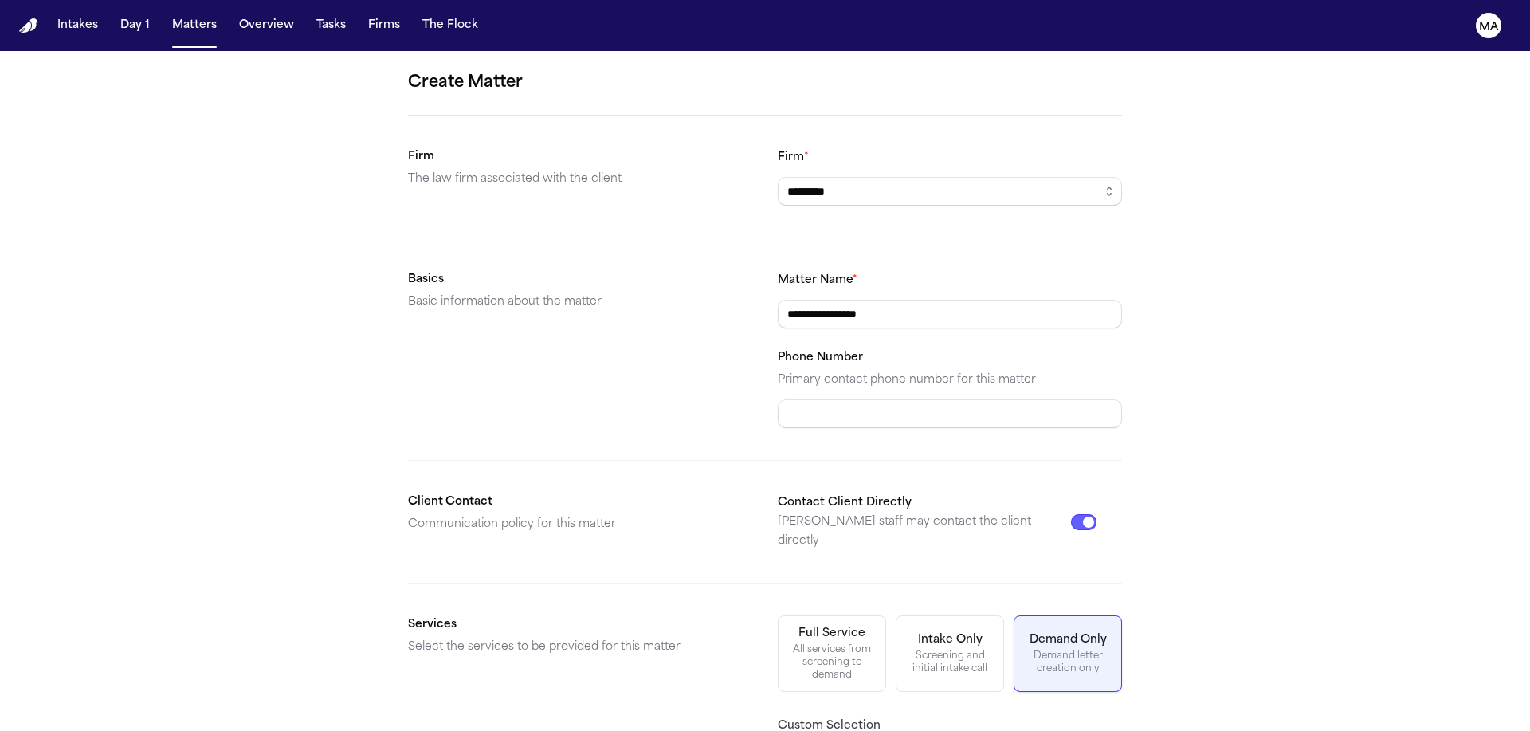
scroll to position [96, 0]
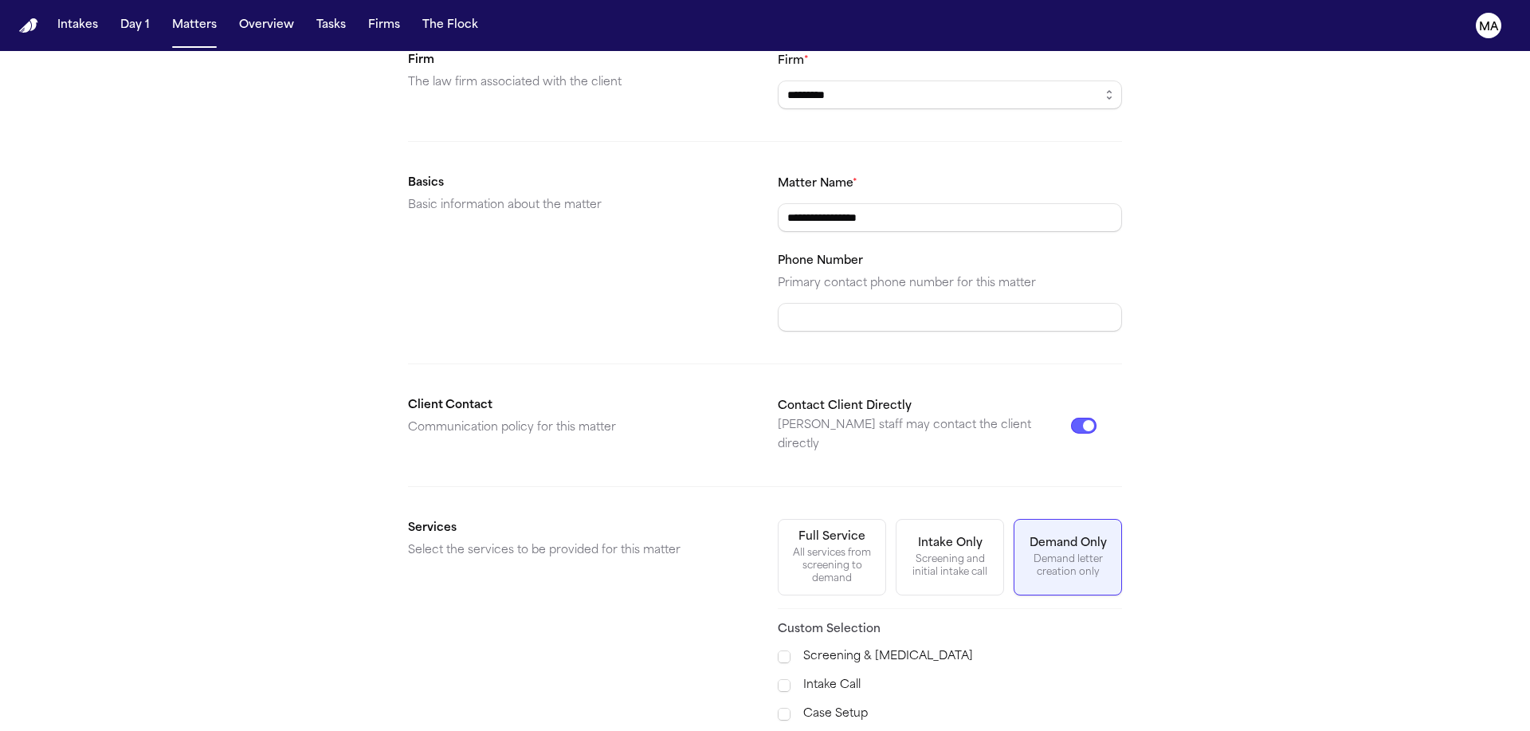
click at [830, 730] on span "Demand Preparation" at bounding box center [841, 742] width 116 height 19
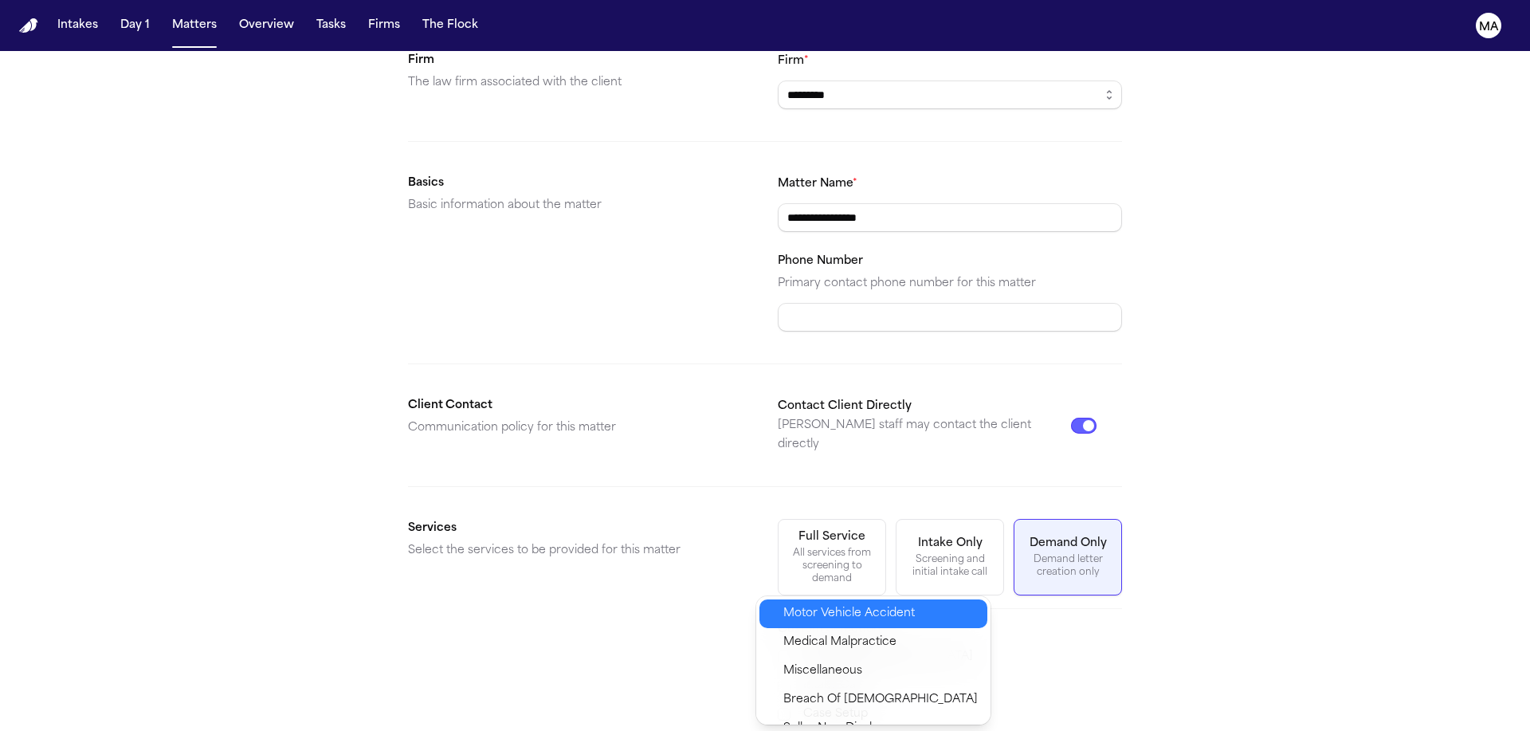
click at [806, 604] on span "Motor Vehicle Accident" at bounding box center [848, 613] width 131 height 19
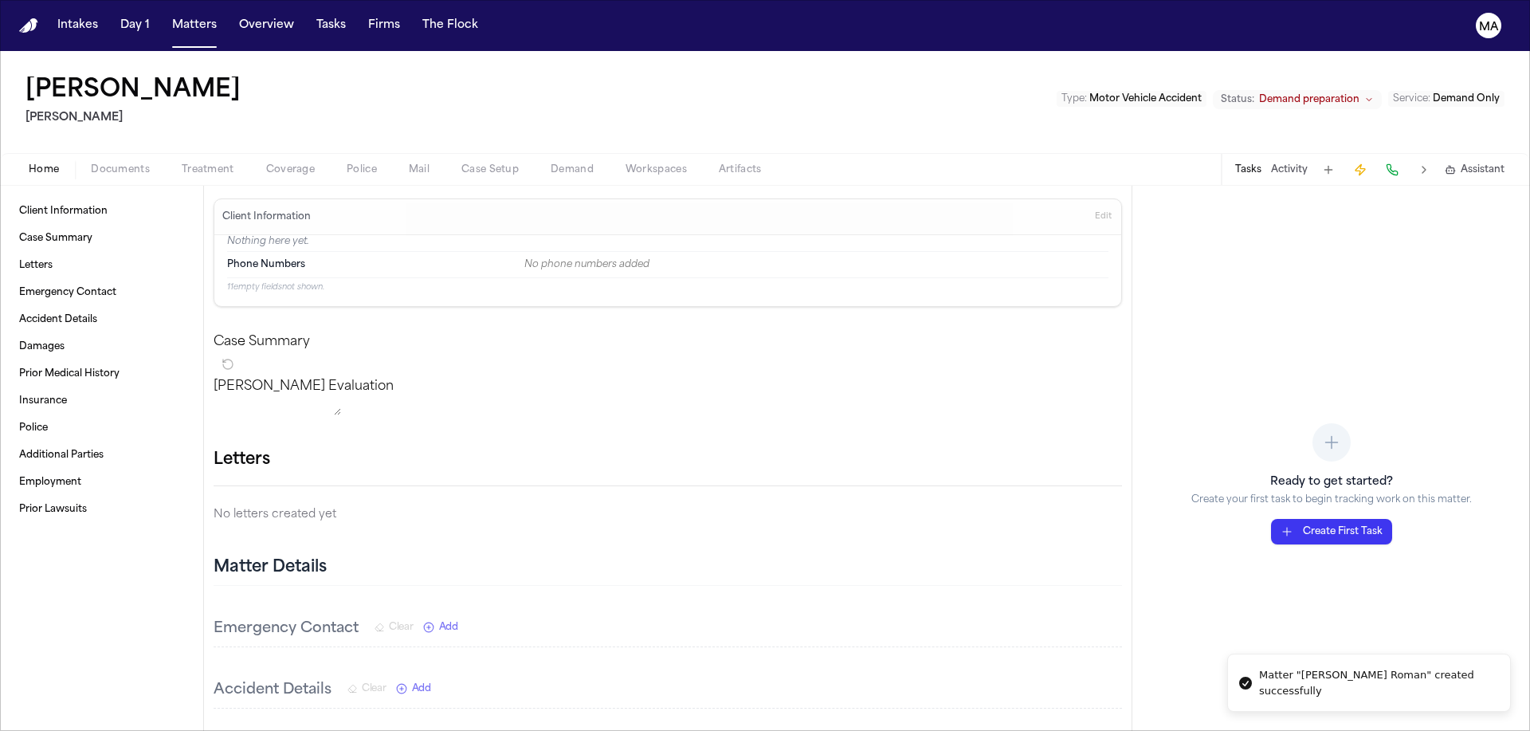
click at [91, 163] on span "Documents" at bounding box center [120, 169] width 59 height 13
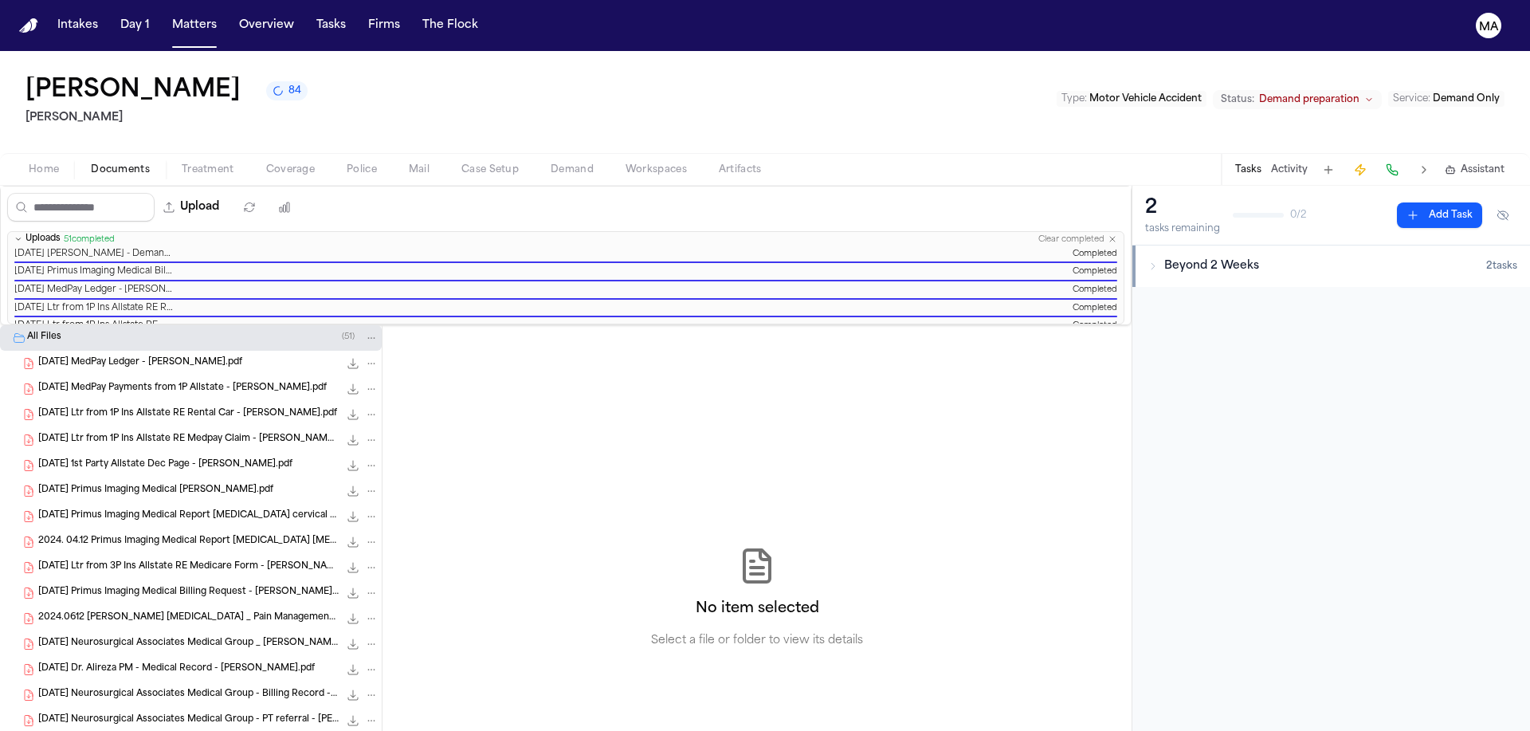
click at [261, 55] on div "[PERSON_NAME] Roman 84 [PERSON_NAME] Type : Motor Vehicle Accident Status: Dema…" at bounding box center [765, 102] width 1530 height 102
click at [166, 19] on button "Matters" at bounding box center [194, 25] width 57 height 29
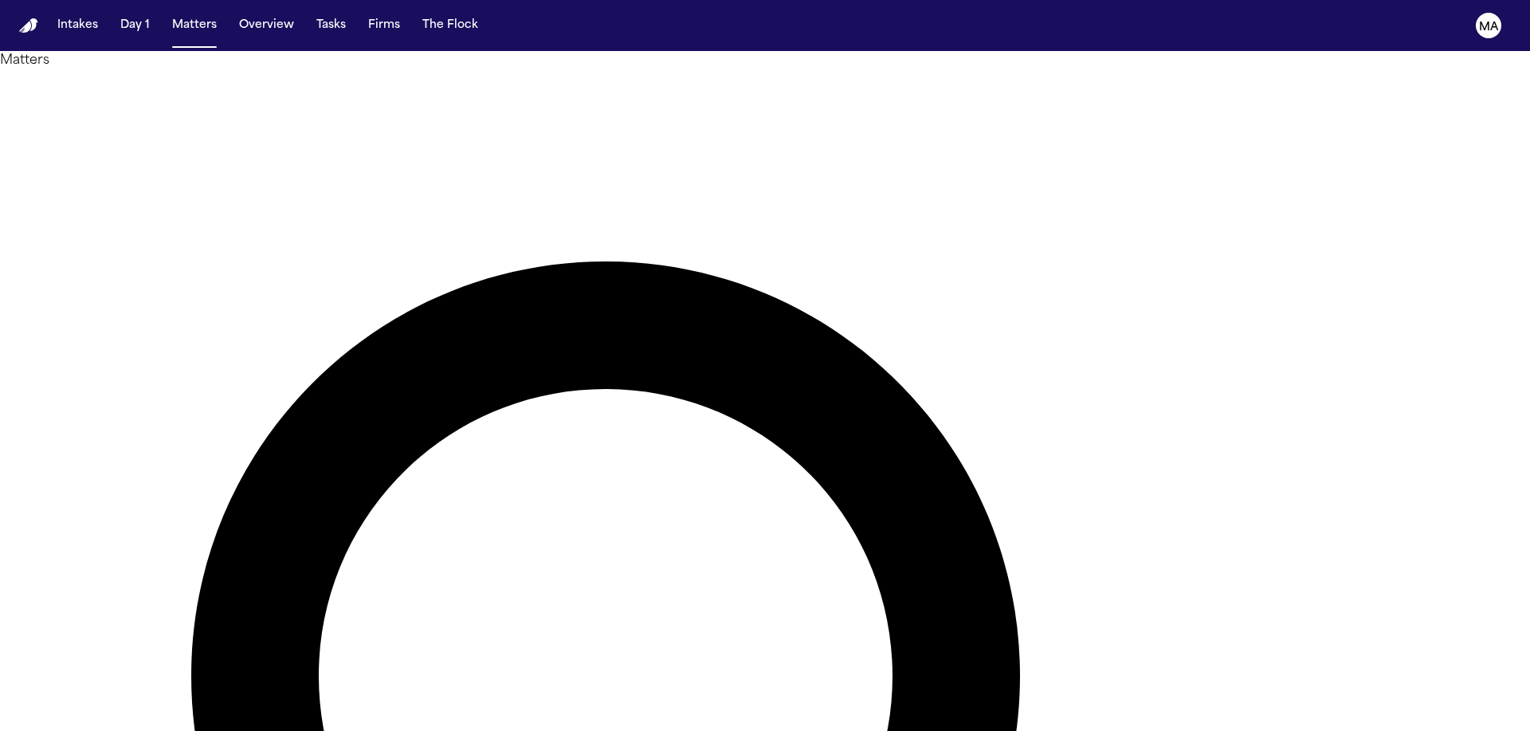
type input "****"
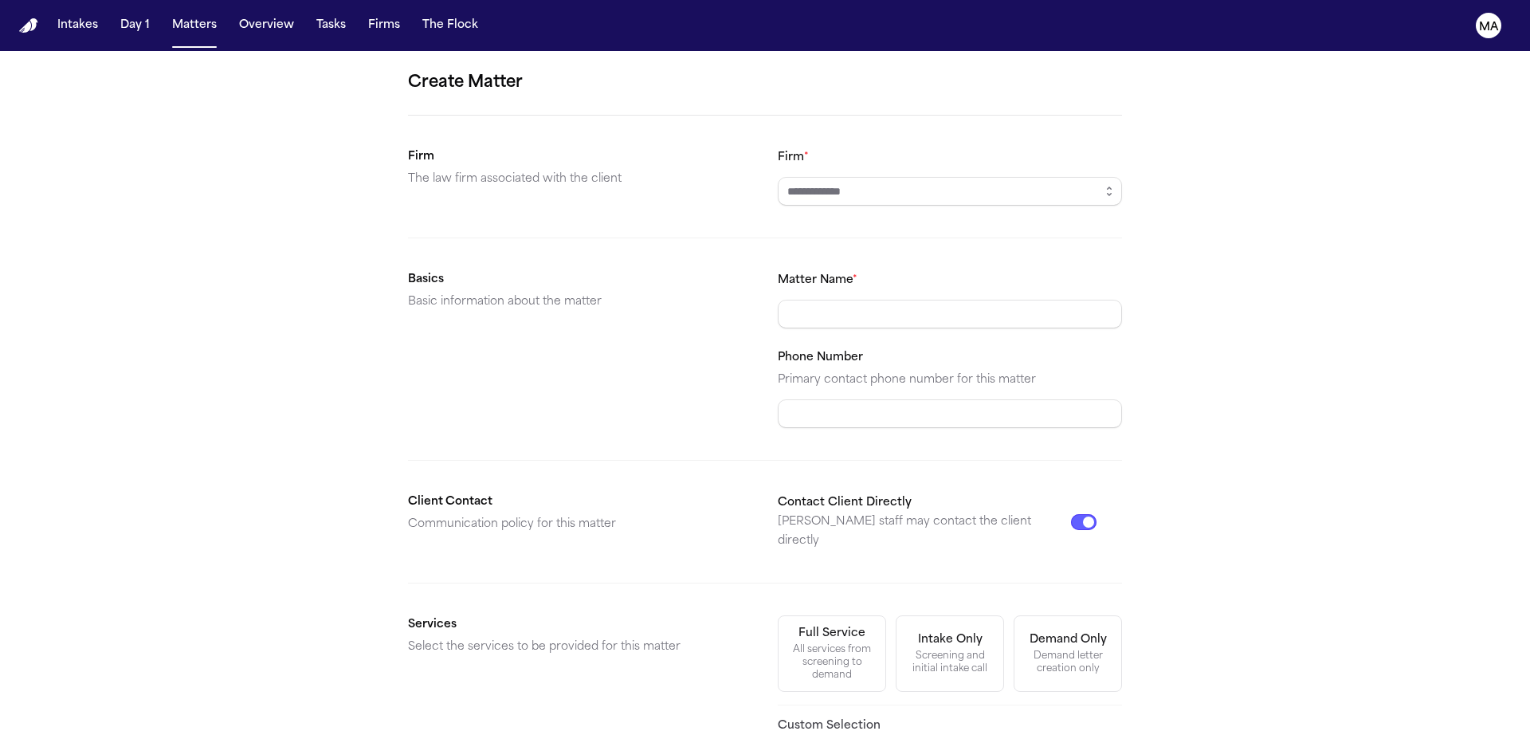
drag, startPoint x: 842, startPoint y: 121, endPoint x: 837, endPoint y: 112, distance: 10.0
click at [842, 120] on form "Create Matter Firm The law firm associated with the client Firm * Basics Basic …" at bounding box center [765, 557] width 714 height 974
click at [837, 177] on input "Firm *" at bounding box center [950, 191] width 344 height 29
type input "*********"
type input "**********"
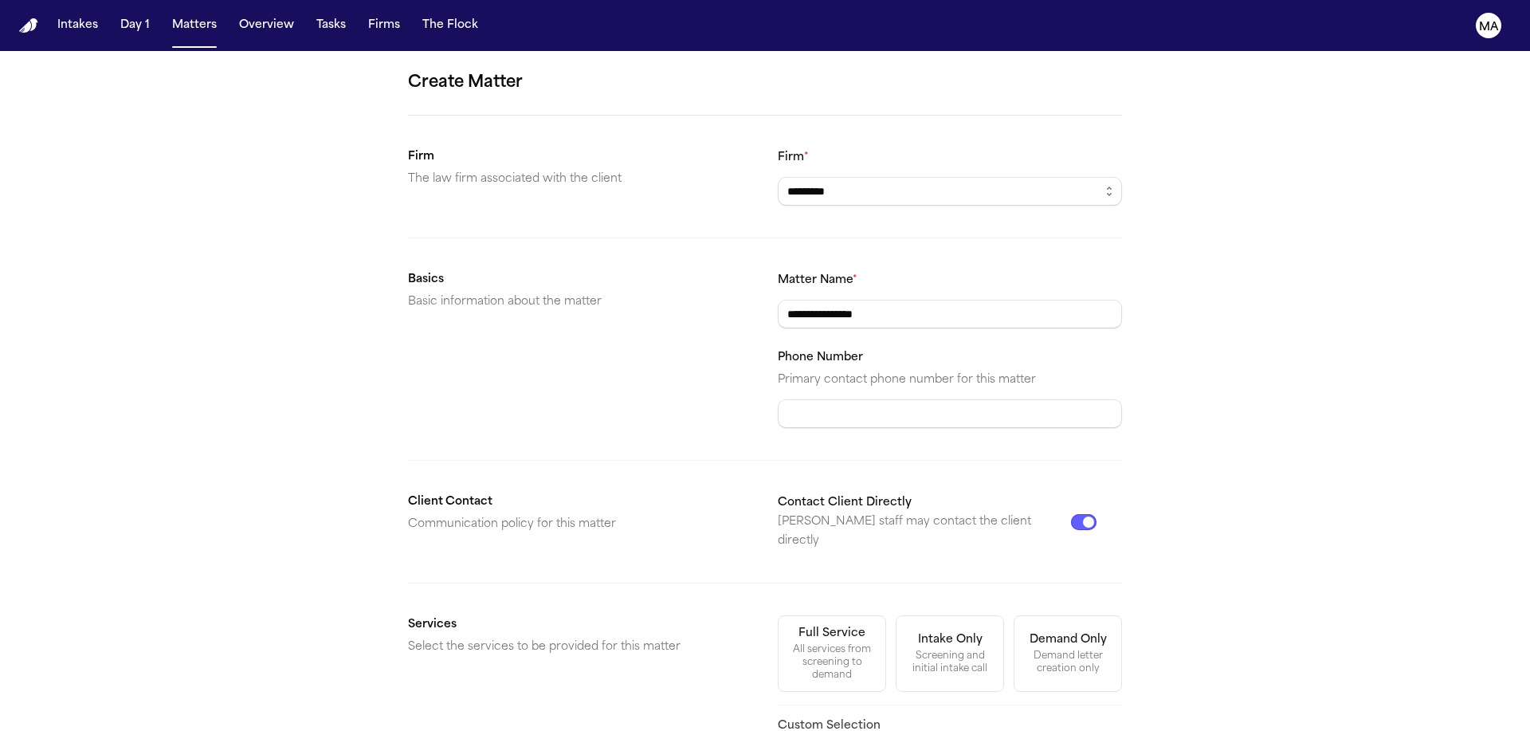
click at [1024, 649] on div "Demand letter creation only" at bounding box center [1068, 661] width 88 height 25
click at [840, 523] on form "**********" at bounding box center [765, 557] width 714 height 974
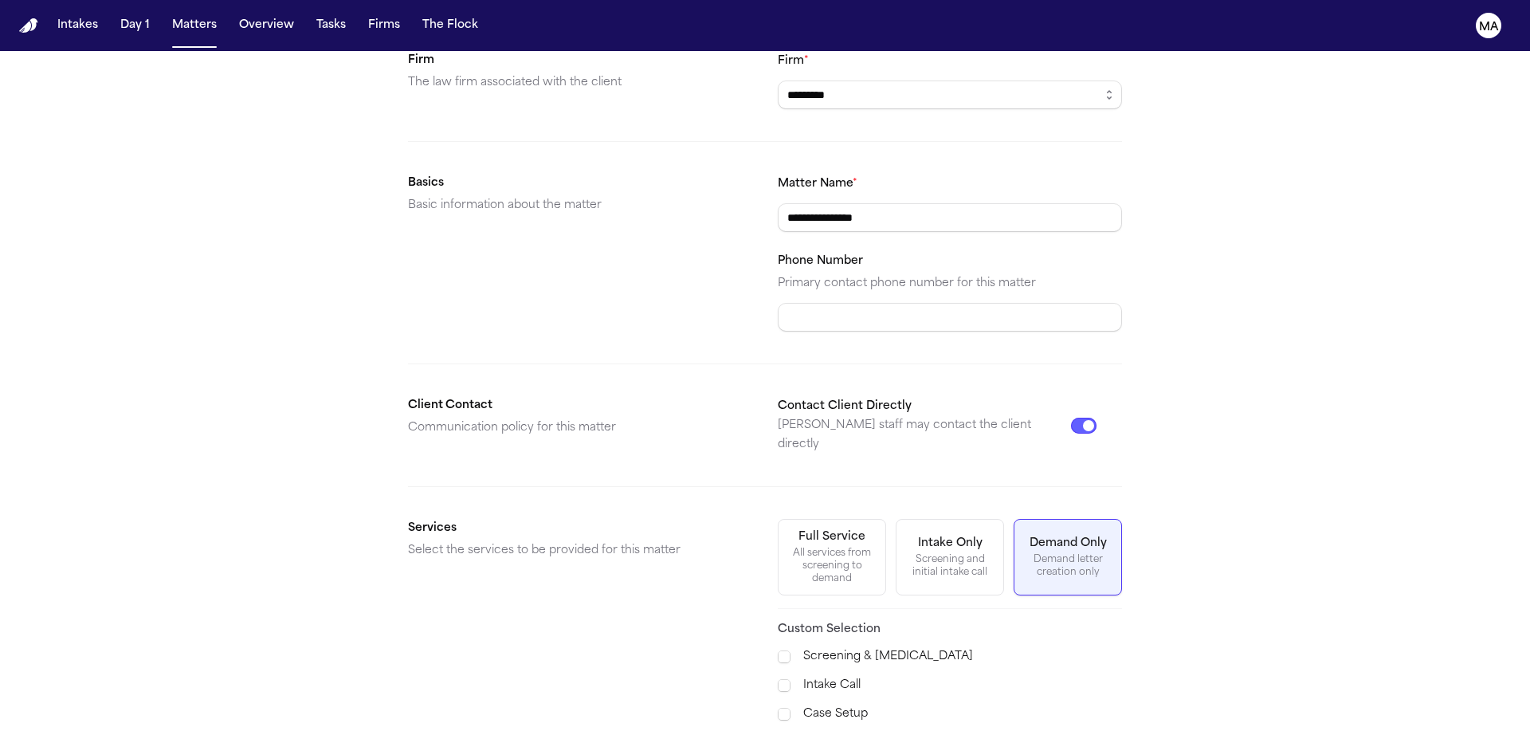
click at [818, 730] on span "Demand Preparation" at bounding box center [841, 742] width 116 height 19
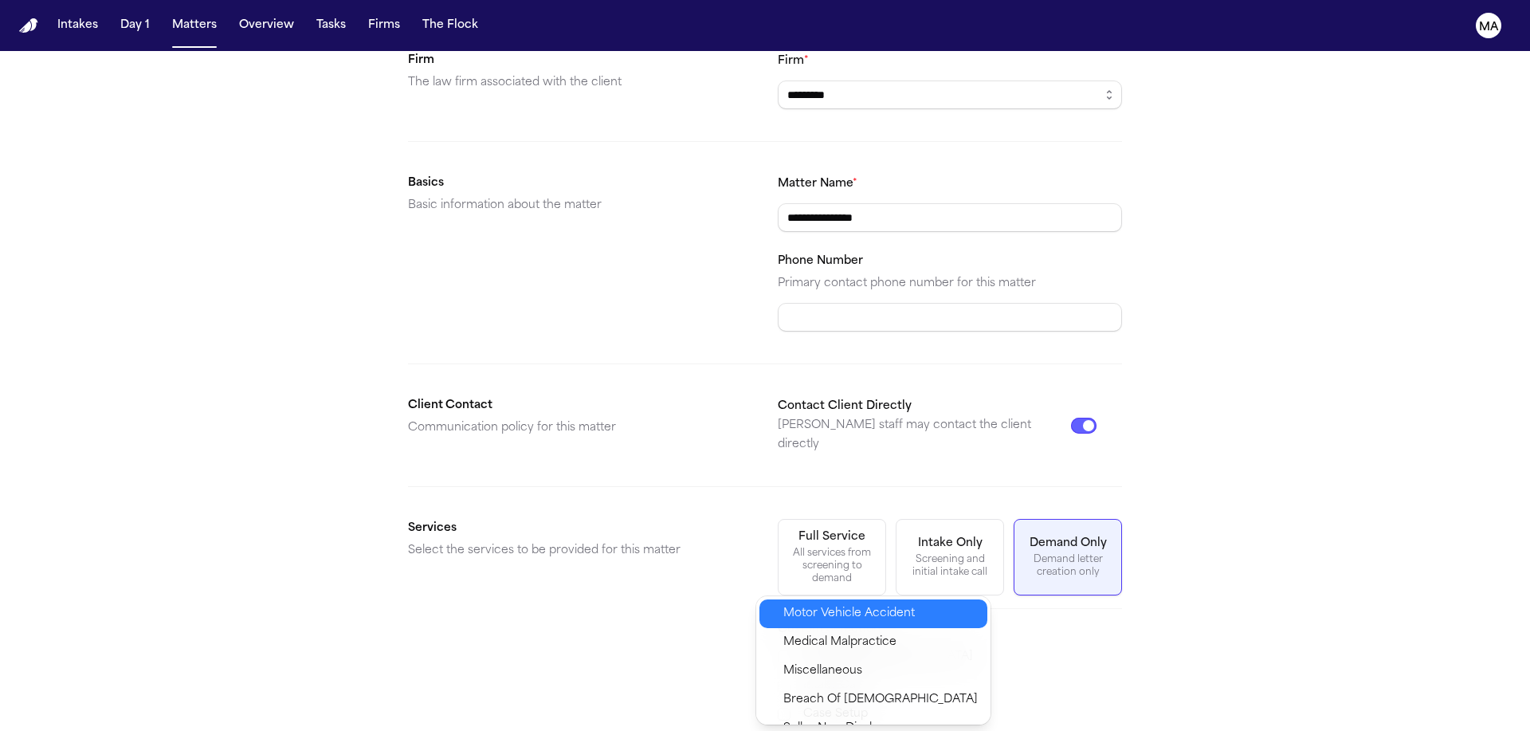
click at [816, 604] on span "Motor Vehicle Accident" at bounding box center [848, 613] width 131 height 19
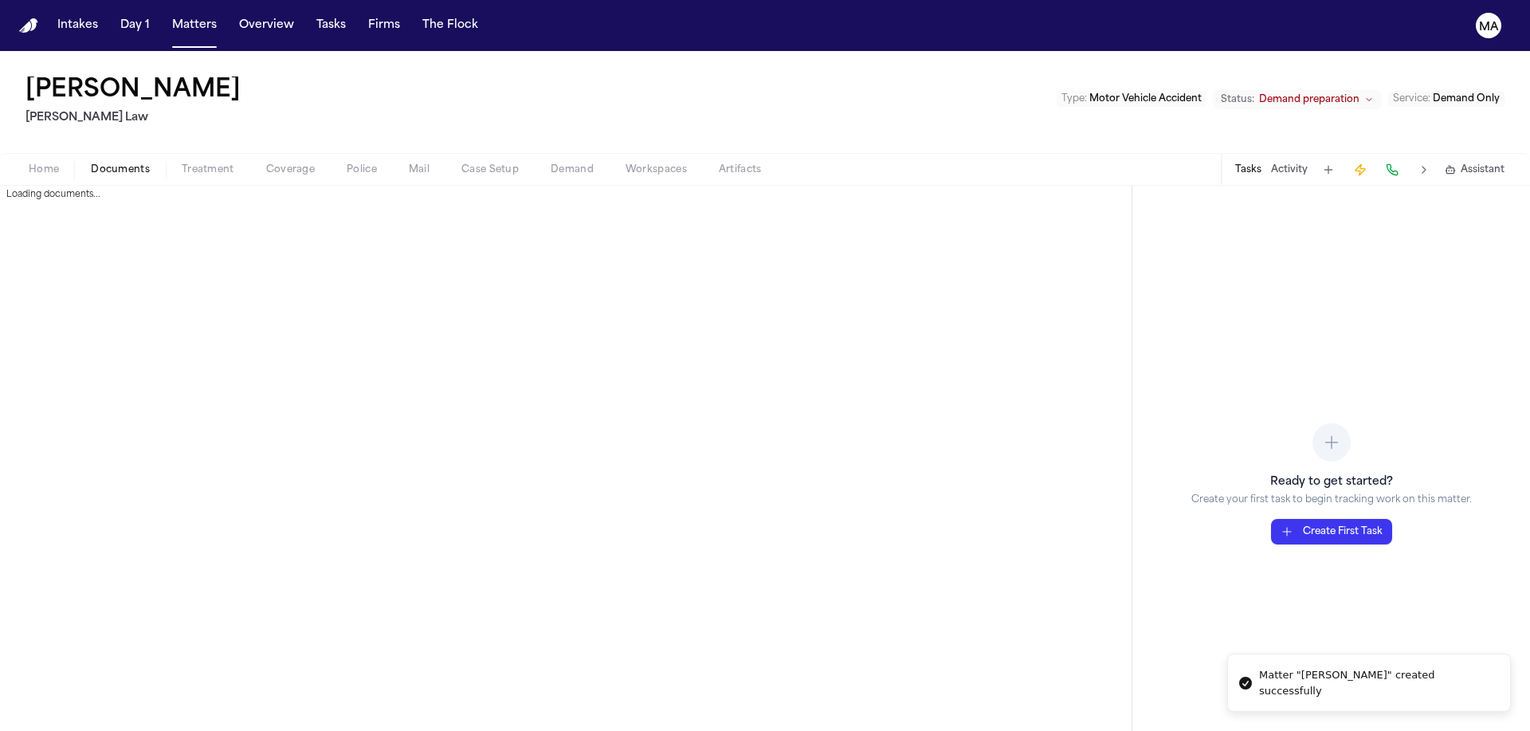
click at [91, 163] on span "Documents" at bounding box center [120, 169] width 59 height 13
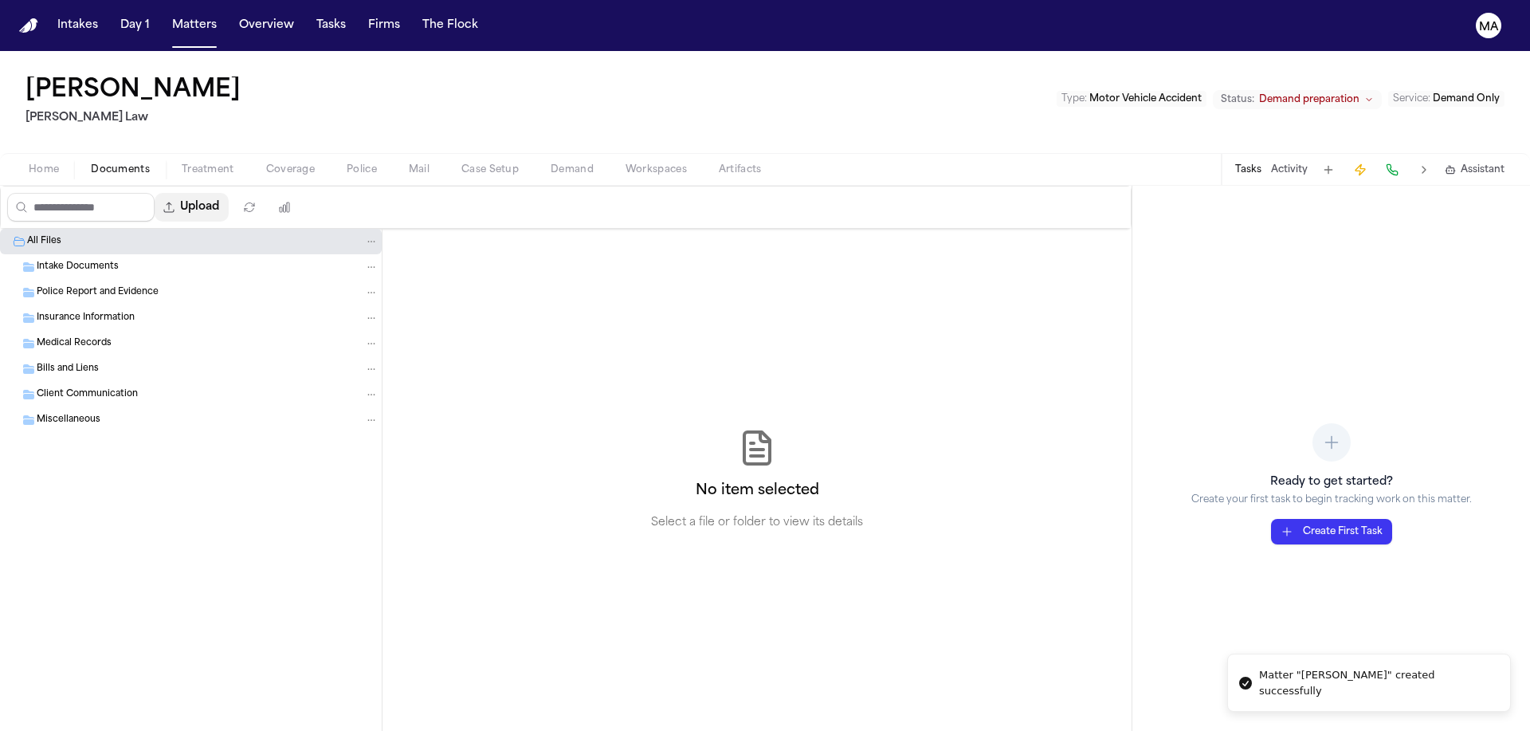
click at [155, 193] on button "Upload" at bounding box center [192, 207] width 74 height 29
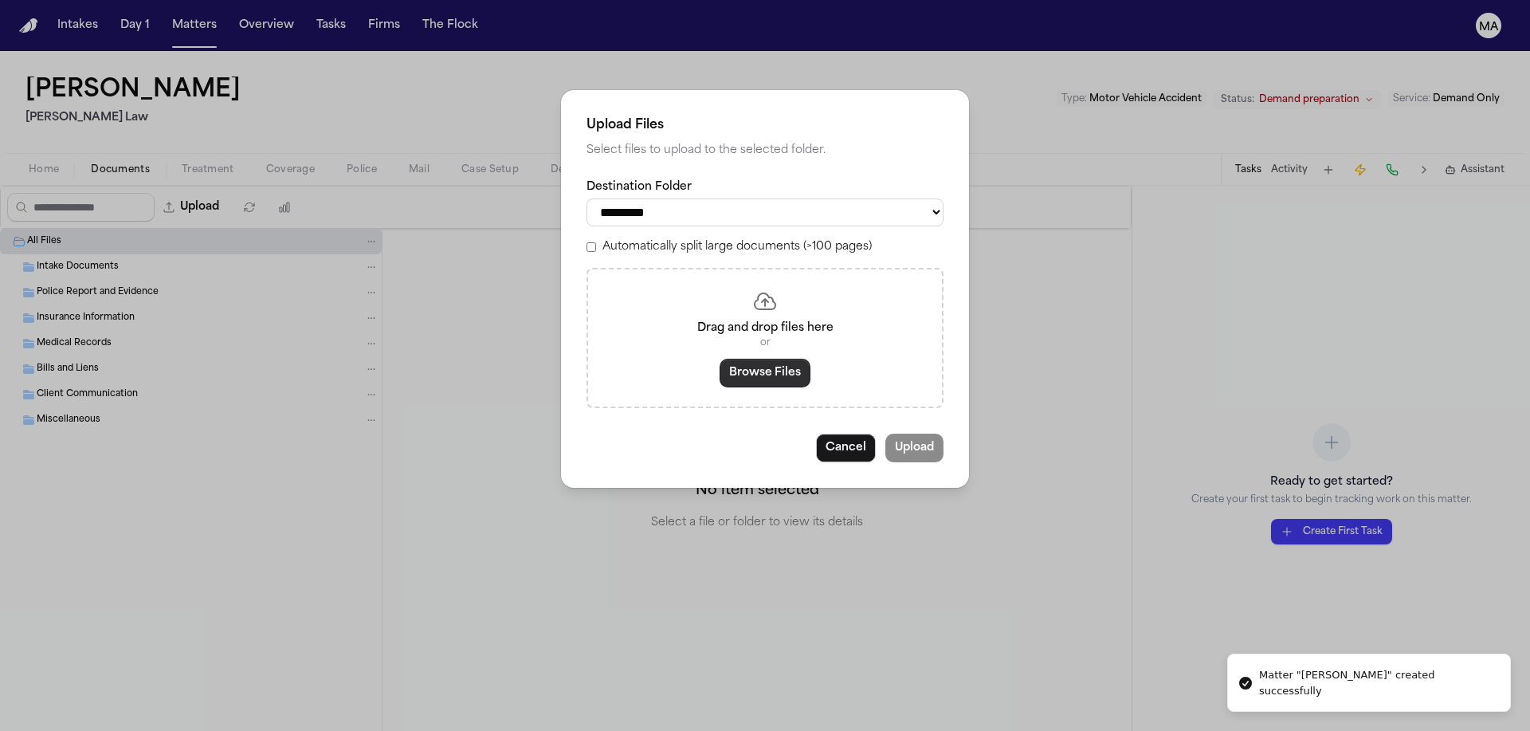
click at [758, 359] on button "Browse Files" at bounding box center [764, 373] width 91 height 29
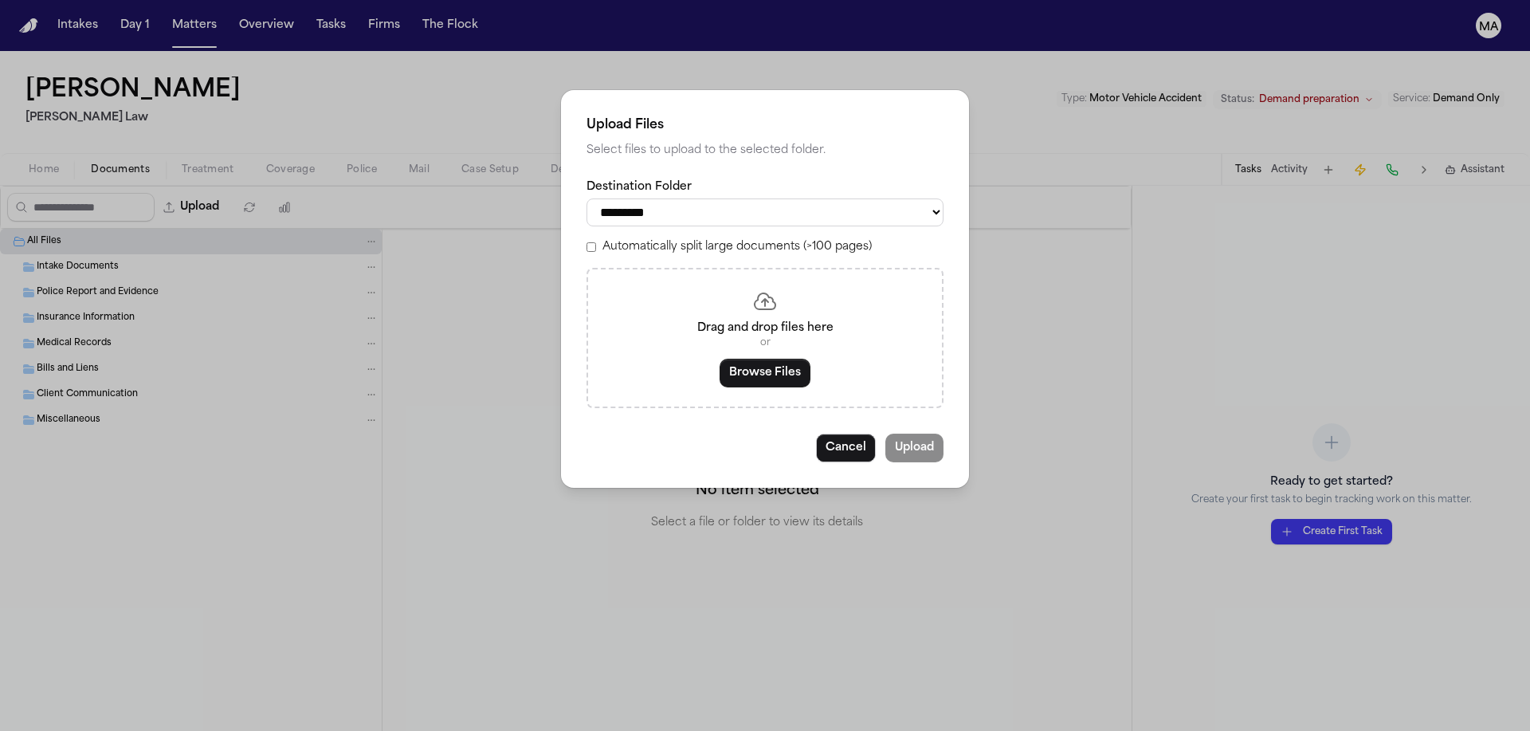
click at [1029, 214] on div "**********" at bounding box center [765, 365] width 1530 height 731
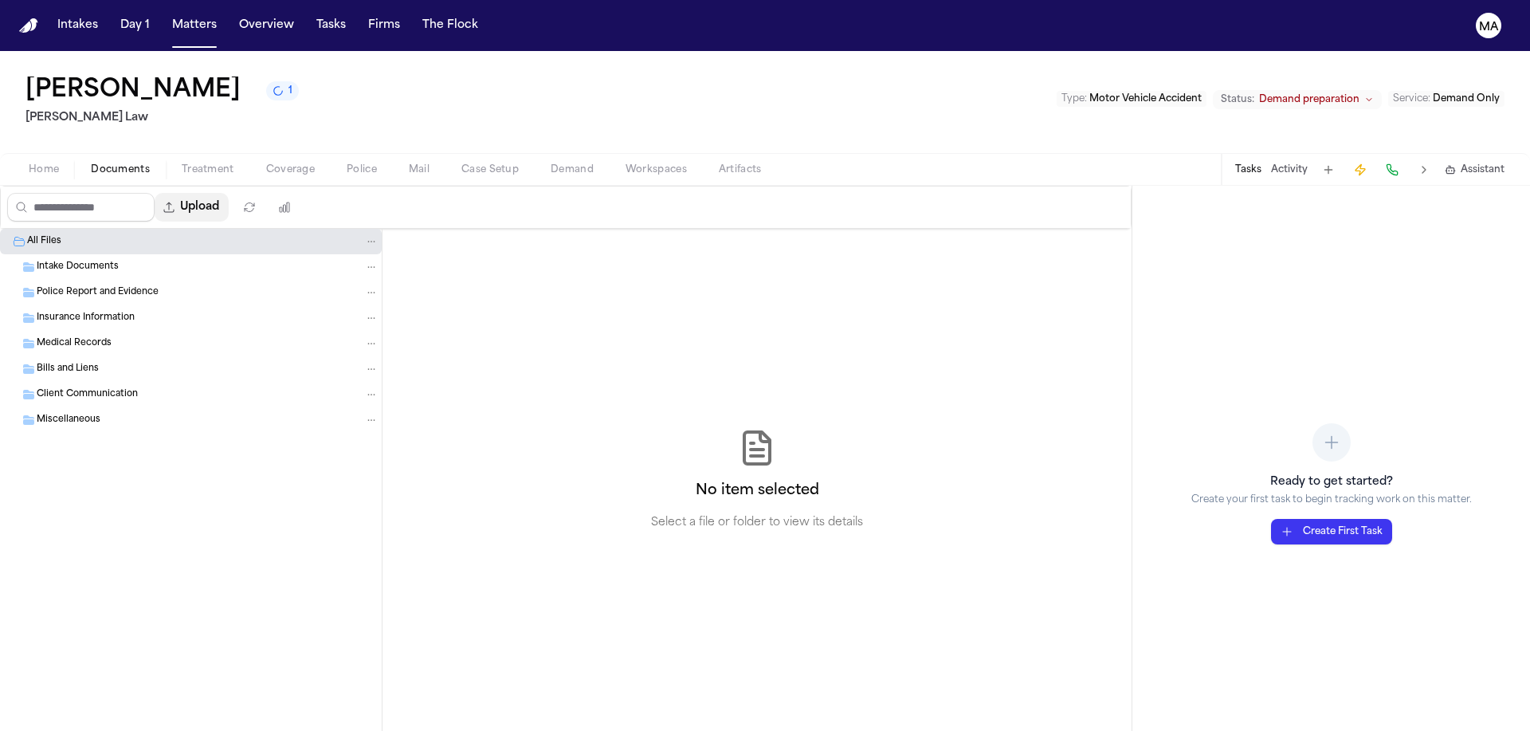
click at [155, 193] on button "Upload" at bounding box center [192, 207] width 74 height 29
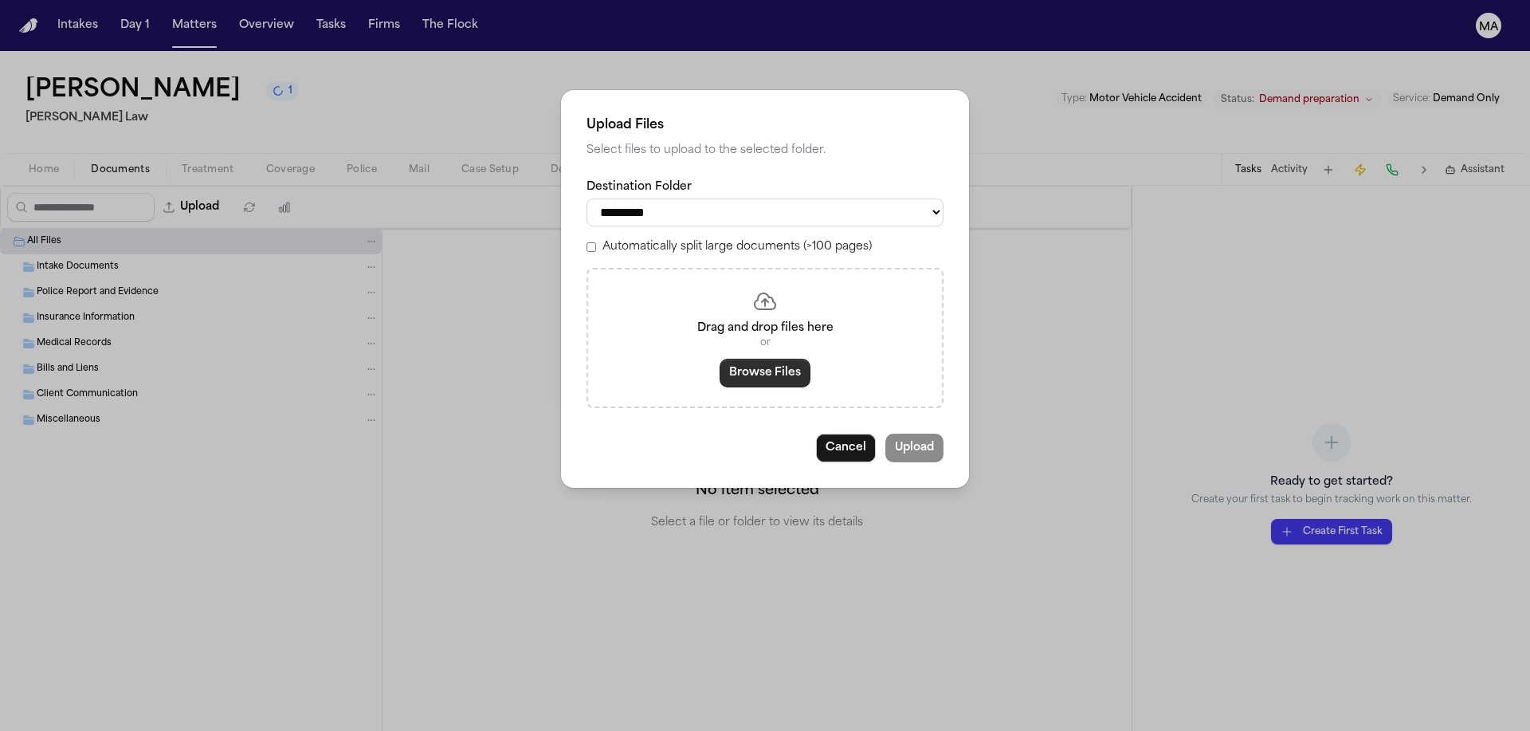
click at [743, 359] on button "Browse Files" at bounding box center [764, 373] width 91 height 29
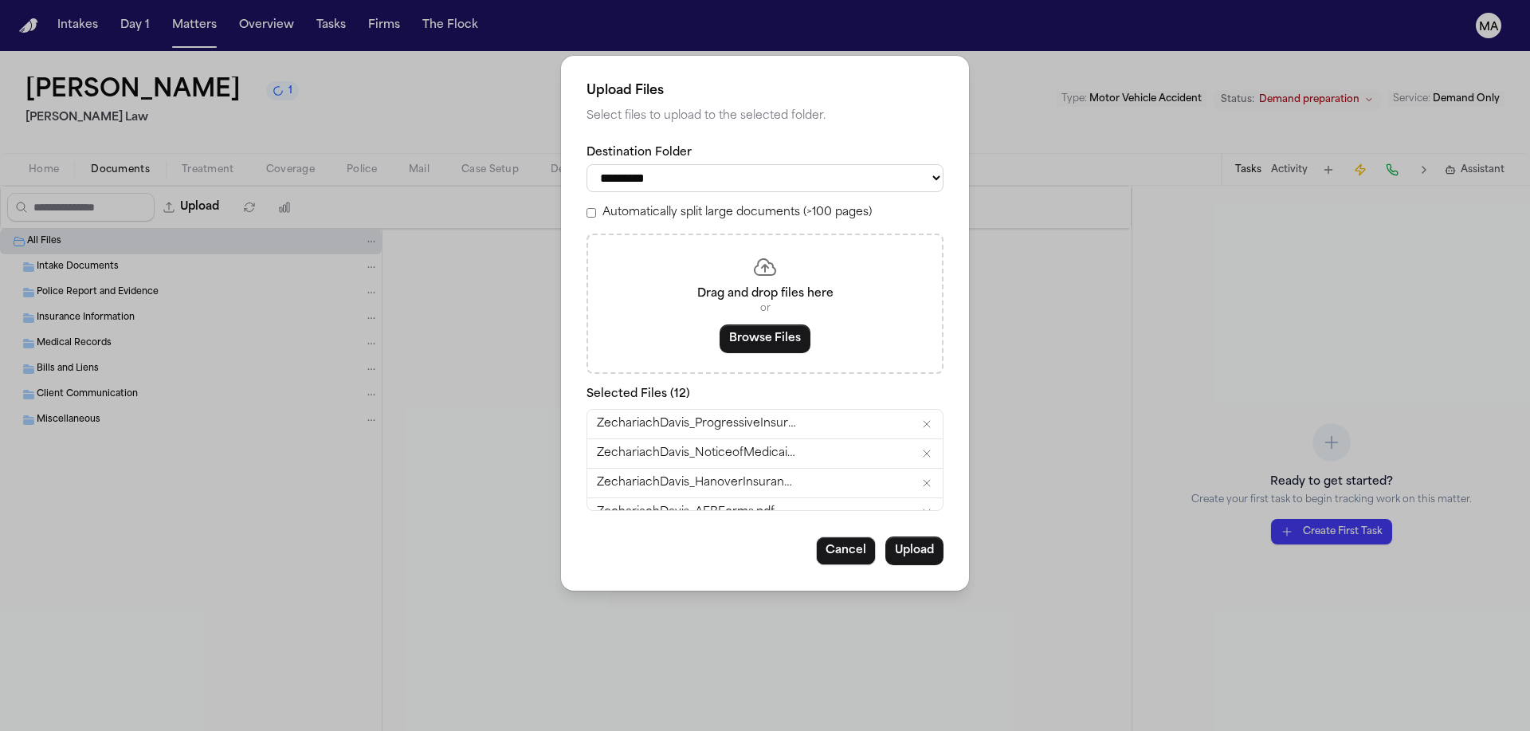
click at [683, 205] on label "Automatically split large documents (>100 pages)" at bounding box center [736, 213] width 269 height 16
click at [885, 536] on button "Upload" at bounding box center [914, 550] width 58 height 29
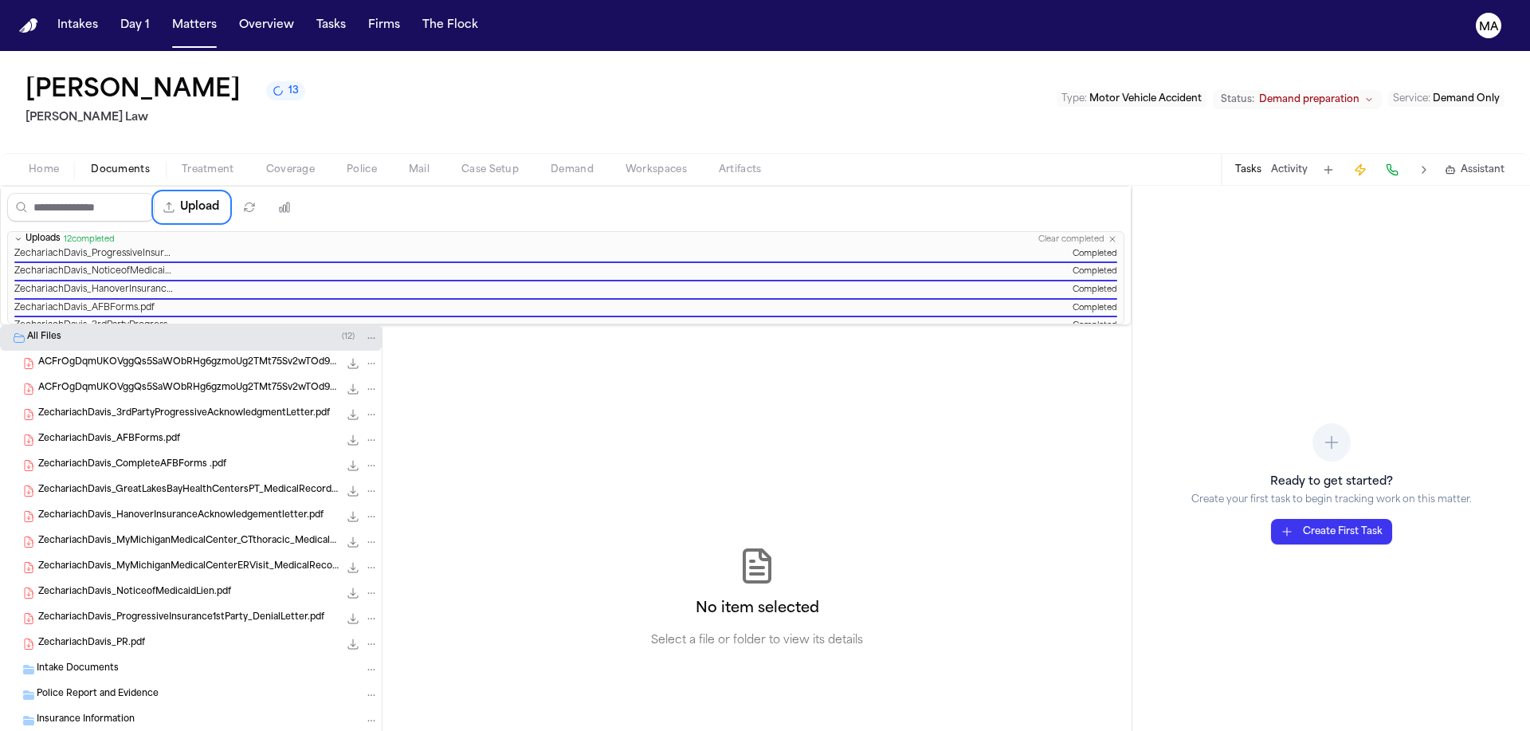
click at [113, 637] on span "ZechariachDavis_PR.pdf" at bounding box center [91, 644] width 107 height 14
